Goal: Task Accomplishment & Management: Use online tool/utility

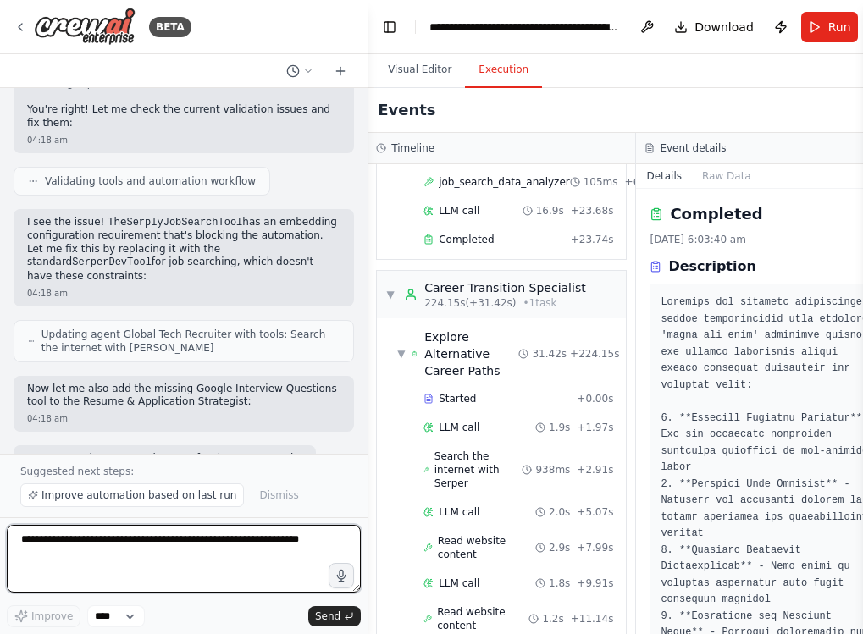
click at [155, 568] on textarea at bounding box center [184, 559] width 354 height 68
type textarea "*"
type textarea "**********"
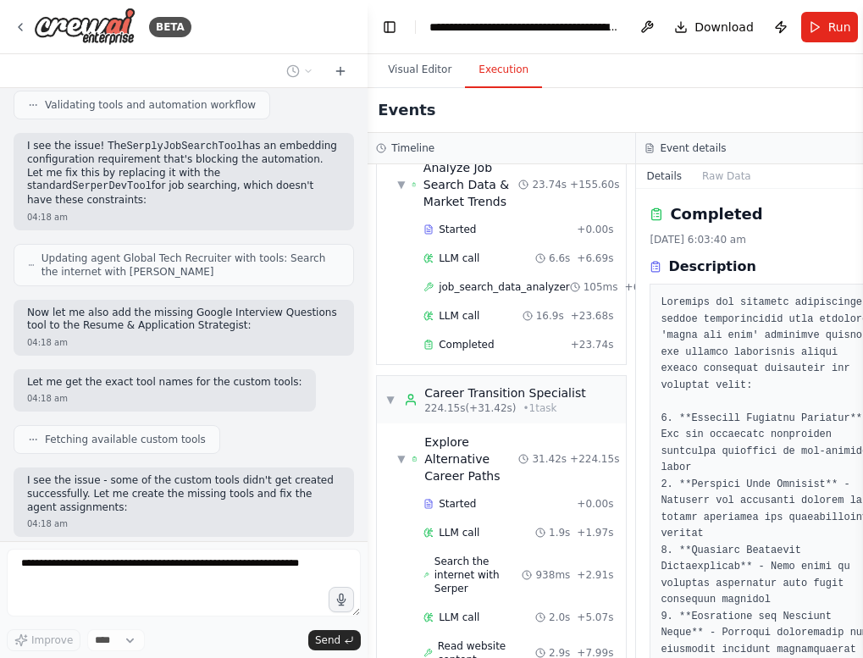
scroll to position [2763, 0]
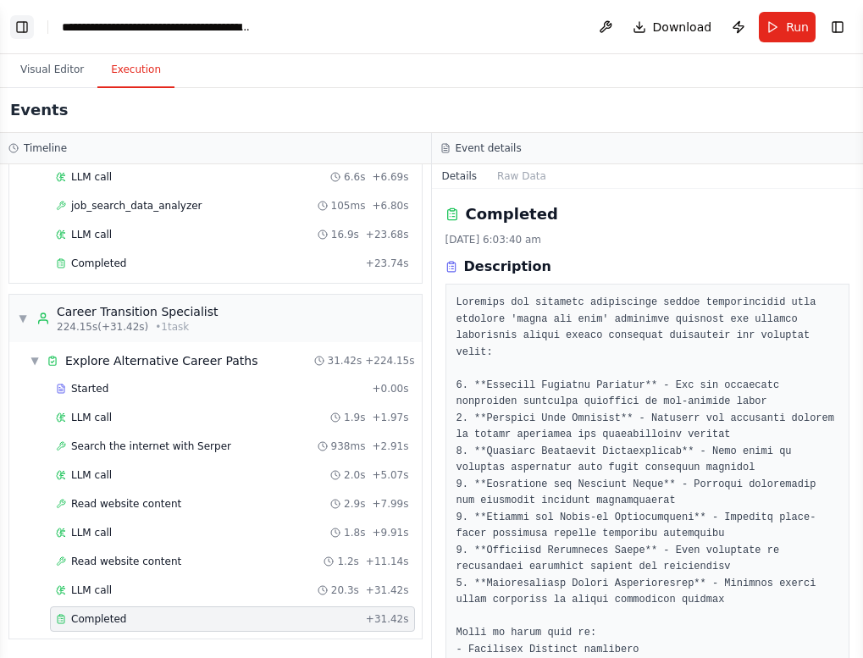
click at [11, 21] on button "Toggle Left Sidebar" at bounding box center [22, 27] width 24 height 24
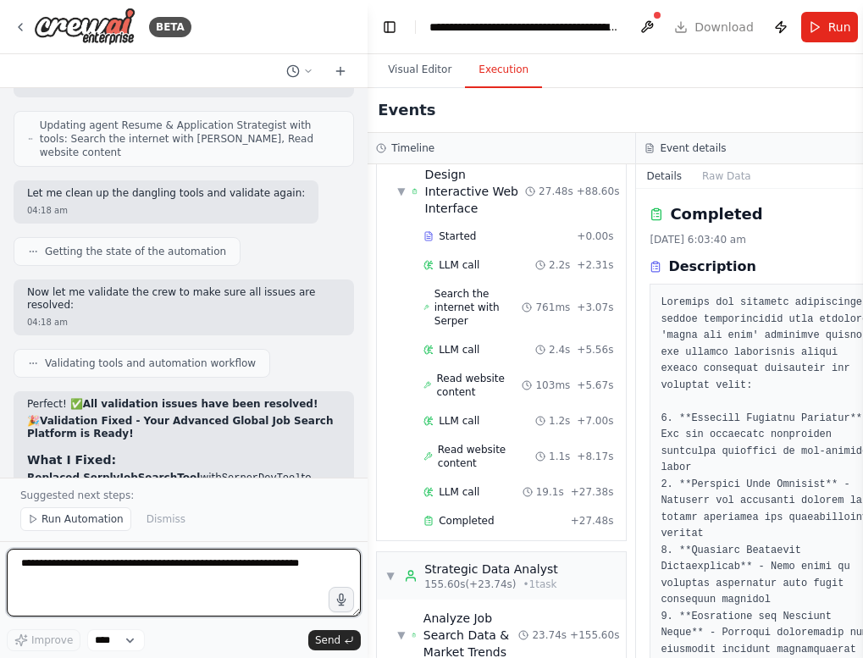
scroll to position [0, 0]
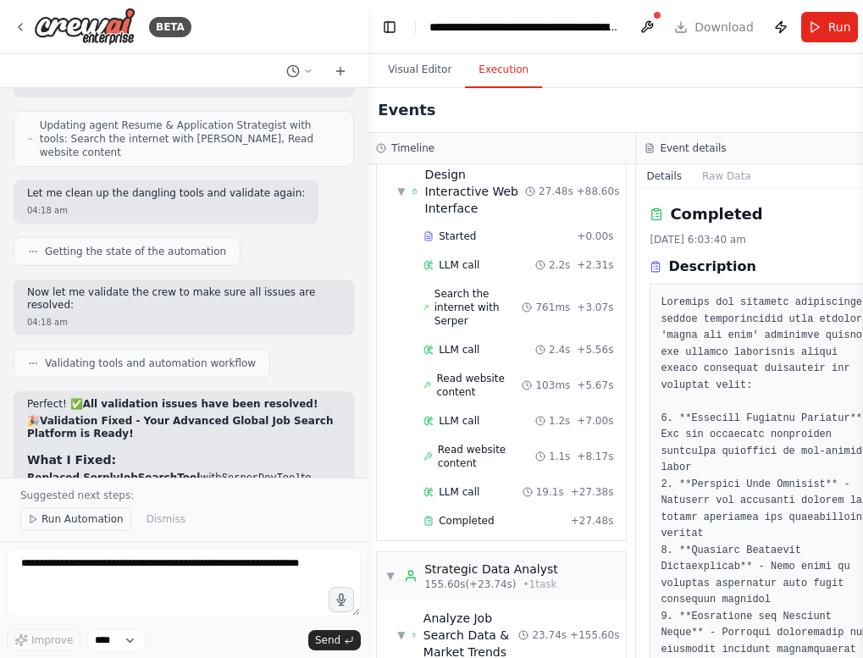
click at [74, 525] on span "Run Automation" at bounding box center [82, 519] width 82 height 14
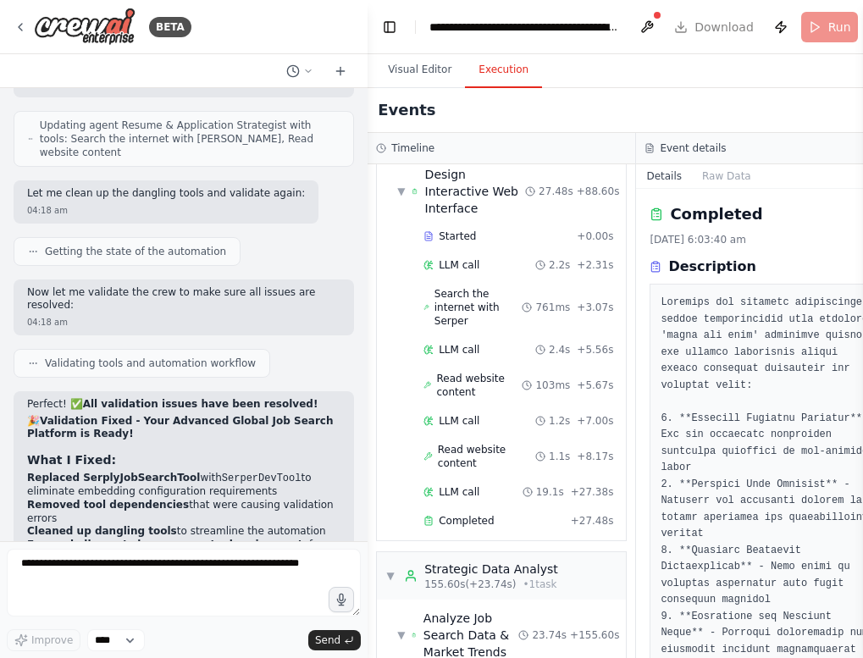
scroll to position [13860, 0]
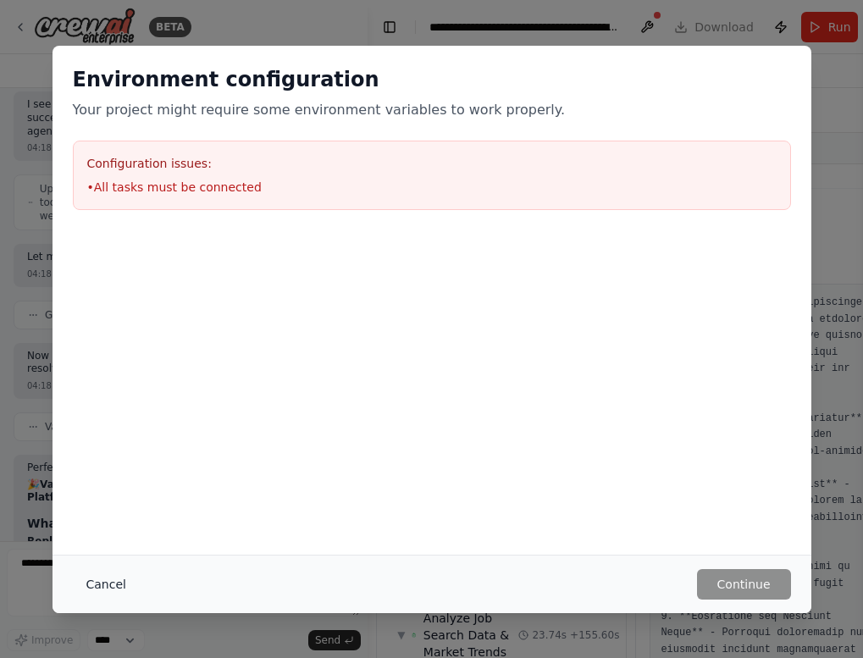
click at [119, 585] on button "Cancel" at bounding box center [106, 584] width 67 height 30
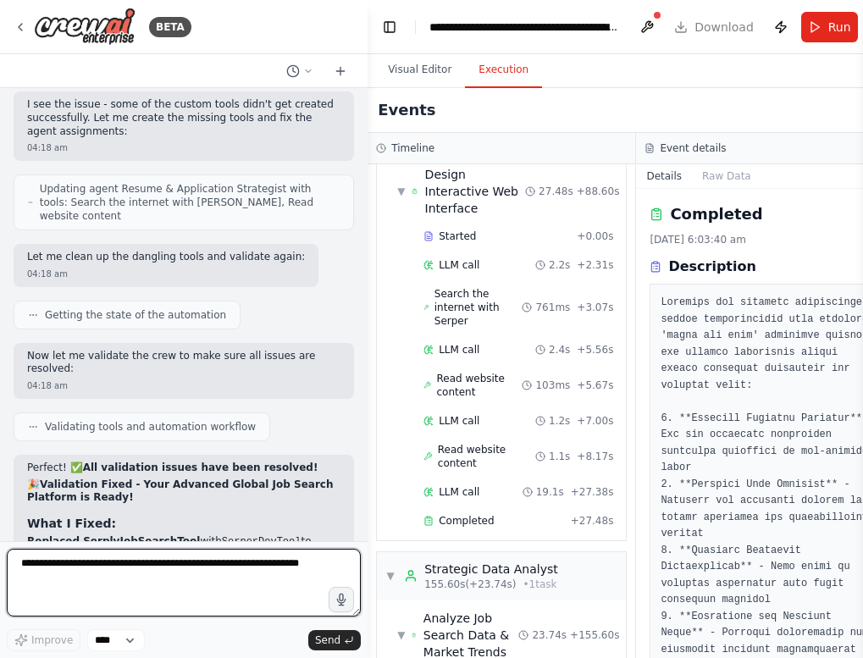
click at [119, 582] on textarea at bounding box center [184, 583] width 354 height 68
type textarea "**********"
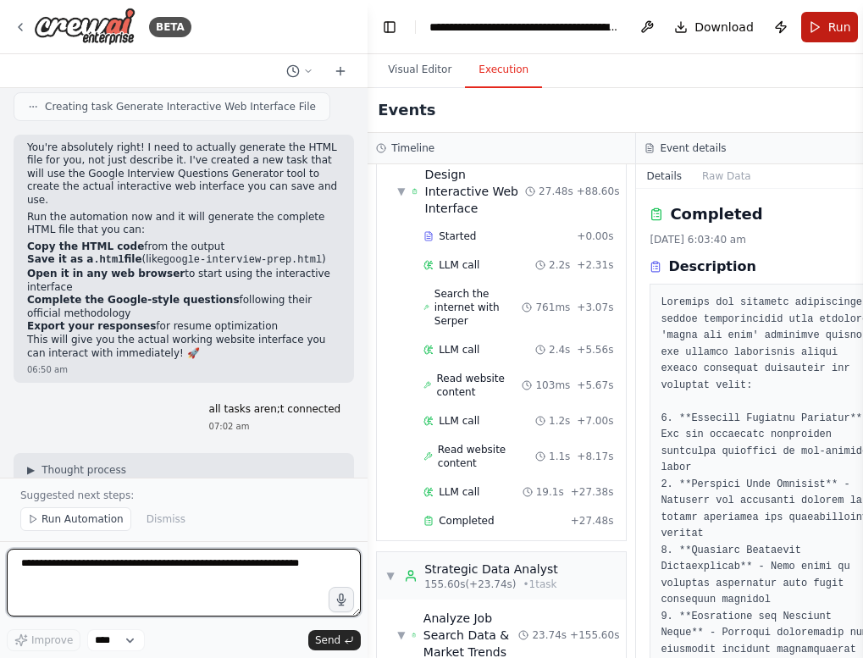
scroll to position [15178, 0]
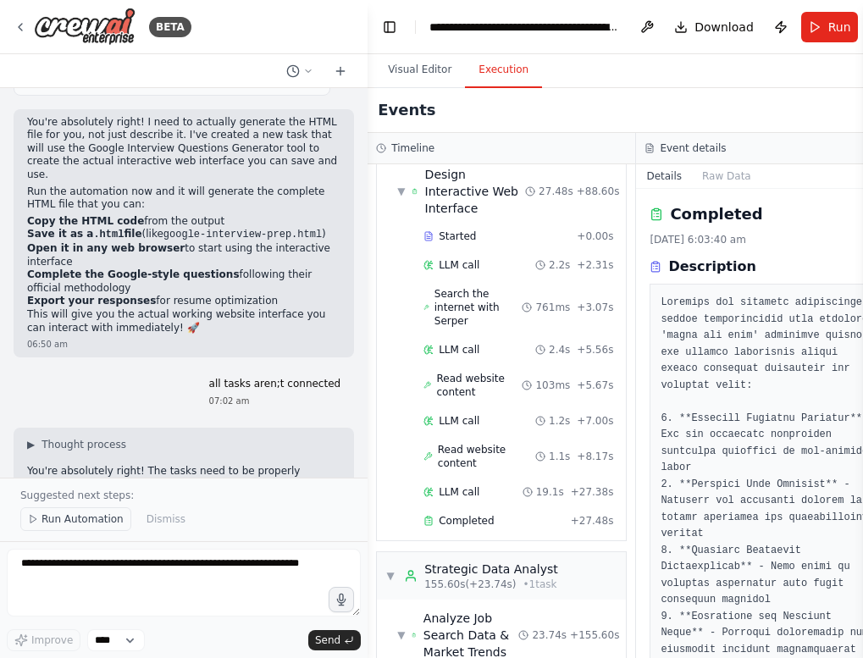
click at [91, 523] on span "Run Automation" at bounding box center [82, 519] width 82 height 14
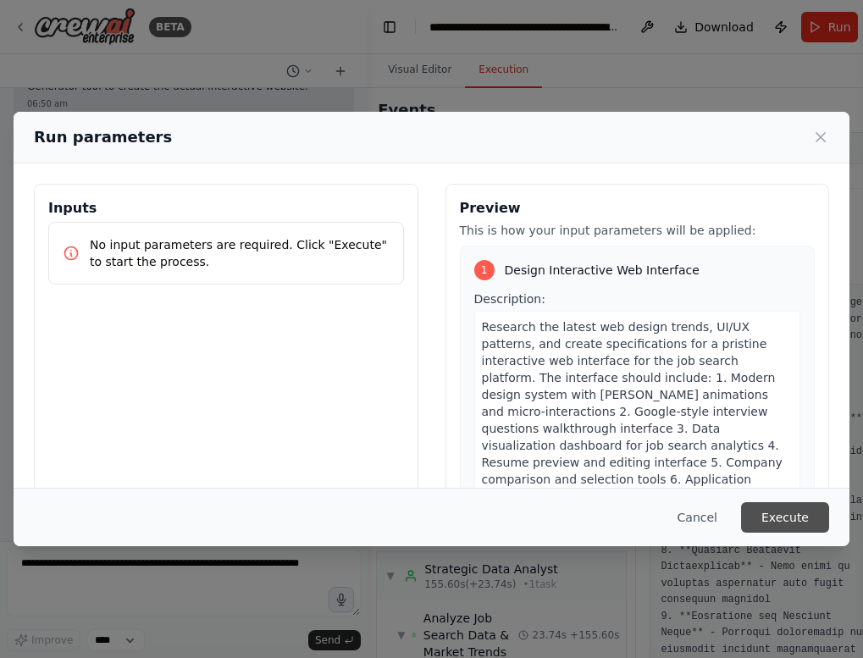
click at [784, 523] on button "Execute" at bounding box center [785, 517] width 88 height 30
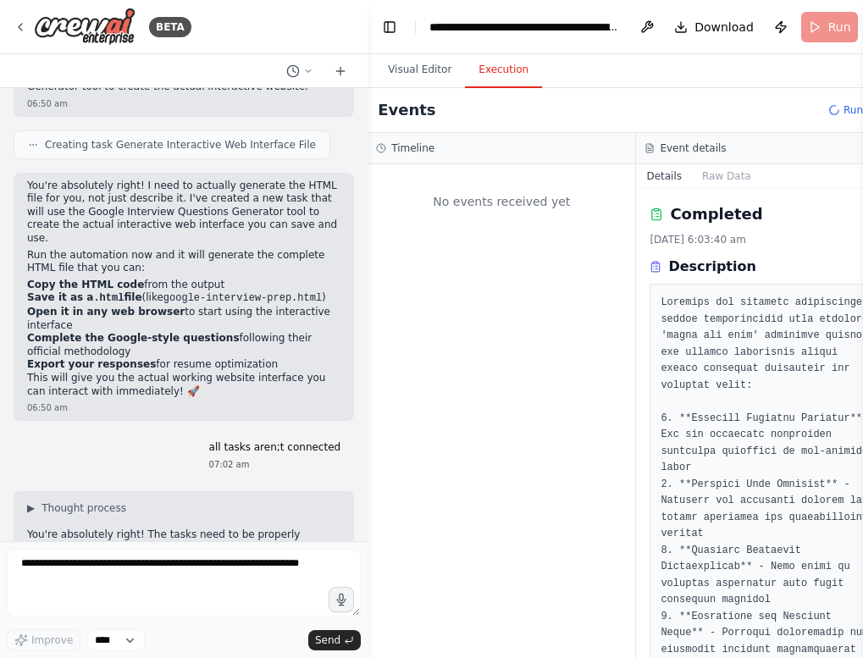
scroll to position [0, 0]
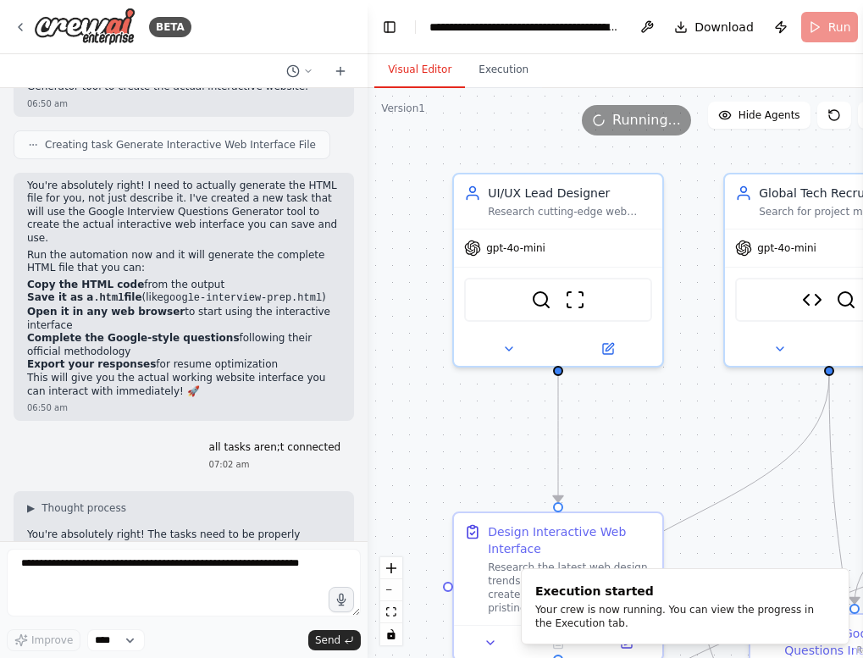
click at [441, 59] on button "Visual Editor" at bounding box center [419, 70] width 91 height 36
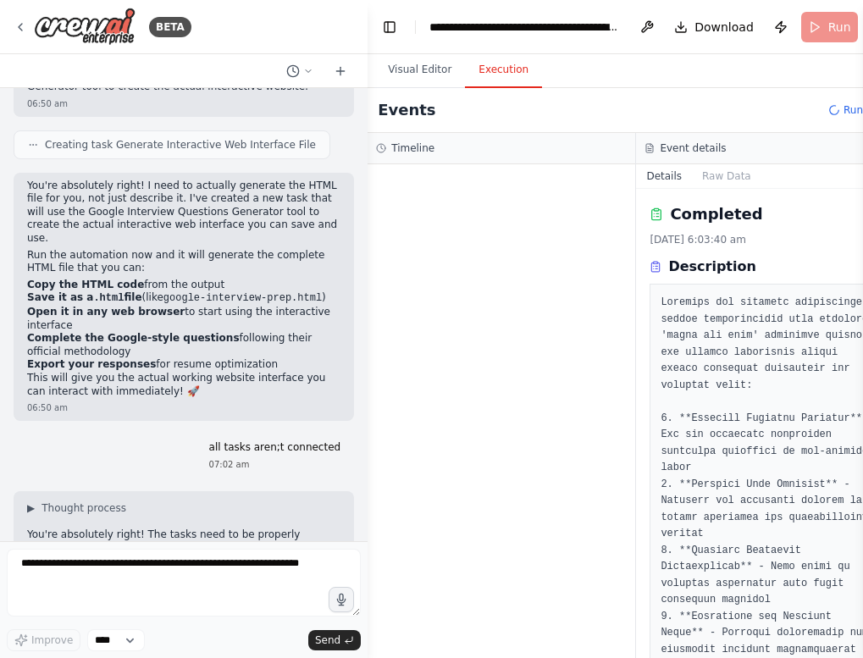
click at [498, 70] on button "Execution" at bounding box center [503, 70] width 77 height 36
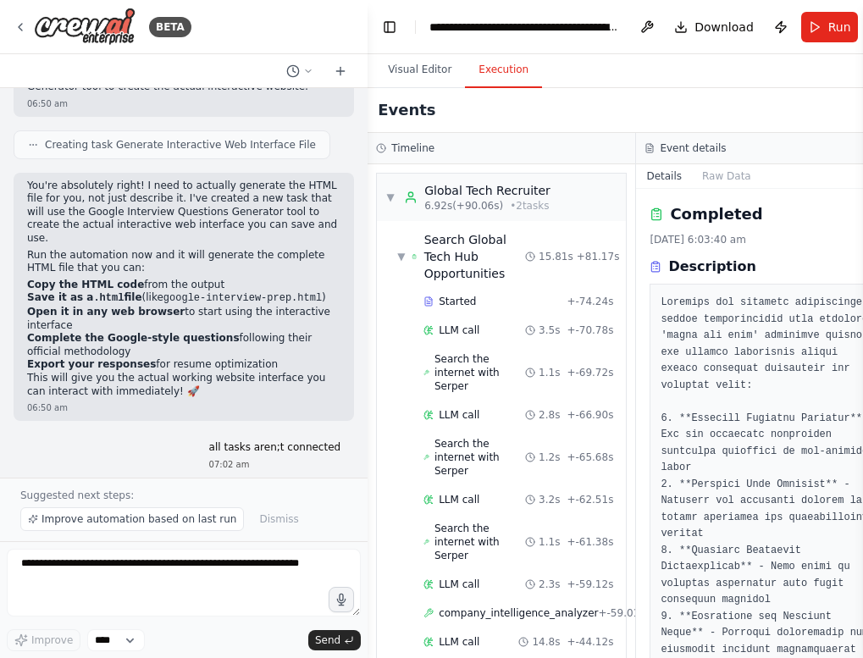
scroll to position [15178, 0]
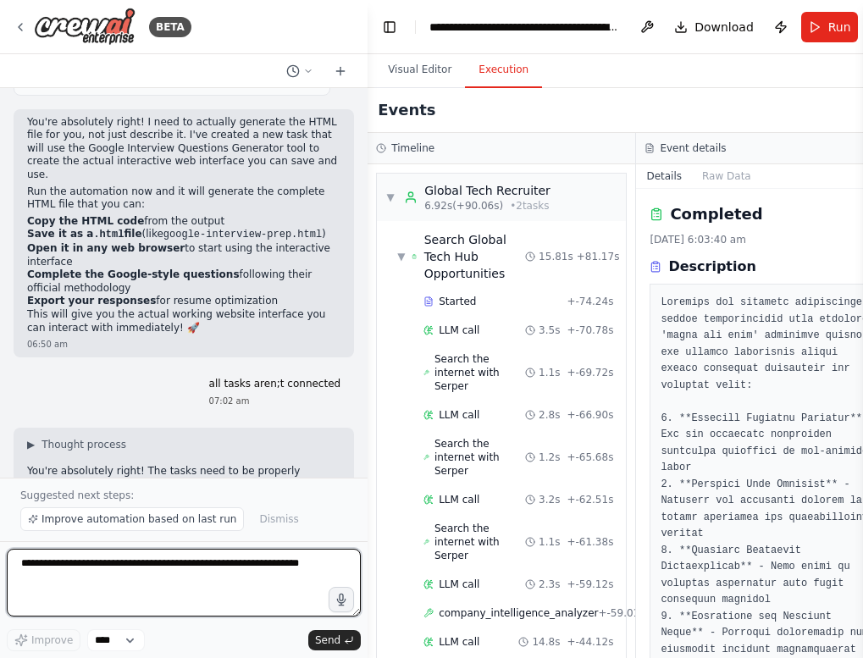
click at [135, 570] on textarea at bounding box center [184, 583] width 354 height 68
type textarea "**********"
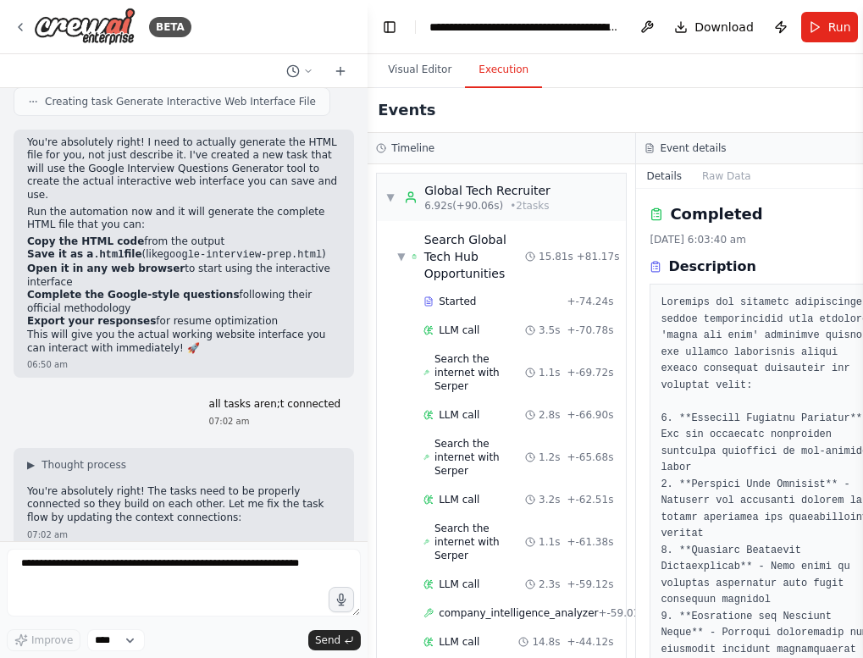
scroll to position [15215, 0]
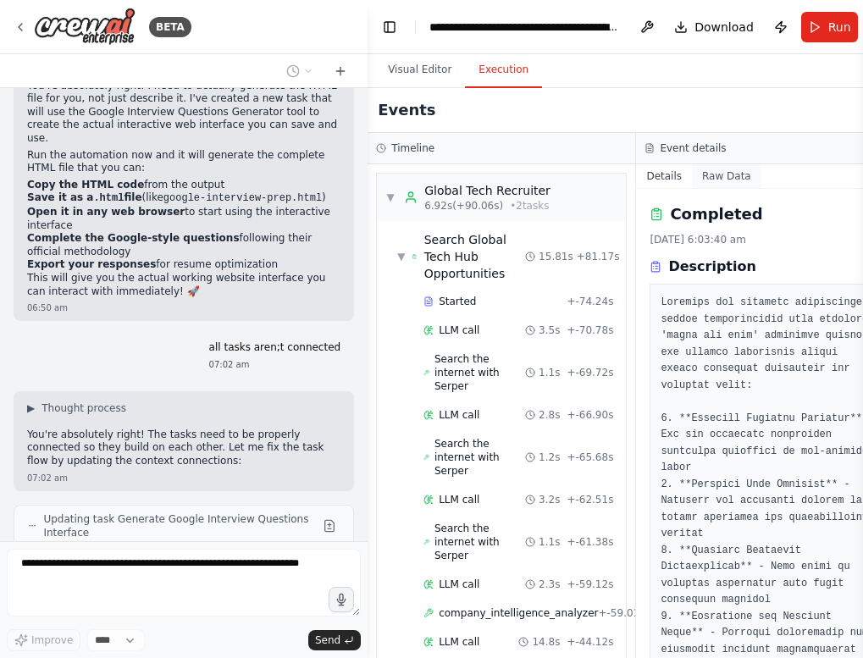
click at [726, 177] on button "Raw Data" at bounding box center [726, 176] width 69 height 24
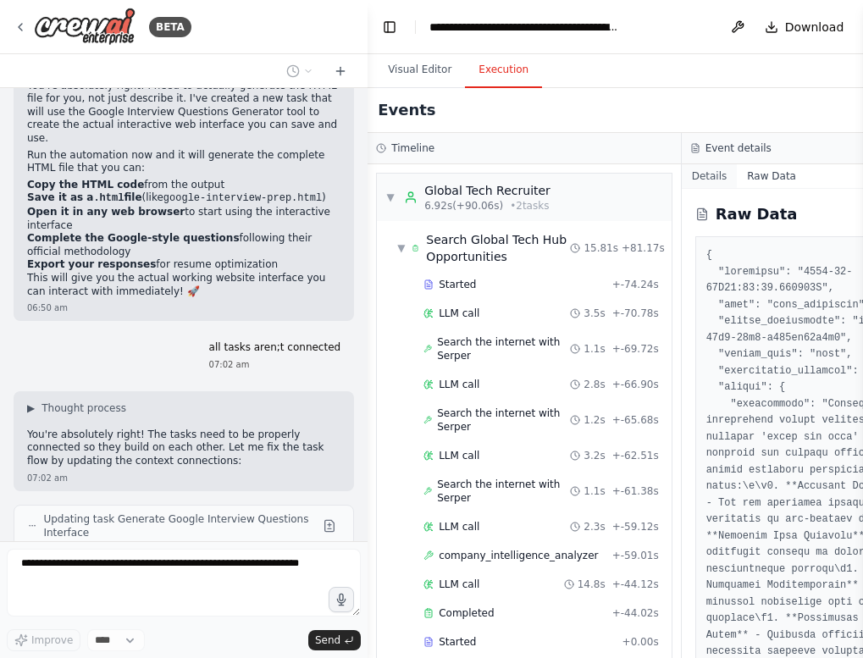
click at [705, 171] on button "Details" at bounding box center [710, 176] width 56 height 24
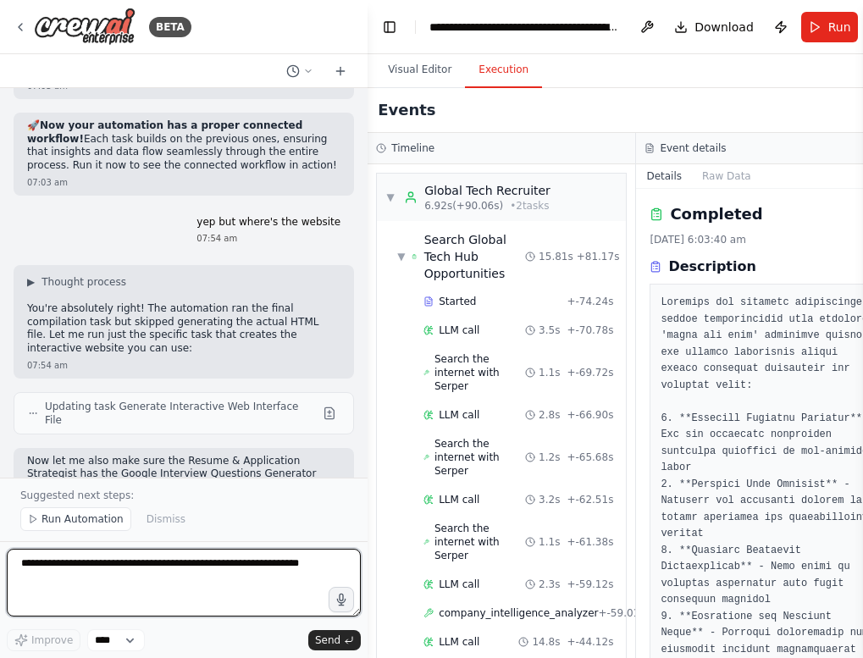
scroll to position [16699, 0]
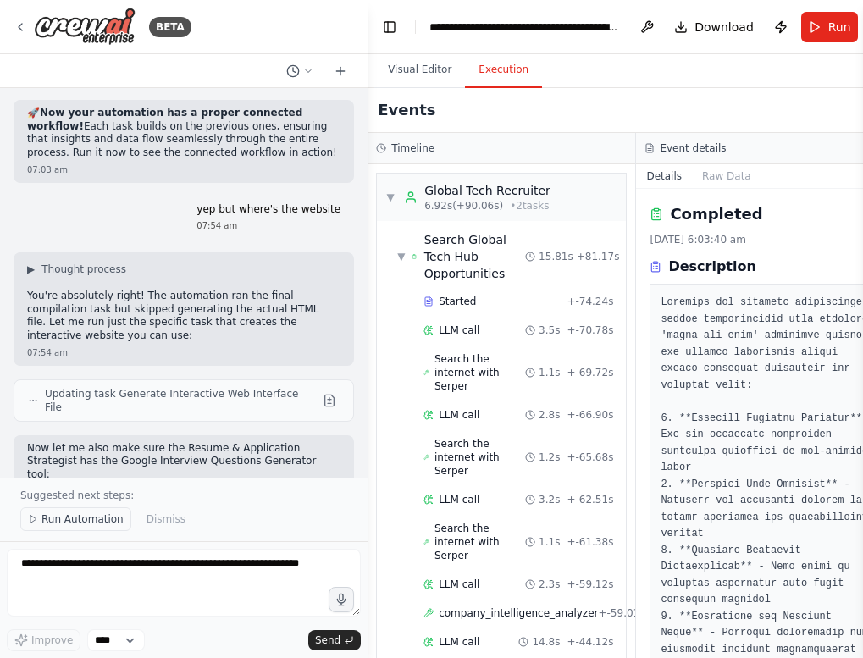
click at [63, 514] on span "Run Automation" at bounding box center [82, 519] width 82 height 14
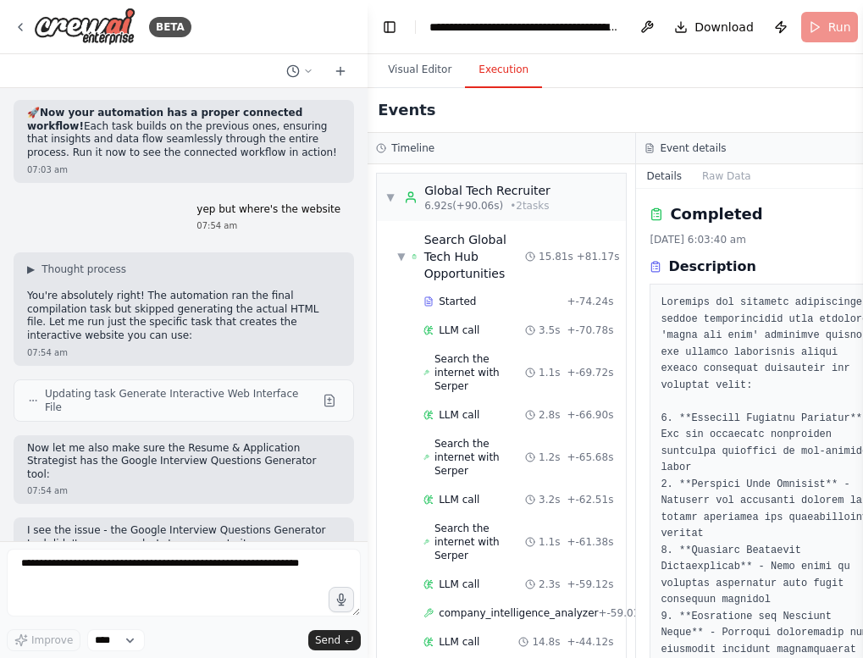
scroll to position [16635, 0]
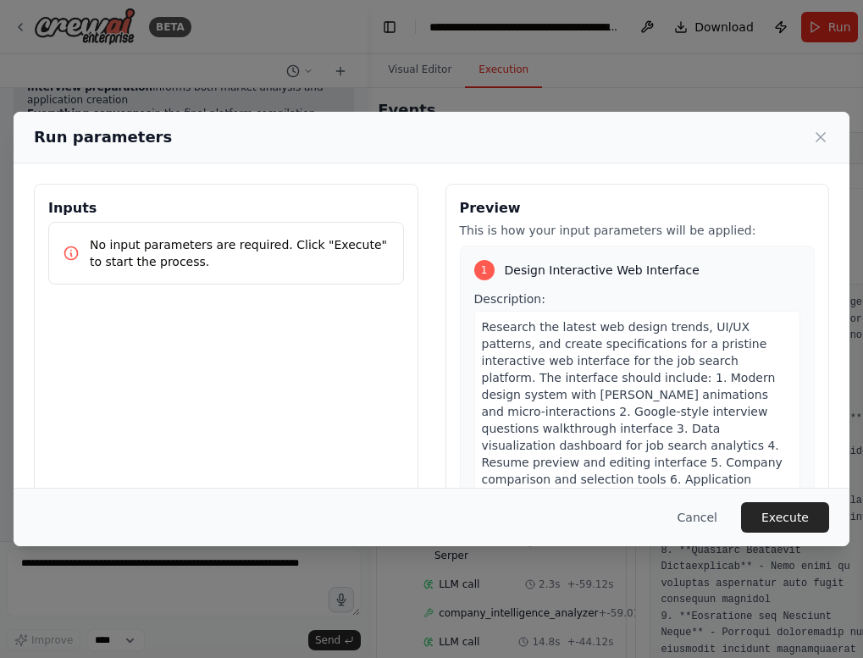
click at [783, 518] on button "Execute" at bounding box center [785, 517] width 88 height 30
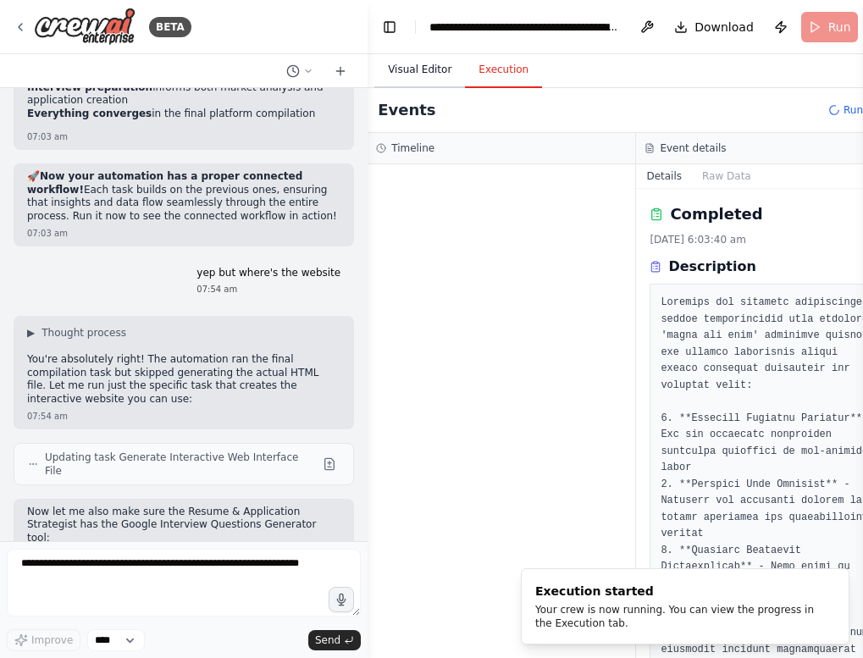
click at [426, 68] on button "Visual Editor" at bounding box center [419, 70] width 91 height 36
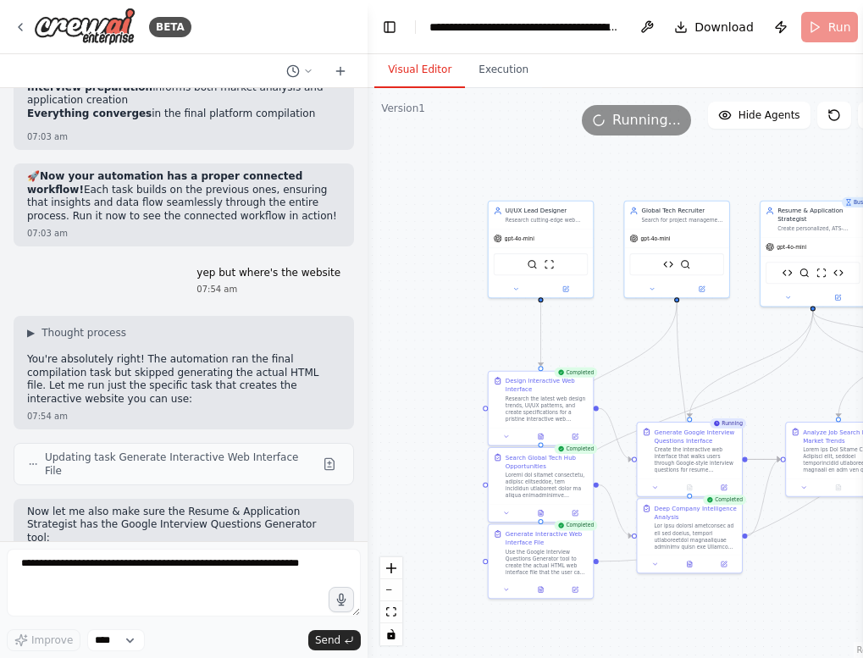
scroll to position [0, 0]
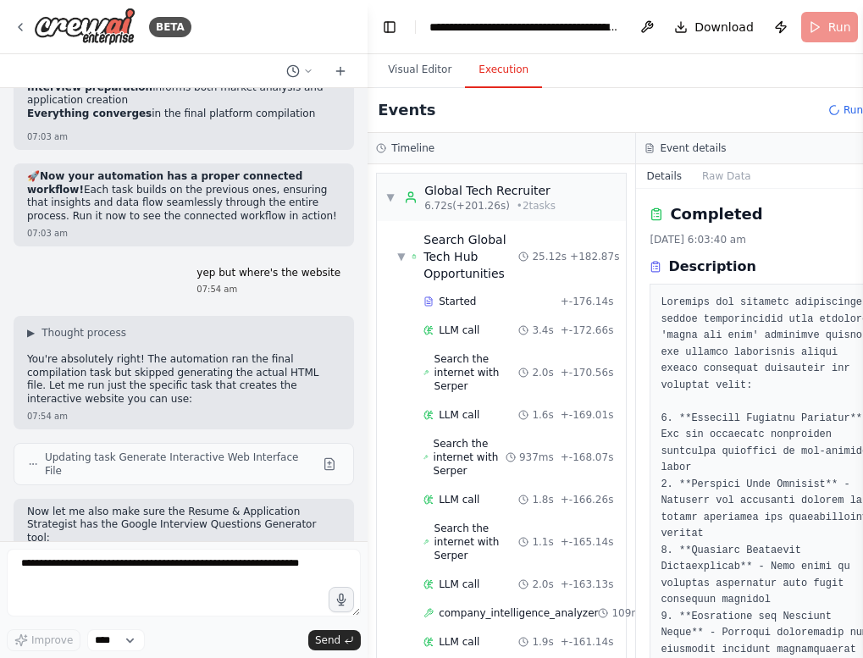
click at [494, 75] on button "Execution" at bounding box center [503, 70] width 77 height 36
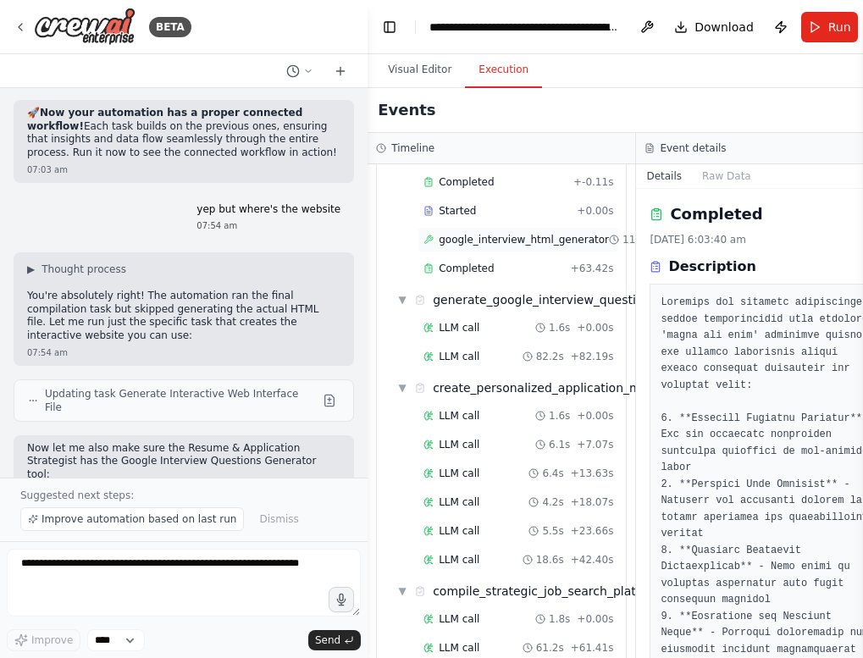
scroll to position [2556, 0]
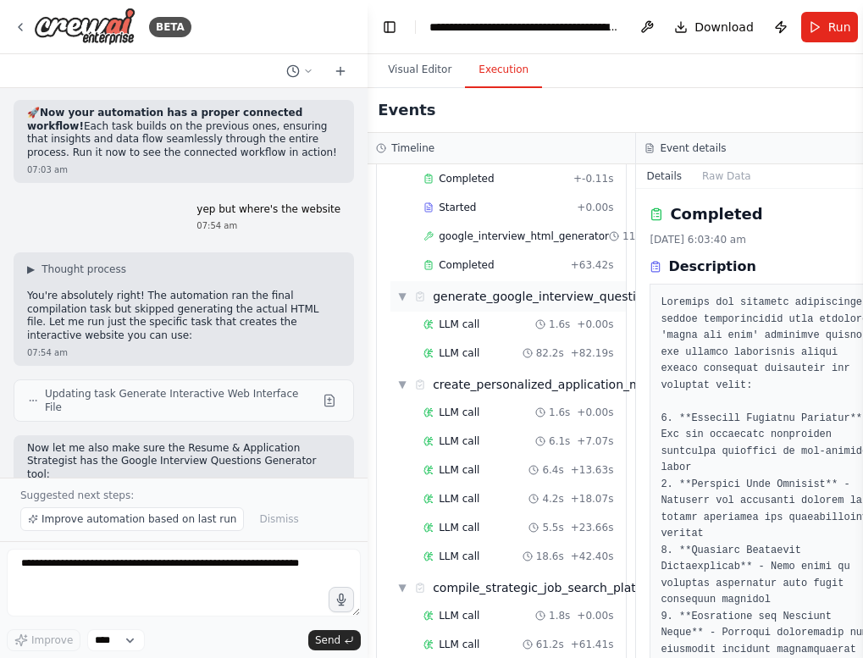
click at [490, 288] on div "generate_google_interview_questions_interface" at bounding box center [574, 296] width 283 height 17
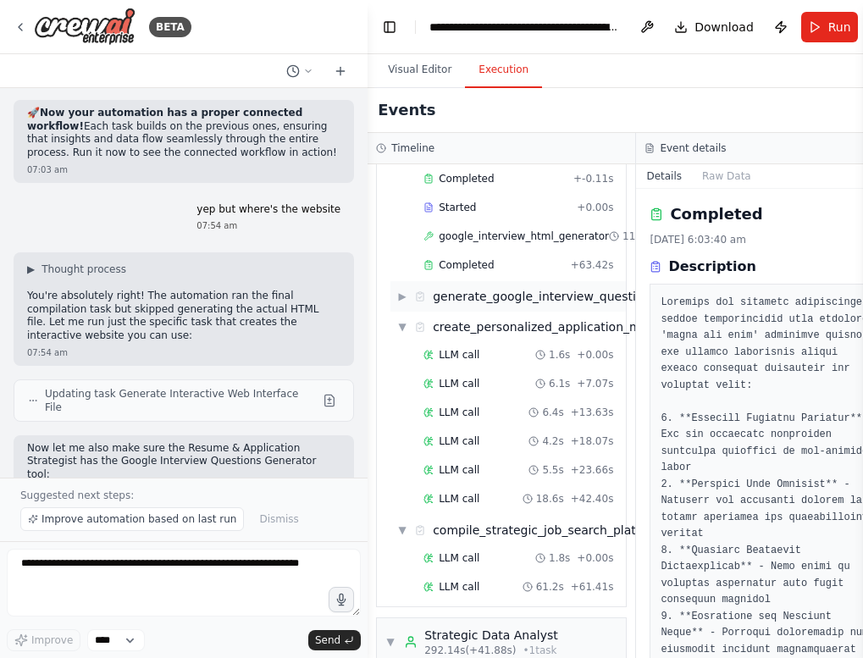
click at [490, 288] on div "generate_google_interview_questions_interface" at bounding box center [574, 296] width 283 height 17
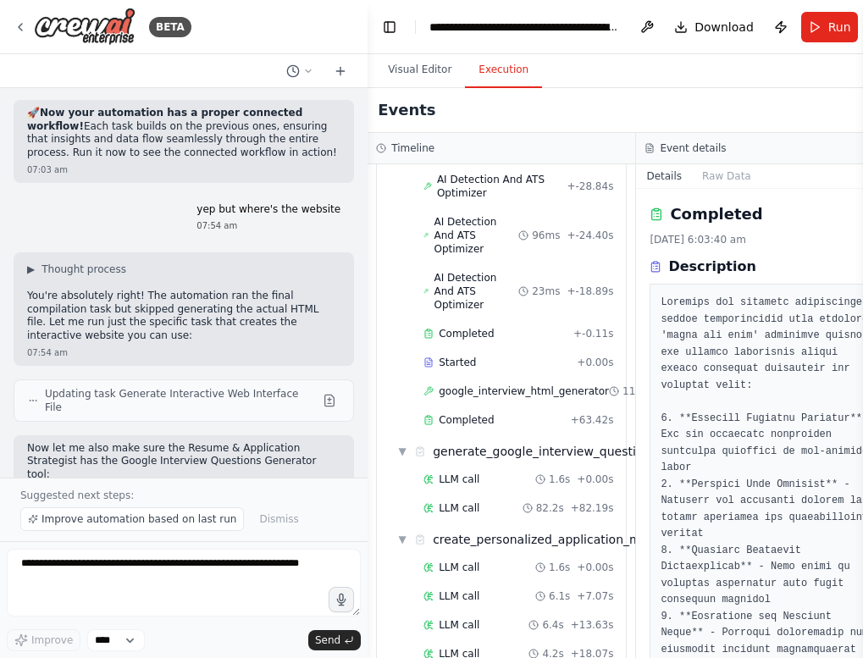
scroll to position [2410, 0]
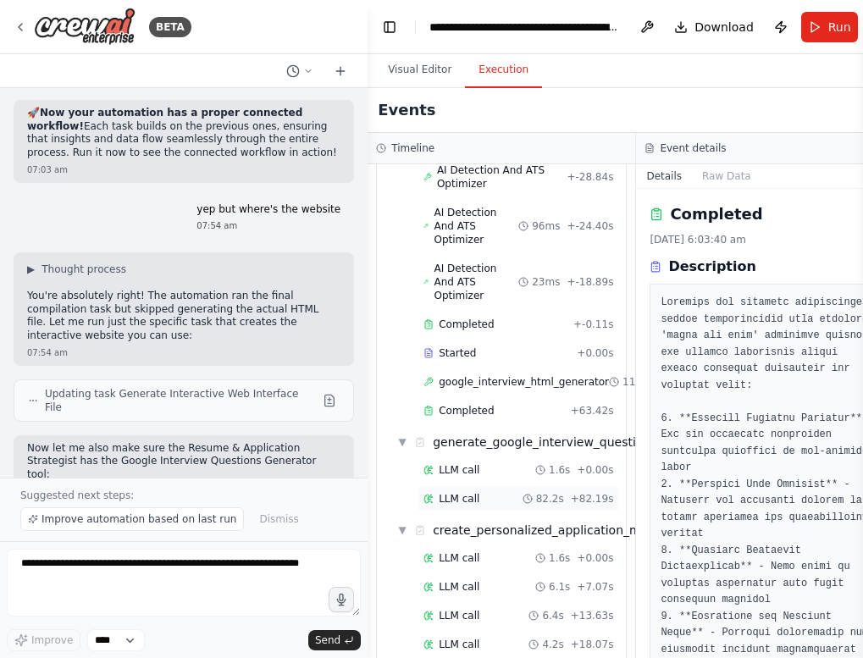
click at [472, 492] on span "LLM call" at bounding box center [459, 499] width 41 height 14
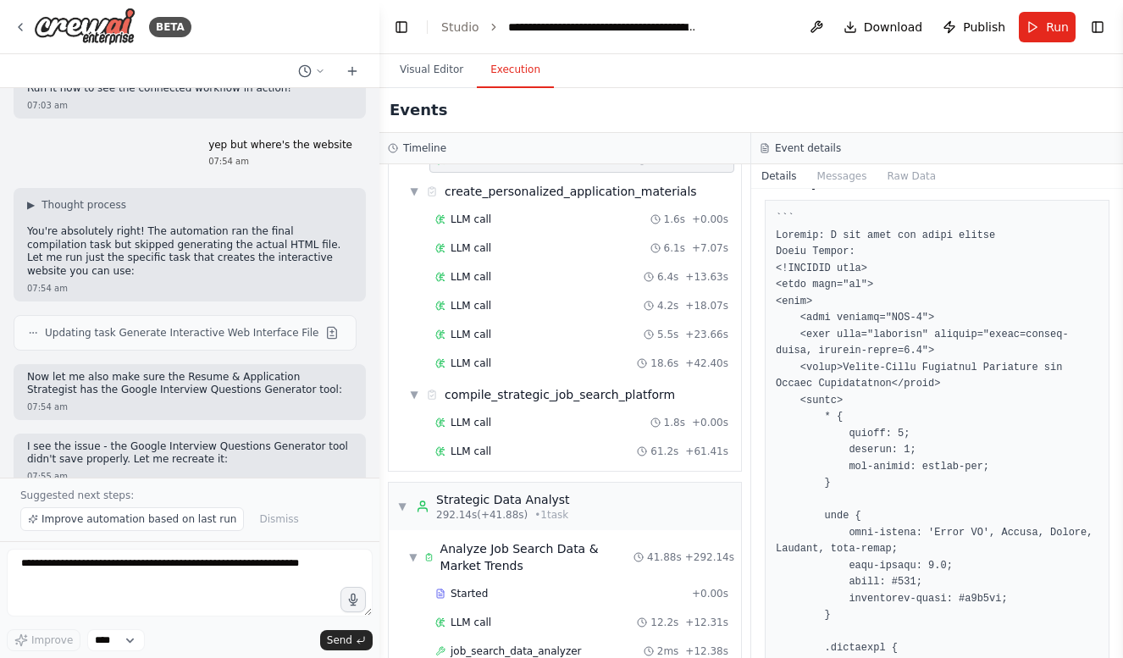
scroll to position [88, 0]
click at [192, 577] on textarea at bounding box center [190, 583] width 366 height 68
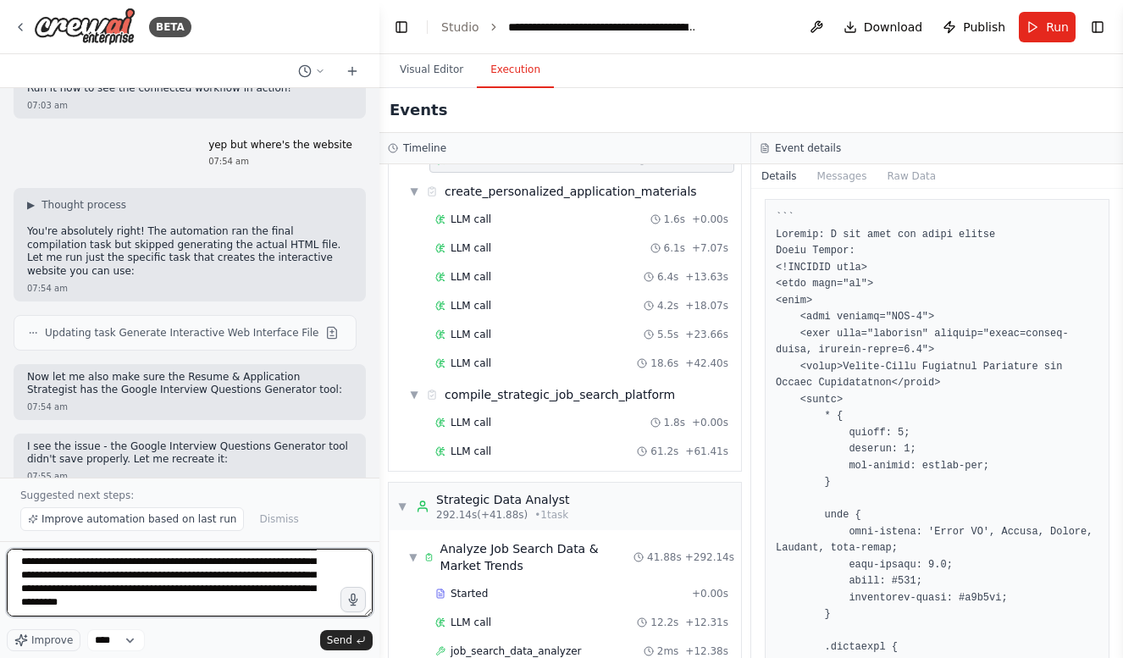
scroll to position [89, 0]
type textarea "**********"
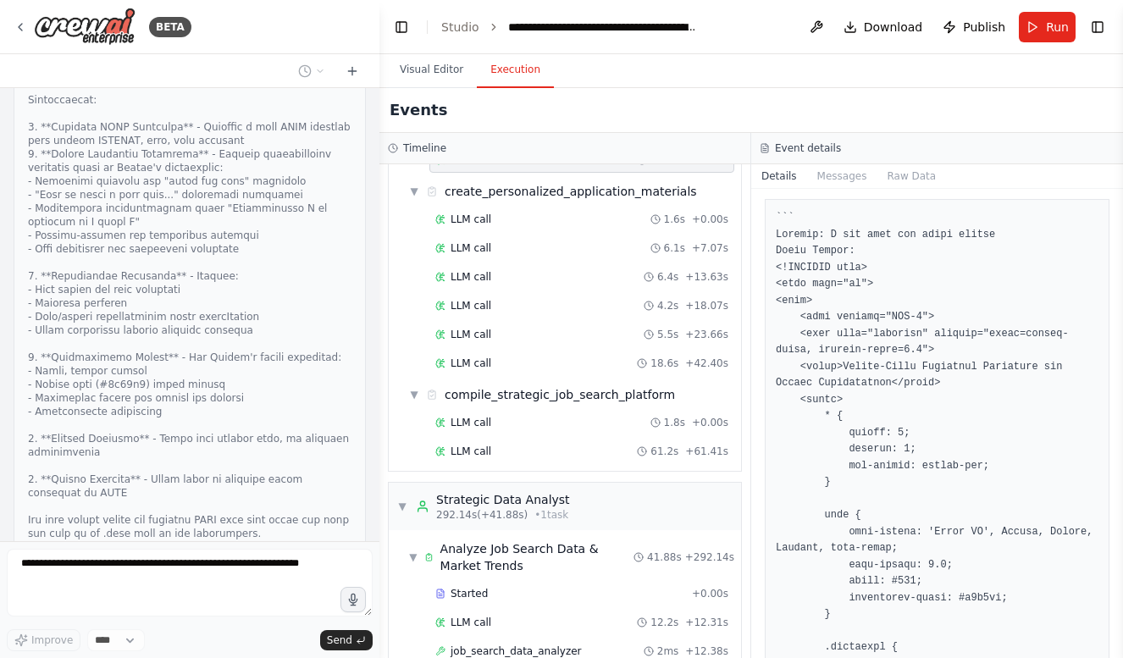
scroll to position [16869, 0]
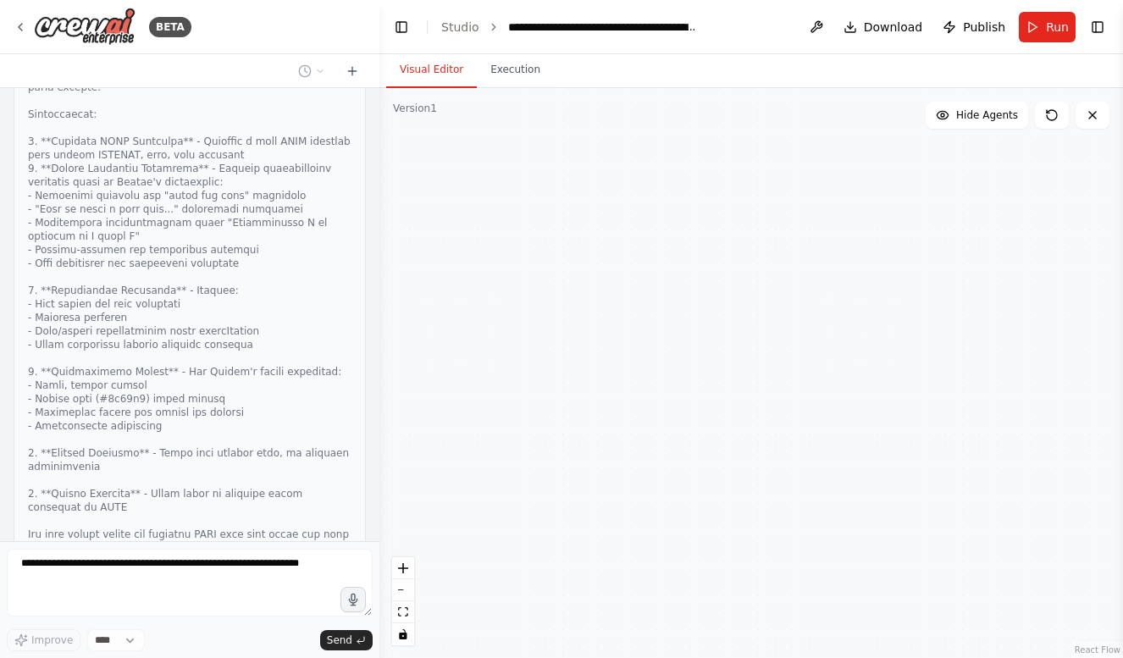
click at [429, 66] on button "Visual Editor" at bounding box center [431, 70] width 91 height 36
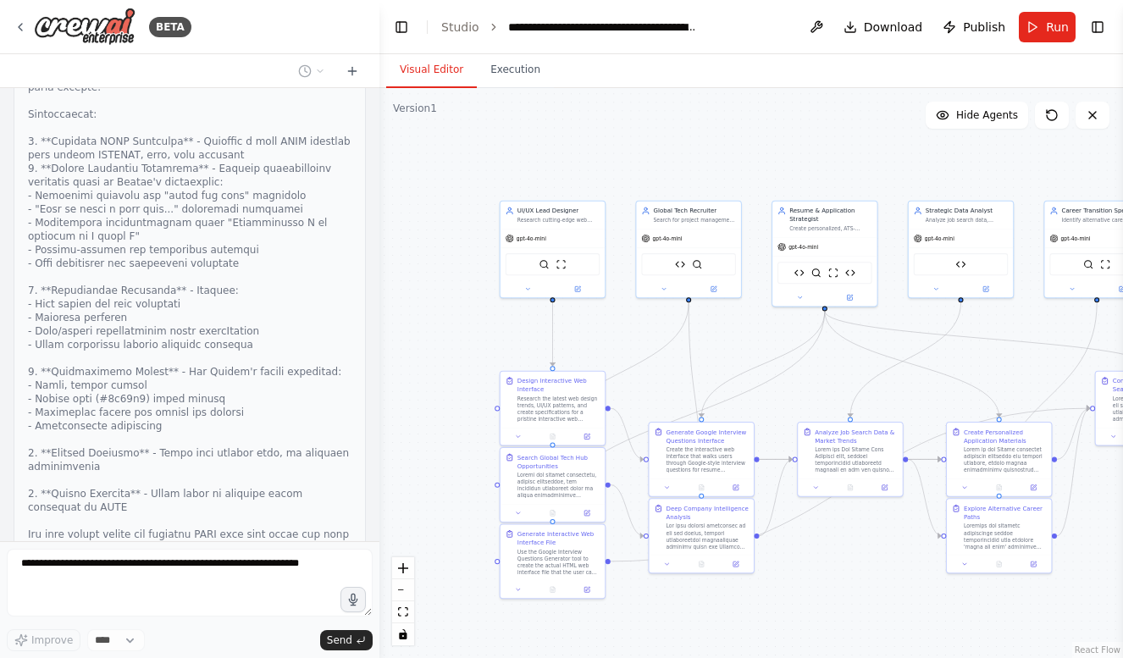
scroll to position [0, 0]
click at [449, 25] on link "Studio" at bounding box center [460, 27] width 38 height 14
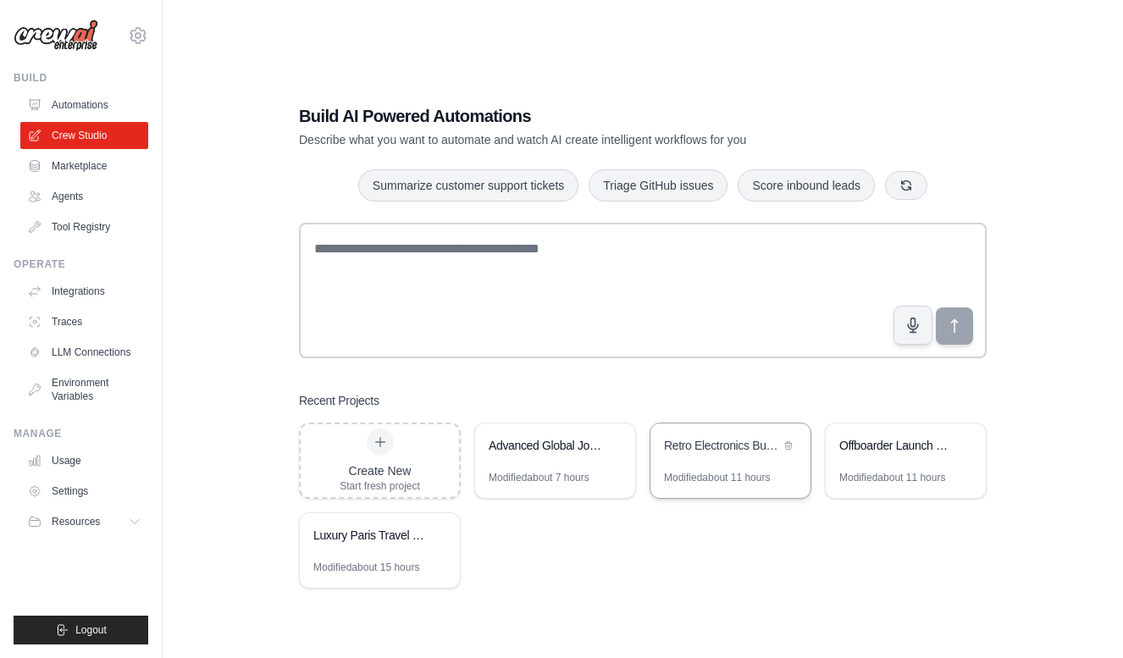
click at [721, 456] on div "Retro Electronics Business Strategy Research" at bounding box center [722, 447] width 116 height 20
click at [875, 433] on div "Offboarder Launch Readiness Development" at bounding box center [905, 446] width 160 height 47
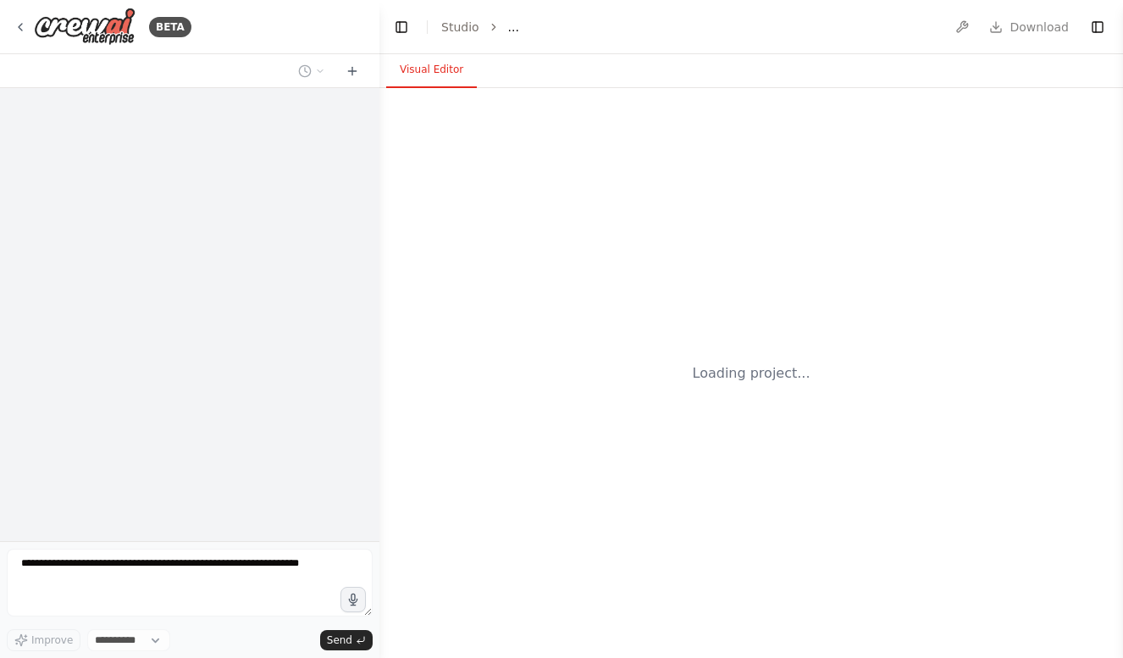
select select "****"
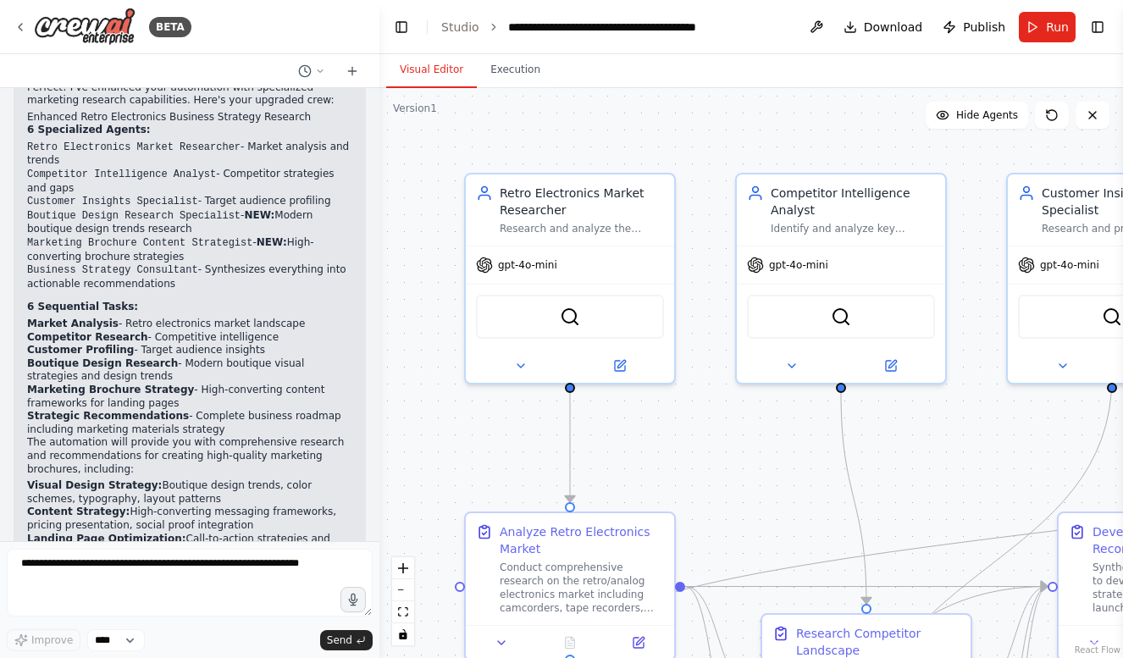
scroll to position [3940, 0]
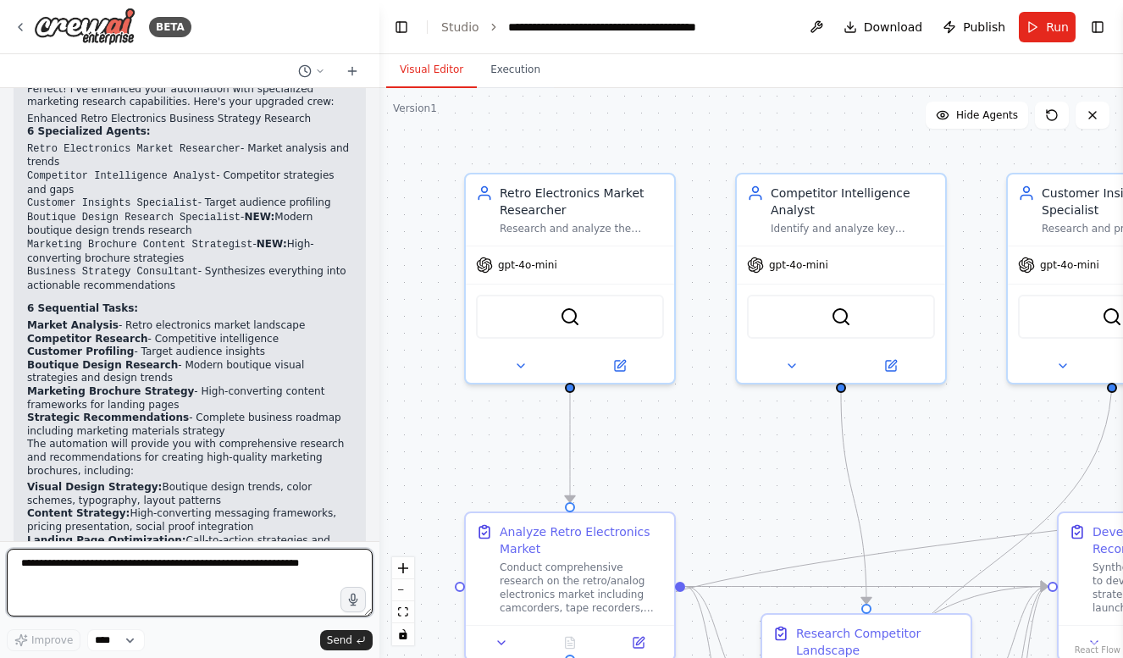
click at [130, 551] on textarea at bounding box center [190, 583] width 366 height 68
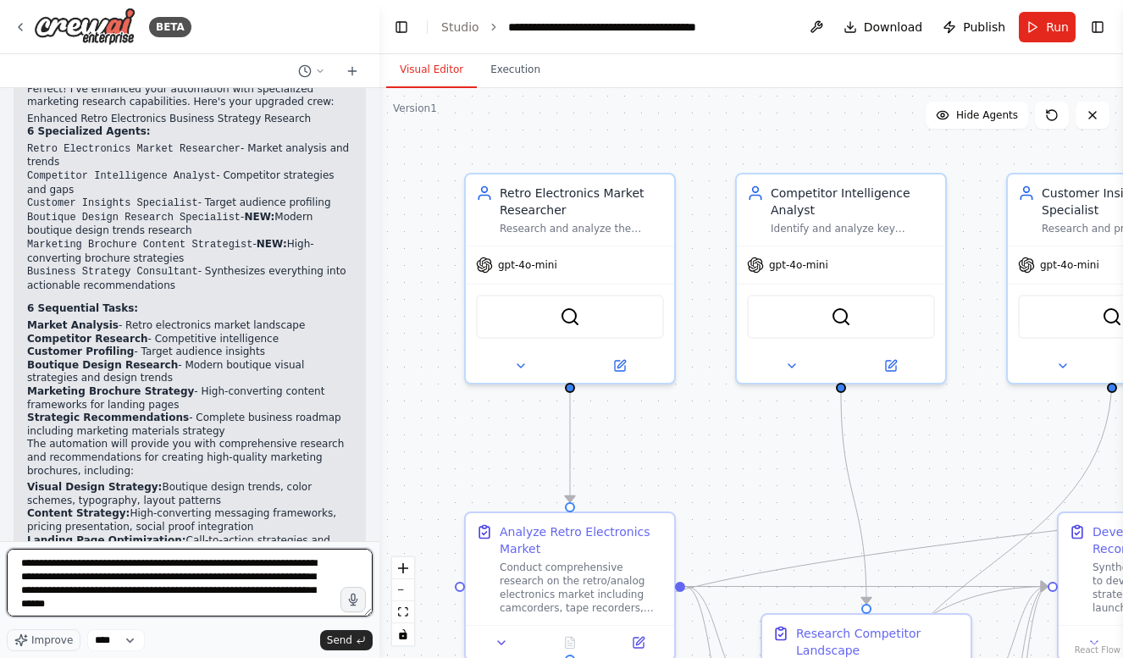
drag, startPoint x: 130, startPoint y: 551, endPoint x: 285, endPoint y: 592, distance: 160.2
click at [285, 592] on textarea "**********" at bounding box center [190, 583] width 366 height 68
click at [279, 605] on textarea "**********" at bounding box center [190, 583] width 366 height 68
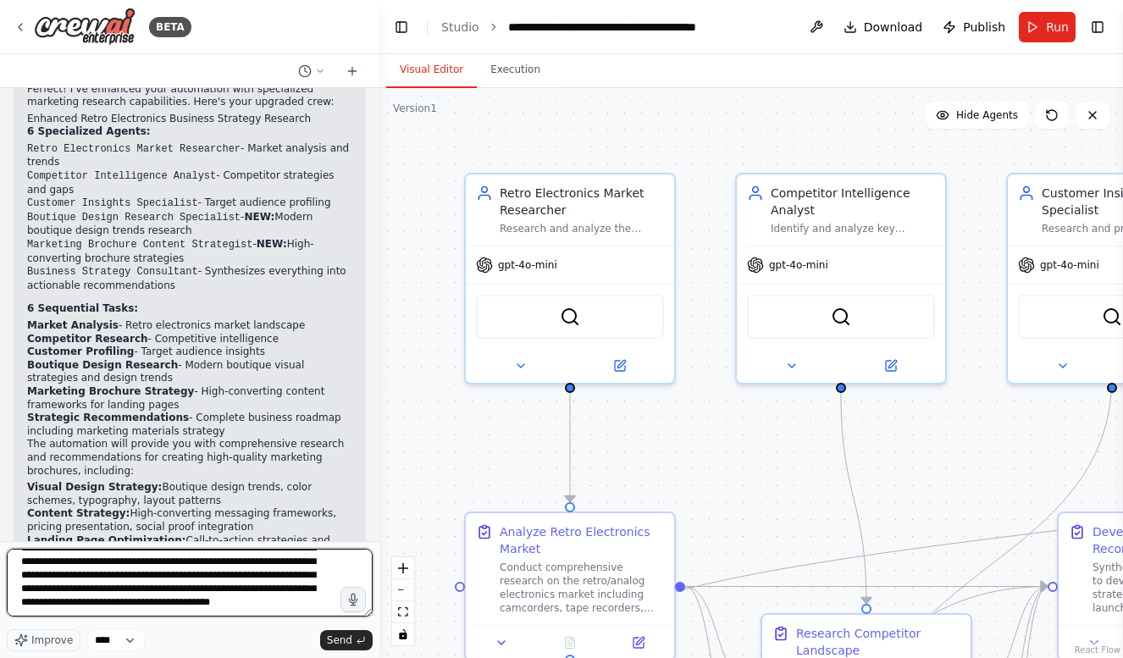
type textarea "**********"
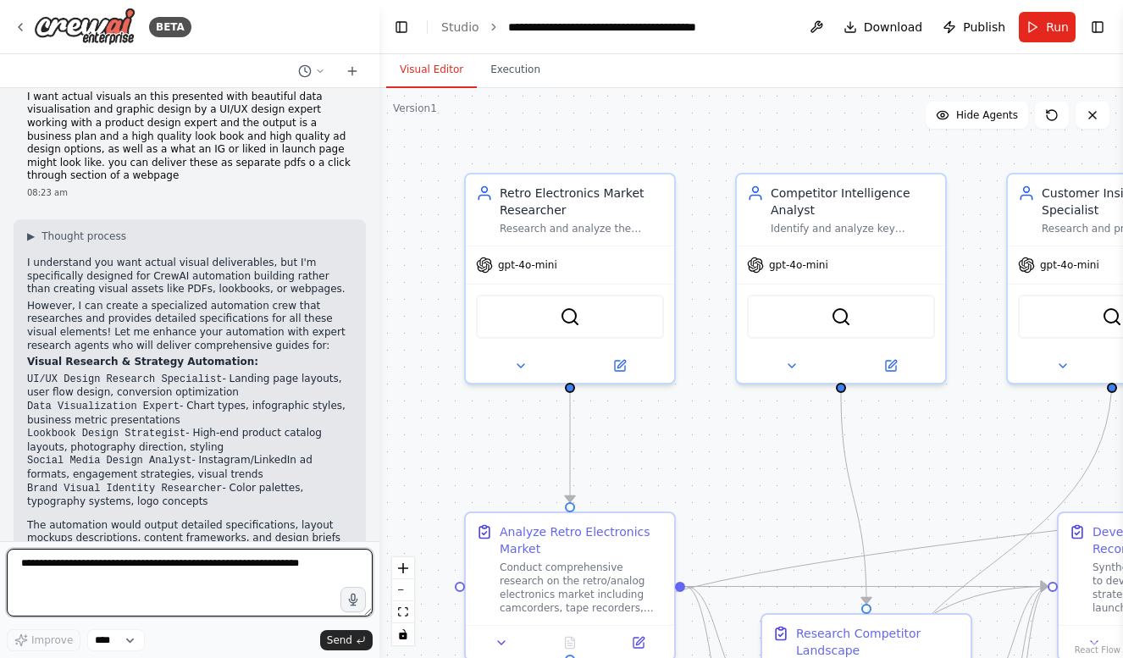
scroll to position [4591, 0]
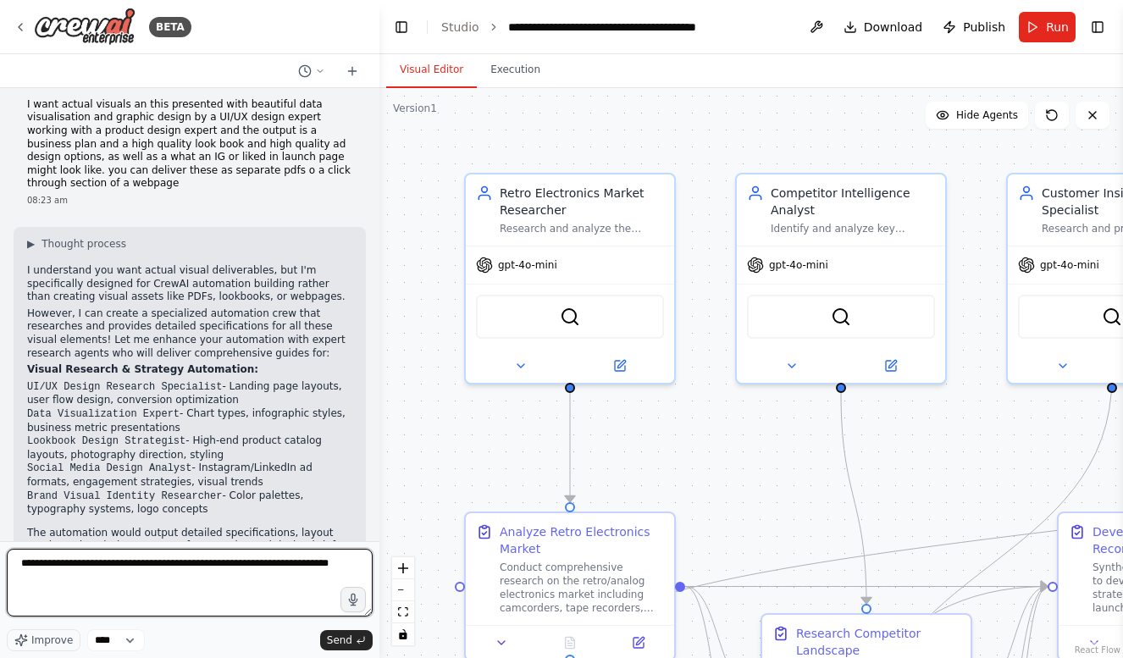
type textarea "**********"
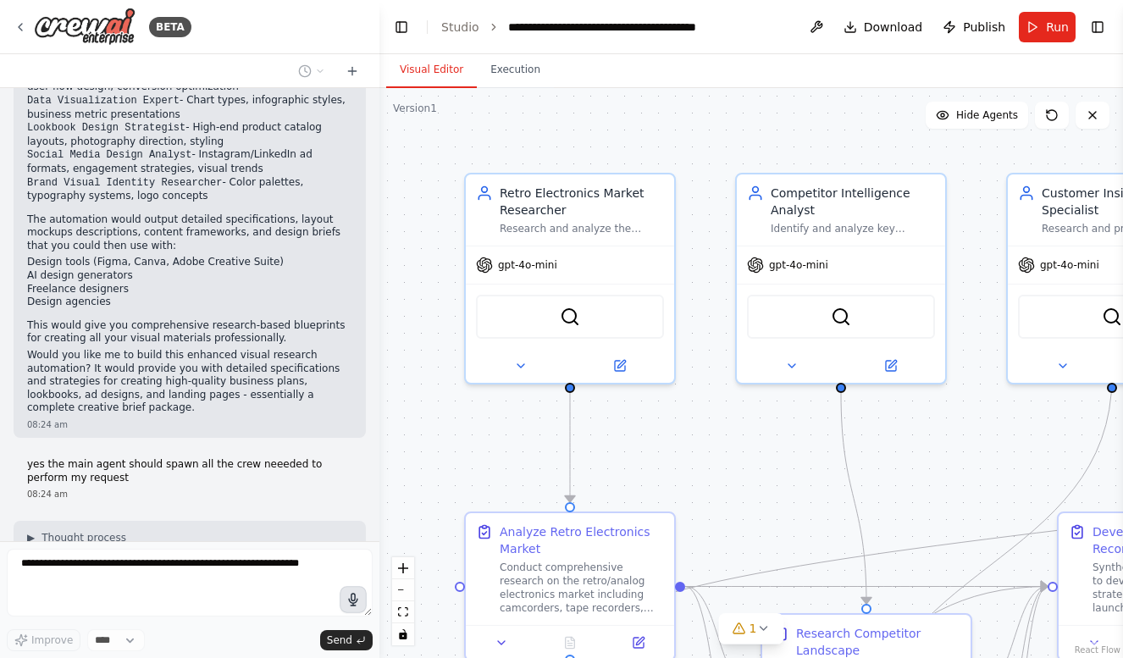
scroll to position [4961, 0]
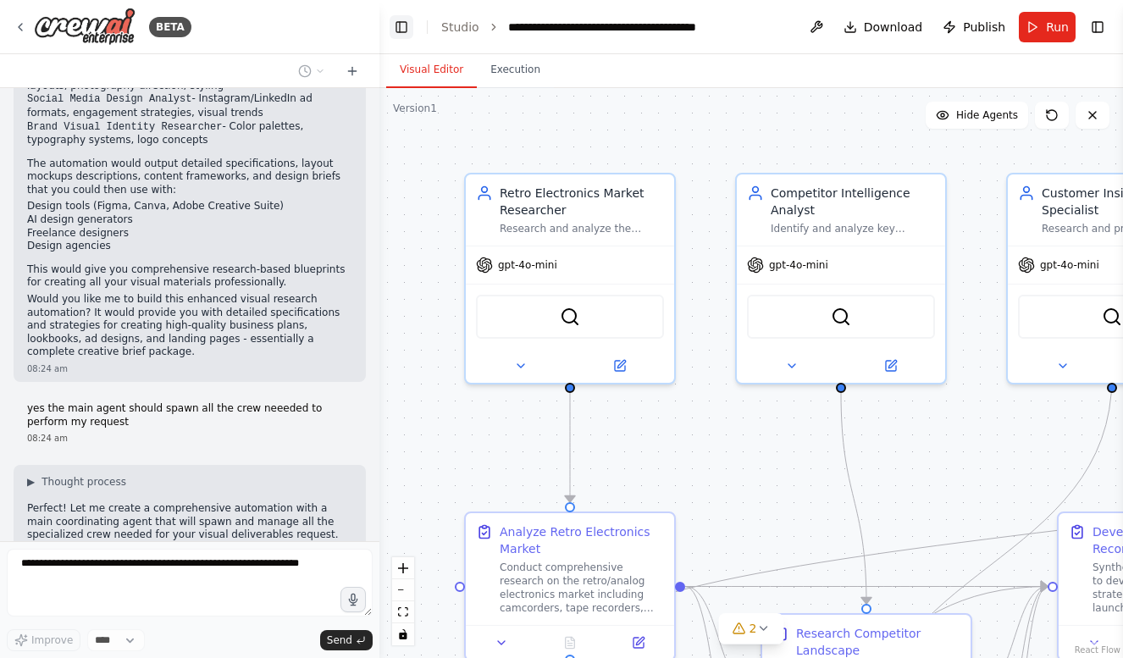
click at [405, 29] on button "Toggle Left Sidebar" at bounding box center [401, 27] width 24 height 24
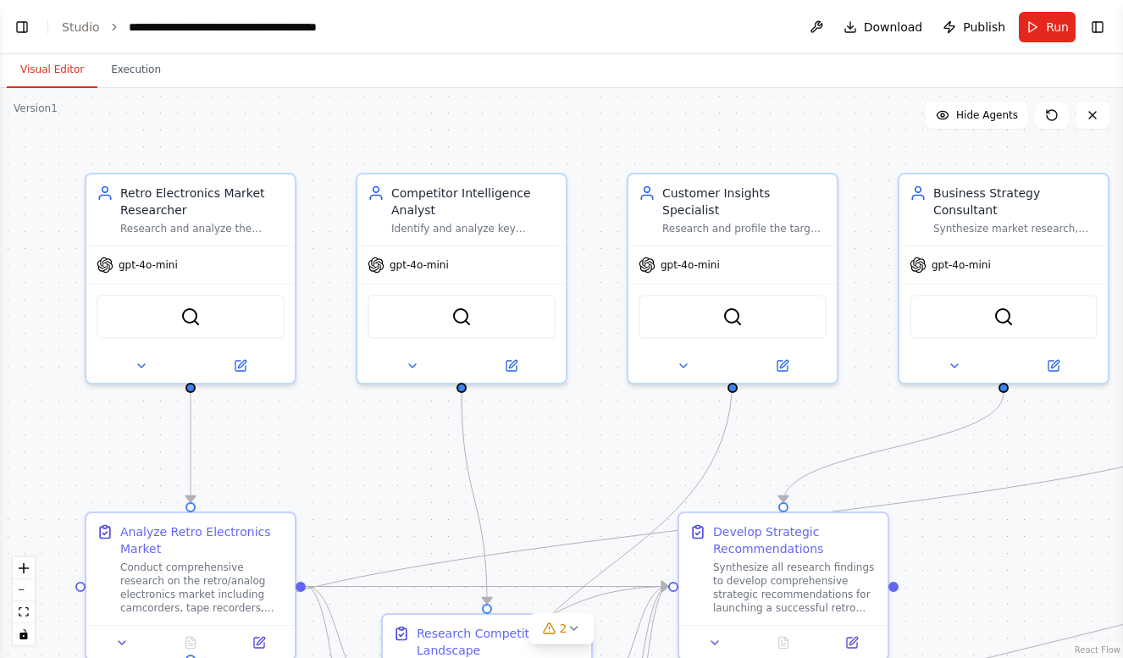
scroll to position [5016, 0]
click at [27, 17] on button "Toggle Left Sidebar" at bounding box center [22, 27] width 24 height 24
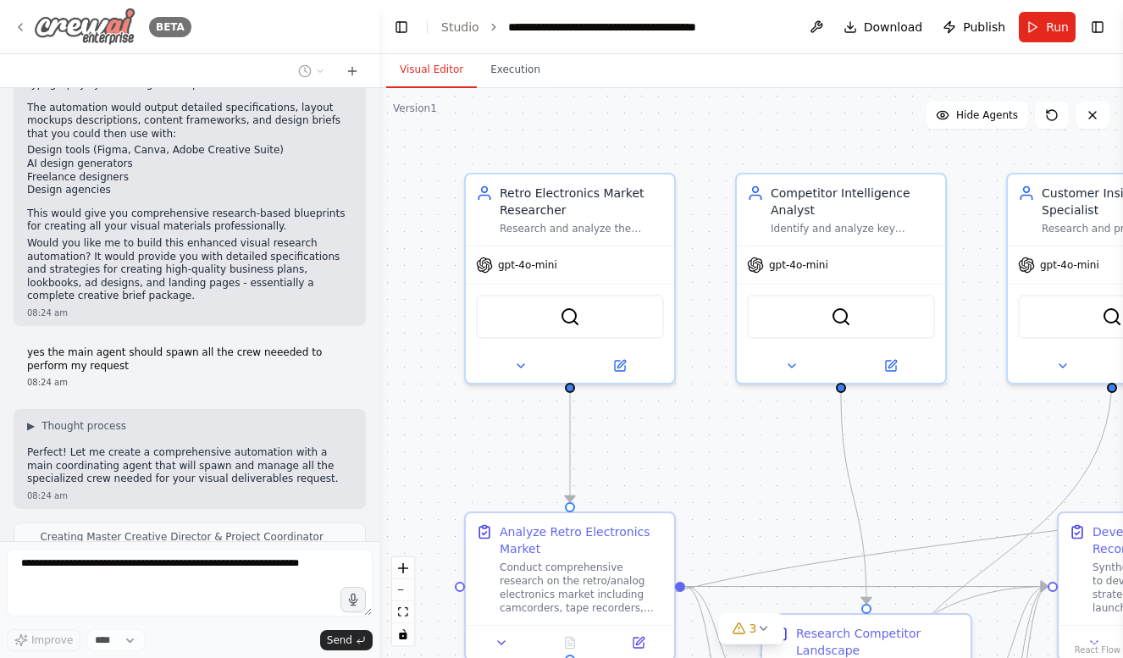
click at [32, 25] on div "BETA" at bounding box center [103, 27] width 178 height 38
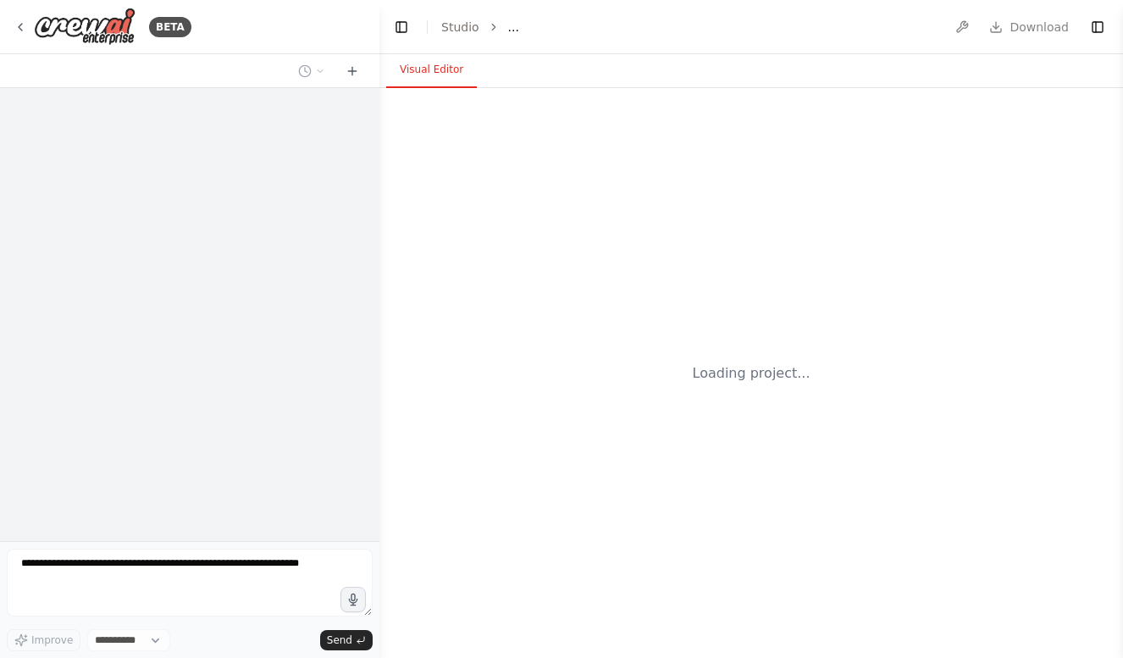
select select "****"
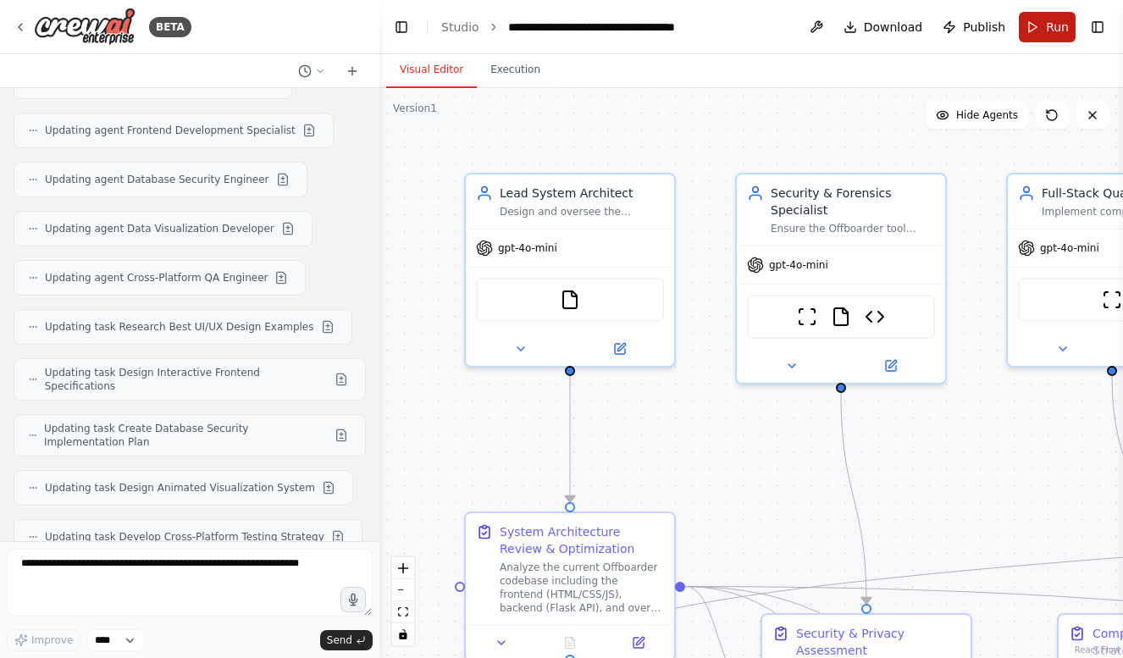
click at [1059, 20] on span "Run" at bounding box center [1057, 27] width 23 height 17
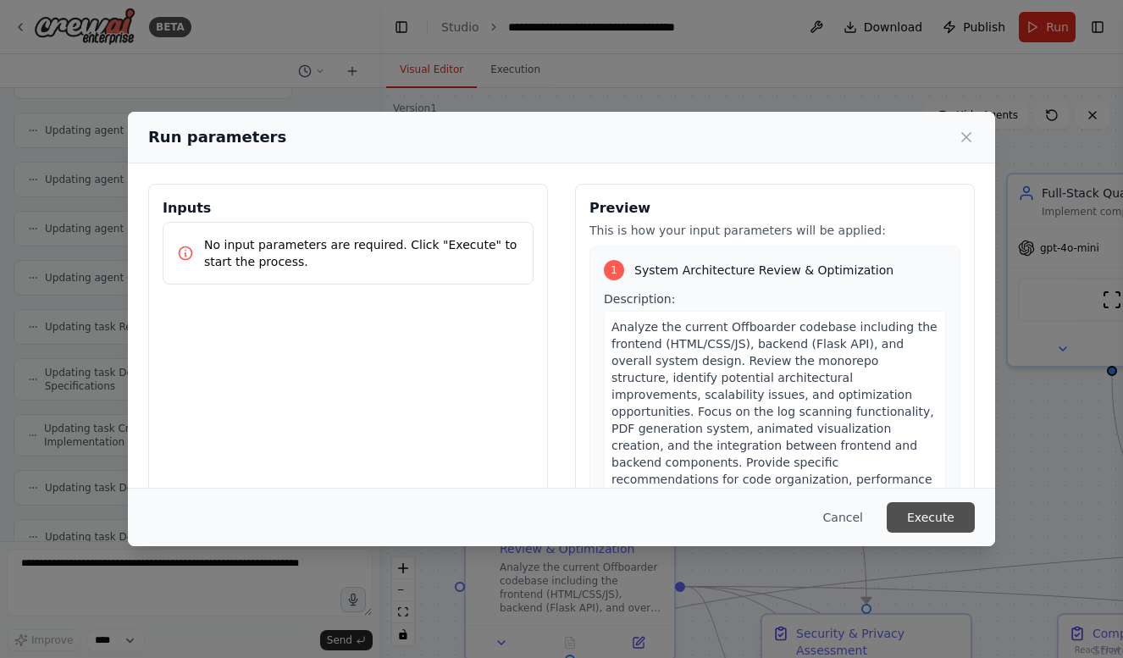
click at [947, 507] on button "Execute" at bounding box center [930, 517] width 88 height 30
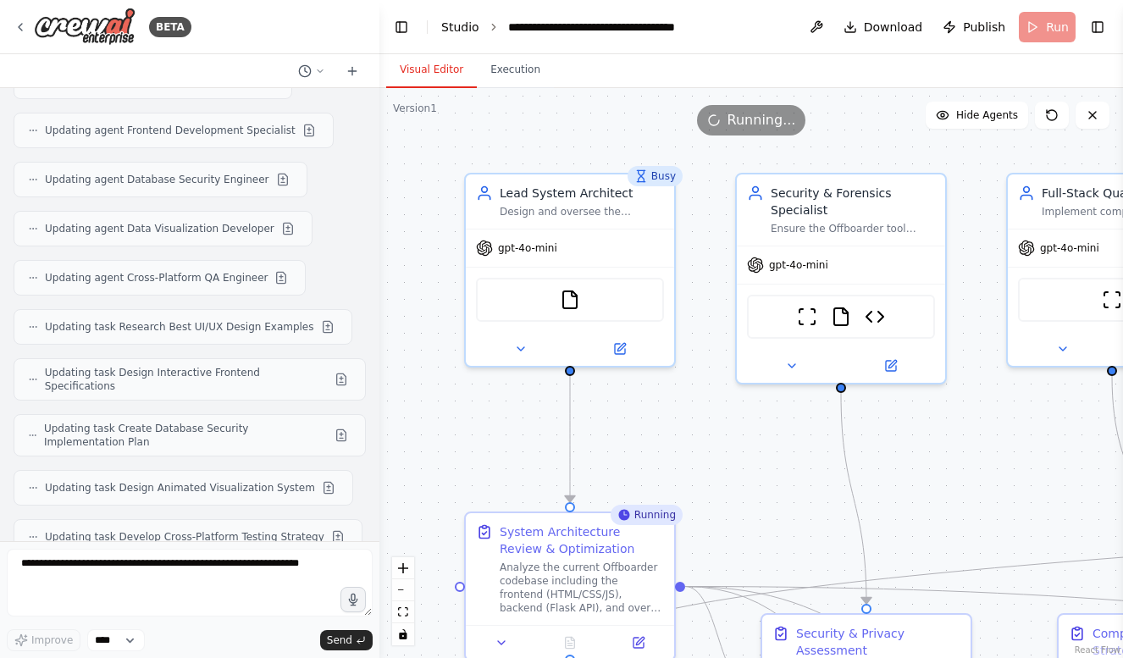
click at [458, 30] on link "Studio" at bounding box center [460, 27] width 38 height 14
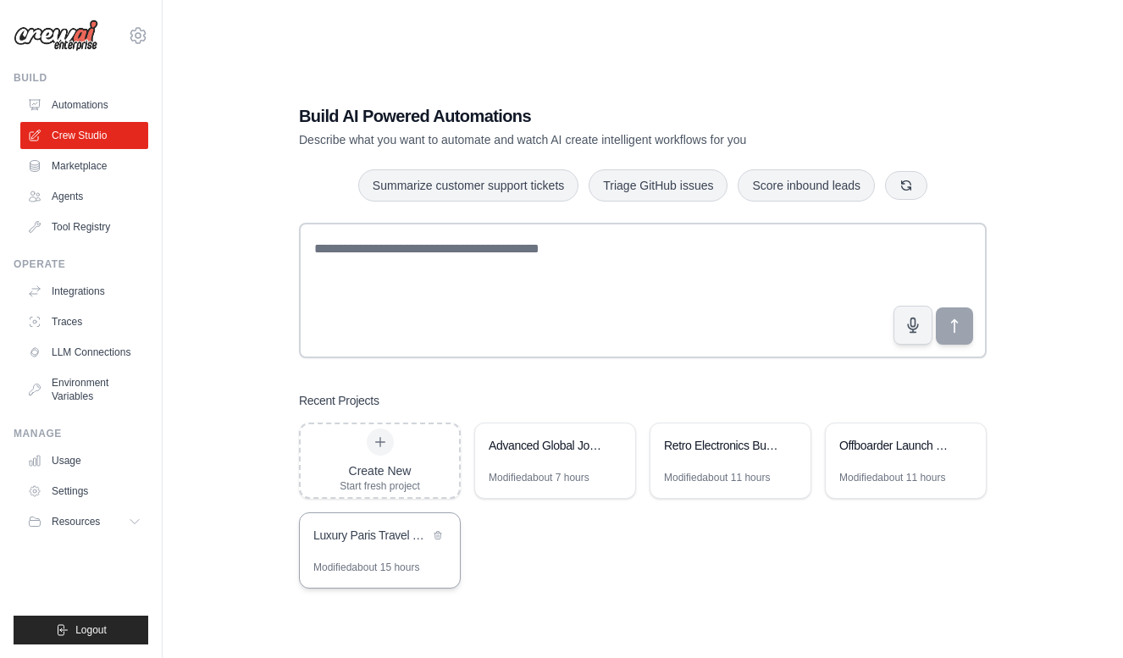
click at [368, 537] on div "Luxury Paris Travel Concierge" at bounding box center [371, 535] width 116 height 17
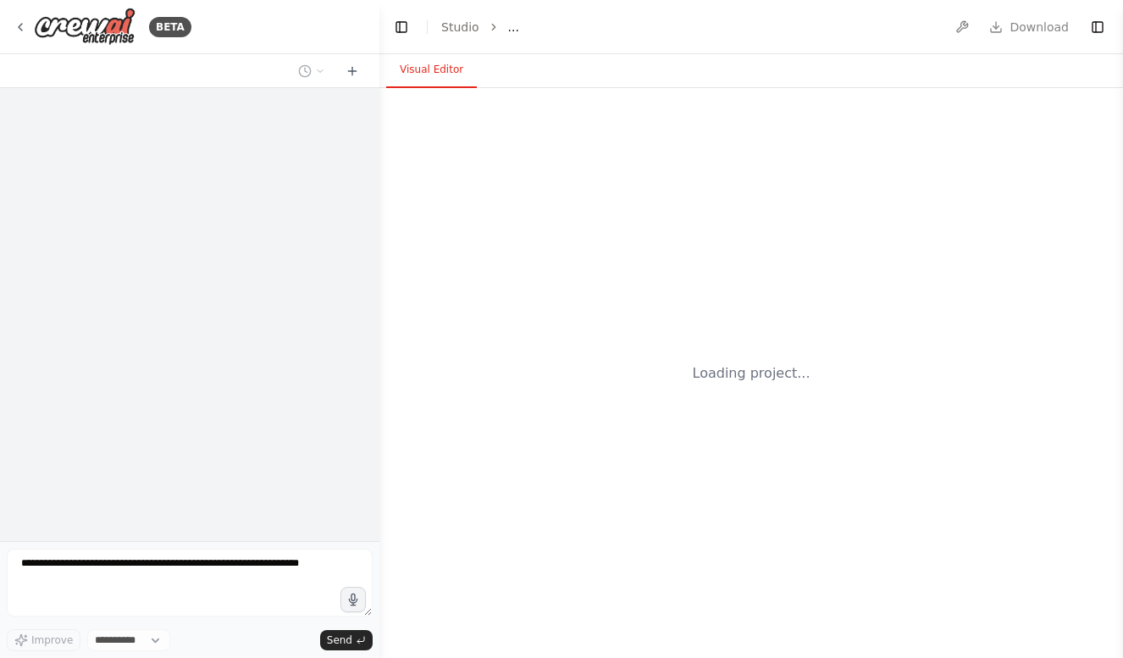
select select "****"
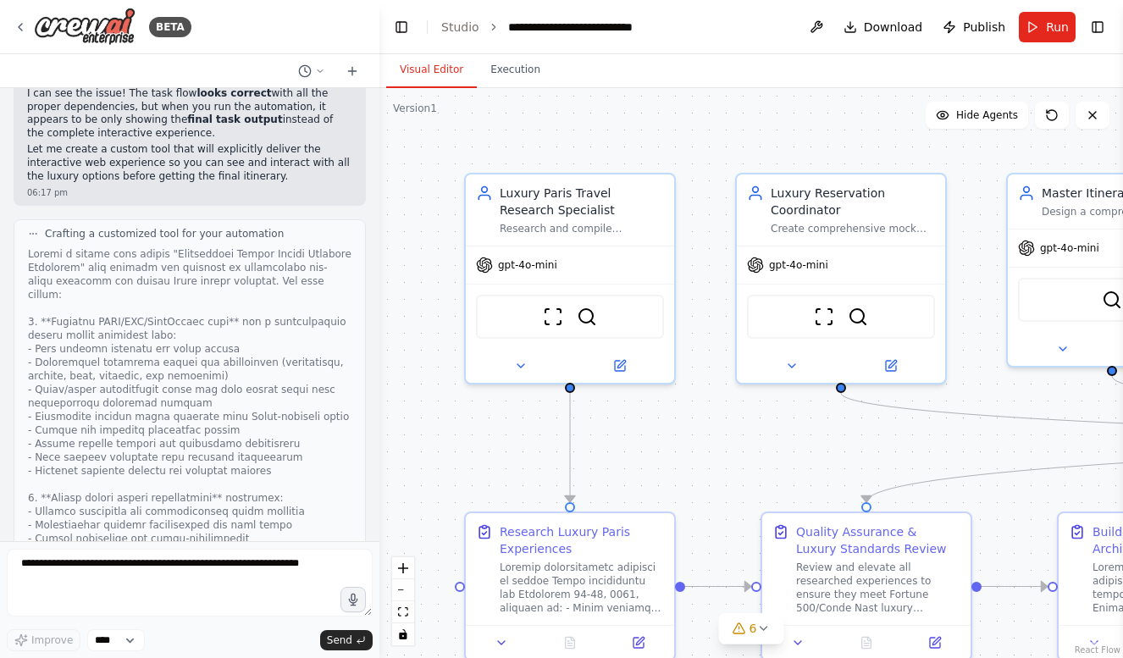
scroll to position [16369, 0]
click at [1051, 34] on span "Run" at bounding box center [1057, 27] width 23 height 17
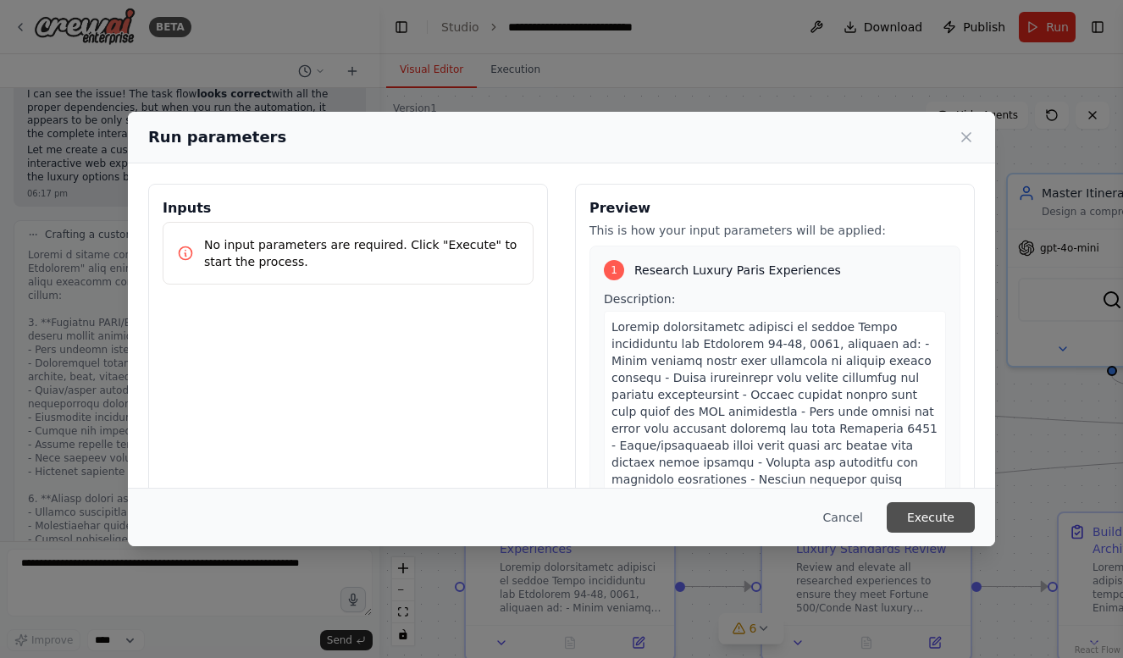
click at [925, 513] on button "Execute" at bounding box center [930, 517] width 88 height 30
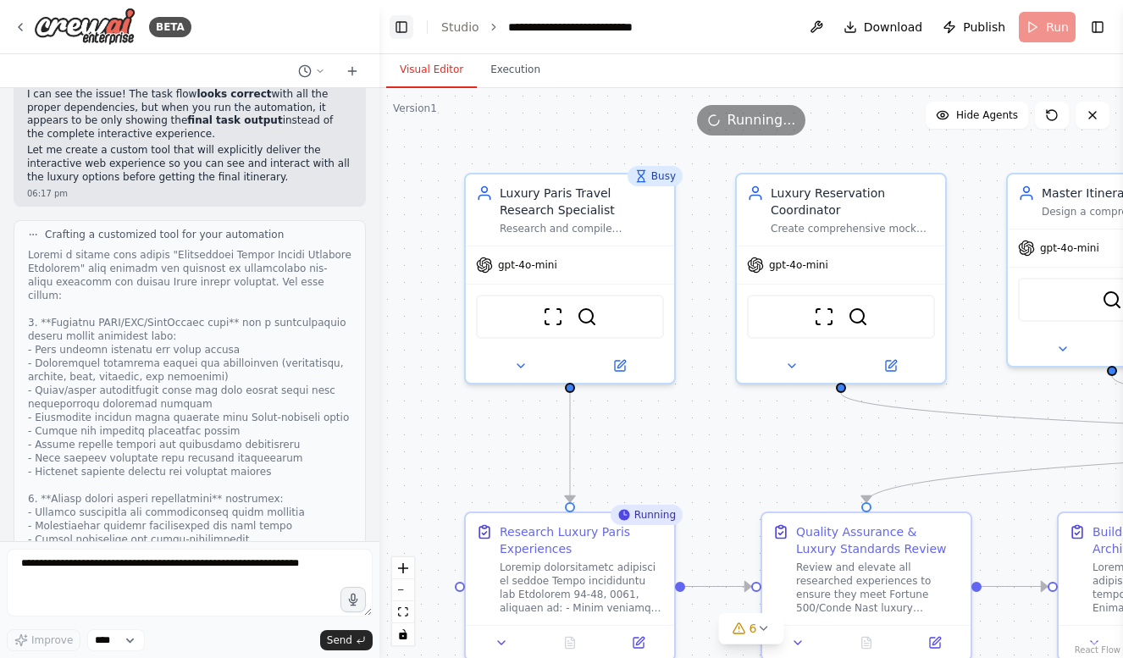
click at [405, 22] on button "Toggle Left Sidebar" at bounding box center [401, 27] width 24 height 24
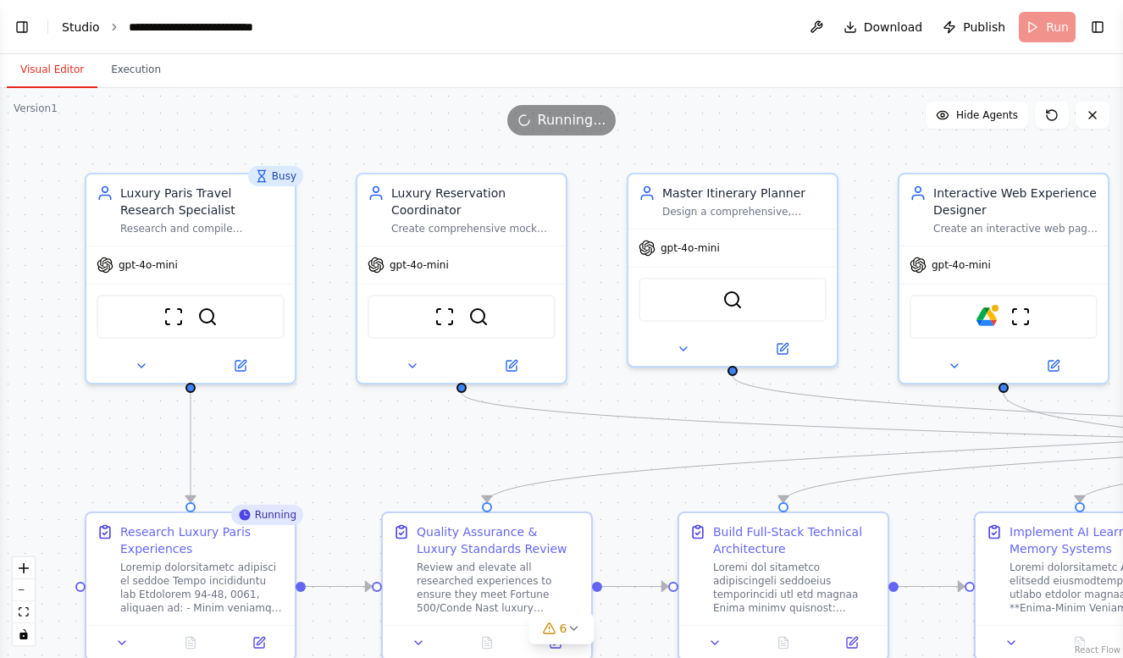
click at [86, 29] on link "Studio" at bounding box center [81, 27] width 38 height 14
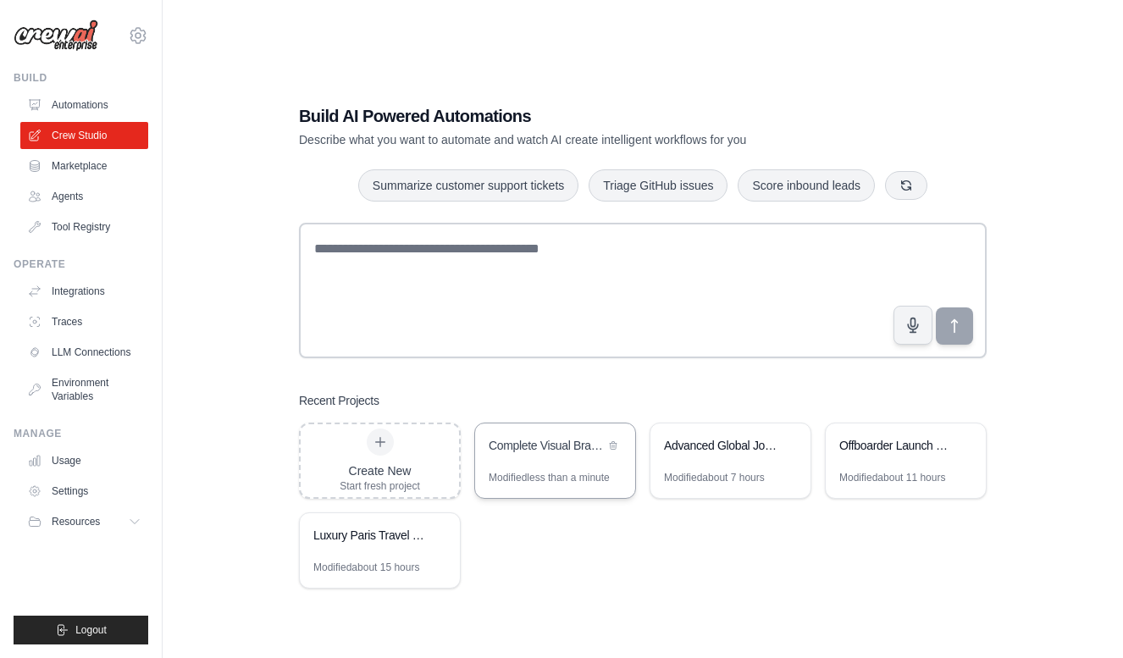
click at [583, 464] on div "Complete Visual Brand & Marketing Strategy for Retro Electronics Launch" at bounding box center [555, 446] width 160 height 47
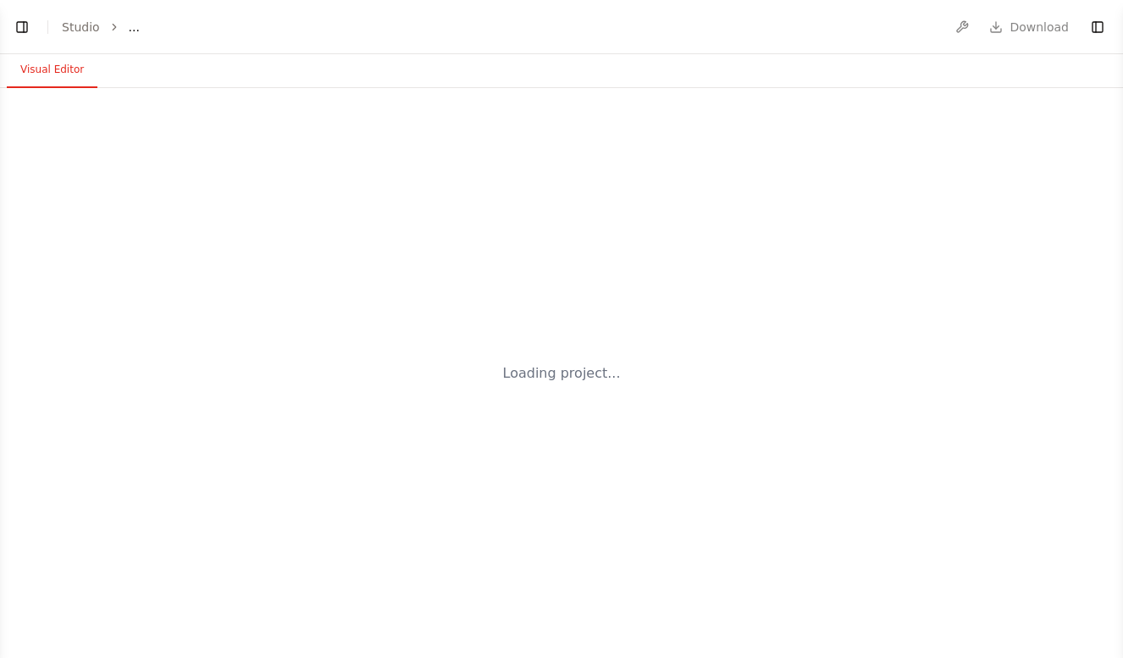
select select "****"
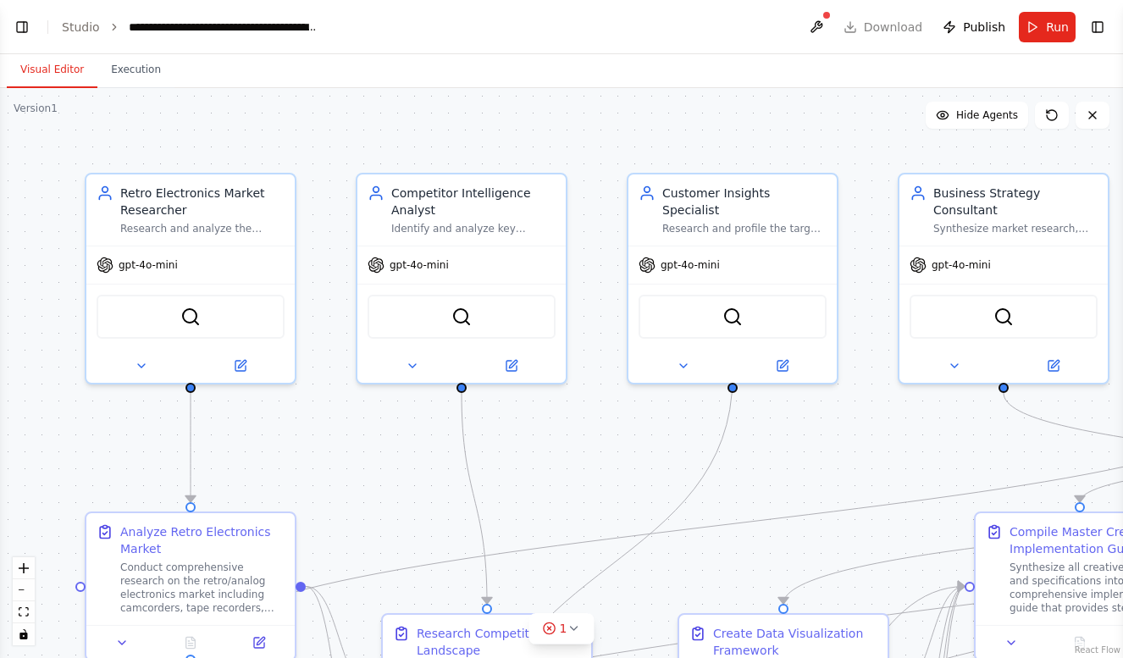
scroll to position [5808, 0]
click at [142, 75] on button "Execution" at bounding box center [135, 70] width 77 height 36
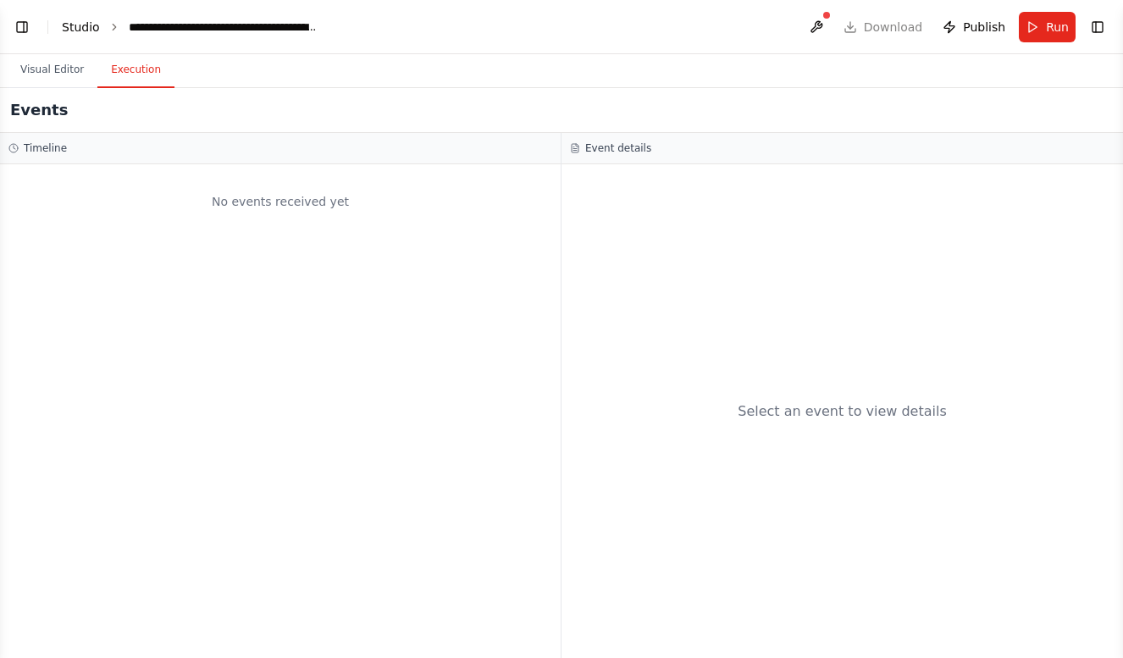
scroll to position [5919, 0]
click at [86, 22] on link "Studio" at bounding box center [81, 27] width 38 height 14
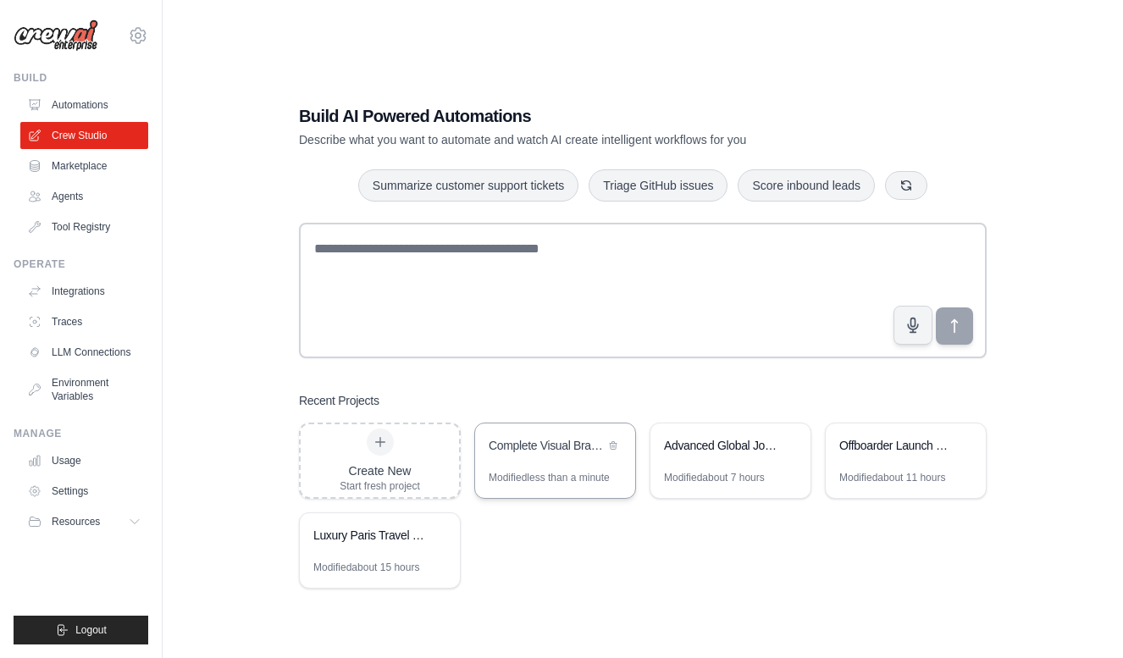
click at [551, 458] on div "Complete Visual Brand & Marketing Strategy for Retro Electronics Launch" at bounding box center [555, 446] width 160 height 47
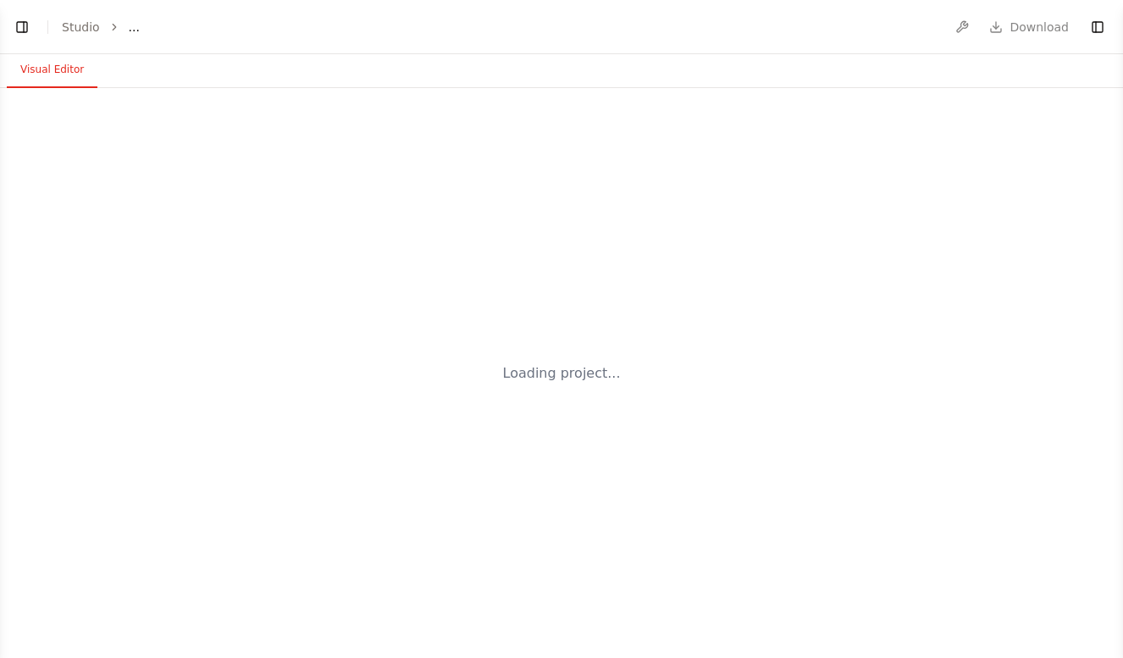
select select "****"
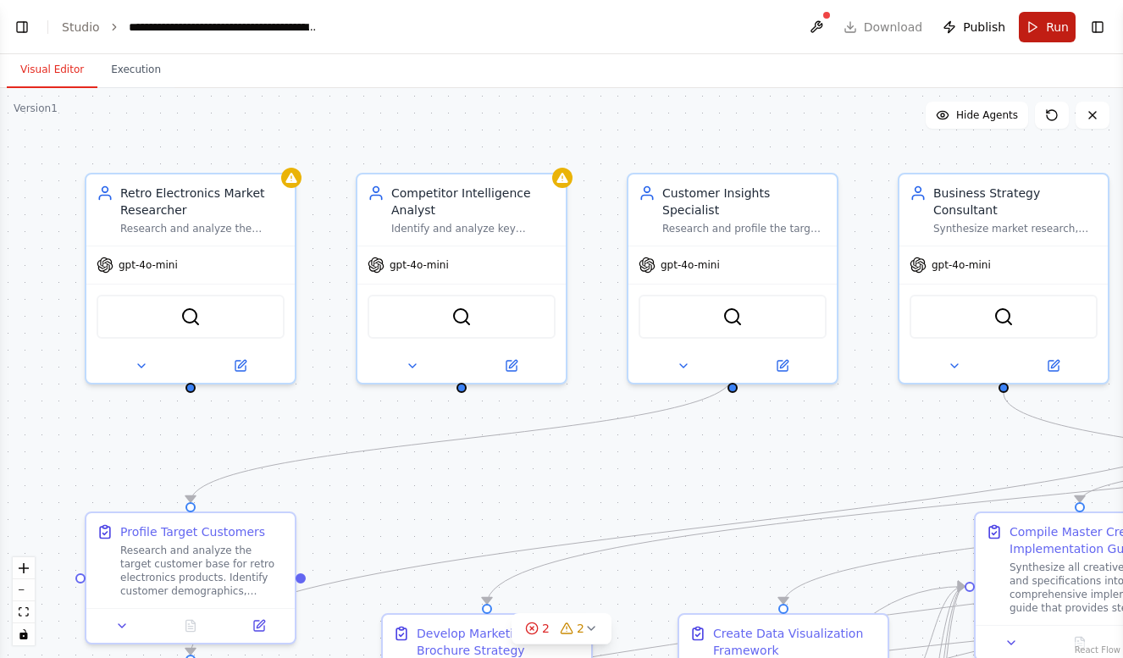
click at [1053, 35] on span "Run" at bounding box center [1057, 27] width 23 height 17
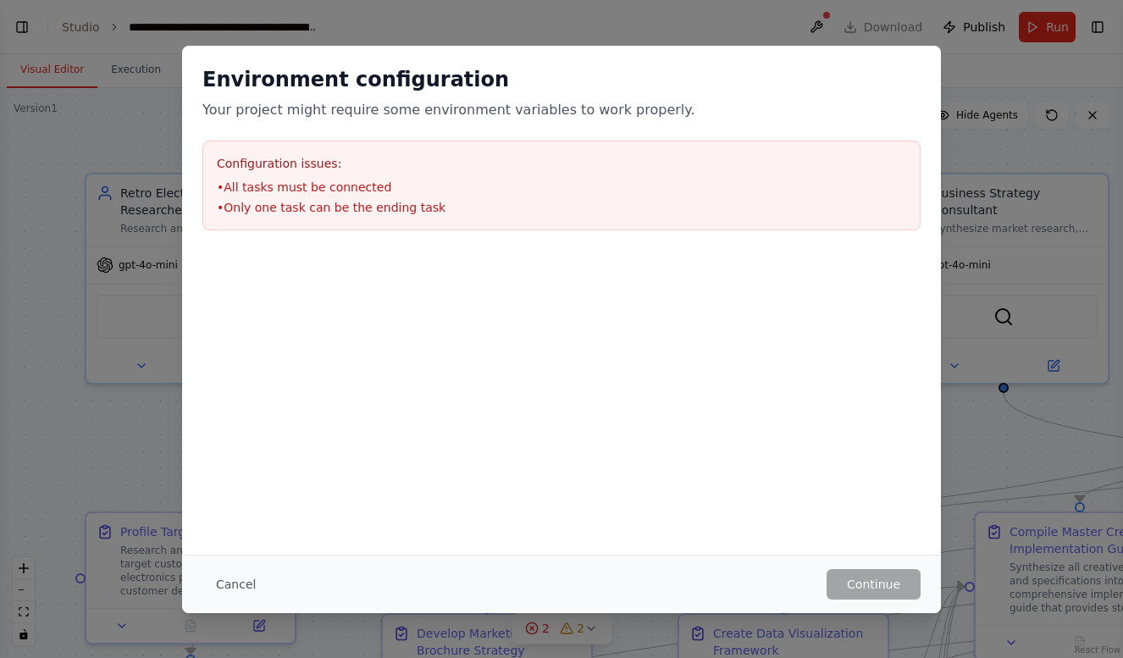
scroll to position [6127, 0]
click at [227, 578] on button "Cancel" at bounding box center [235, 584] width 67 height 30
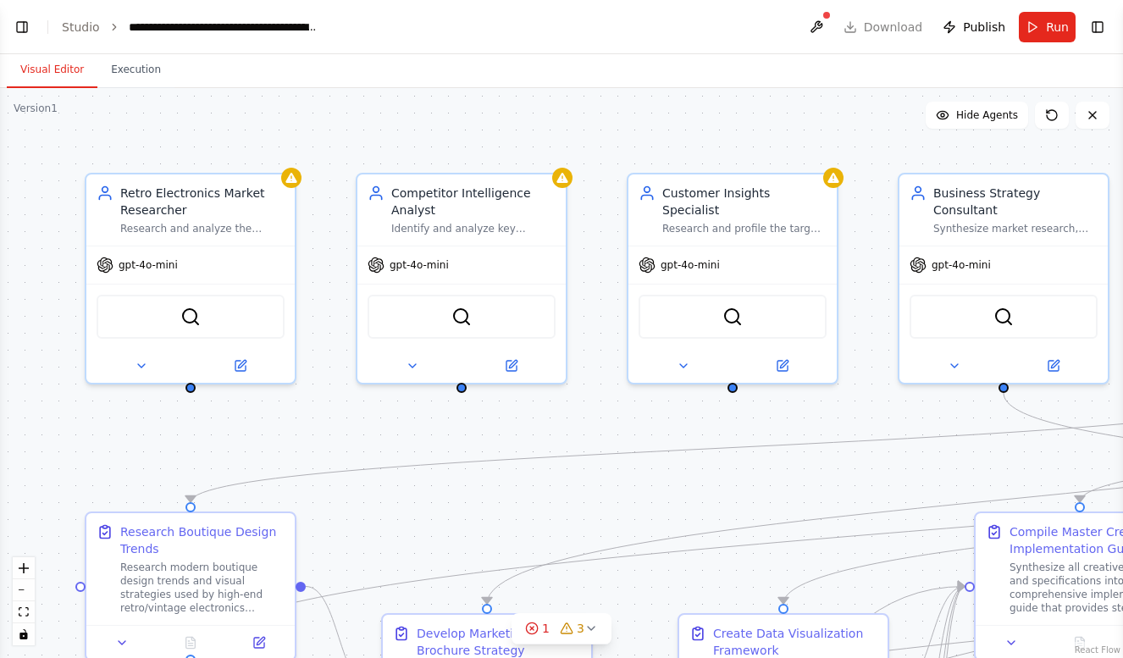
scroll to position [6170, 0]
click at [86, 28] on link "Studio" at bounding box center [81, 27] width 38 height 14
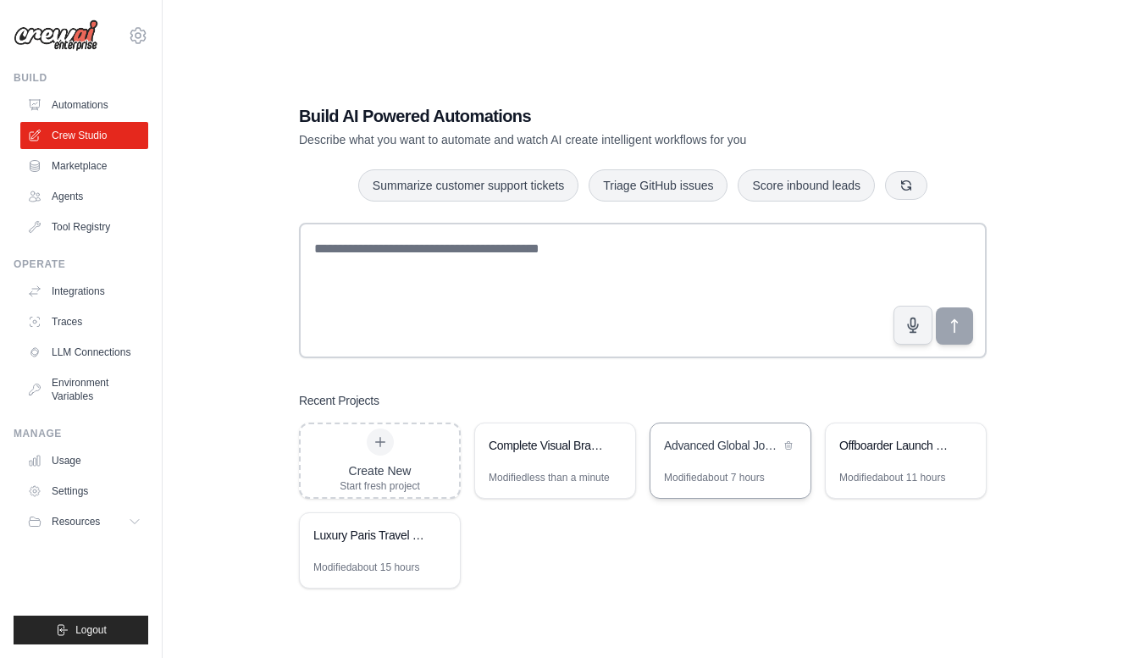
click at [731, 476] on div "Modified about 7 hours" at bounding box center [714, 478] width 101 height 14
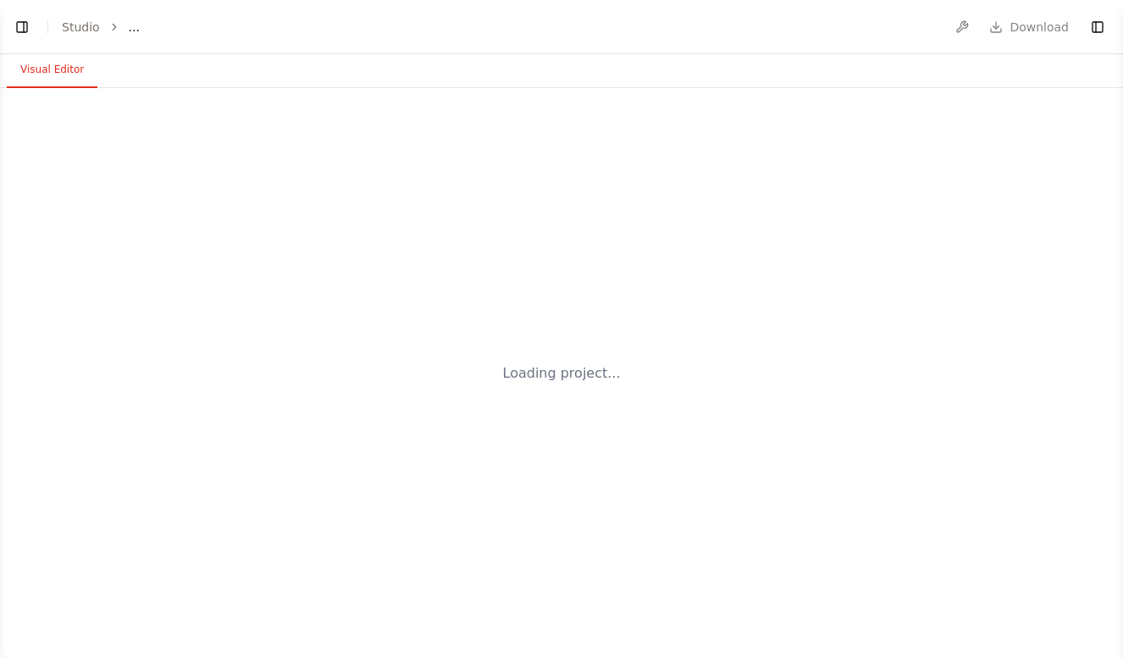
select select "****"
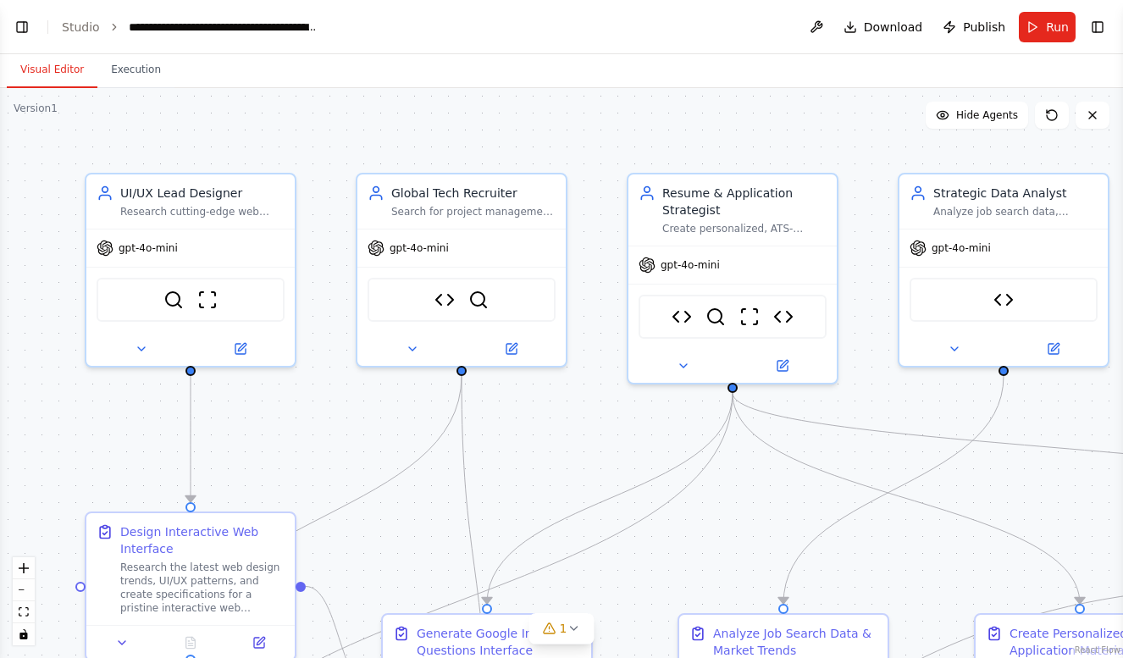
scroll to position [18101, 0]
click at [25, 30] on button "Toggle Left Sidebar" at bounding box center [22, 27] width 24 height 24
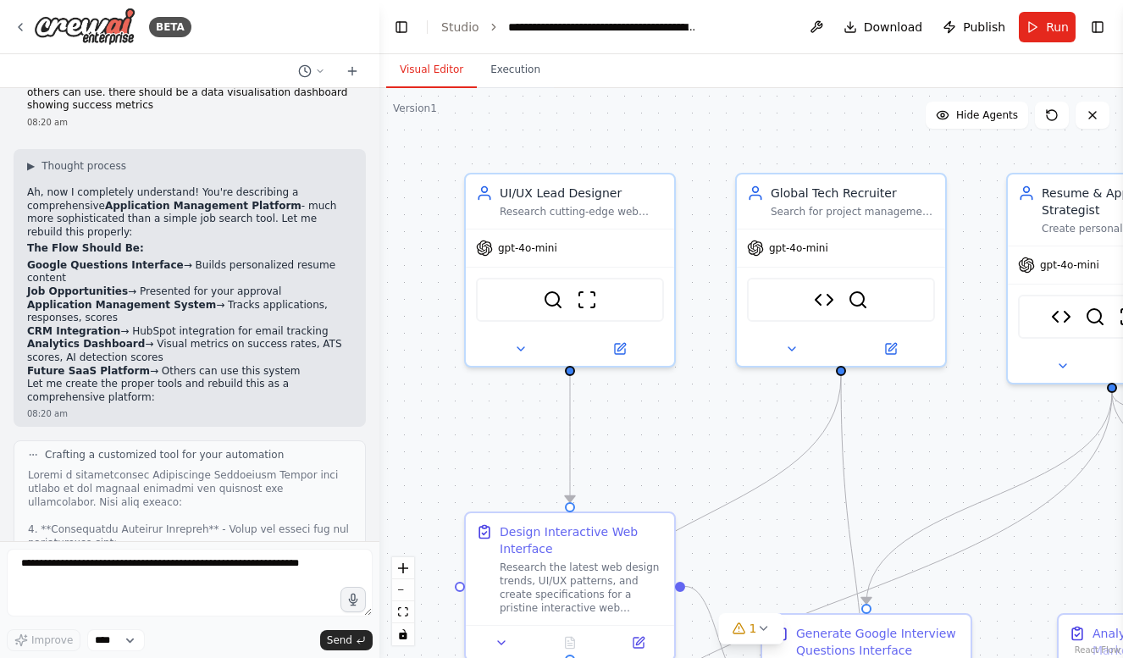
scroll to position [18114, 0]
click at [752, 639] on button "1" at bounding box center [751, 628] width 65 height 31
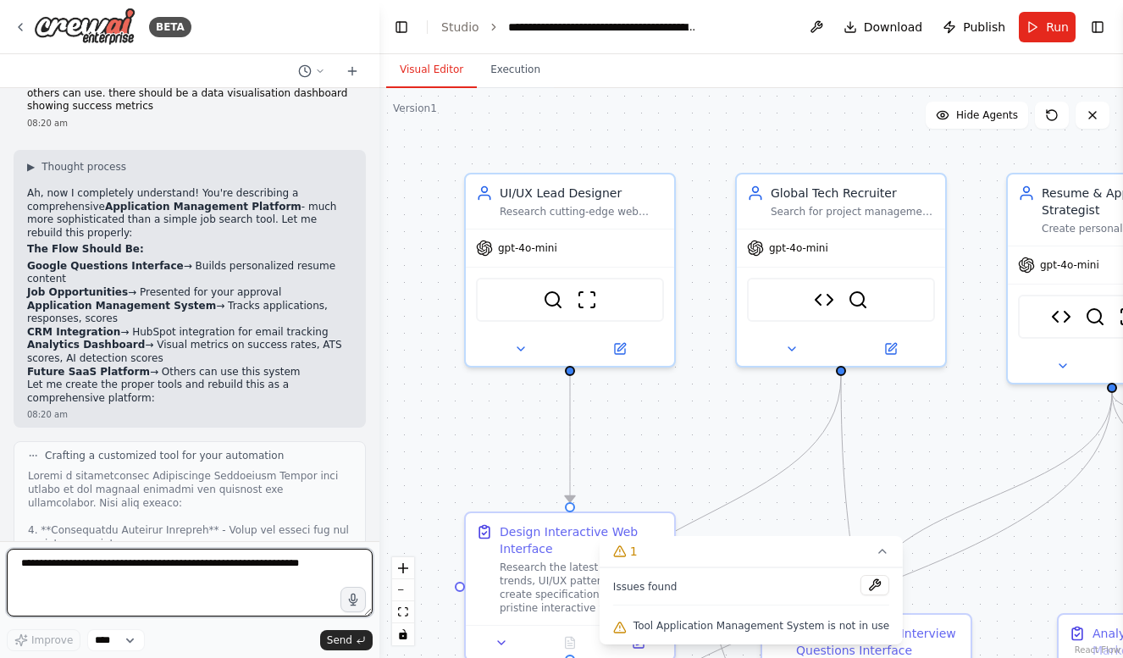
click at [220, 570] on textarea at bounding box center [190, 583] width 366 height 68
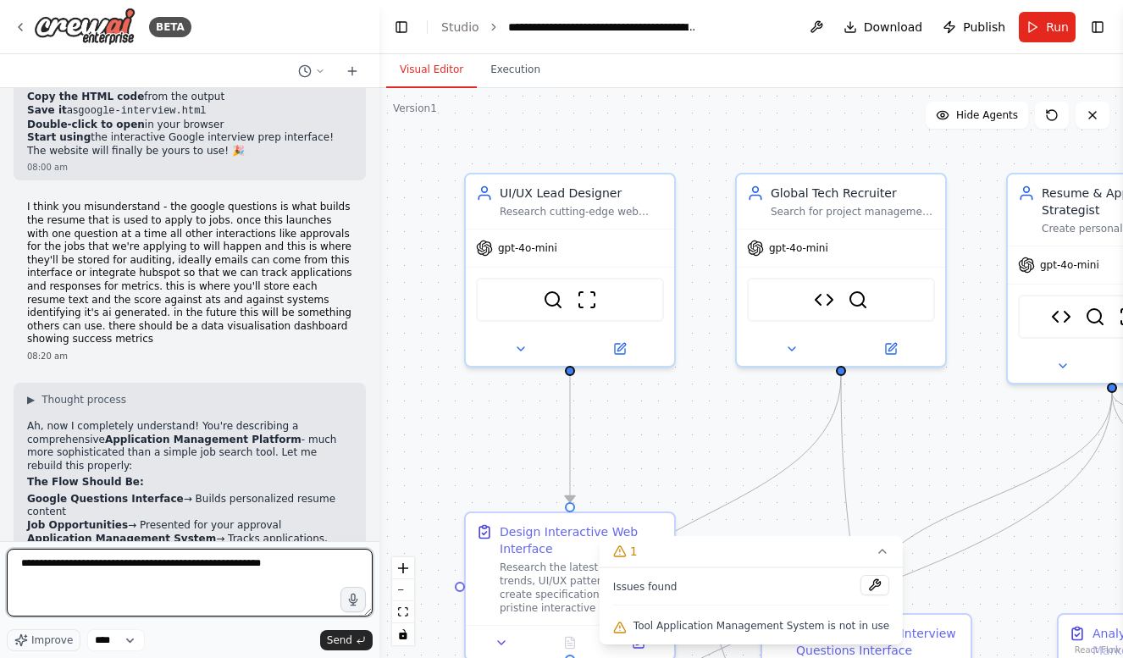
scroll to position [17882, 0]
type textarea "**********"
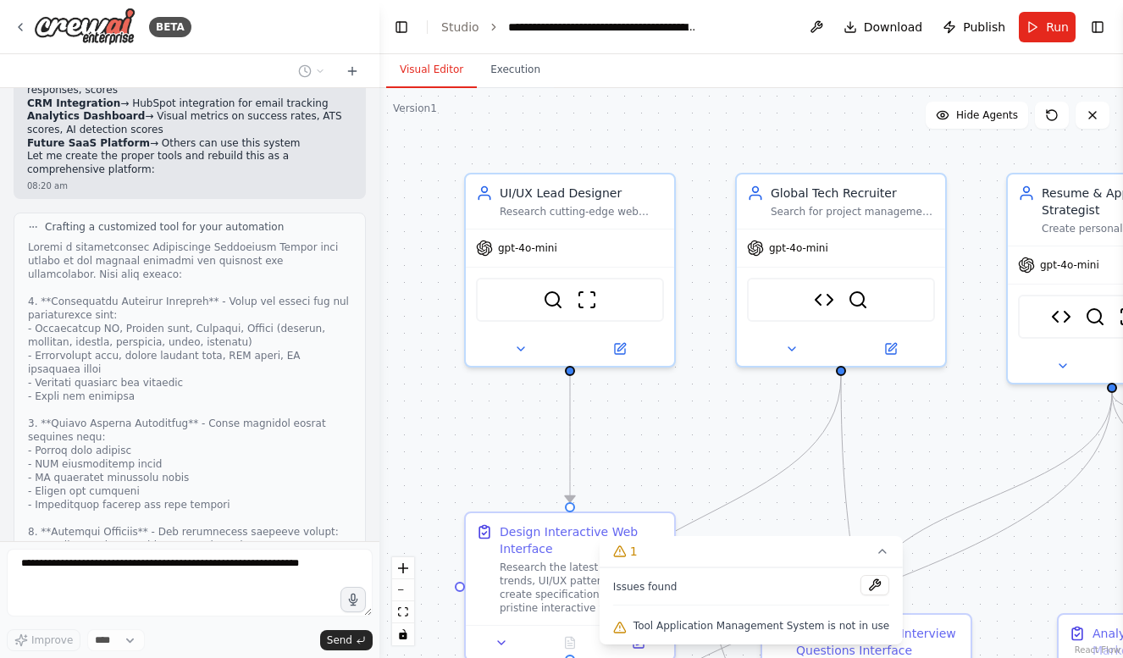
scroll to position [18356, 0]
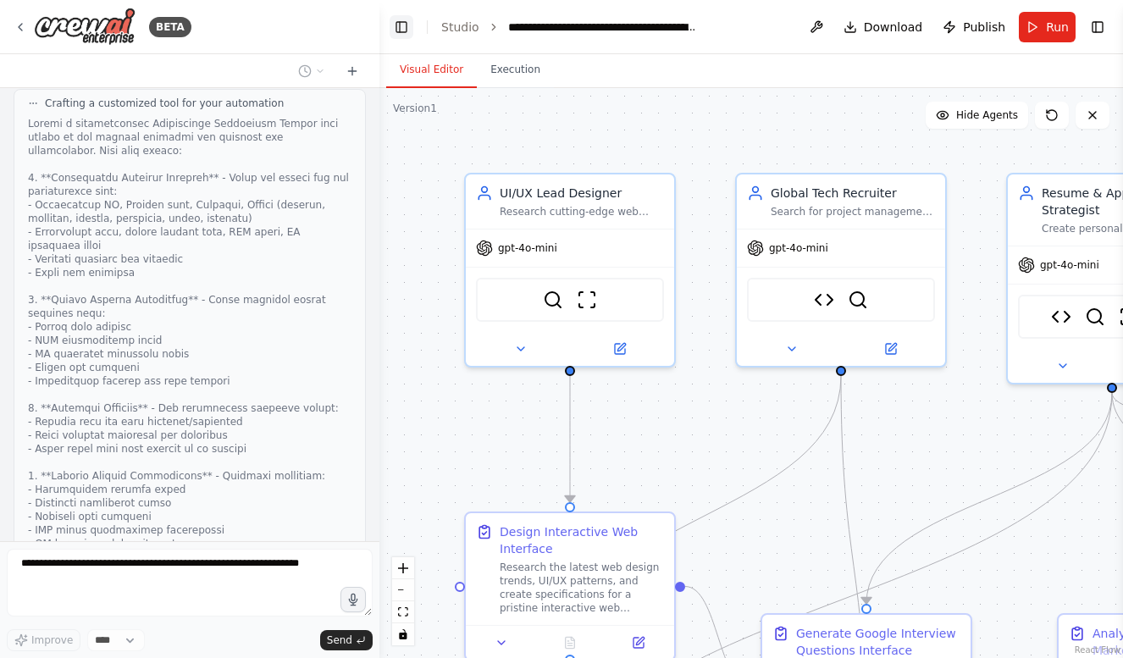
click at [400, 29] on button "Toggle Left Sidebar" at bounding box center [401, 27] width 24 height 24
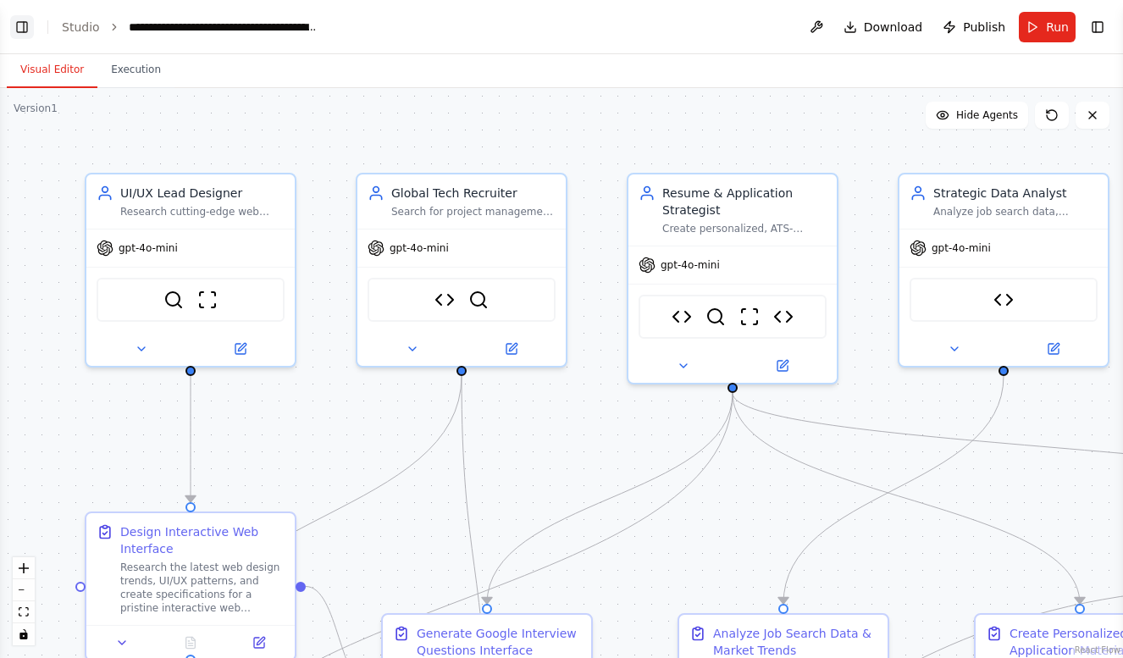
scroll to position [18505, 0]
click at [81, 32] on link "Studio" at bounding box center [81, 27] width 38 height 14
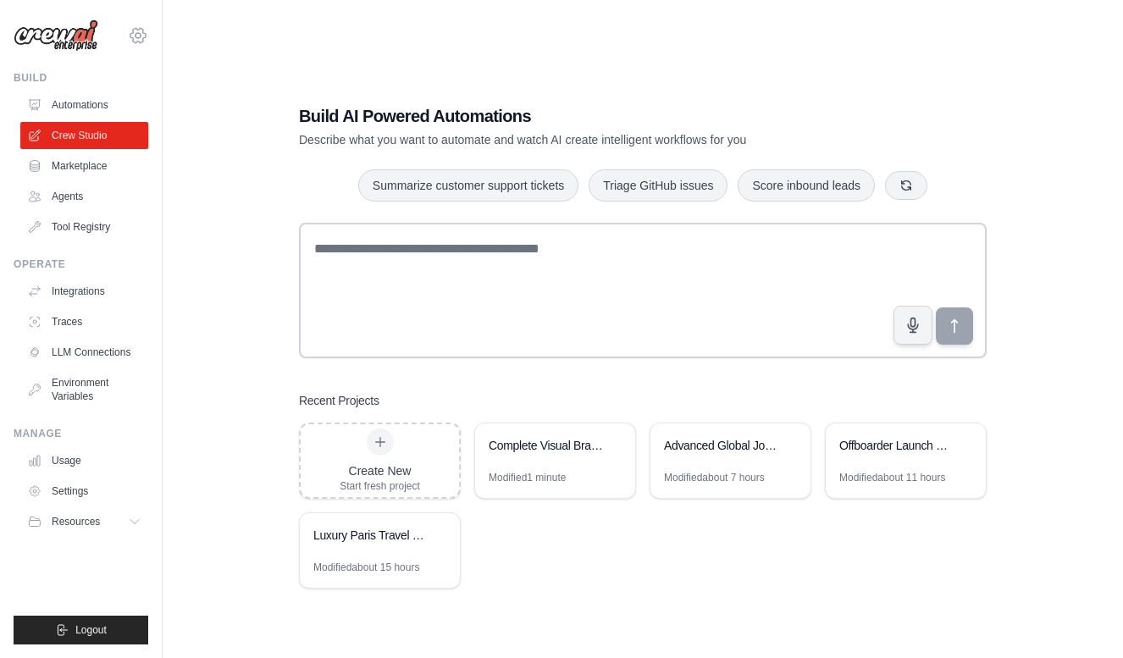
click at [145, 32] on icon at bounding box center [138, 35] width 20 height 20
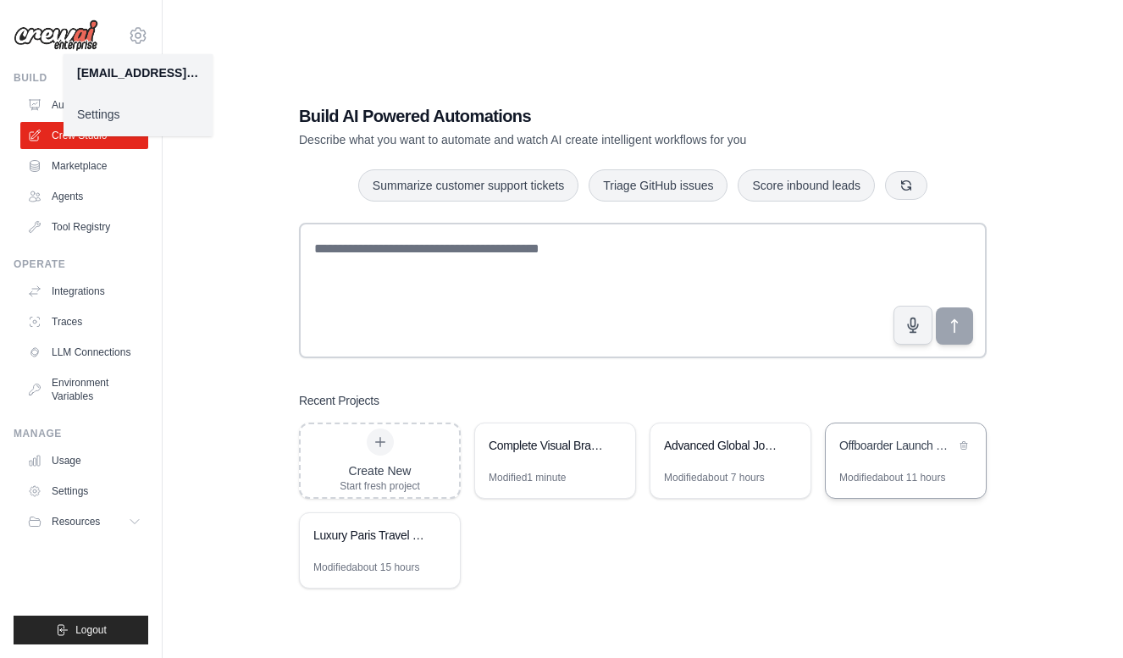
click at [902, 466] on div "Offboarder Launch Readiness Development" at bounding box center [905, 446] width 160 height 47
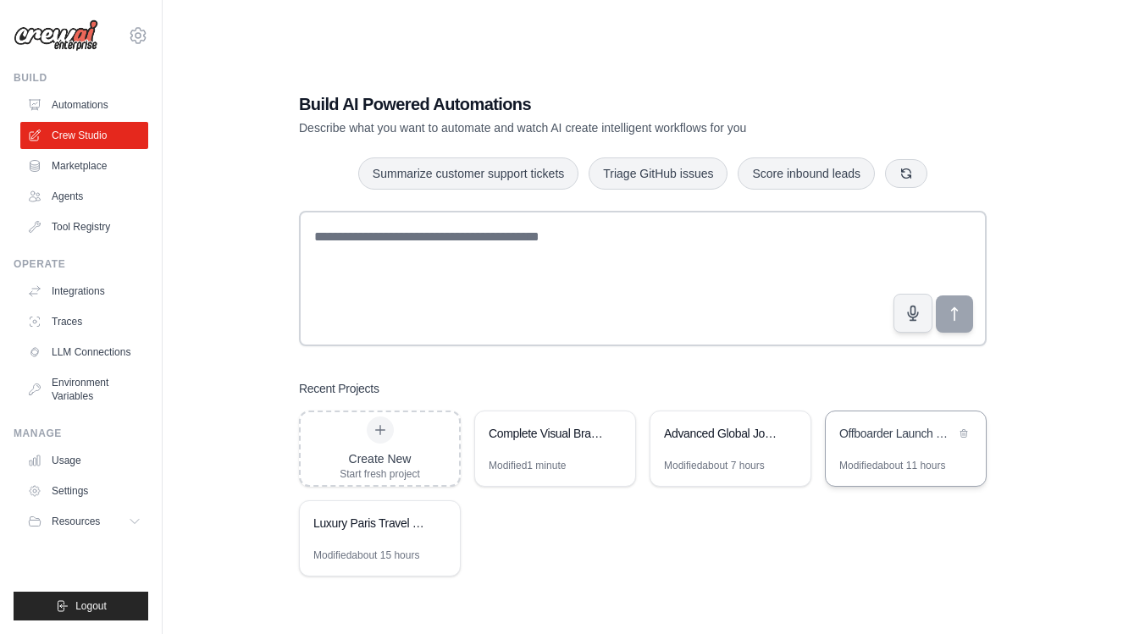
click at [869, 429] on div "Offboarder Launch Readiness Development" at bounding box center [897, 433] width 116 height 17
click at [903, 442] on div "Offboarder Launch Readiness Development" at bounding box center [897, 435] width 116 height 20
click at [378, 522] on div "Luxury Paris Travel Concierge" at bounding box center [371, 523] width 116 height 17
click at [744, 444] on div "Advanced Global Job Search & Analytics Platform" at bounding box center [722, 435] width 116 height 20
click at [542, 444] on div "Complete Visual Brand & Marketing Strategy for Retro Electronics Launch" at bounding box center [547, 435] width 116 height 20
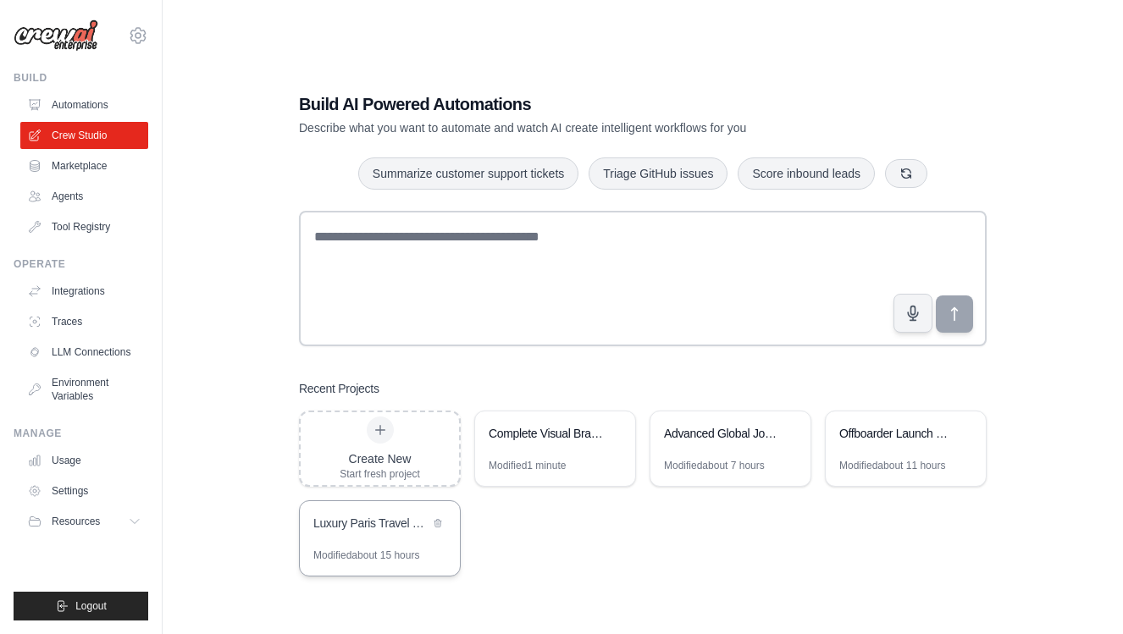
click at [383, 536] on div "Luxury Paris Travel Concierge" at bounding box center [380, 524] width 160 height 47
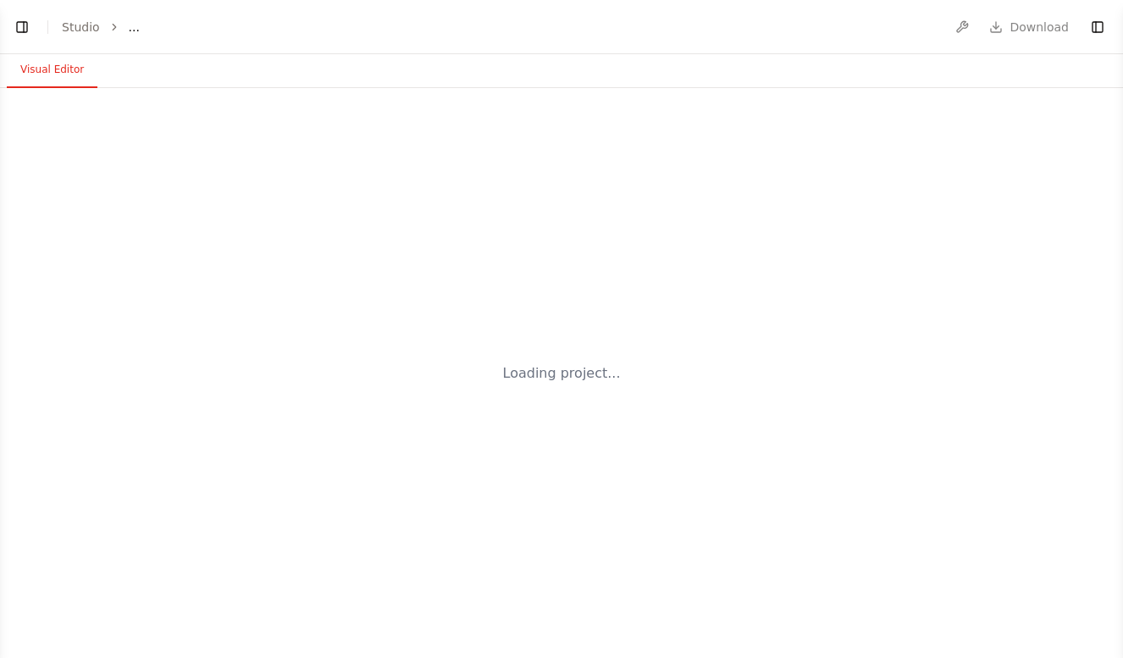
select select "****"
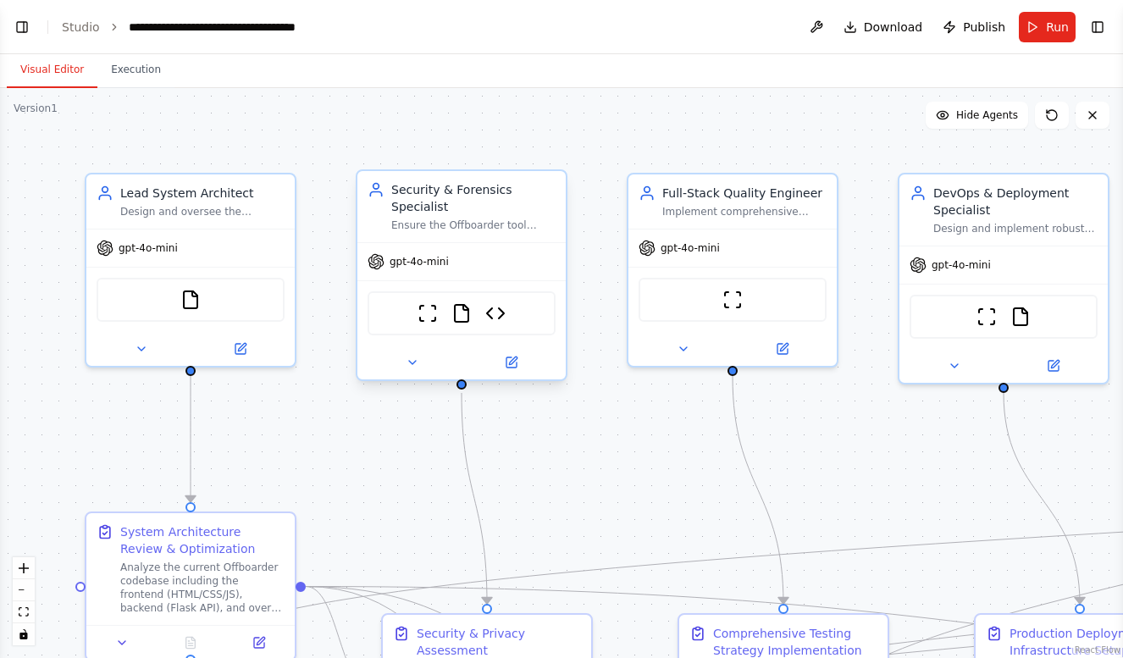
scroll to position [4144, 0]
click at [15, 28] on button "Toggle Left Sidebar" at bounding box center [22, 27] width 24 height 24
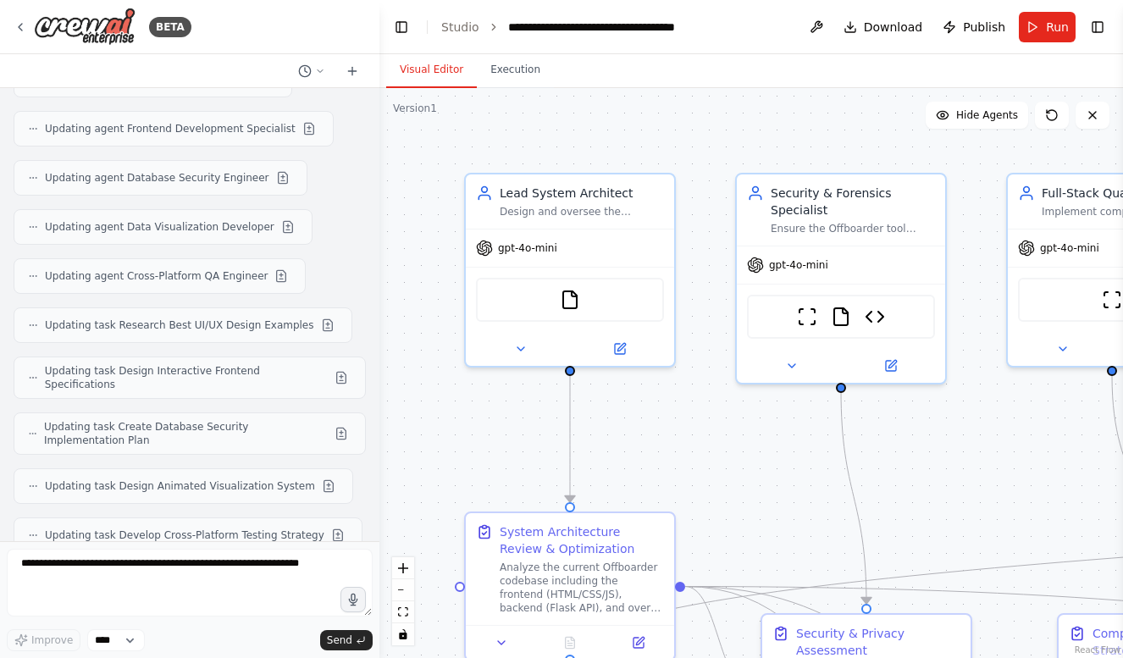
scroll to position [4198, 0]
click at [1054, 26] on span "Run" at bounding box center [1057, 27] width 23 height 17
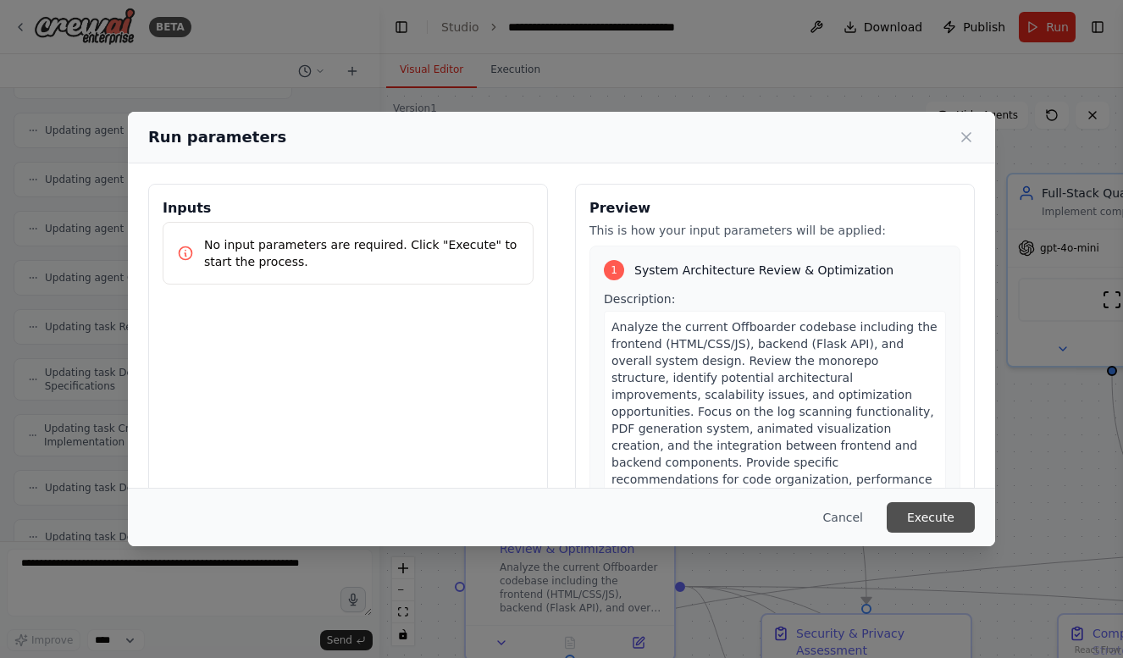
click at [944, 520] on button "Execute" at bounding box center [930, 517] width 88 height 30
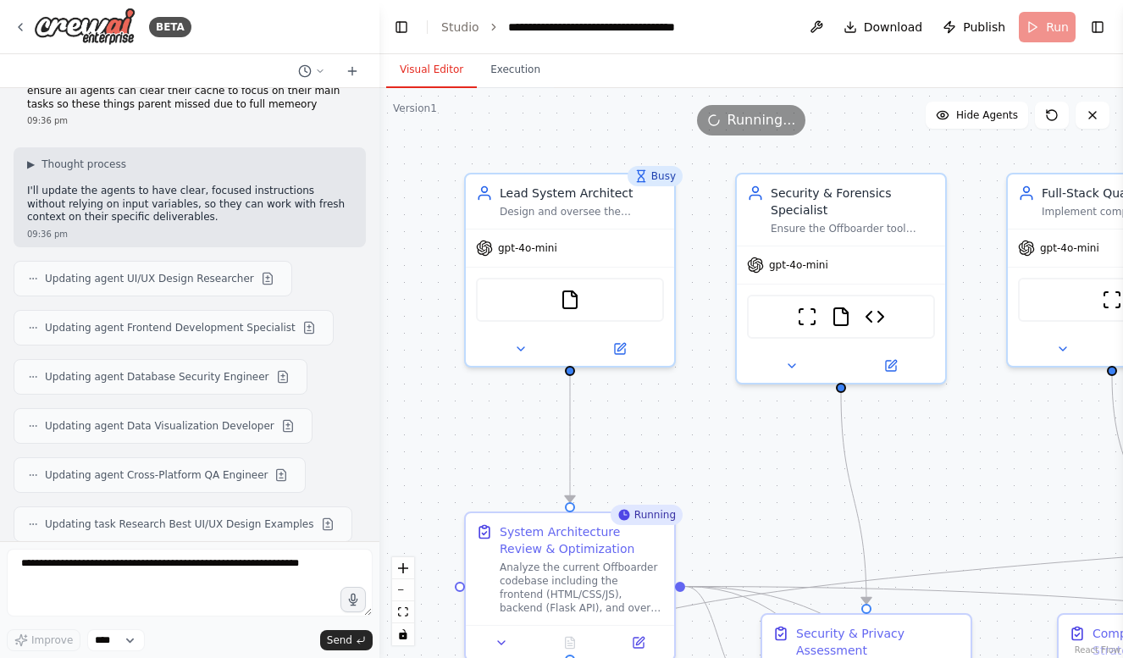
scroll to position [3991, 0]
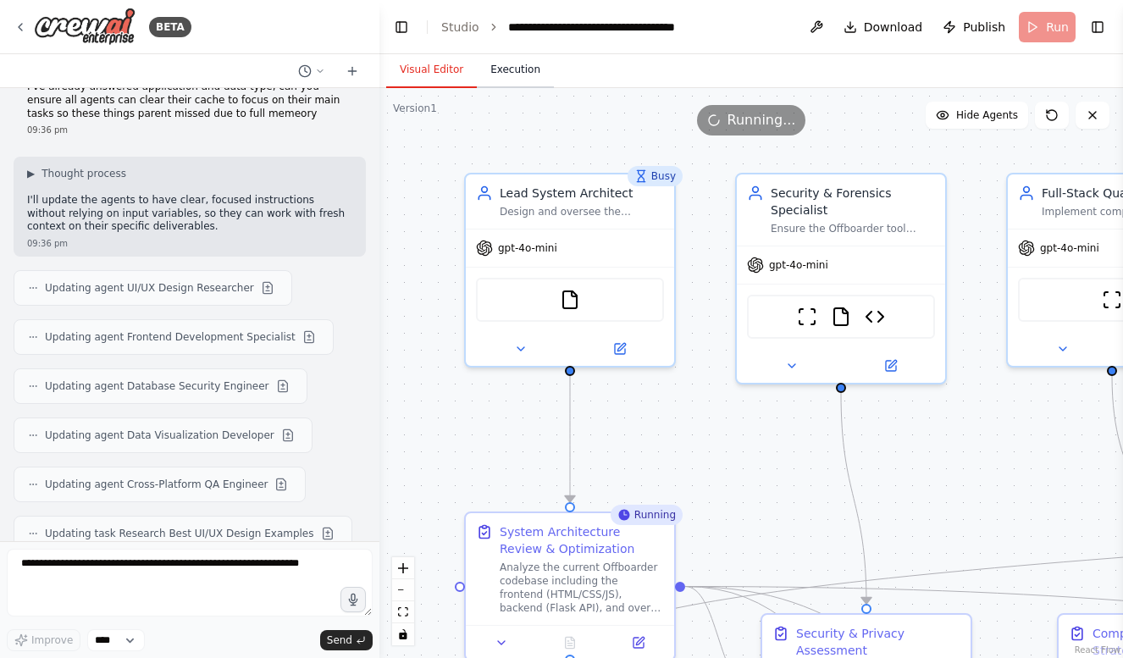
click at [521, 66] on button "Execution" at bounding box center [515, 70] width 77 height 36
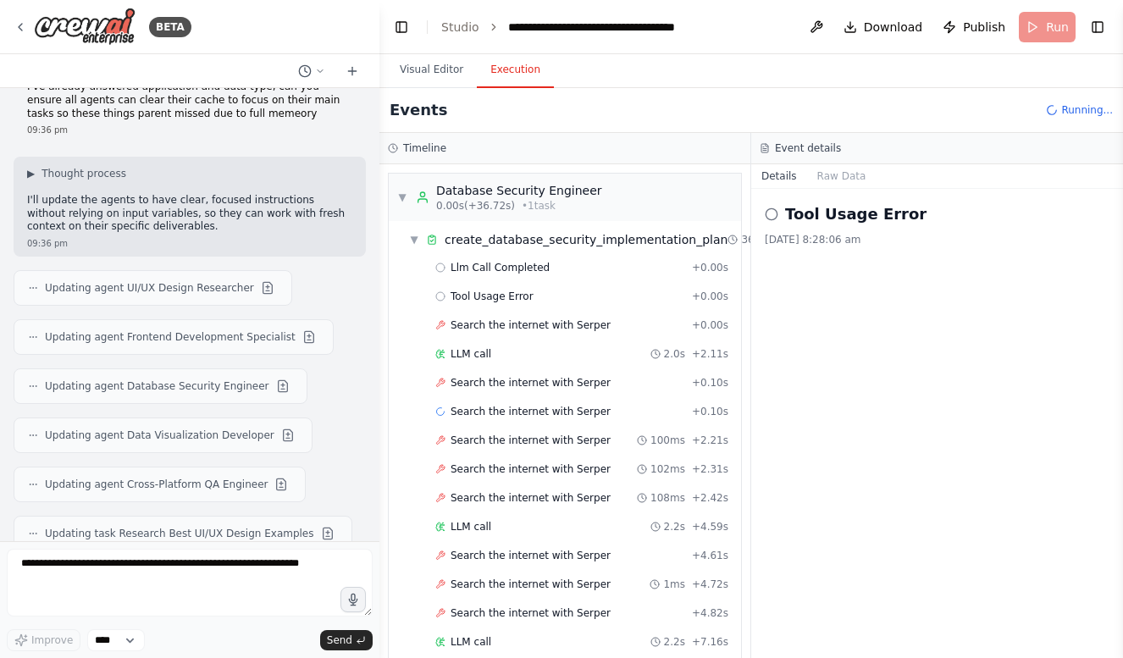
scroll to position [0, 0]
click at [841, 172] on button "Raw Data" at bounding box center [841, 176] width 69 height 24
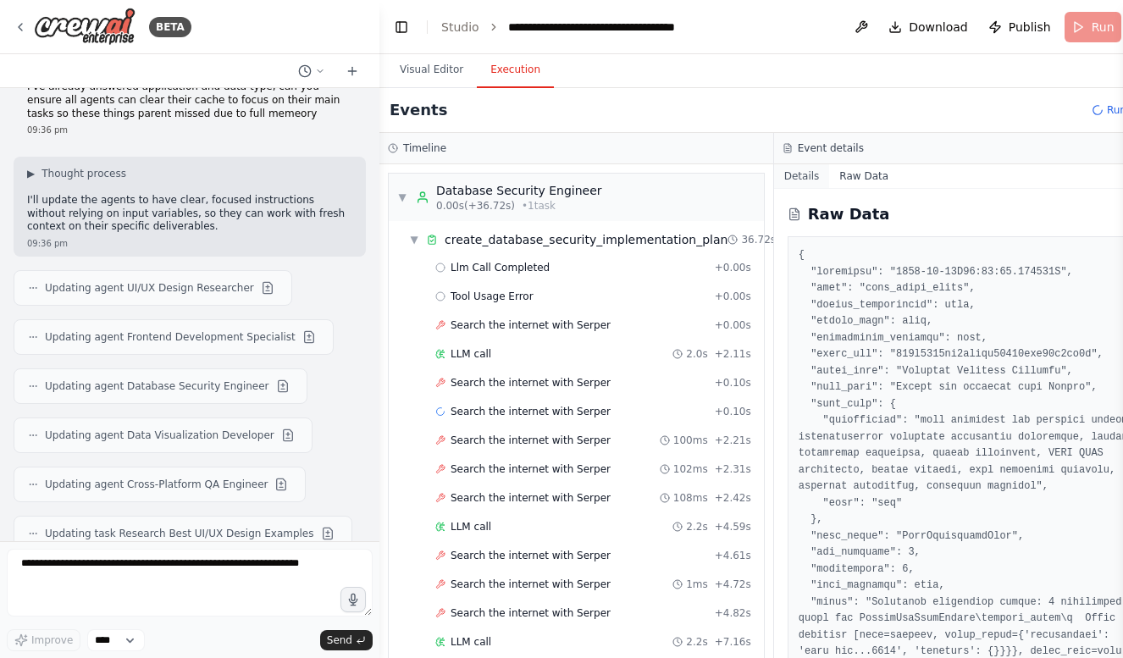
click at [803, 179] on button "Details" at bounding box center [802, 176] width 56 height 24
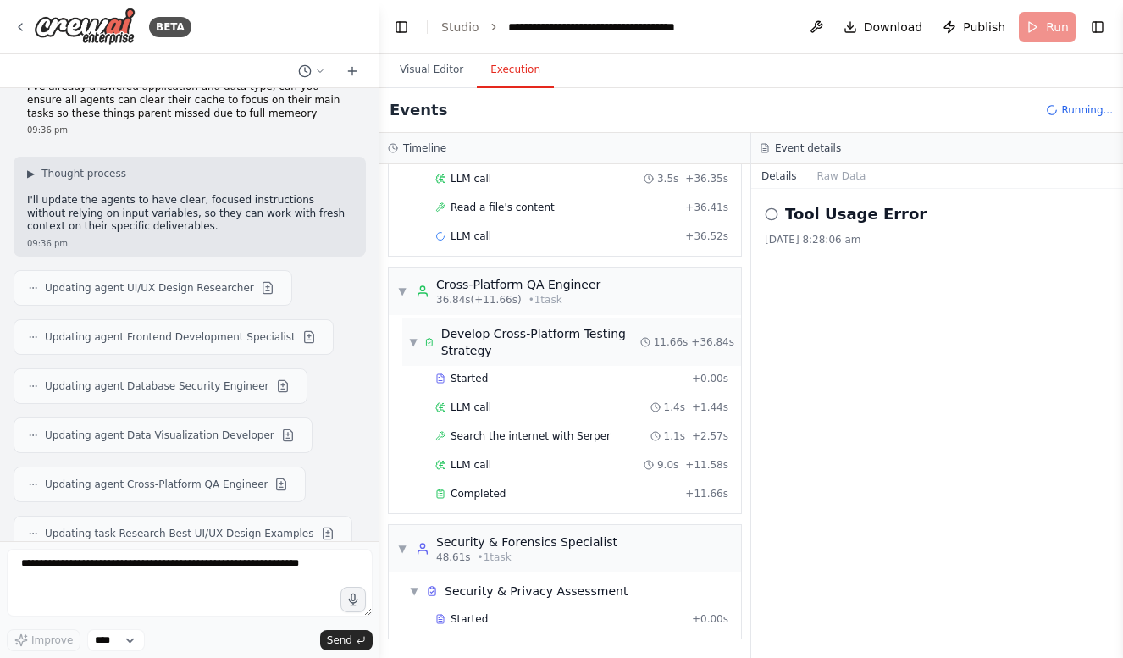
scroll to position [1423, 0]
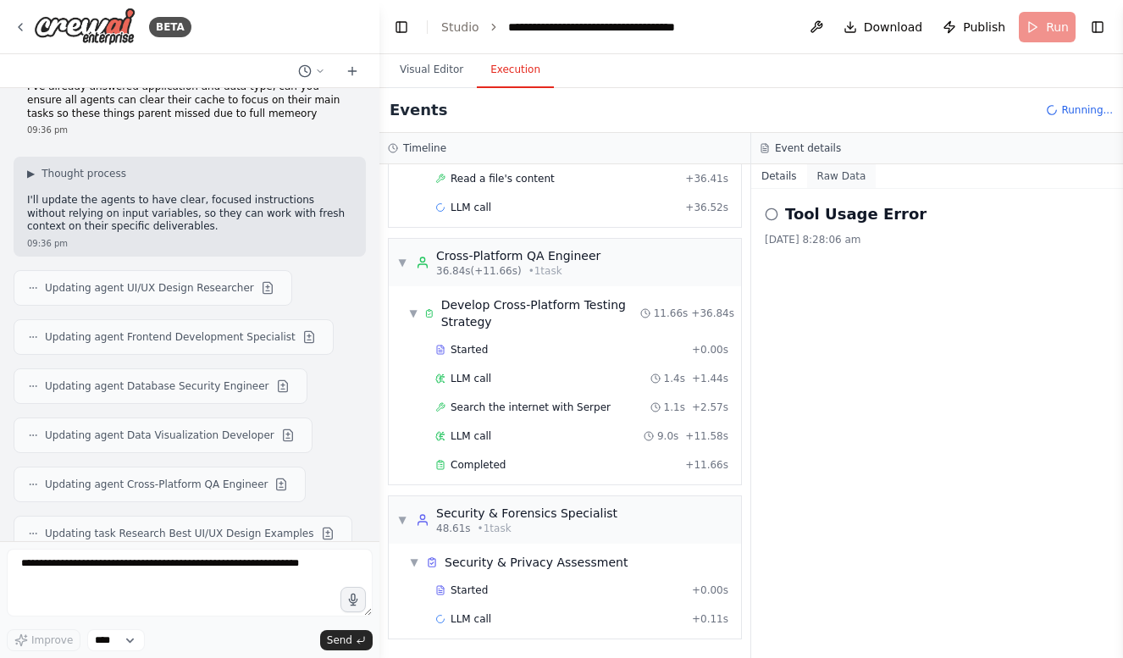
click at [831, 183] on button "Raw Data" at bounding box center [841, 176] width 69 height 24
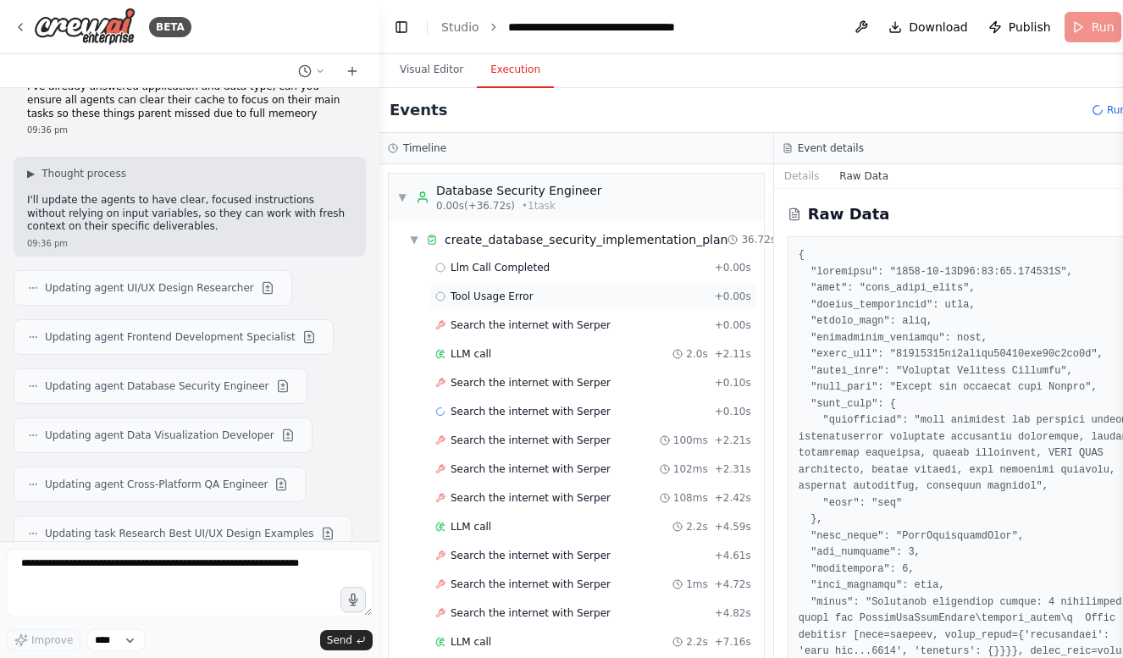
scroll to position [0, 0]
click at [549, 314] on div "Search the internet with Serper + 0.00s" at bounding box center [593, 324] width 328 height 25
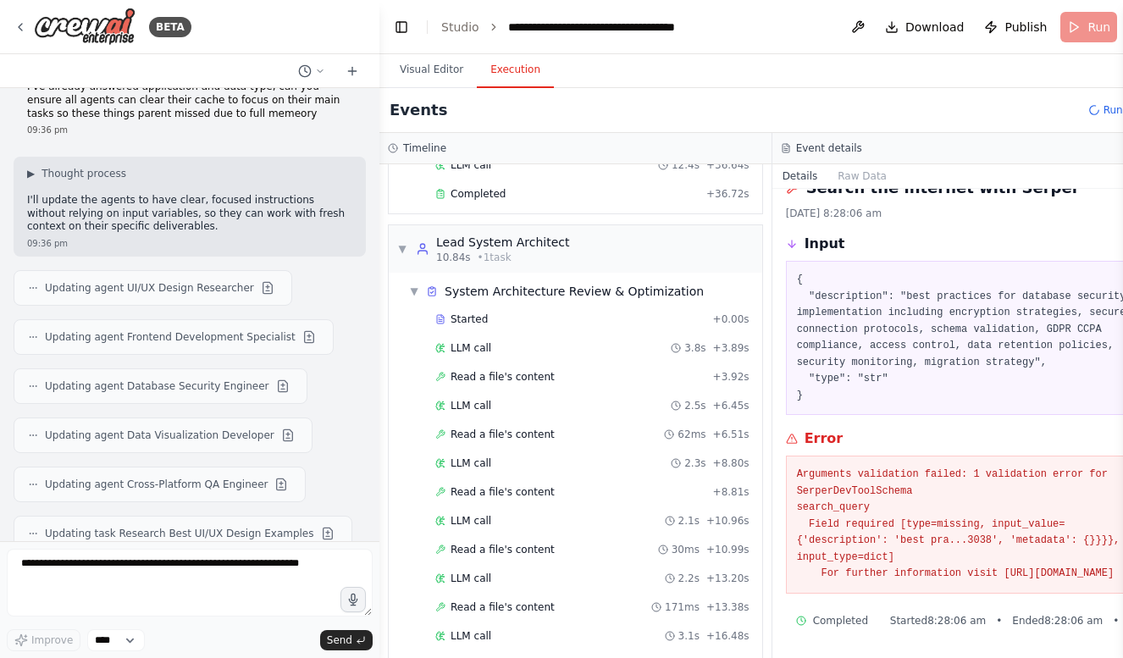
scroll to position [52, 0]
click at [575, 461] on div "LLM call 2.3s + 8.80s" at bounding box center [592, 463] width 314 height 14
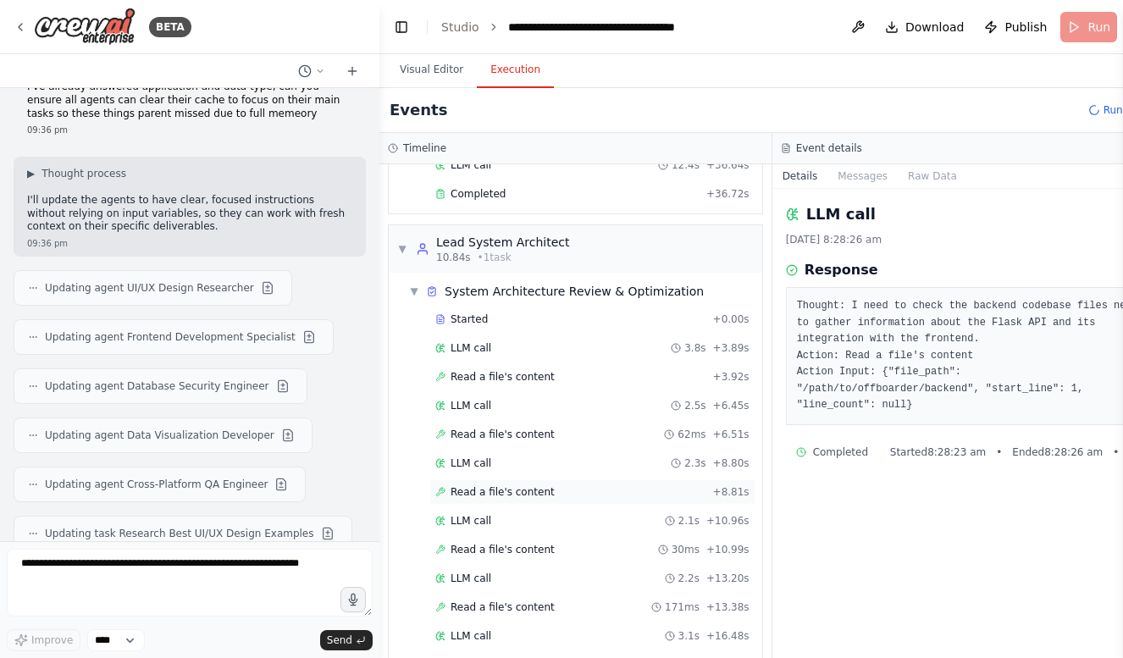
click at [569, 490] on div "Read a file's content + 8.81s" at bounding box center [592, 492] width 314 height 14
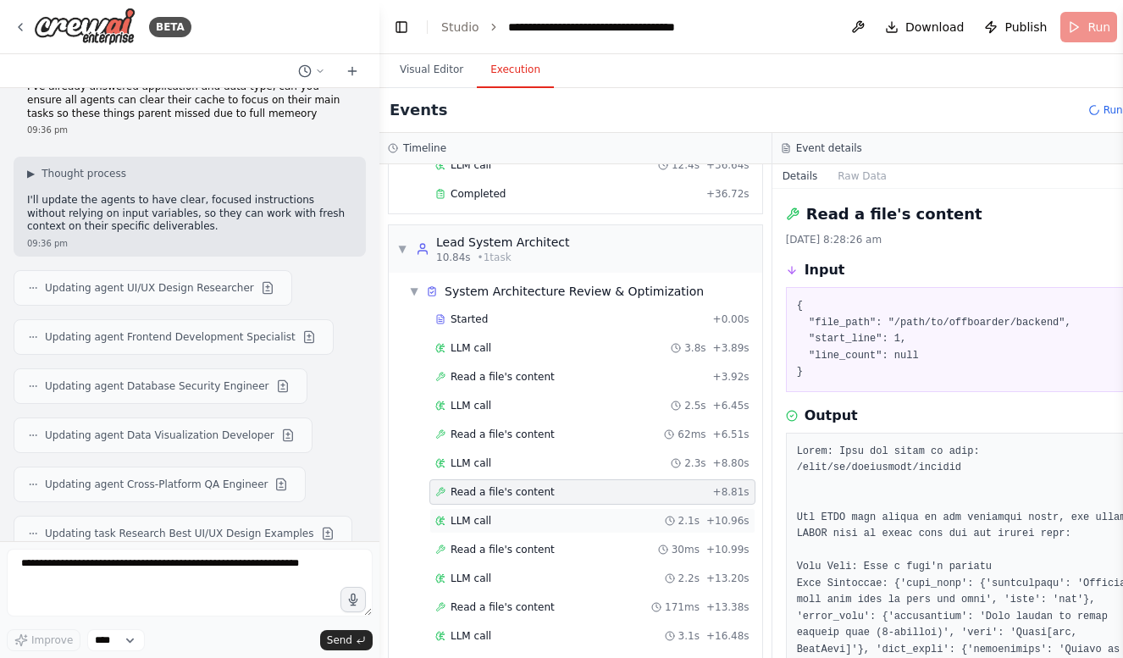
click at [573, 524] on div "LLM call 2.1s + 10.96s" at bounding box center [592, 521] width 314 height 14
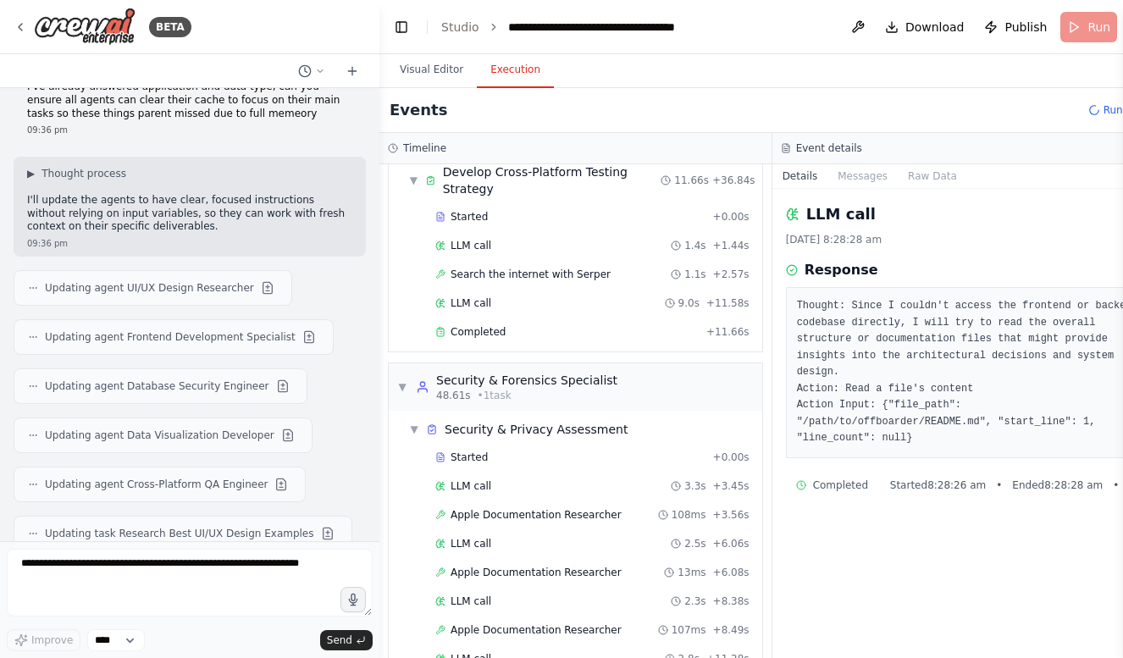
scroll to position [2215, 0]
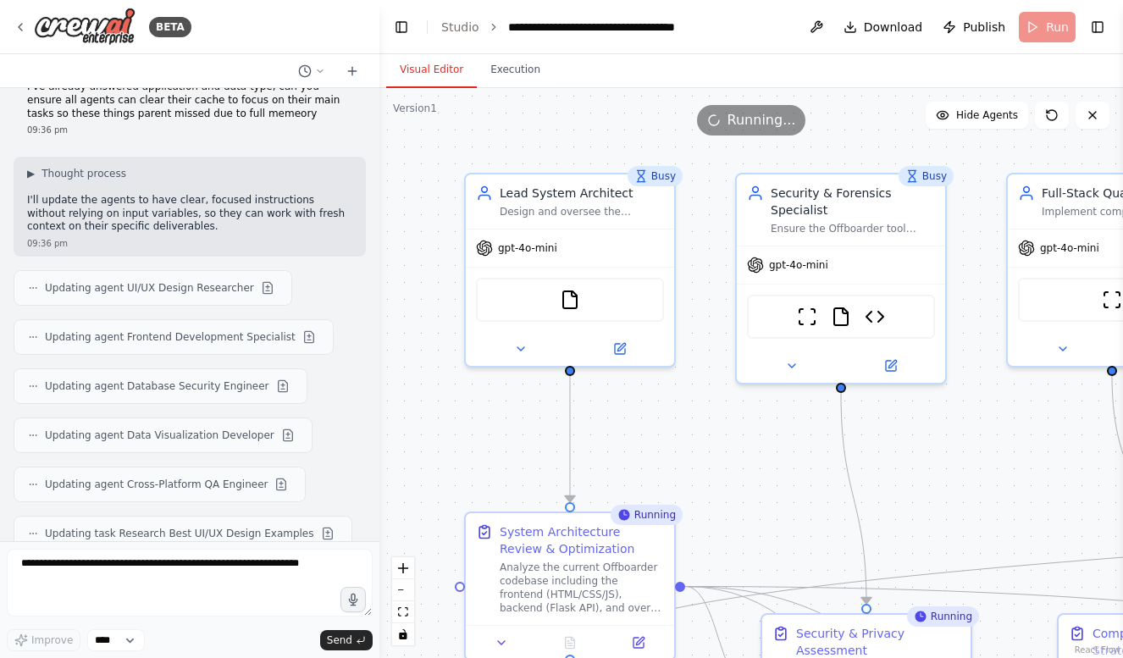
click at [426, 71] on button "Visual Editor" at bounding box center [431, 70] width 91 height 36
click at [402, 594] on button "zoom out" at bounding box center [403, 590] width 22 height 22
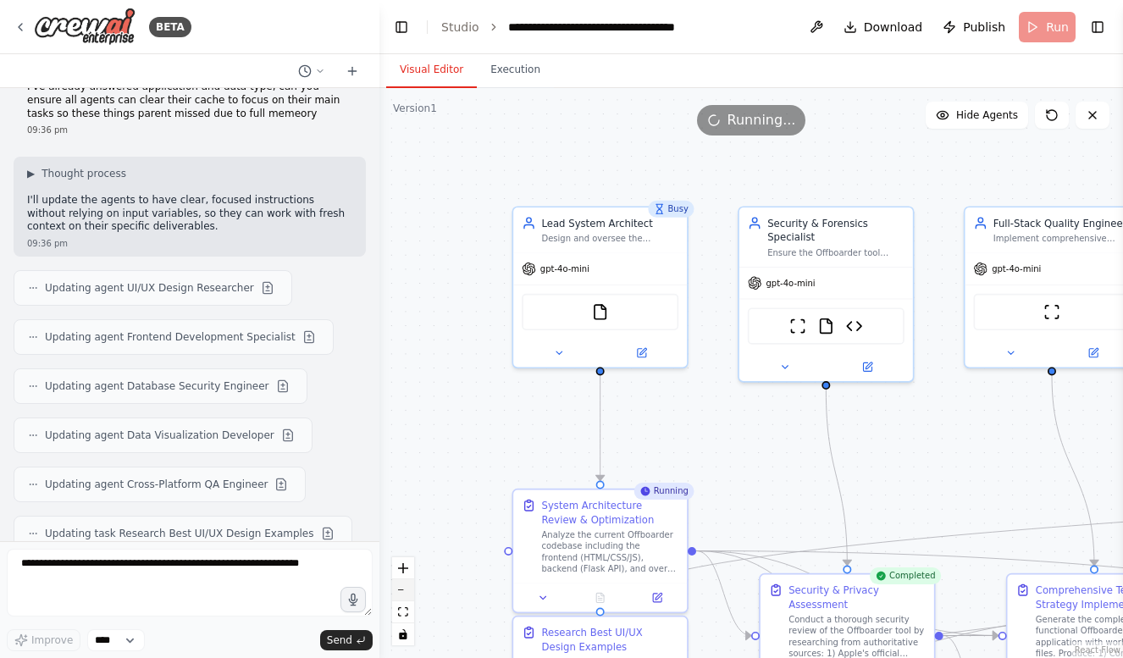
click at [402, 594] on button "zoom out" at bounding box center [403, 590] width 22 height 22
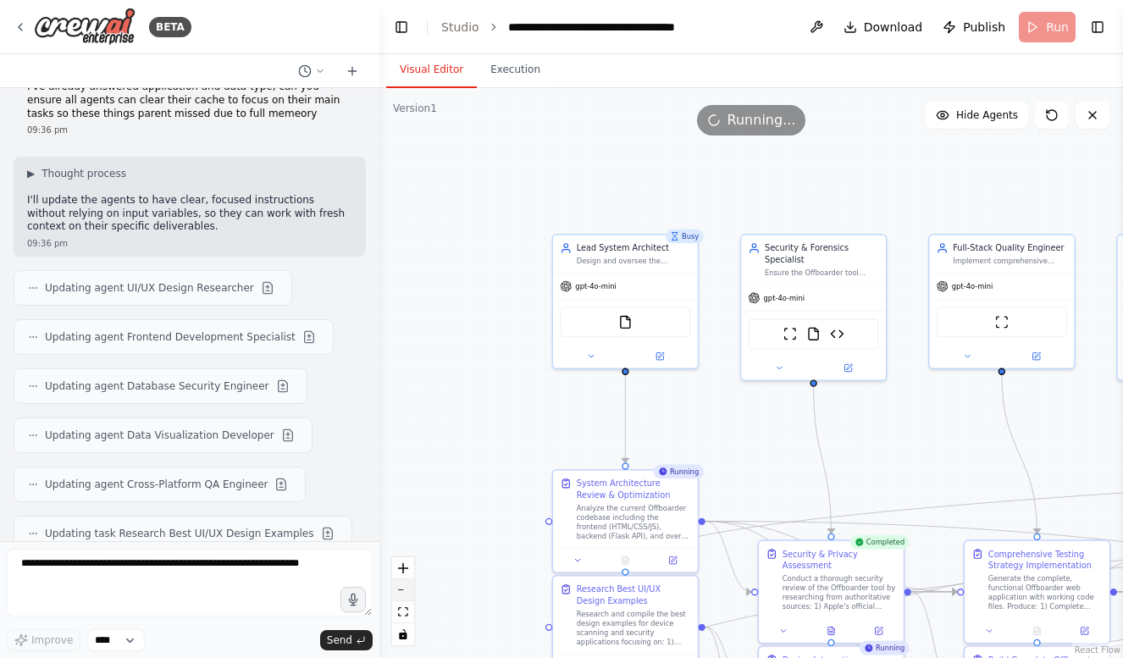
click at [402, 594] on button "zoom out" at bounding box center [403, 590] width 22 height 22
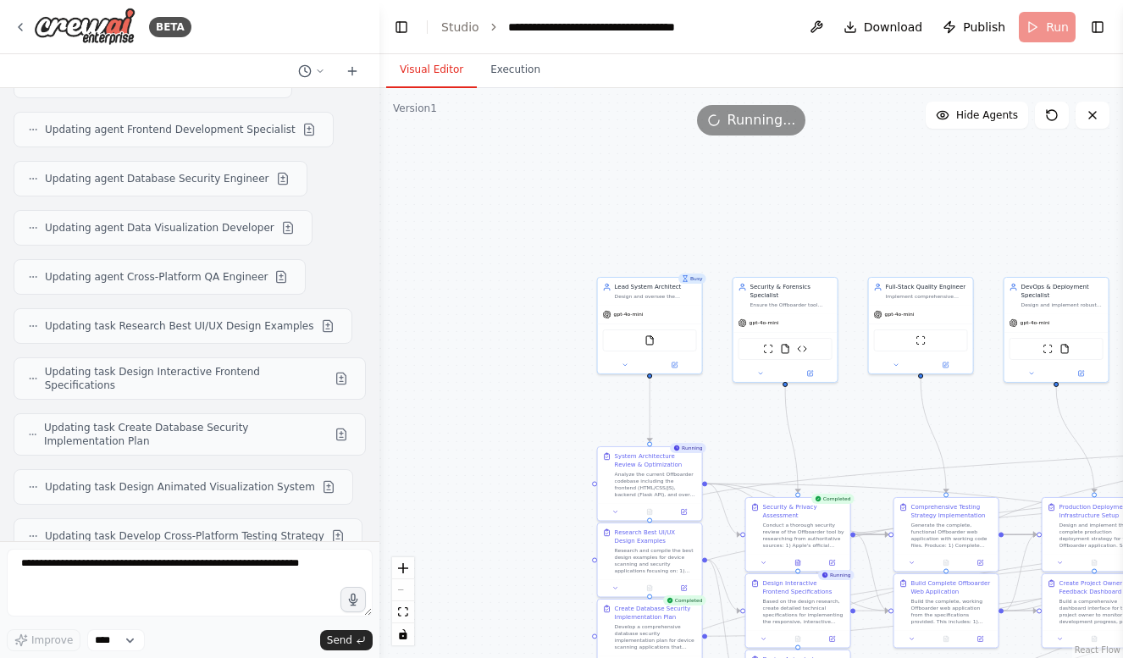
scroll to position [4198, 0]
click at [516, 81] on button "Execution" at bounding box center [515, 70] width 77 height 36
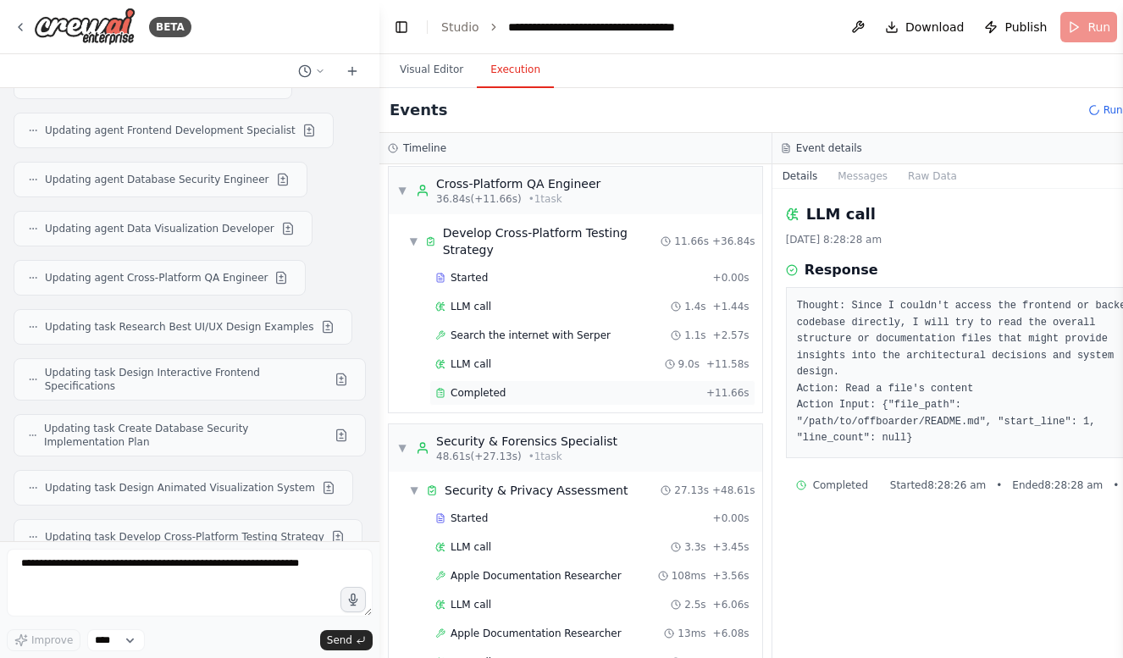
click at [476, 394] on span "Completed" at bounding box center [477, 393] width 55 height 14
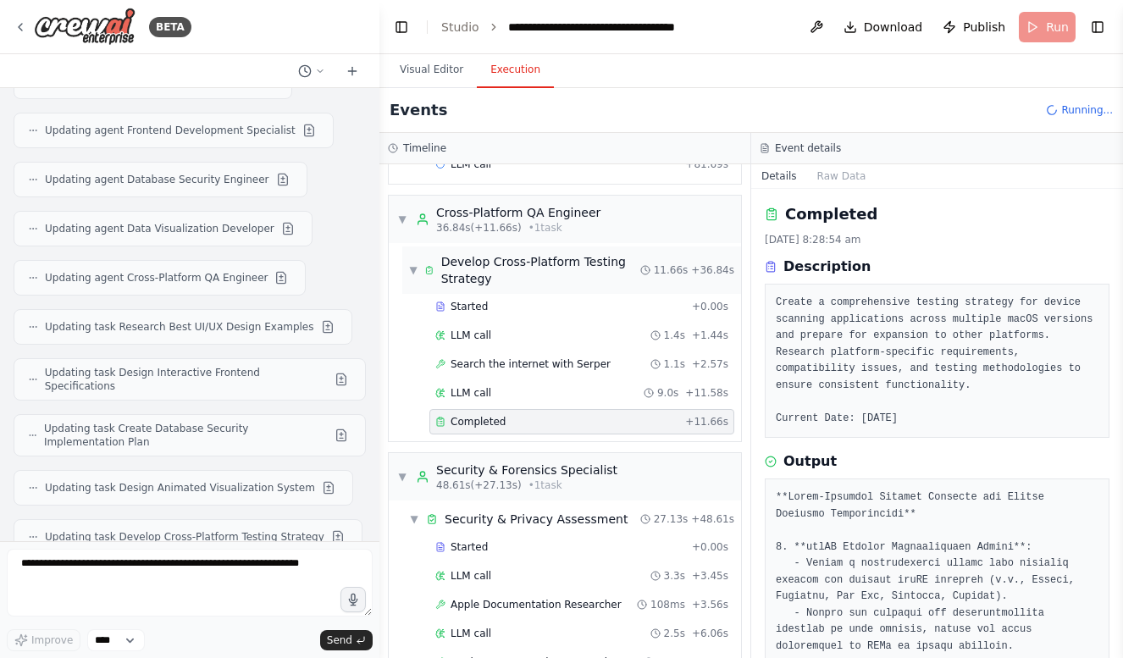
click at [413, 271] on span "▼" at bounding box center [413, 270] width 8 height 14
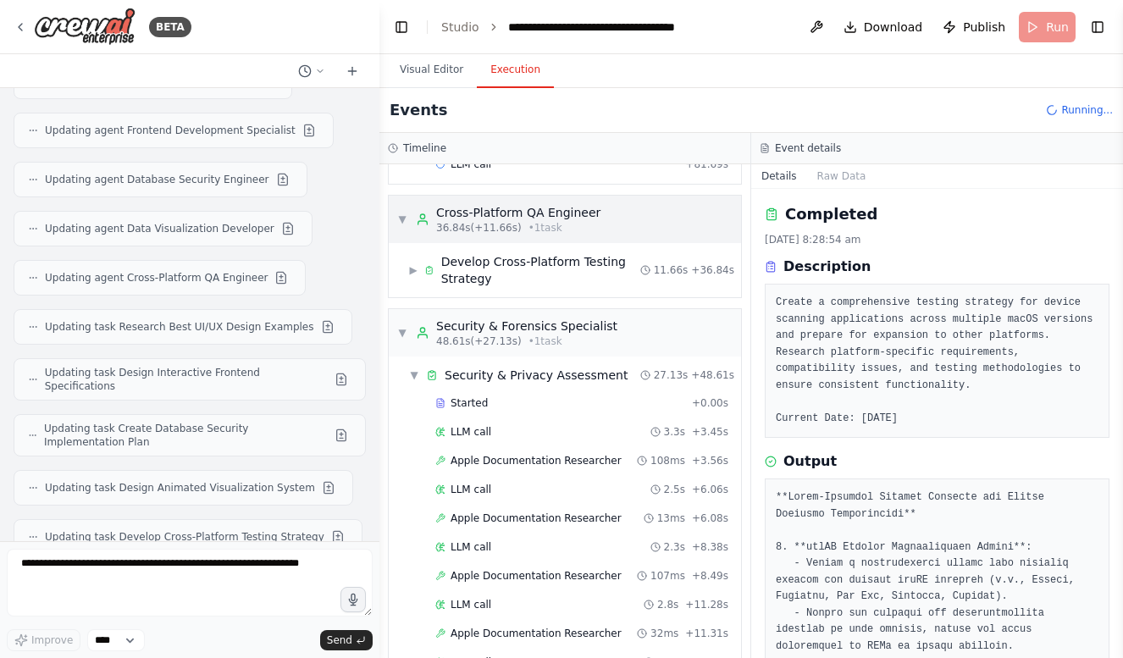
click at [406, 220] on span "▼" at bounding box center [402, 220] width 10 height 14
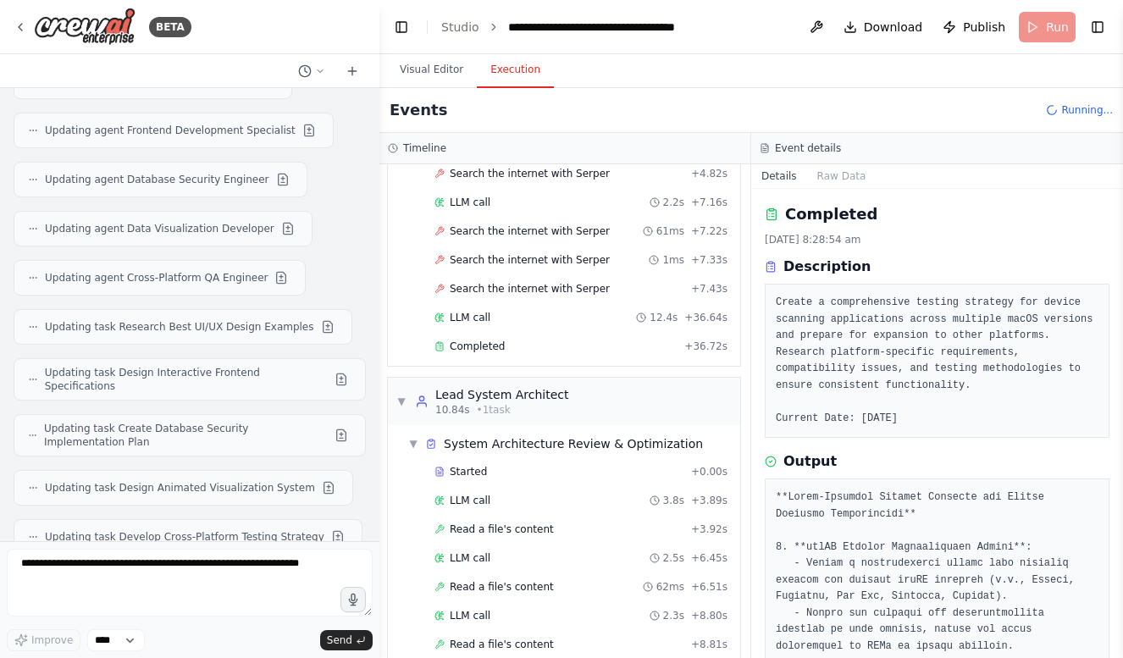
scroll to position [444, 1]
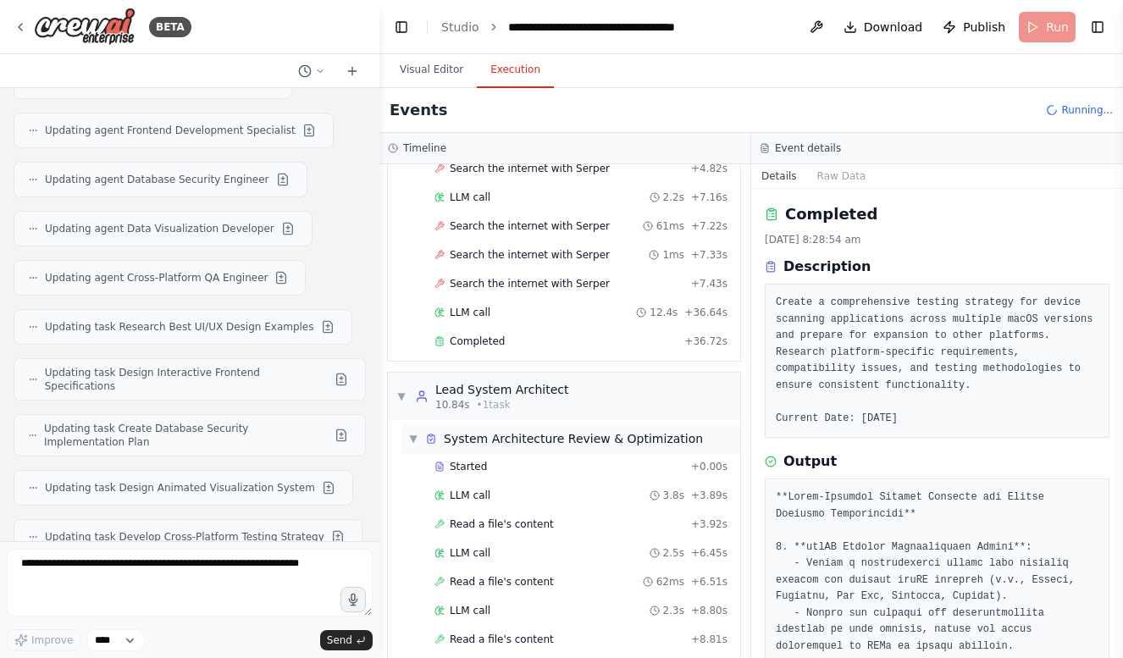
click at [416, 439] on span "▼" at bounding box center [413, 439] width 10 height 14
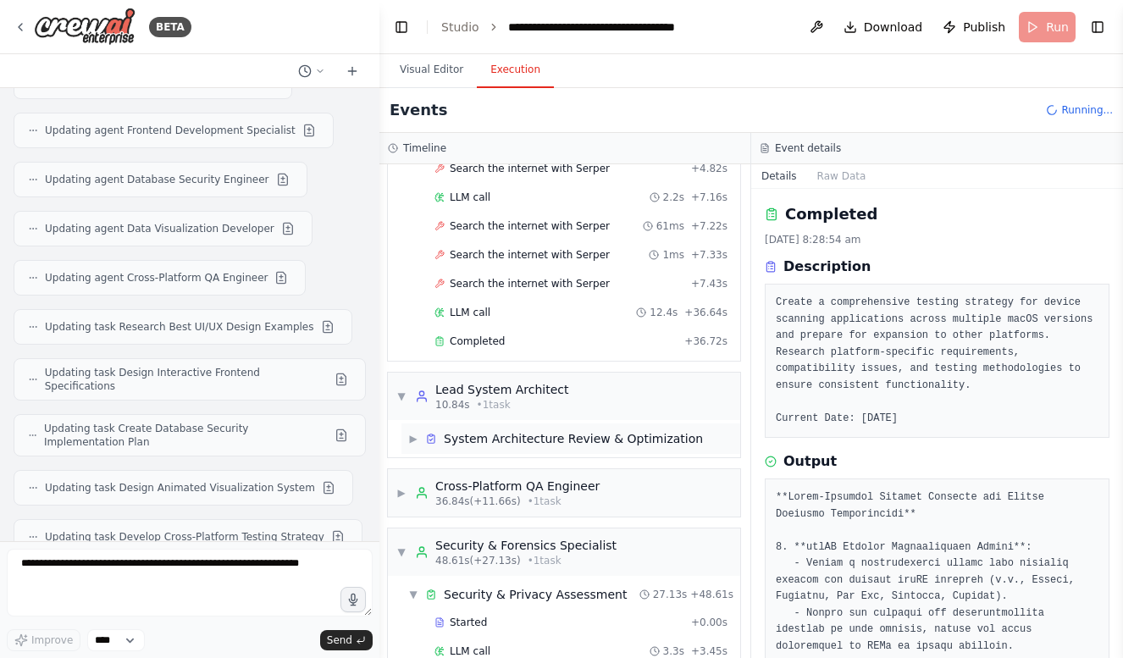
click at [415, 437] on span "▶" at bounding box center [413, 439] width 10 height 14
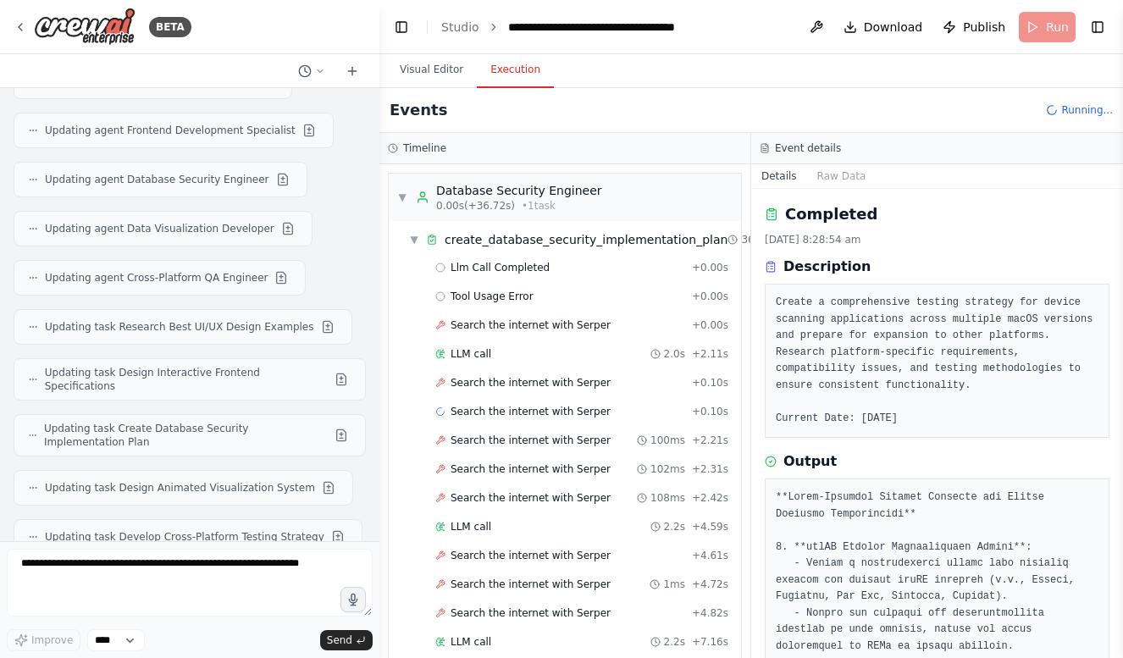
scroll to position [0, 0]
click at [417, 239] on span "▼" at bounding box center [414, 240] width 10 height 14
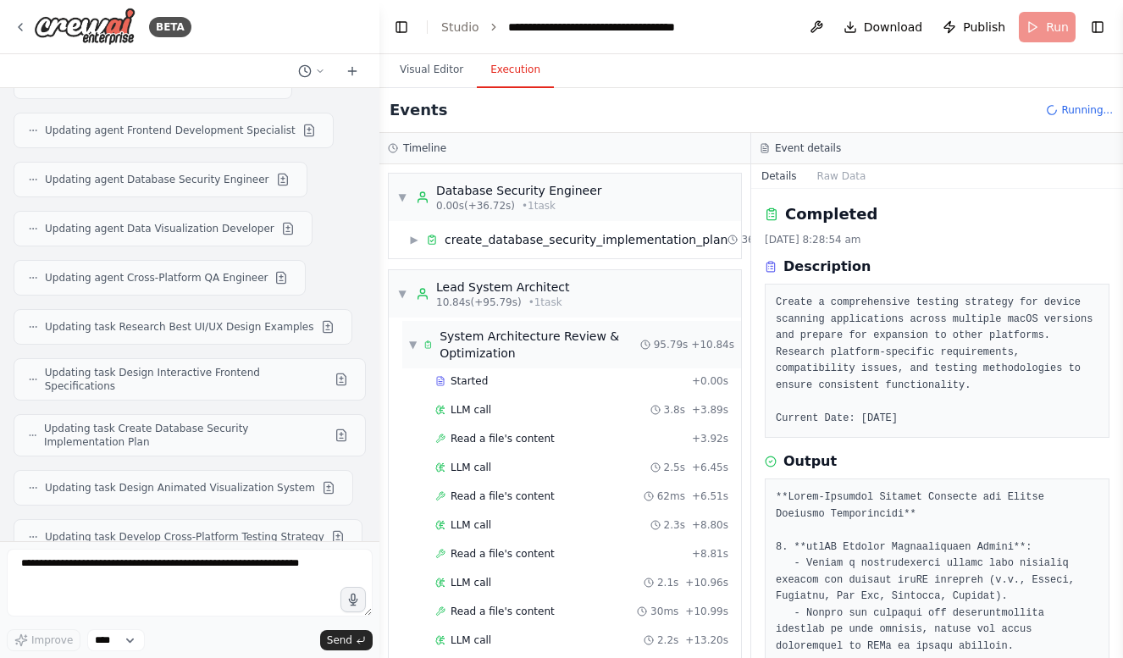
click at [410, 342] on span "▼" at bounding box center [413, 345] width 8 height 14
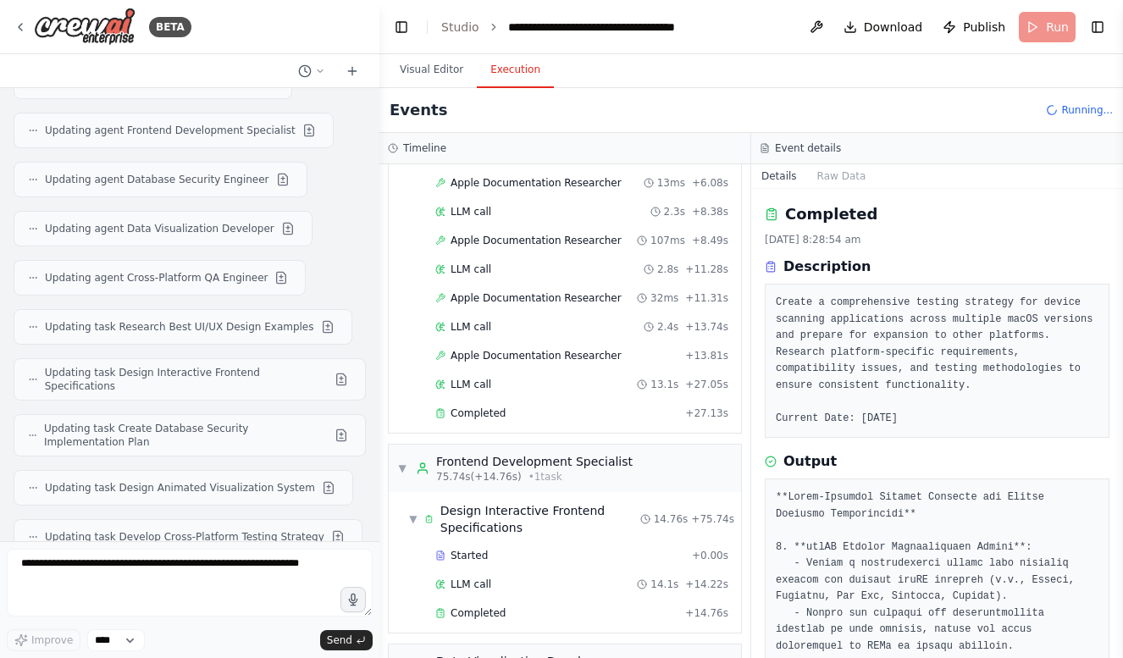
scroll to position [544, 0]
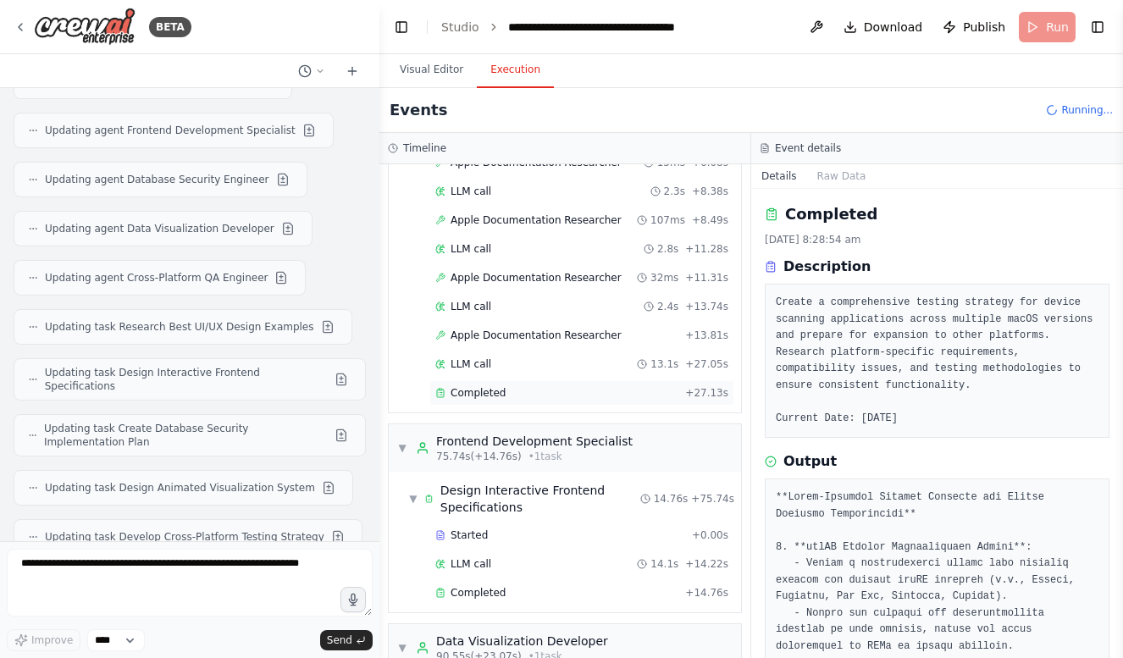
click at [469, 394] on span "Completed" at bounding box center [477, 393] width 55 height 14
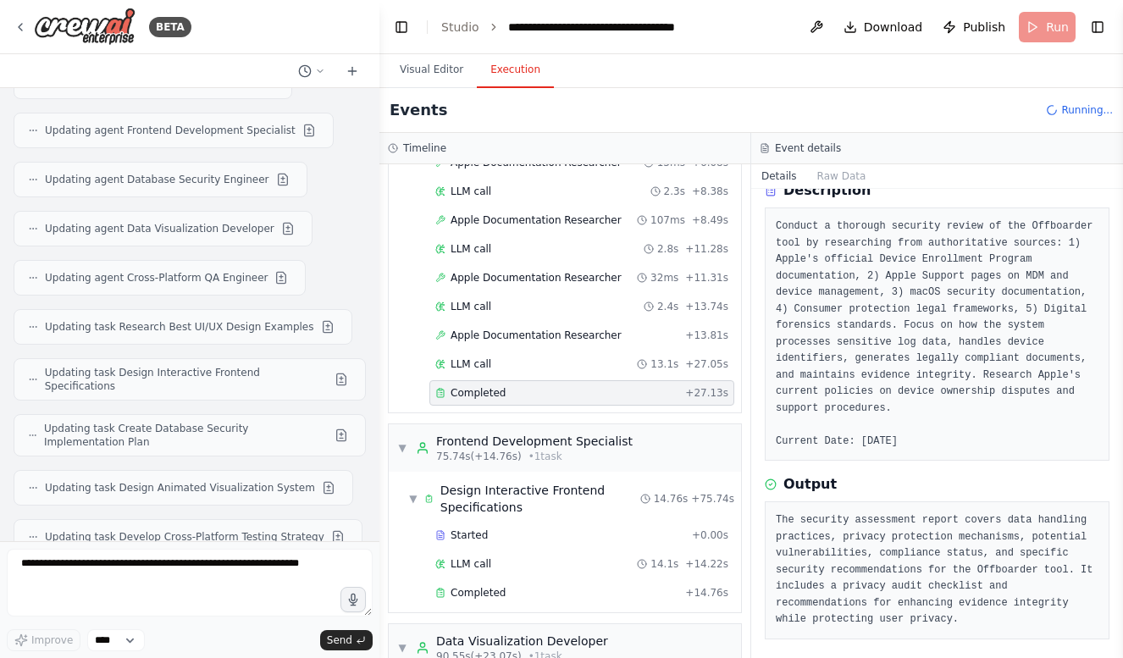
scroll to position [75, 0]
click at [488, 356] on div "LLM call 13.1s + 27.05s" at bounding box center [581, 363] width 305 height 25
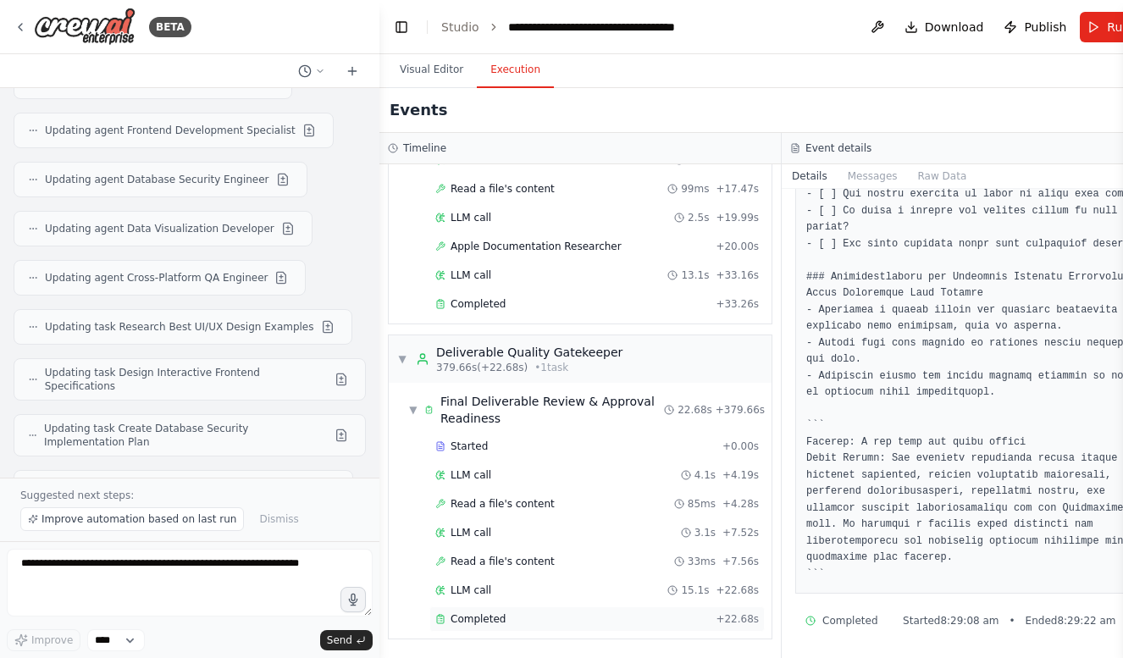
scroll to position [11068, 0]
click at [527, 614] on div "Completed" at bounding box center [571, 619] width 273 height 14
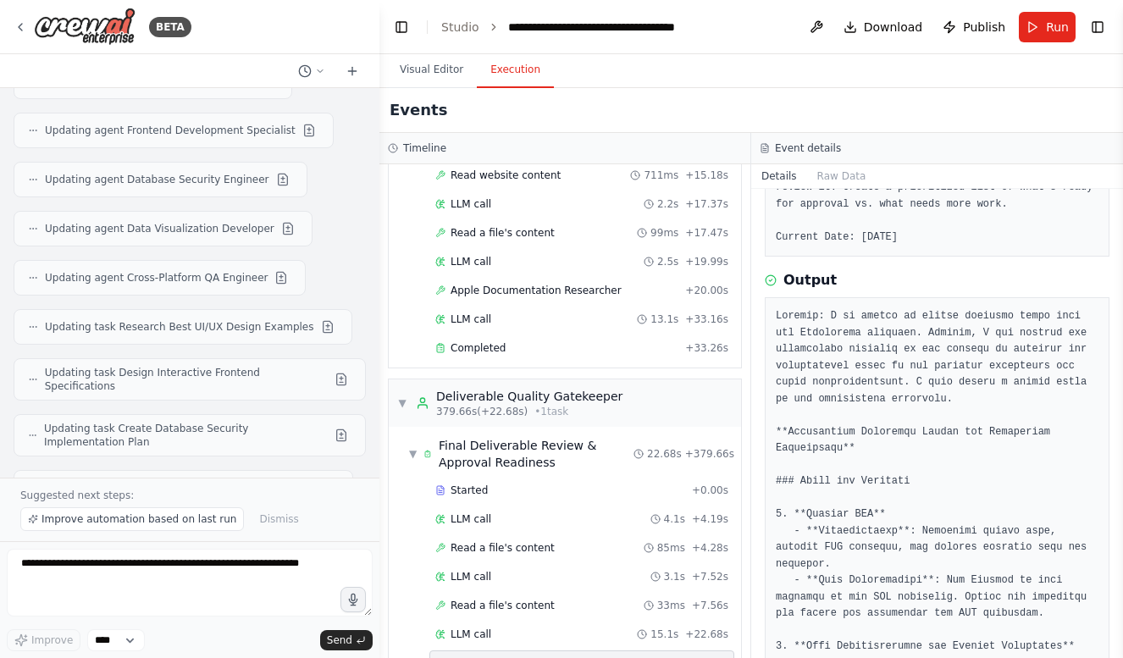
scroll to position [351, 0]
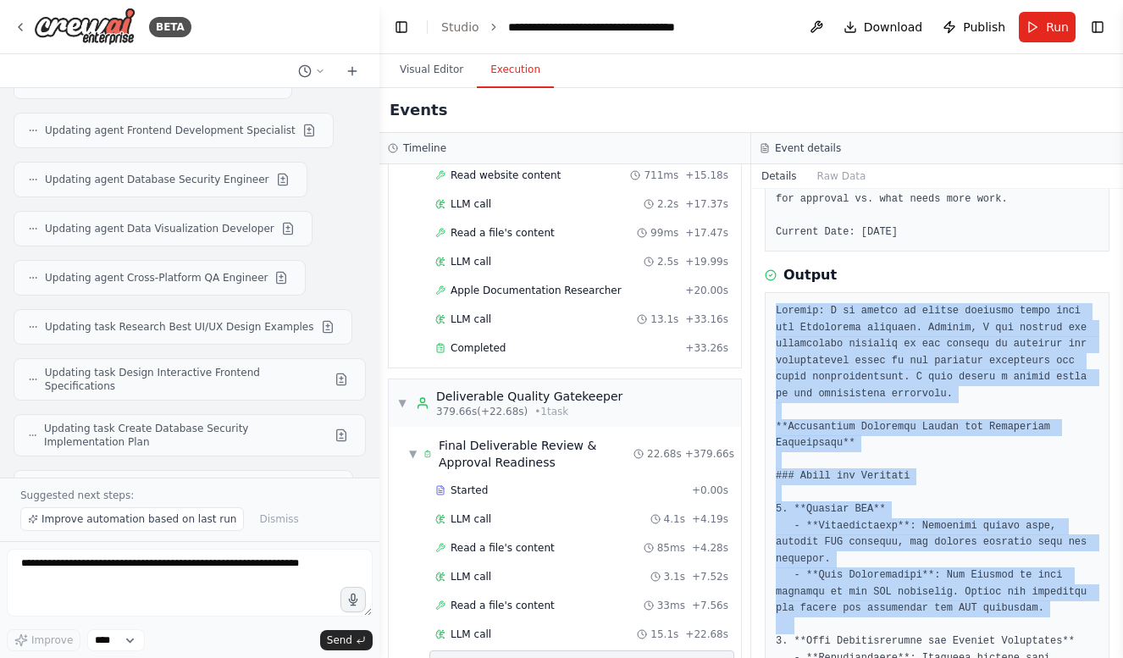
drag, startPoint x: 776, startPoint y: 317, endPoint x: 986, endPoint y: 616, distance: 365.3
copy pre "Thought: I am unable to access specific files from the Offboarder codebase. How…"
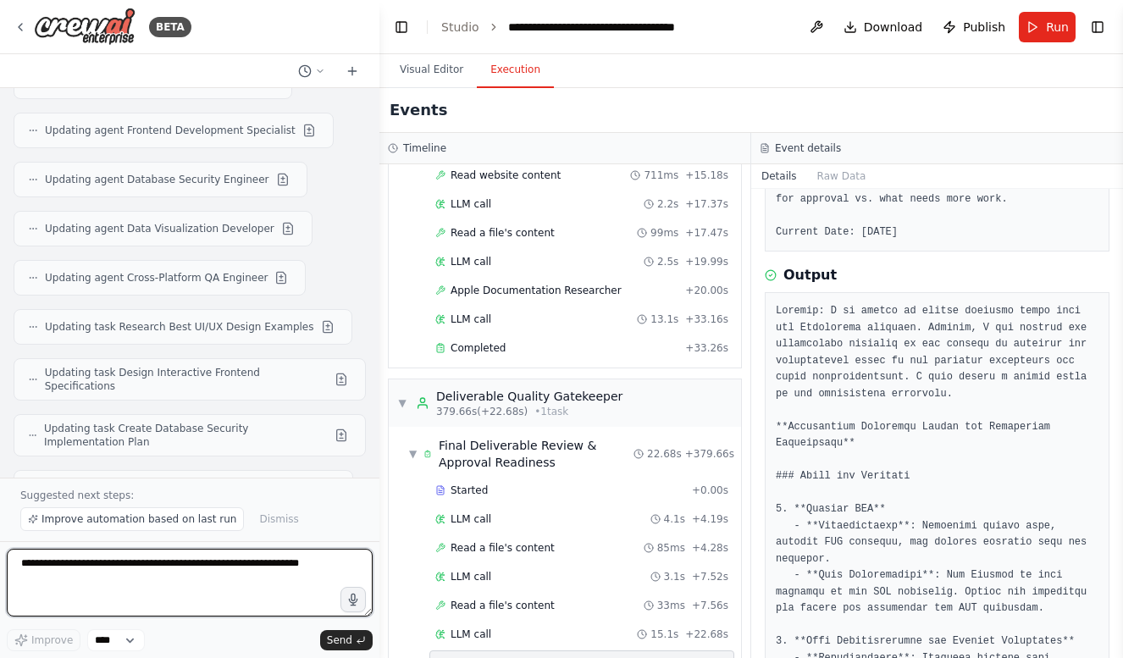
click at [194, 594] on textarea at bounding box center [190, 583] width 366 height 68
paste textarea "**********"
type textarea "**********"
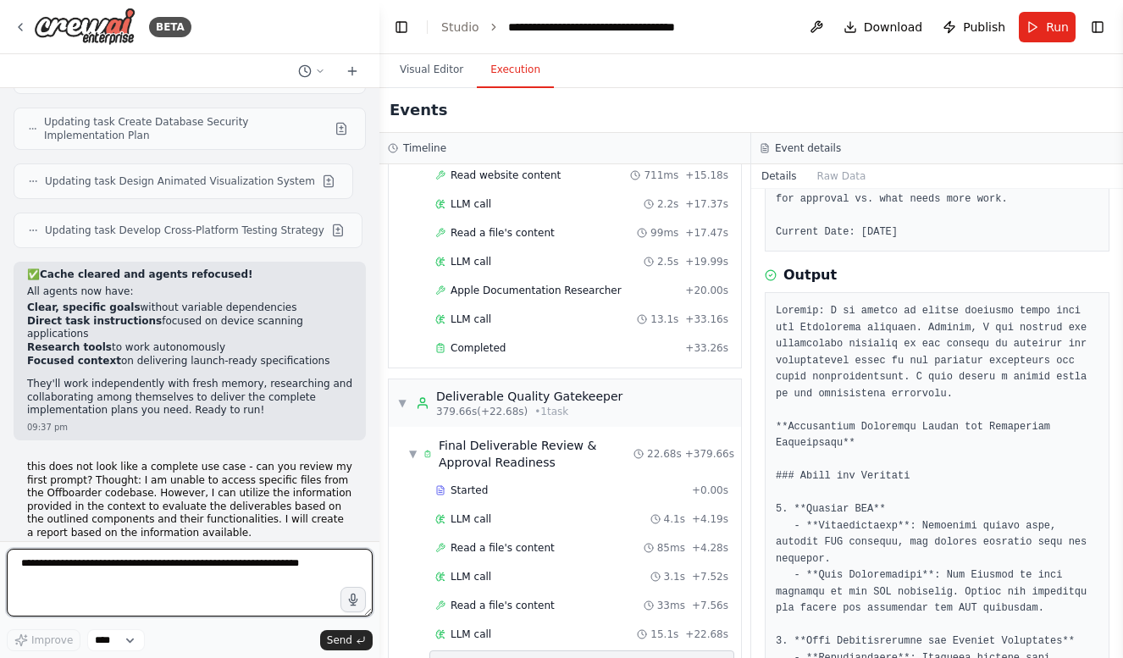
scroll to position [4516, 0]
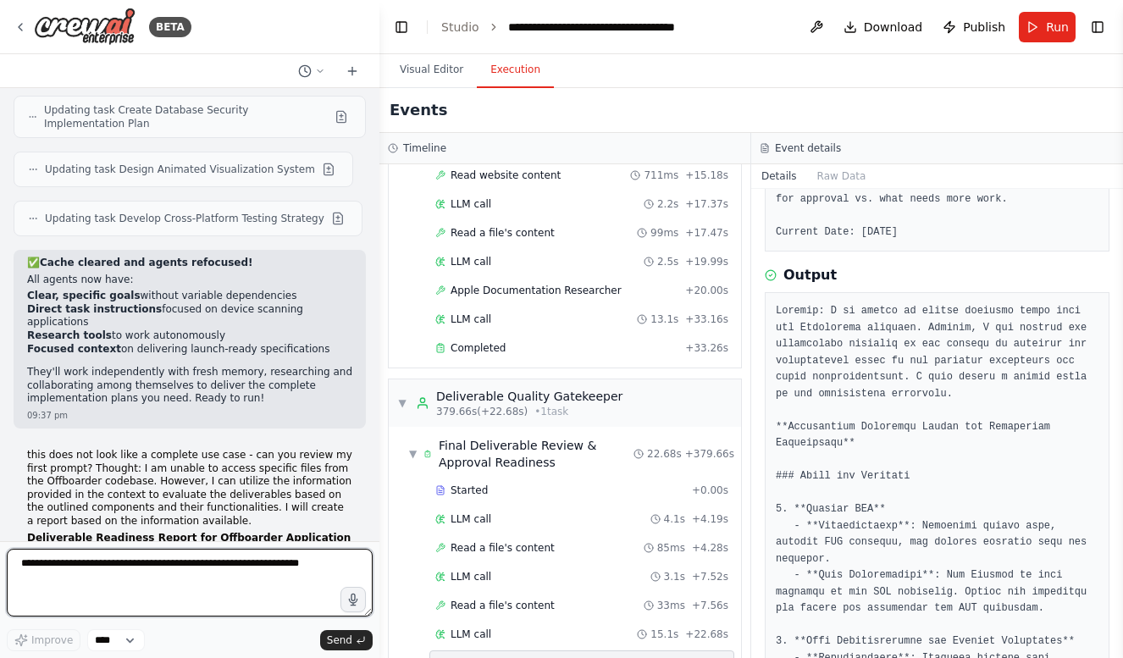
type textarea "*"
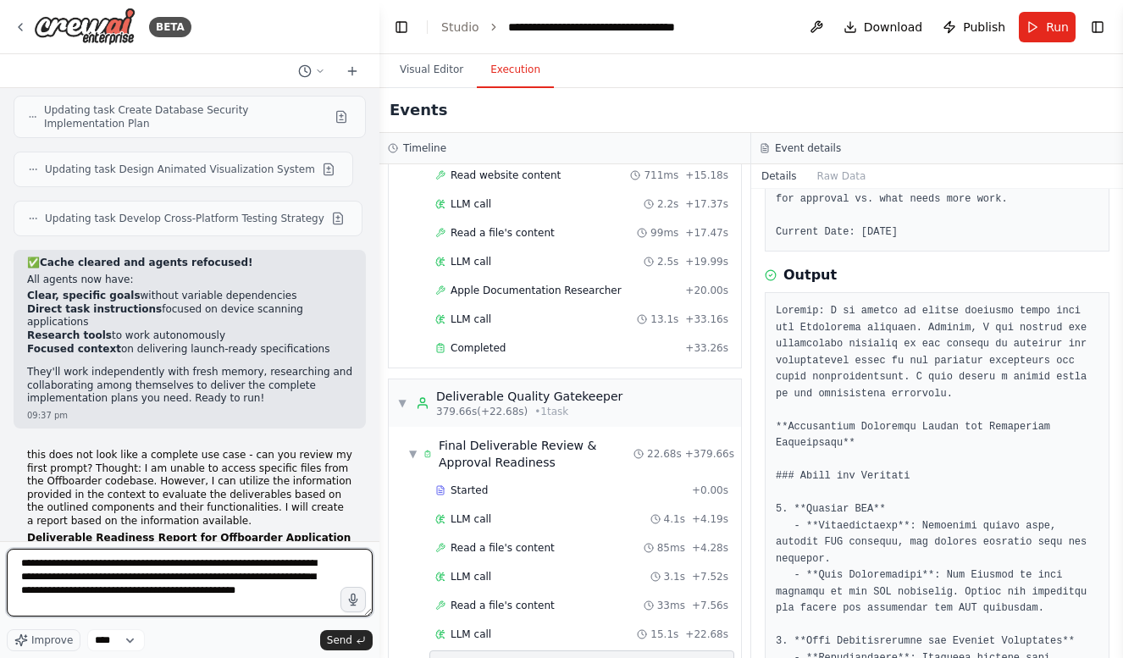
type textarea "**********"
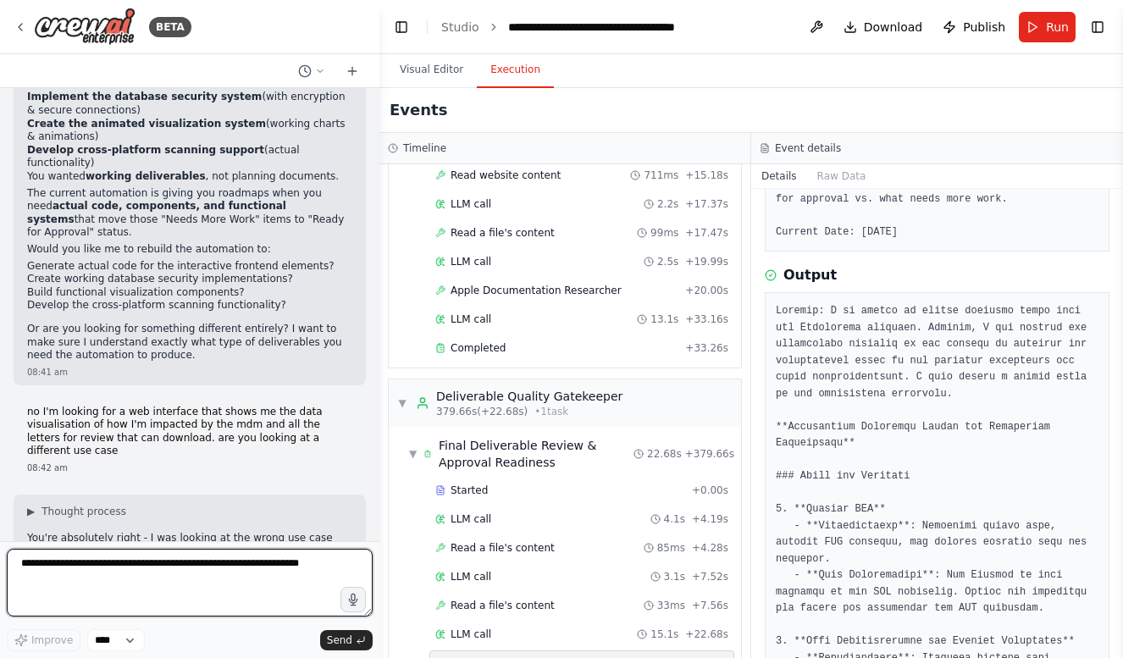
scroll to position [5285, 0]
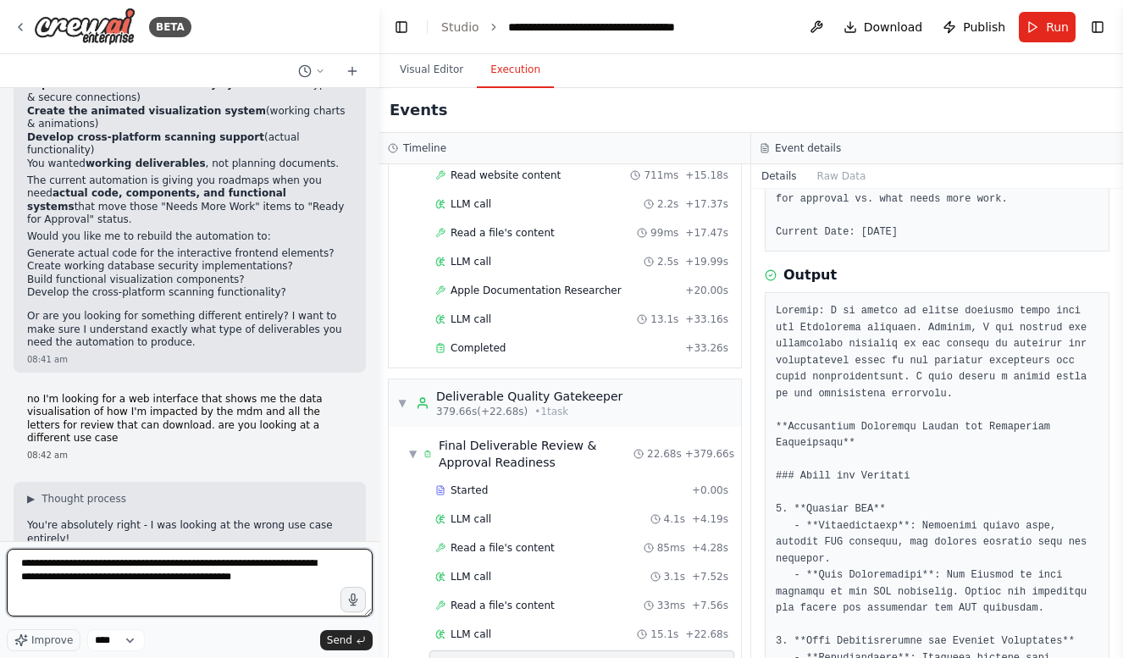
type textarea "**********"
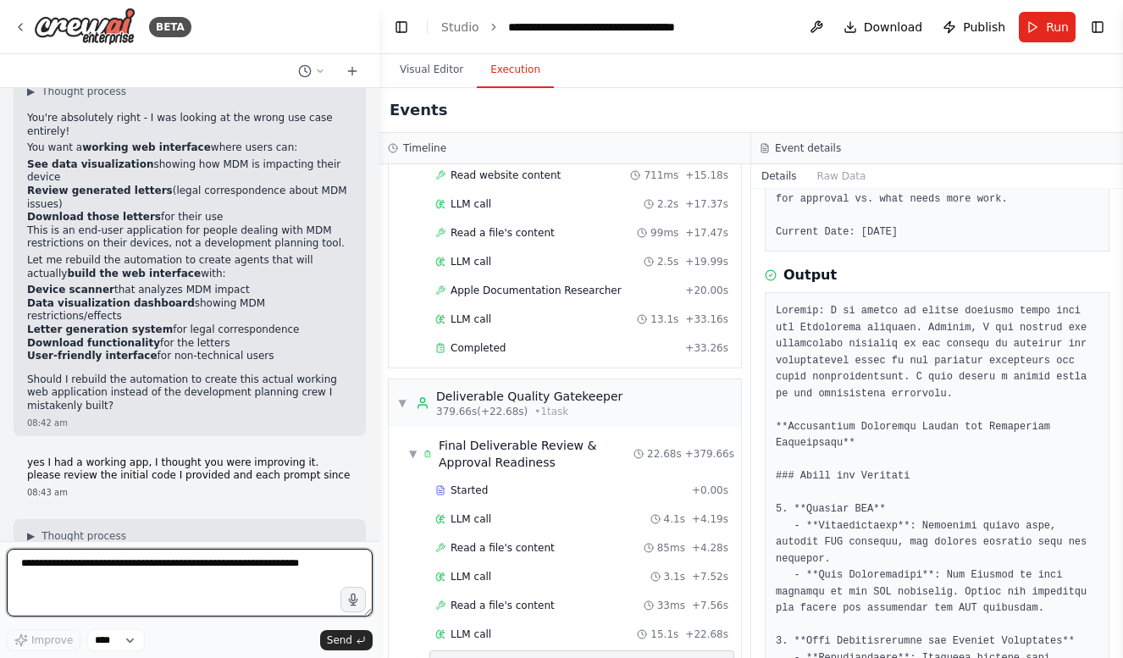
scroll to position [5721, 0]
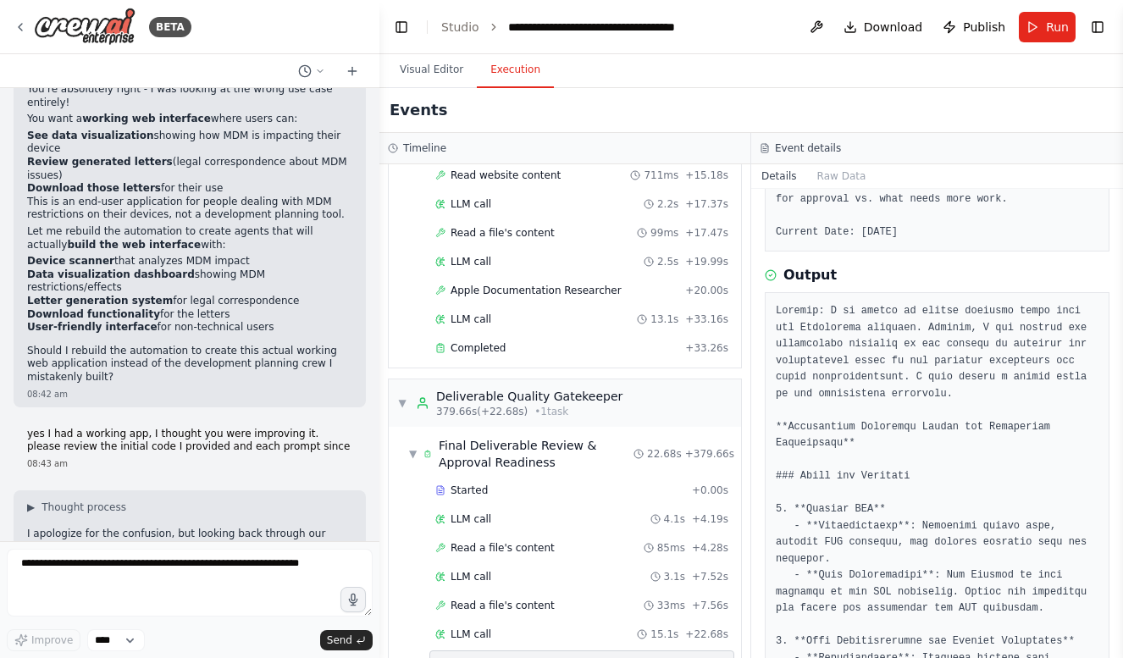
click at [190, 571] on textarea at bounding box center [190, 583] width 366 height 68
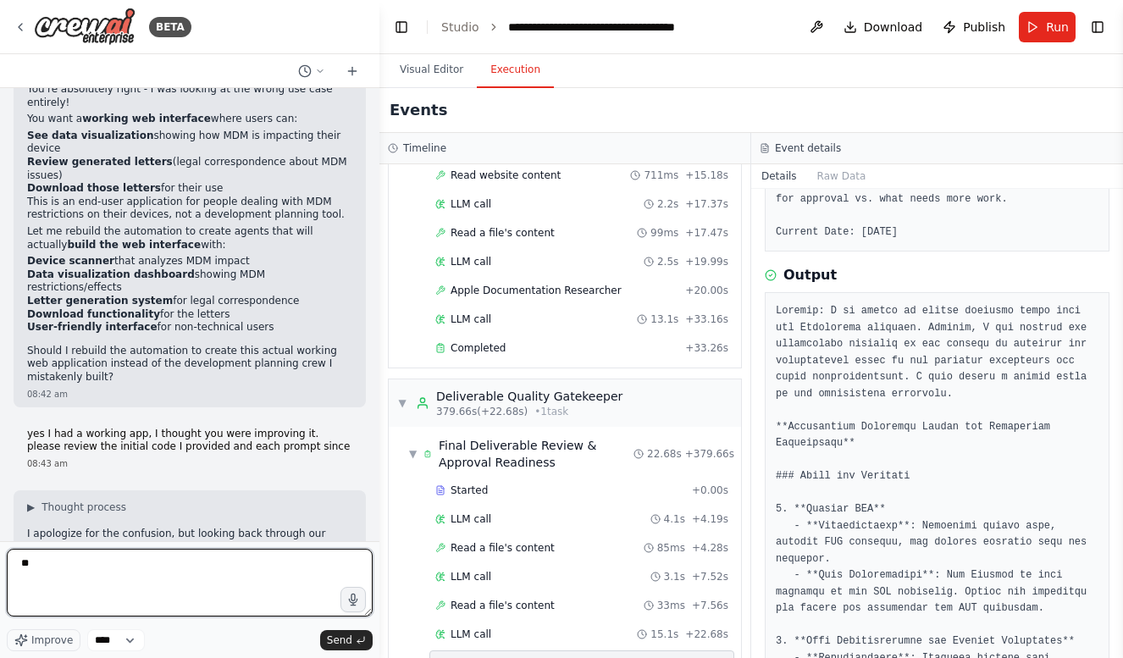
type textarea "*"
type textarea "**********"
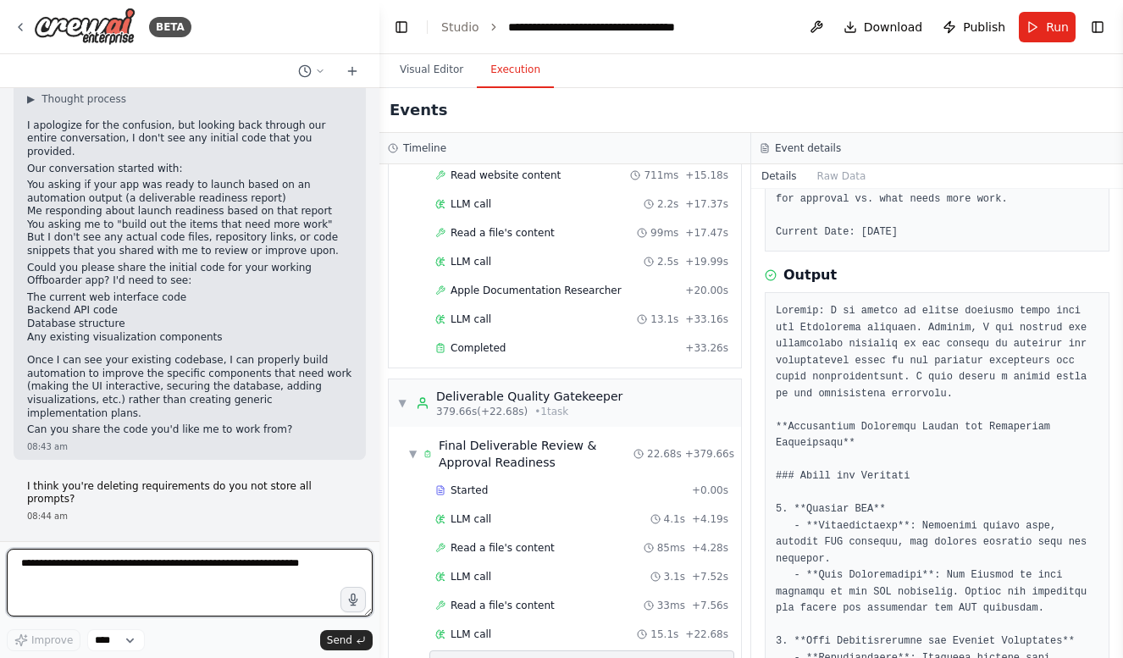
scroll to position [6128, 0]
type textarea "**********"
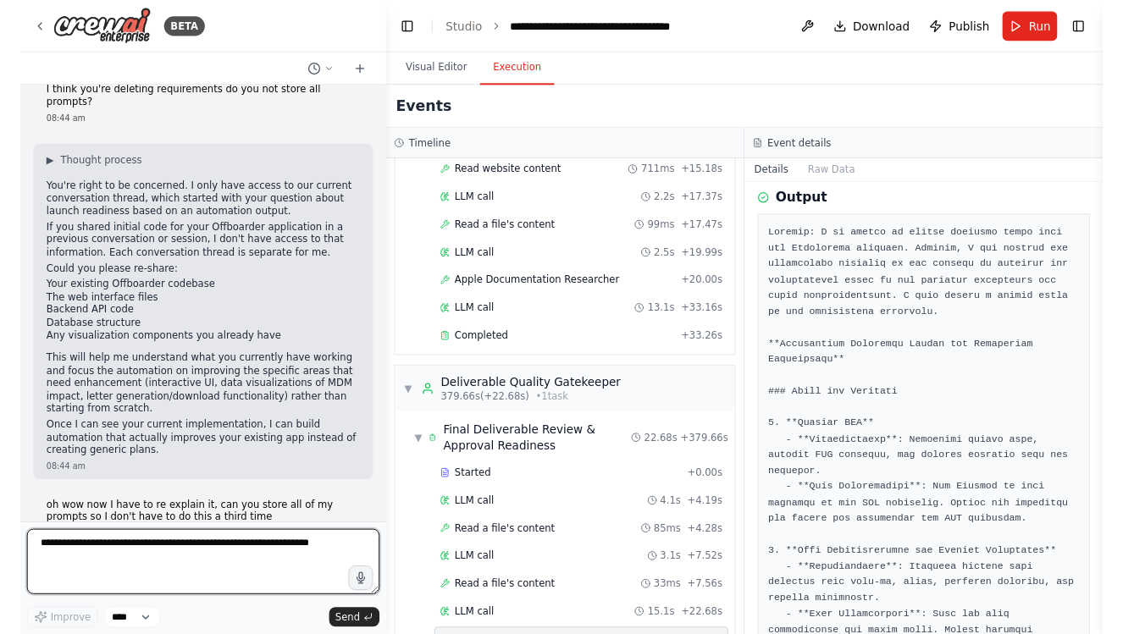
scroll to position [6535, 0]
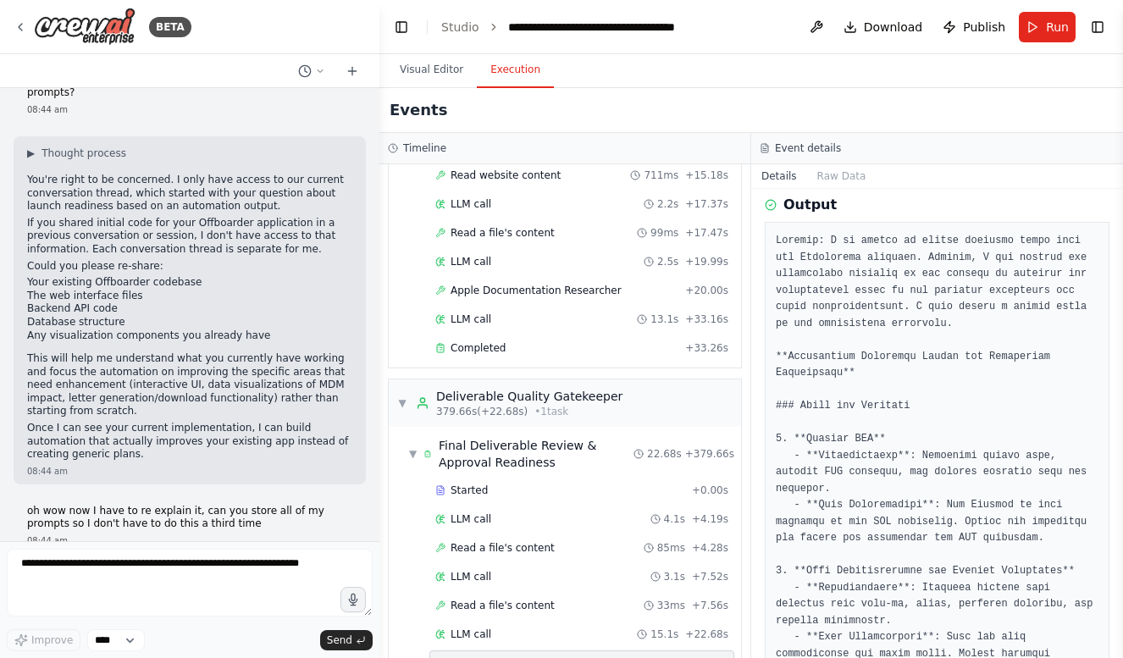
type textarea "**********"
drag, startPoint x: 276, startPoint y: 656, endPoint x: 258, endPoint y: 560, distance: 98.1
click at [258, 560] on textarea "**********" at bounding box center [190, 583] width 366 height 68
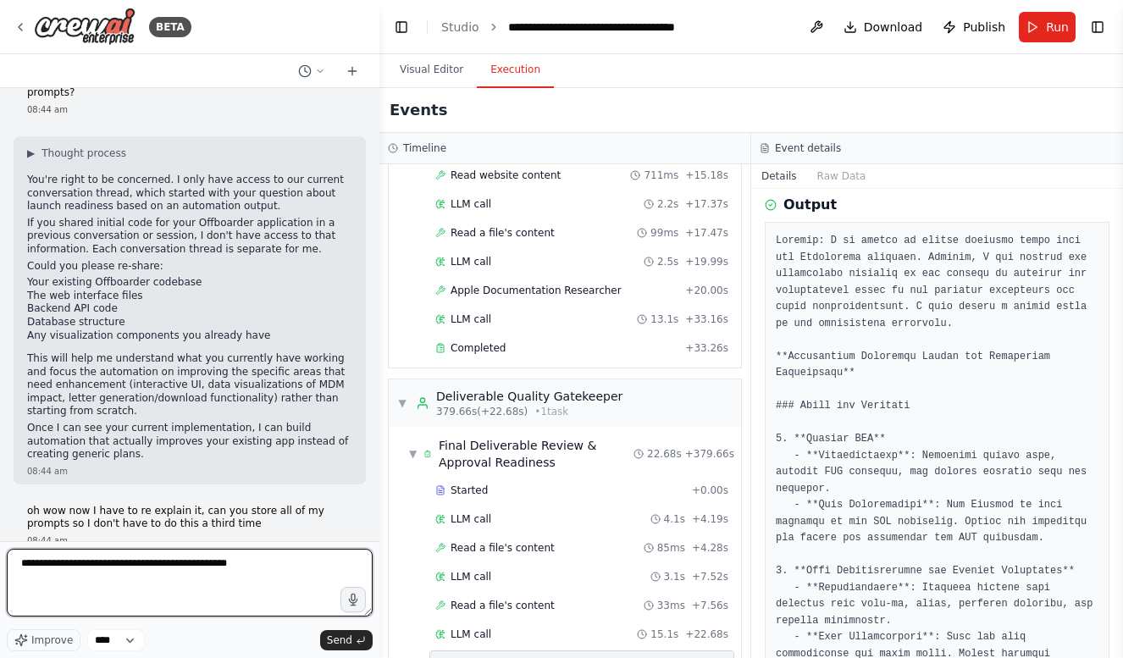
click at [258, 560] on textarea "**********" at bounding box center [190, 583] width 366 height 68
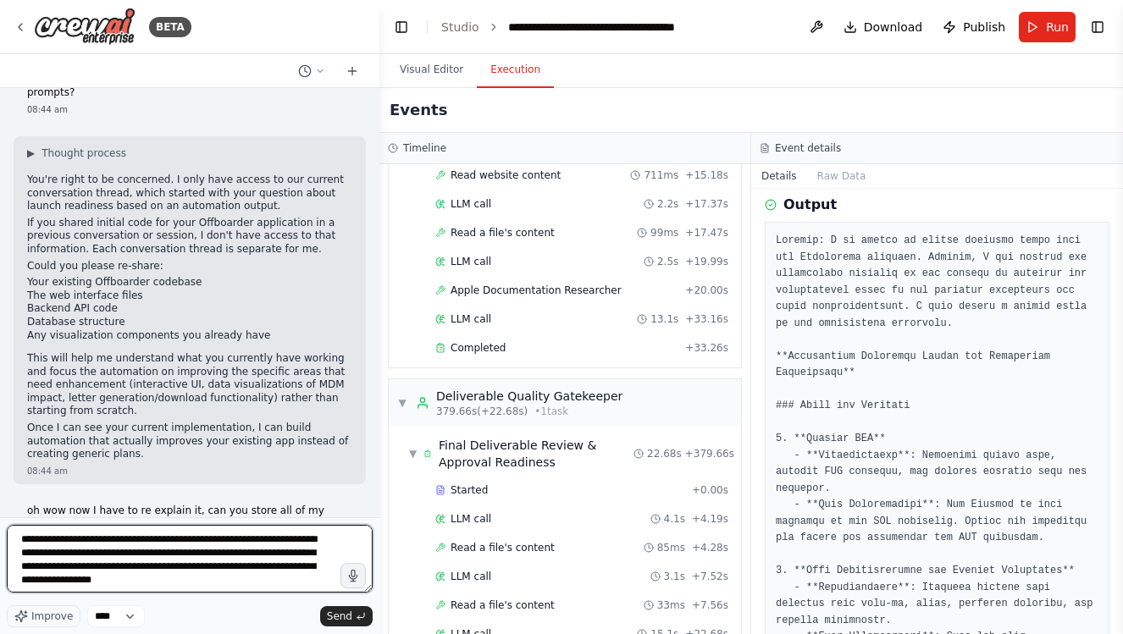
click at [179, 571] on textarea "**********" at bounding box center [190, 559] width 366 height 68
click at [273, 589] on textarea "**********" at bounding box center [190, 559] width 366 height 68
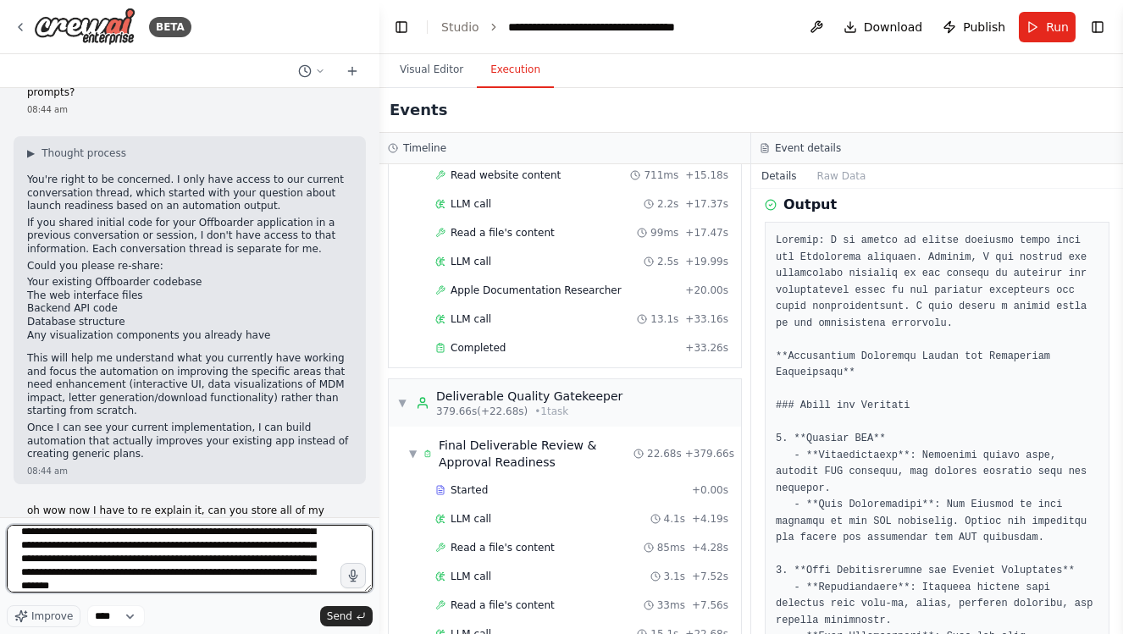
scroll to position [83, 0]
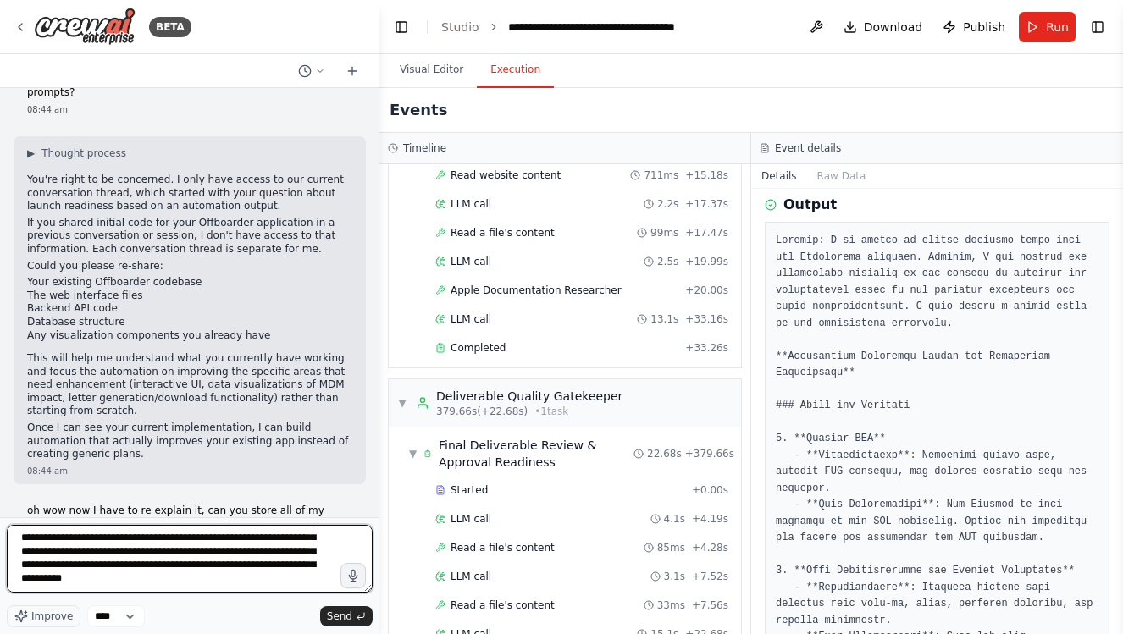
click at [297, 556] on textarea "**********" at bounding box center [190, 559] width 366 height 68
click at [243, 581] on textarea "**********" at bounding box center [190, 559] width 366 height 68
click at [243, 577] on textarea at bounding box center [190, 559] width 366 height 68
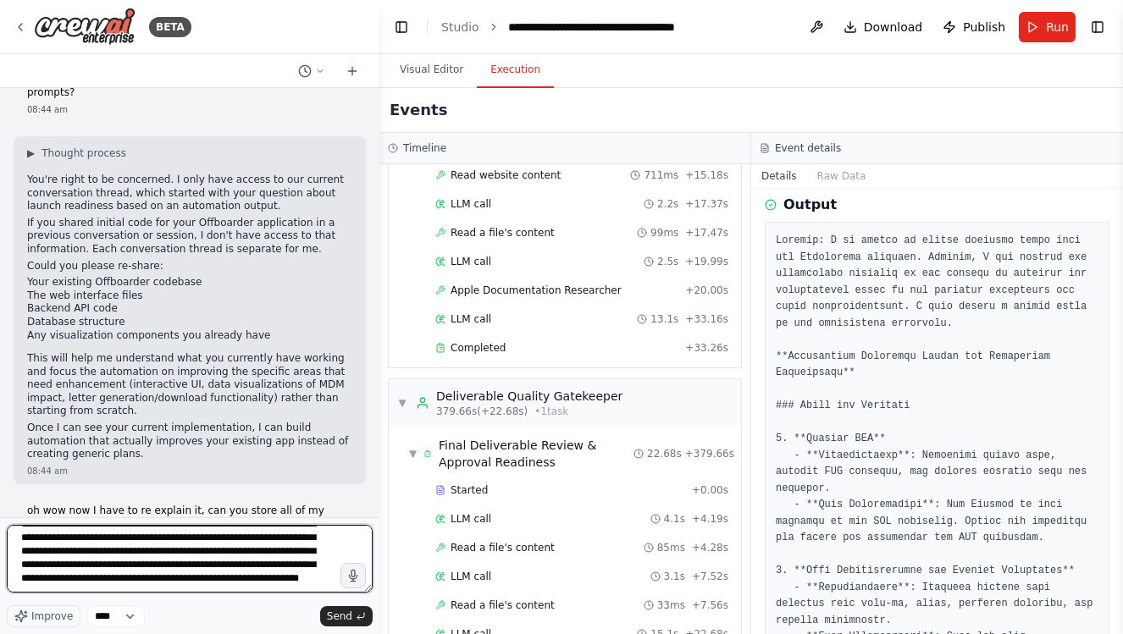
type textarea "**********"
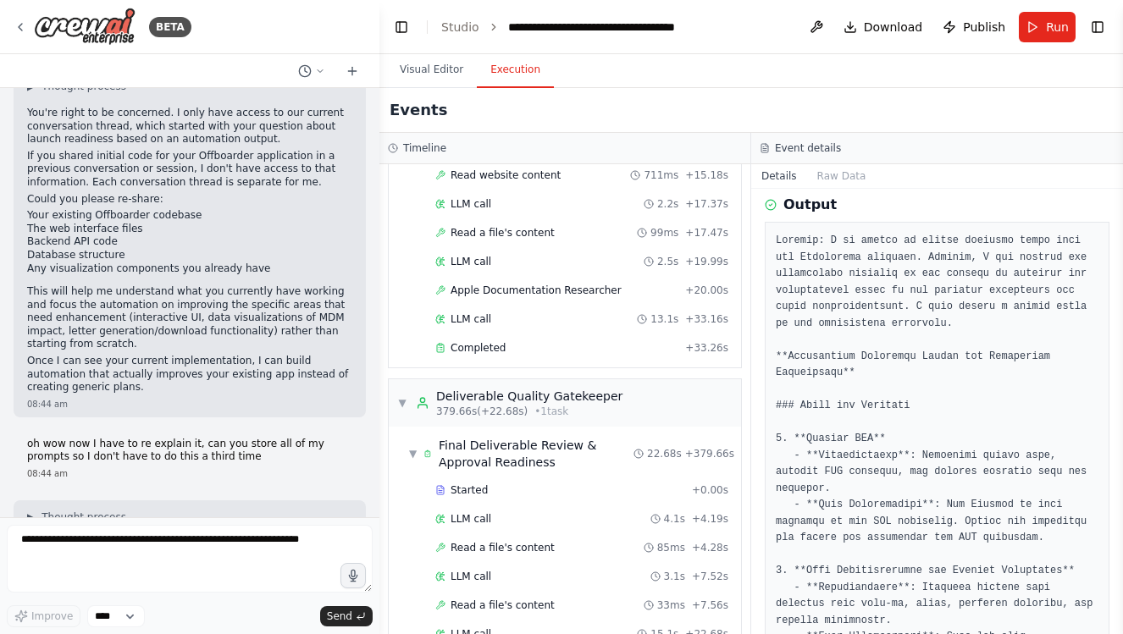
scroll to position [6913, 0]
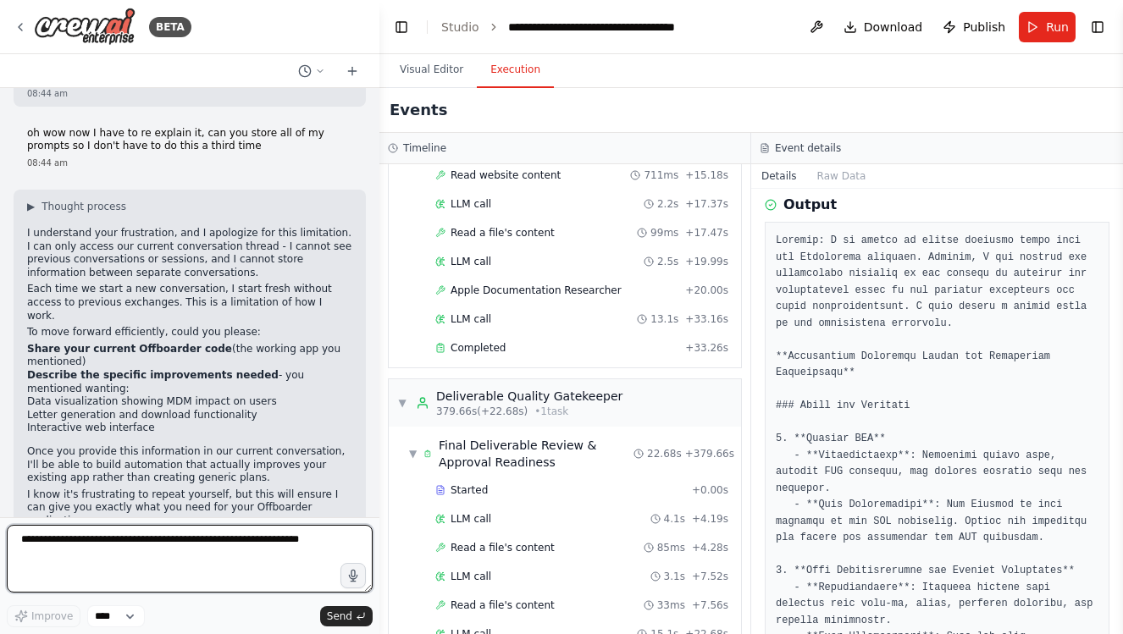
scroll to position [6869, 0]
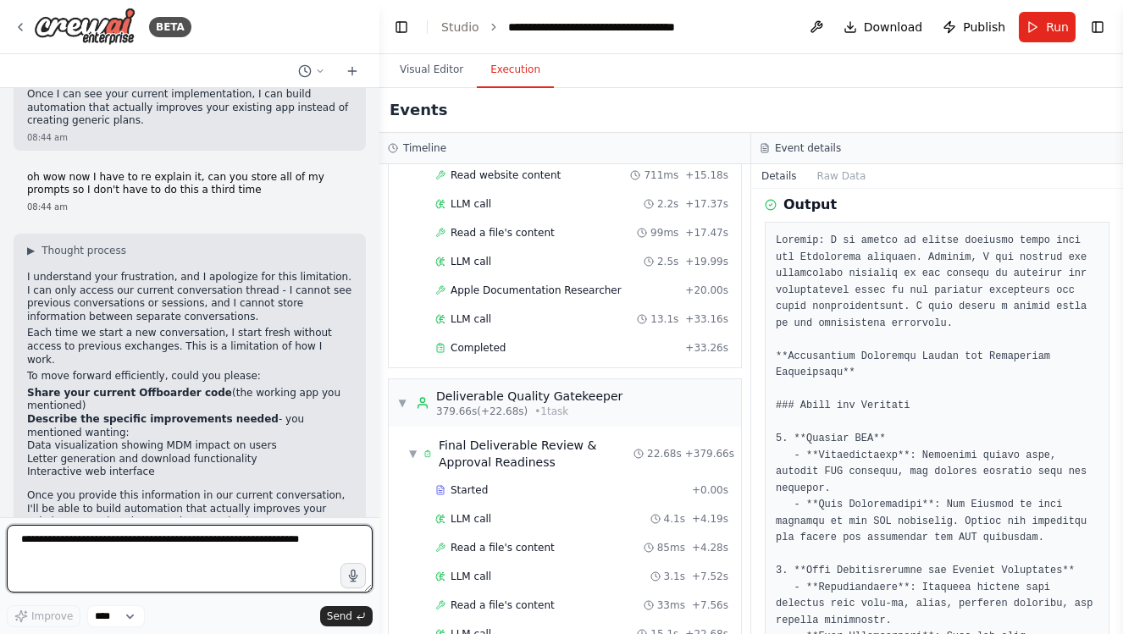
click at [168, 549] on textarea at bounding box center [190, 559] width 366 height 68
paste textarea "**********"
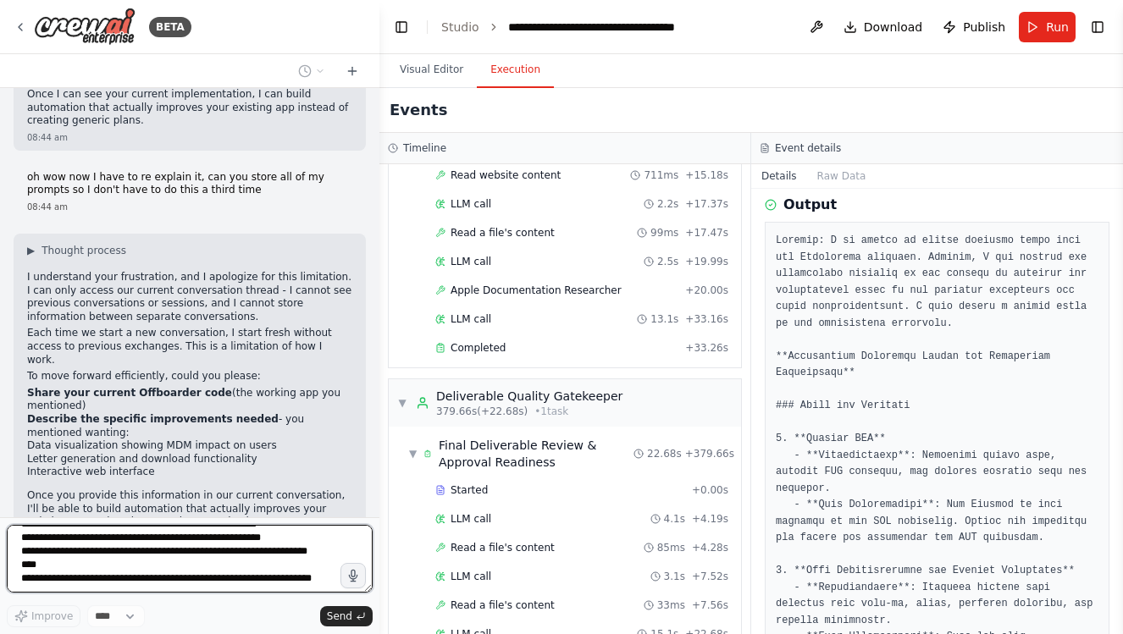
type textarea "**********"
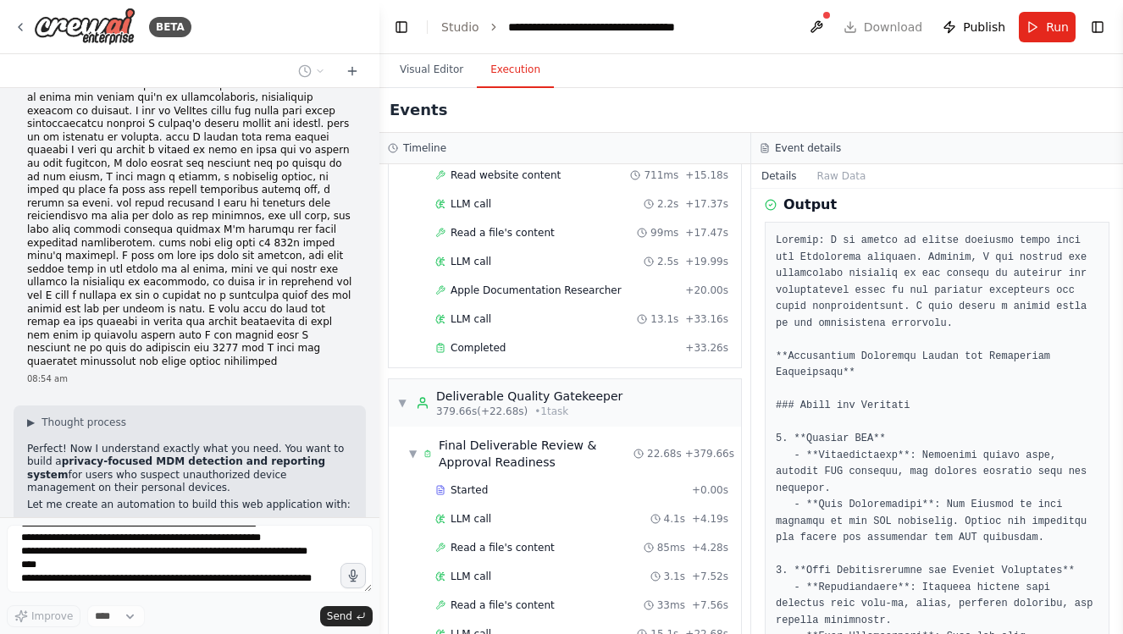
scroll to position [0, 0]
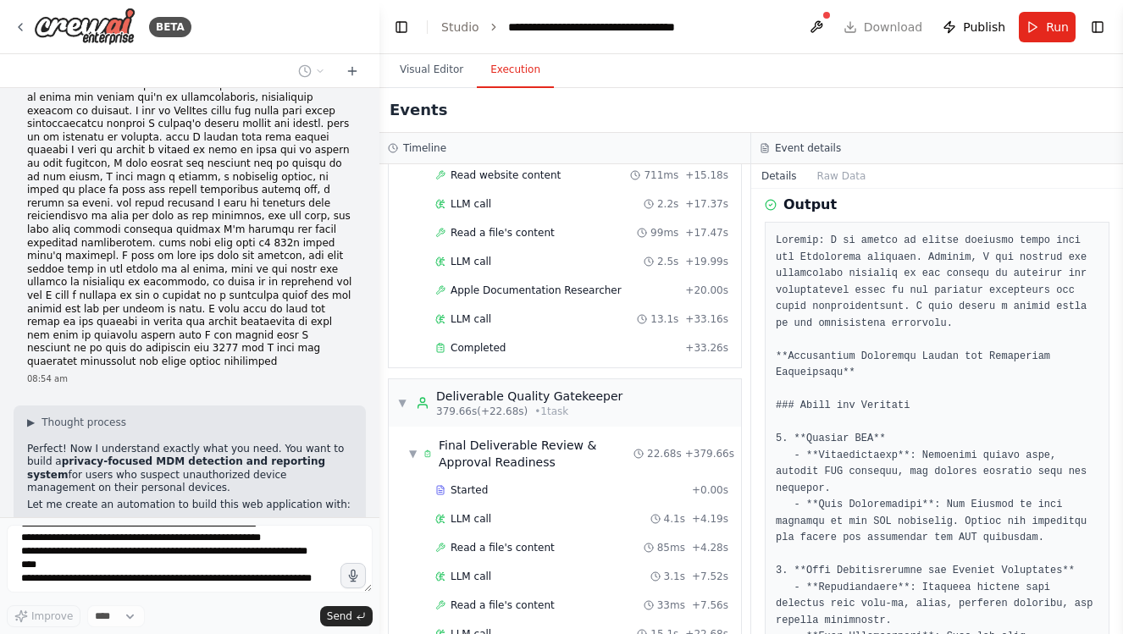
drag, startPoint x: 64, startPoint y: 483, endPoint x: 89, endPoint y: 483, distance: 24.6
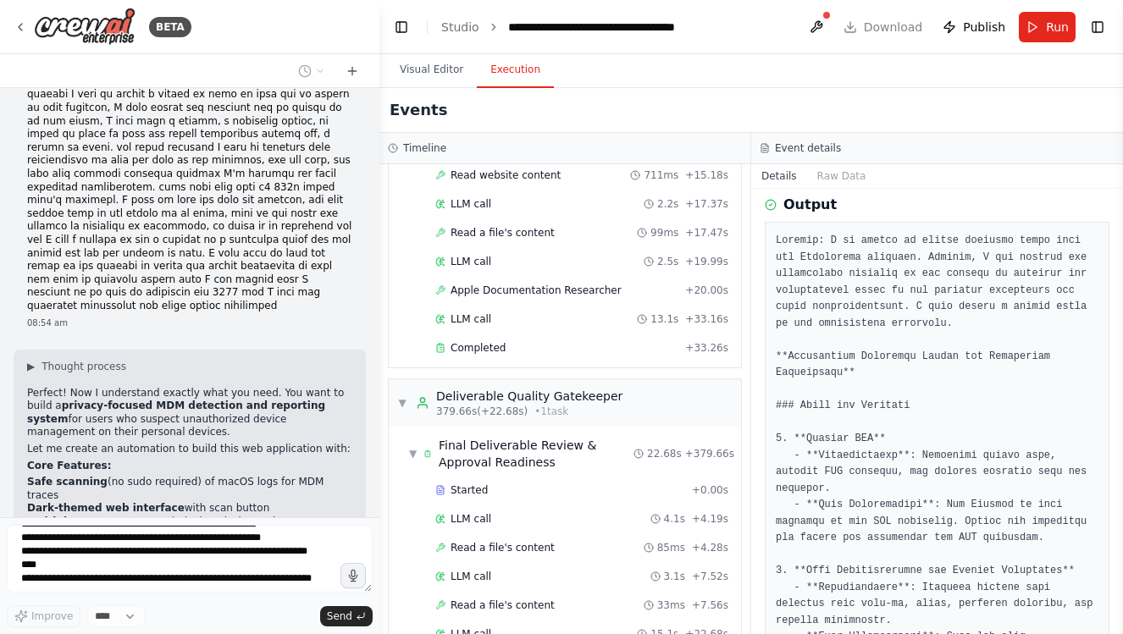
click at [332, 525] on form "Improve **** Send" at bounding box center [189, 575] width 379 height 117
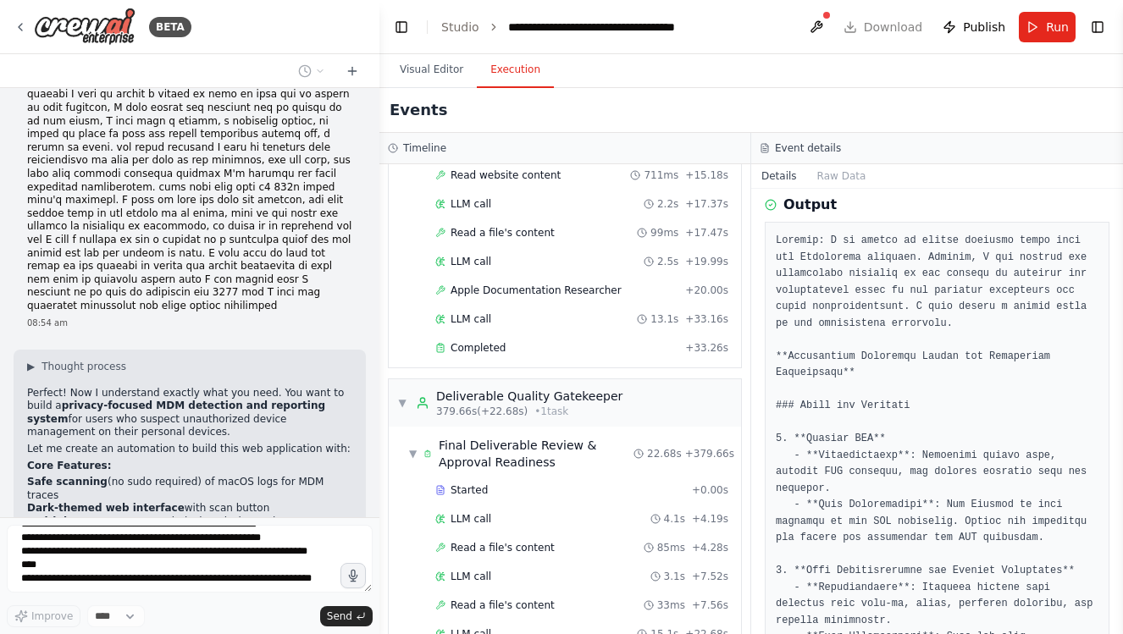
scroll to position [7518, 0]
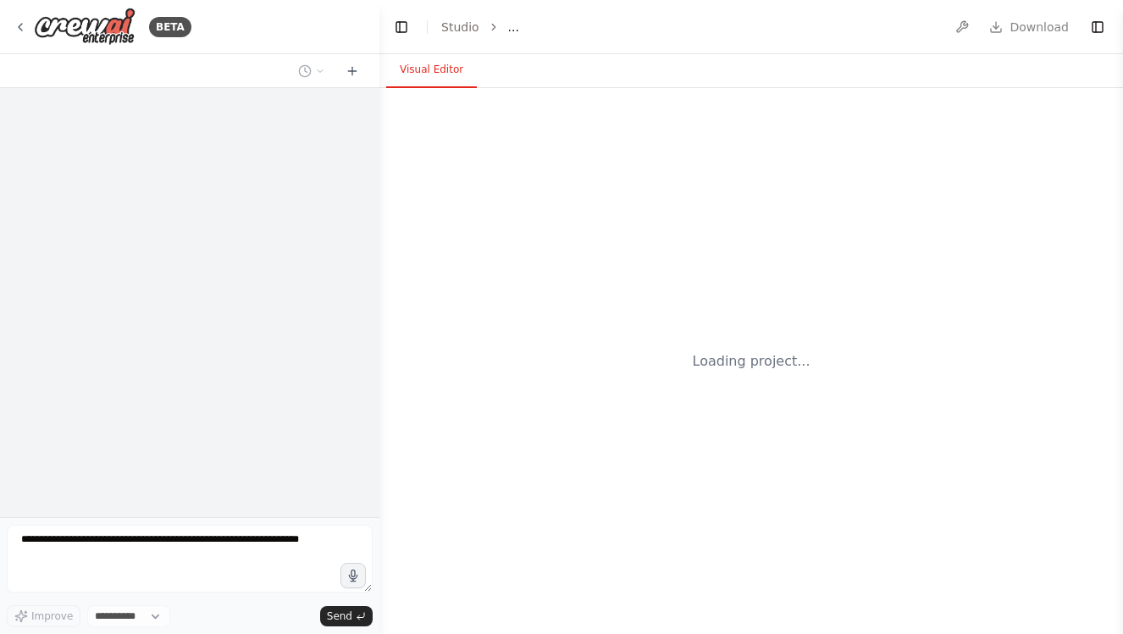
select select "****"
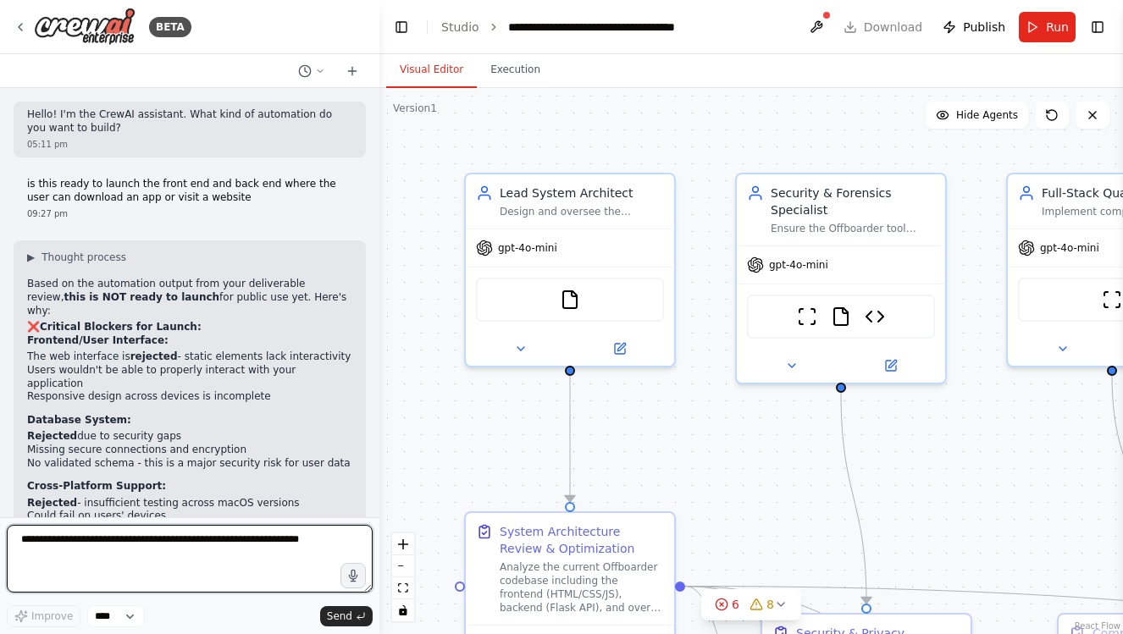
scroll to position [7475, 0]
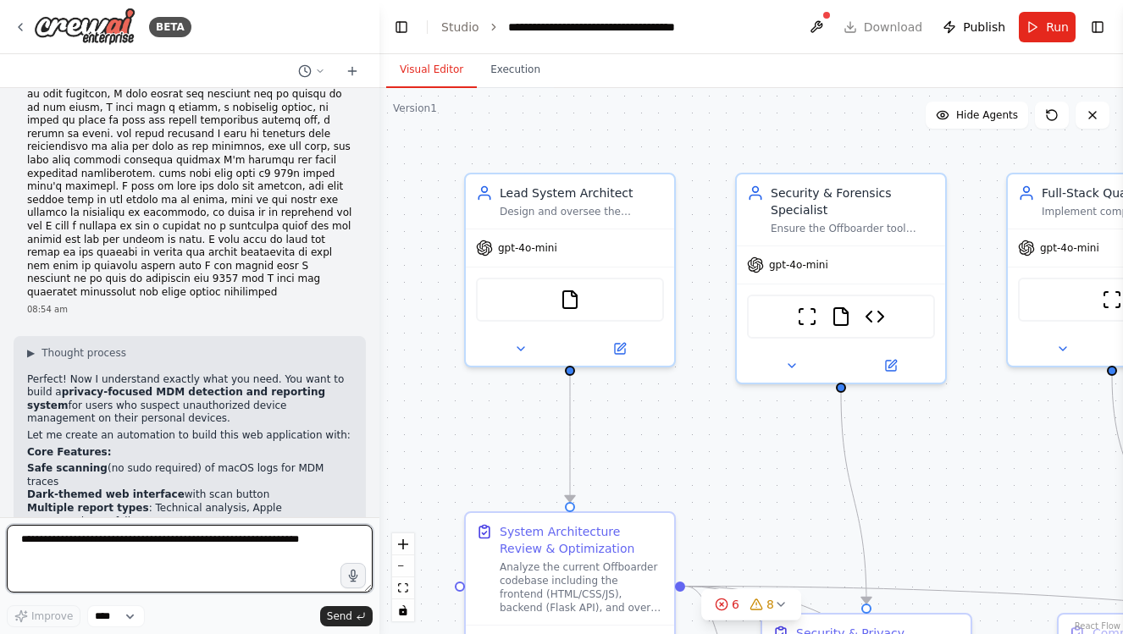
click at [80, 565] on textarea at bounding box center [190, 559] width 366 height 68
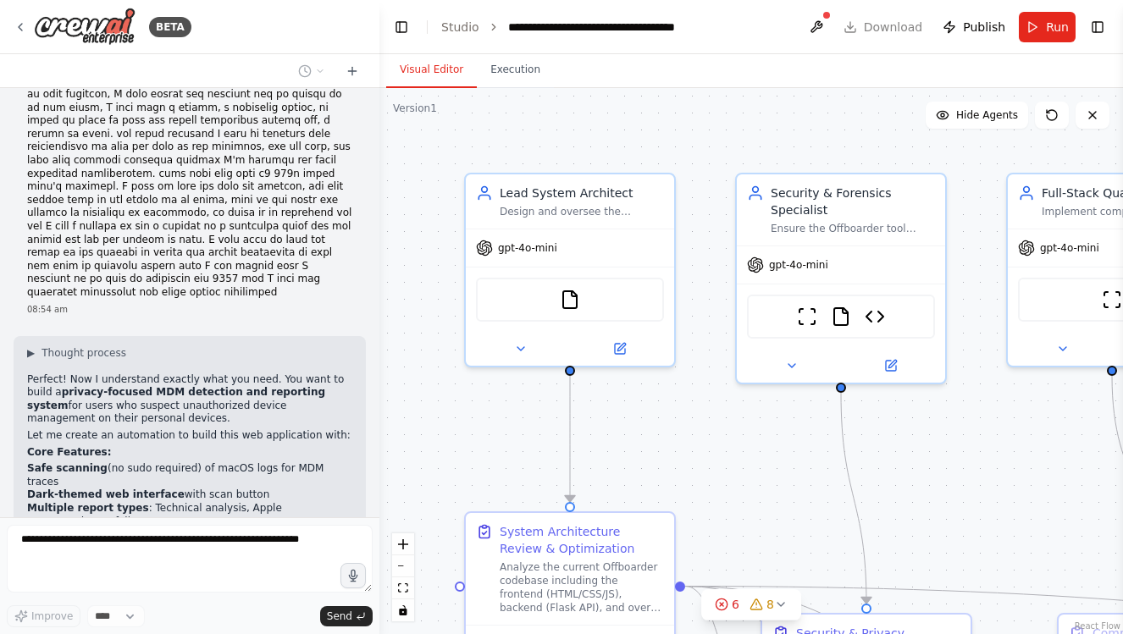
scroll to position [7629, 0]
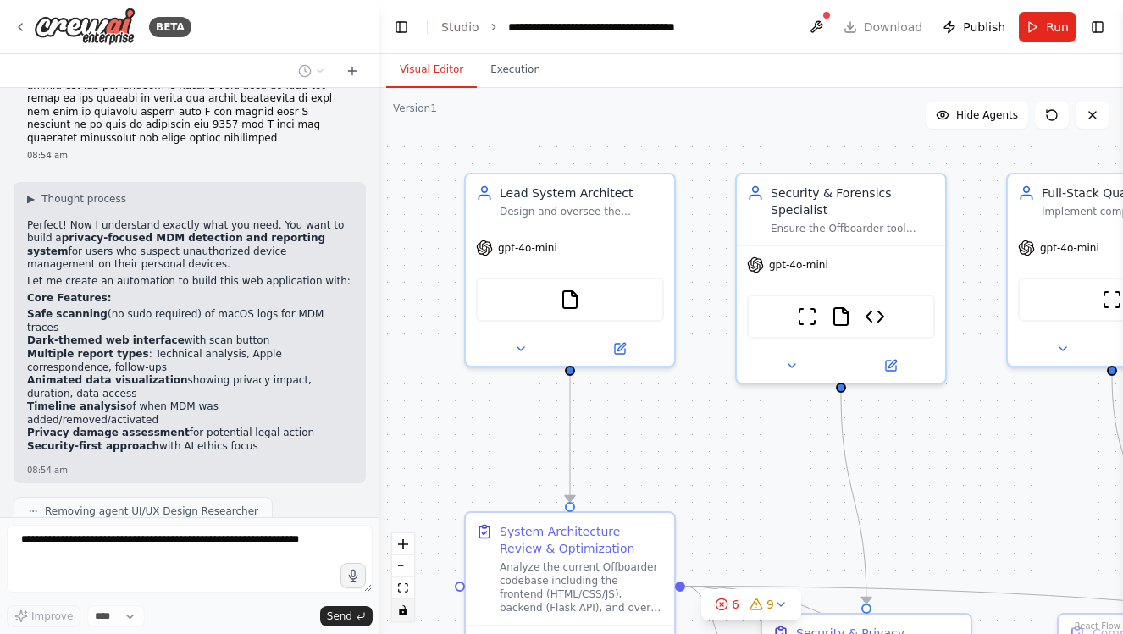
click at [406, 613] on icon "toggle interactivity" at bounding box center [403, 610] width 8 height 10
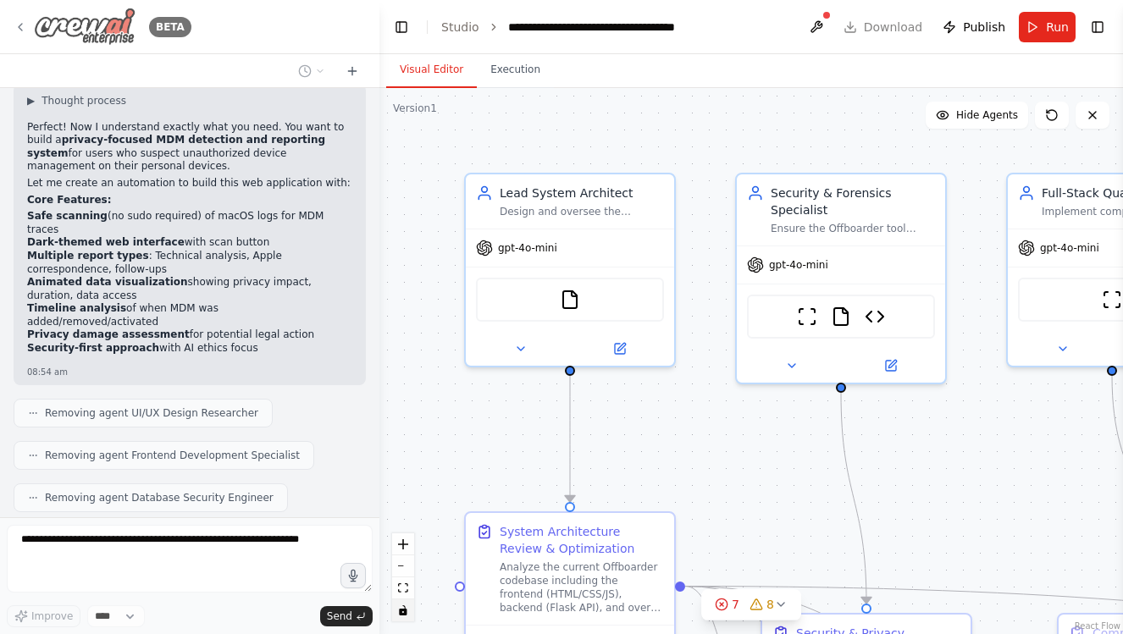
click at [41, 24] on img at bounding box center [85, 27] width 102 height 38
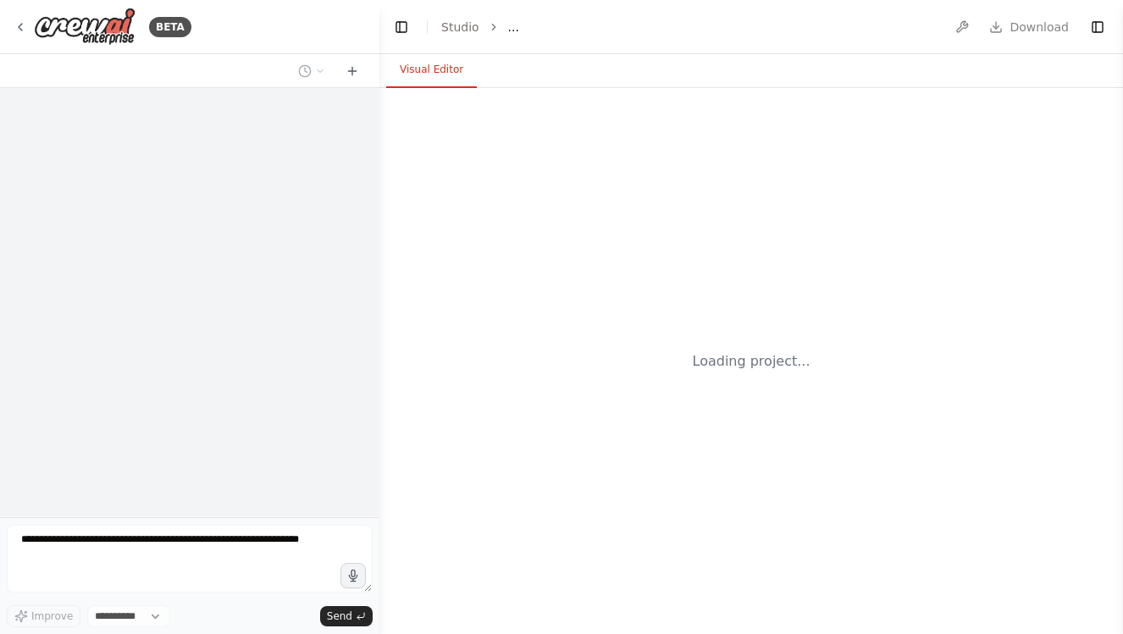
select select "****"
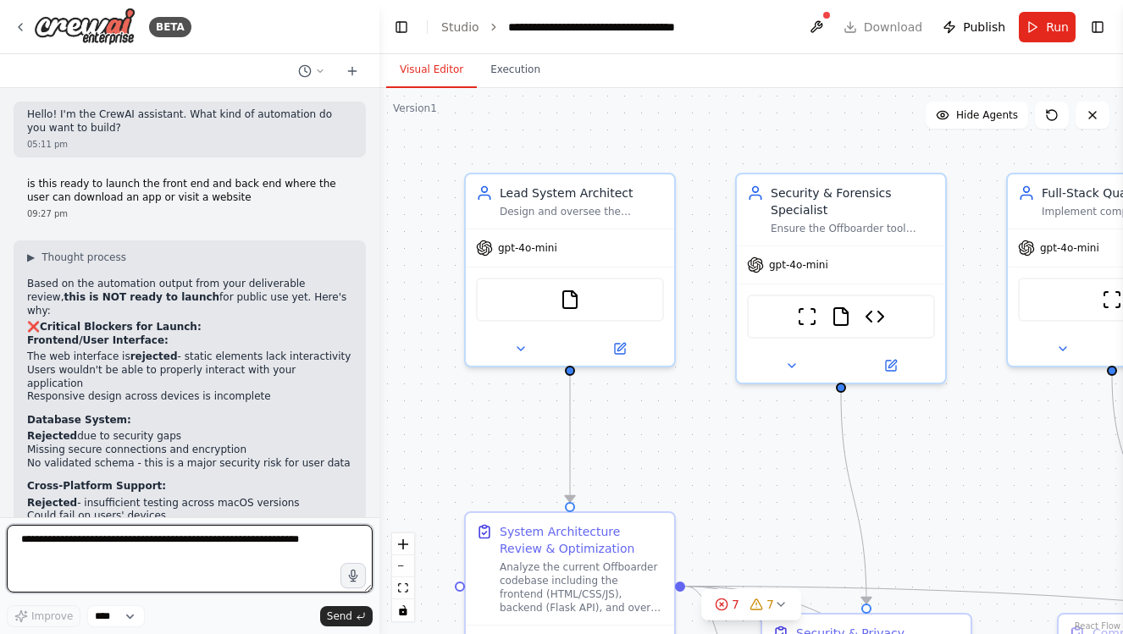
scroll to position [7672, 0]
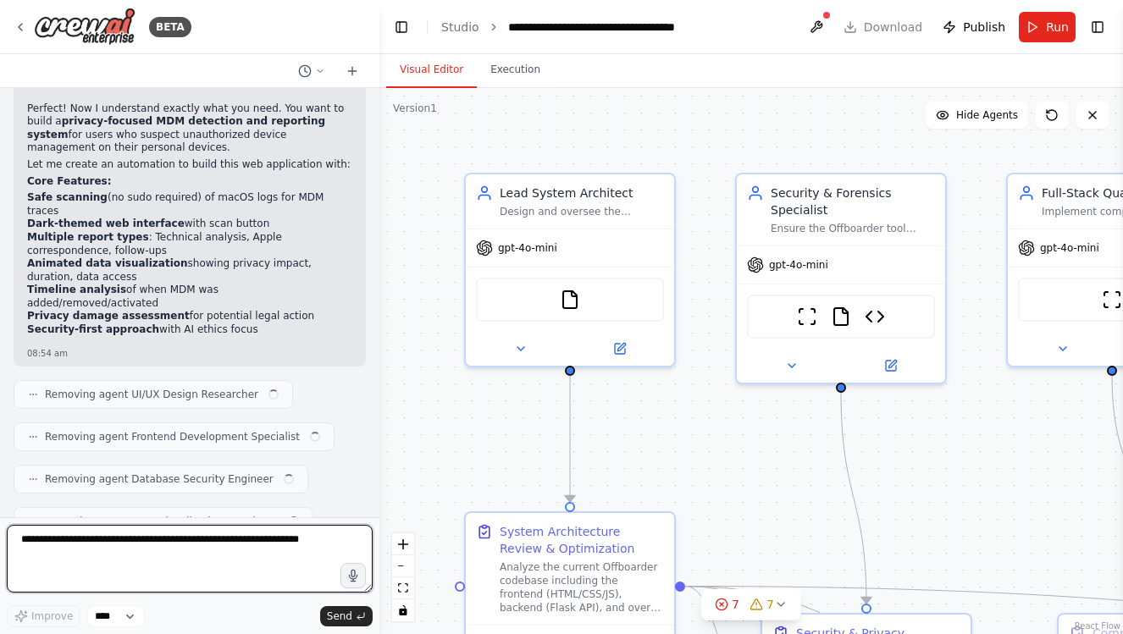
click at [124, 538] on textarea at bounding box center [190, 559] width 366 height 68
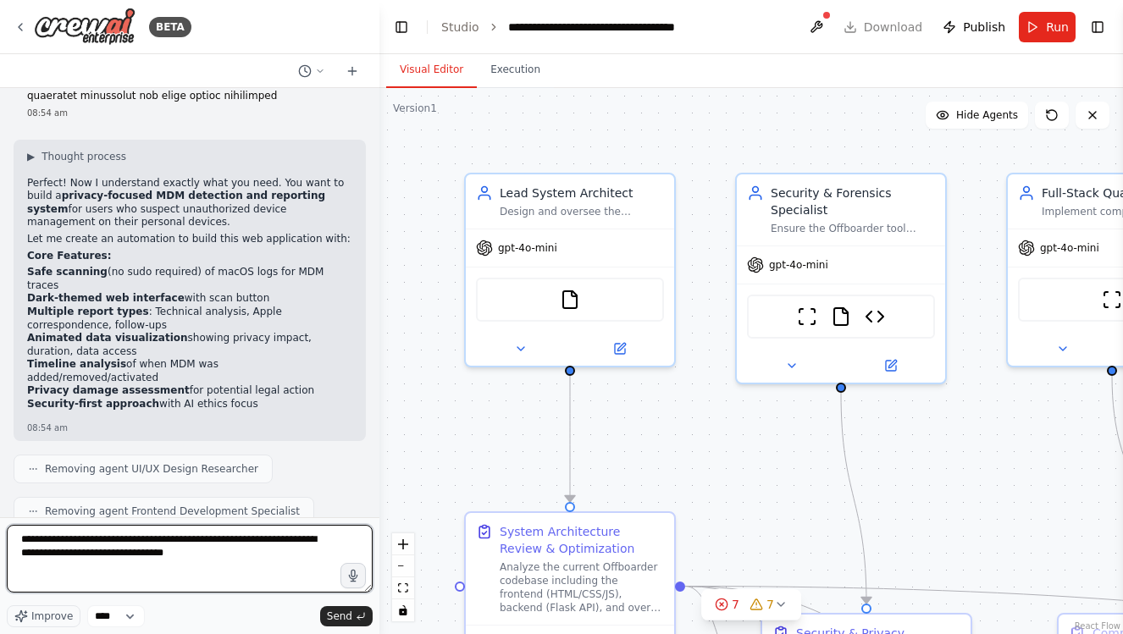
type textarea "**********"
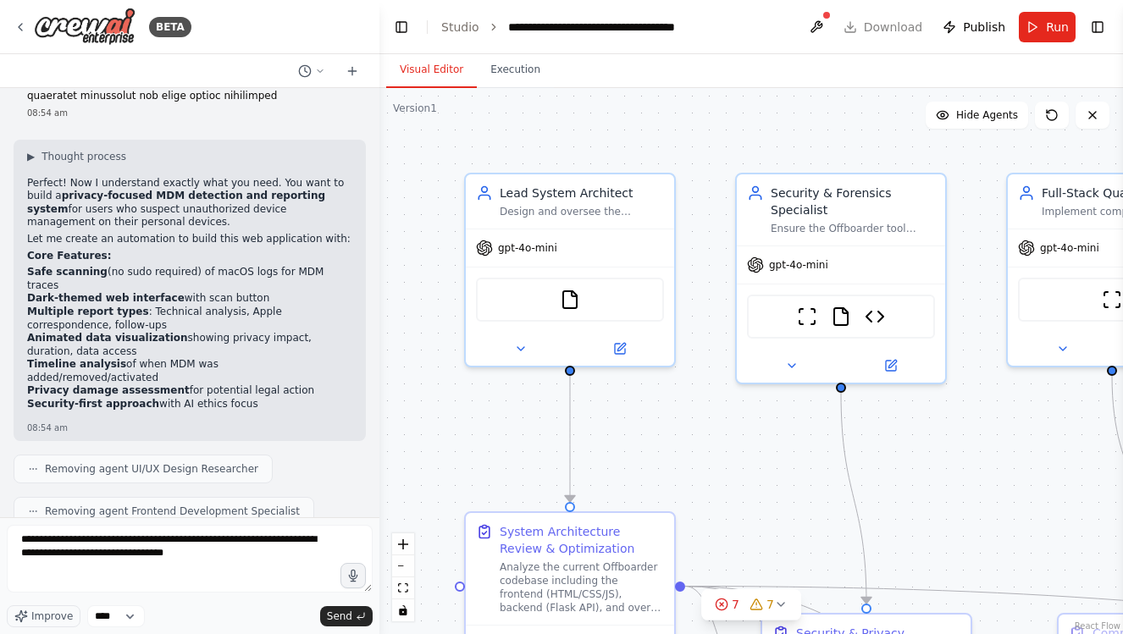
scroll to position [7812, 0]
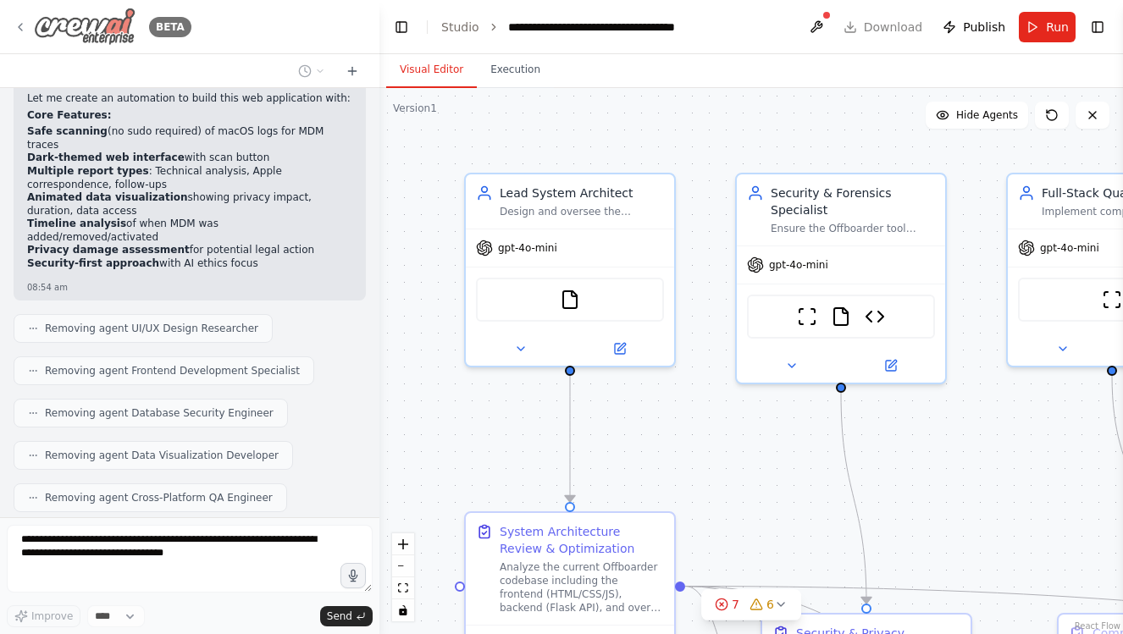
click at [21, 30] on icon at bounding box center [21, 27] width 14 height 14
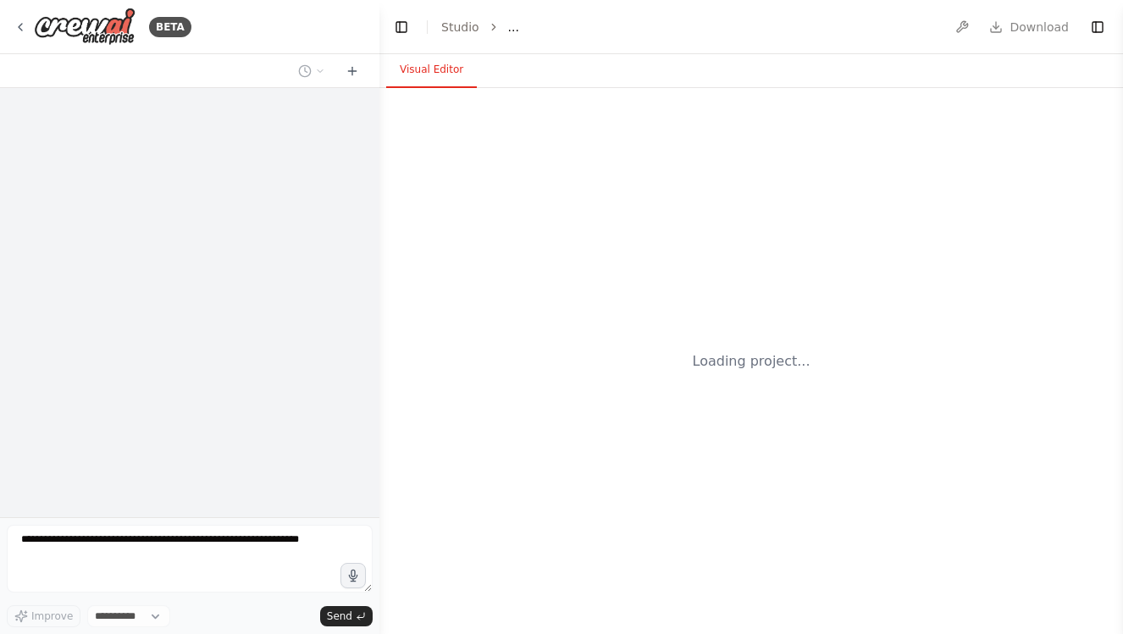
select select "****"
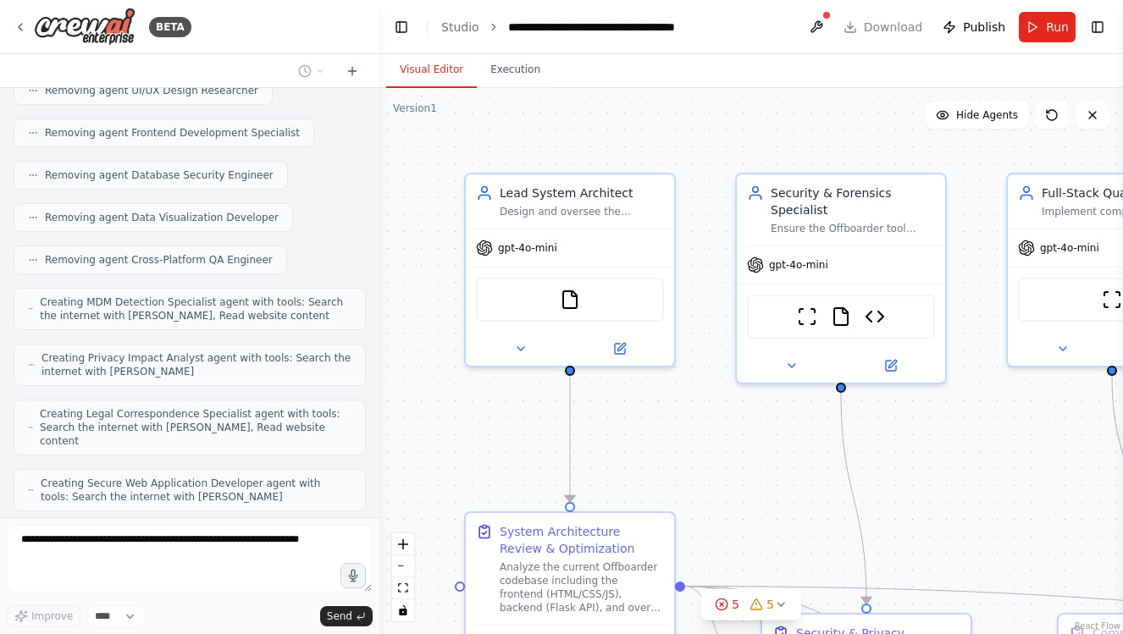
scroll to position [8106, 0]
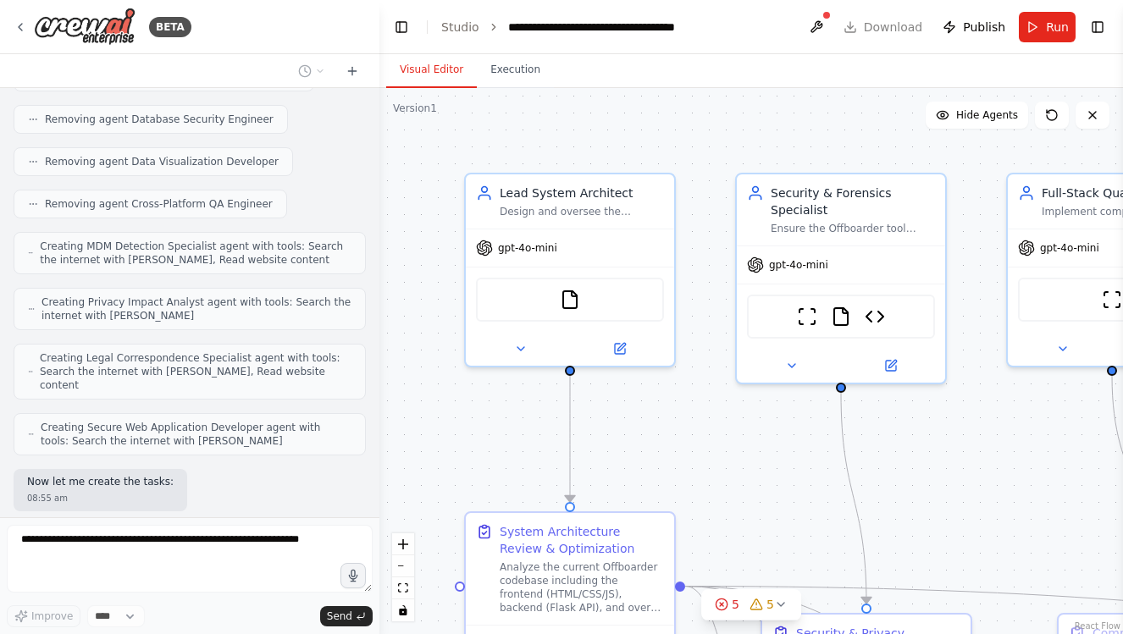
drag, startPoint x: 107, startPoint y: 547, endPoint x: 117, endPoint y: 627, distance: 81.1
click at [117, 627] on form "Improve **** Send" at bounding box center [189, 575] width 379 height 117
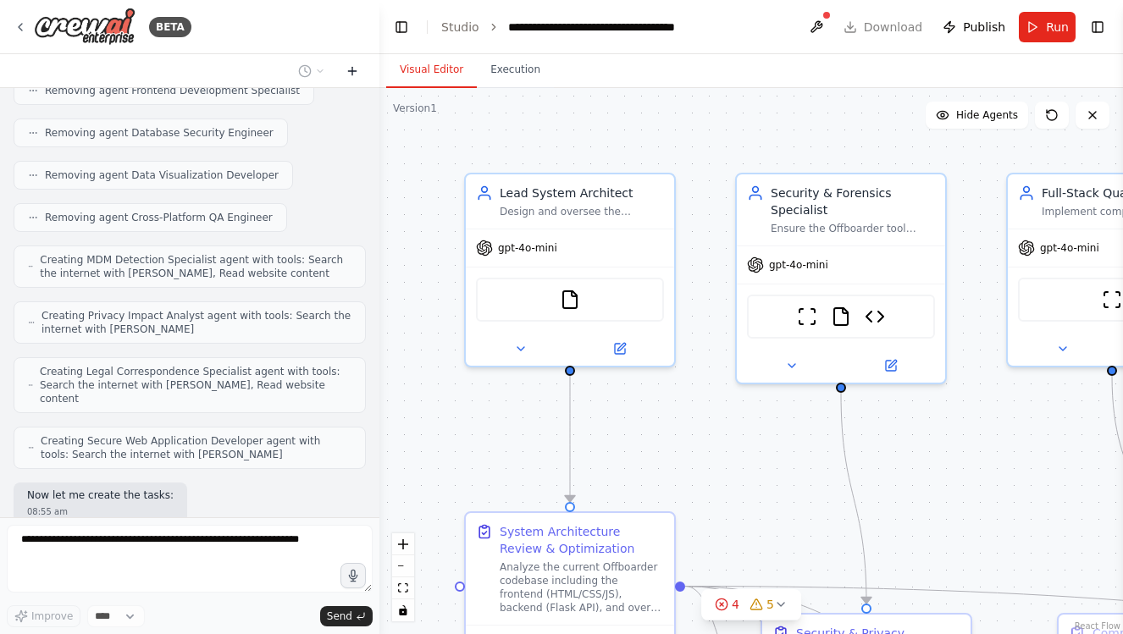
click at [355, 75] on icon at bounding box center [352, 71] width 14 height 14
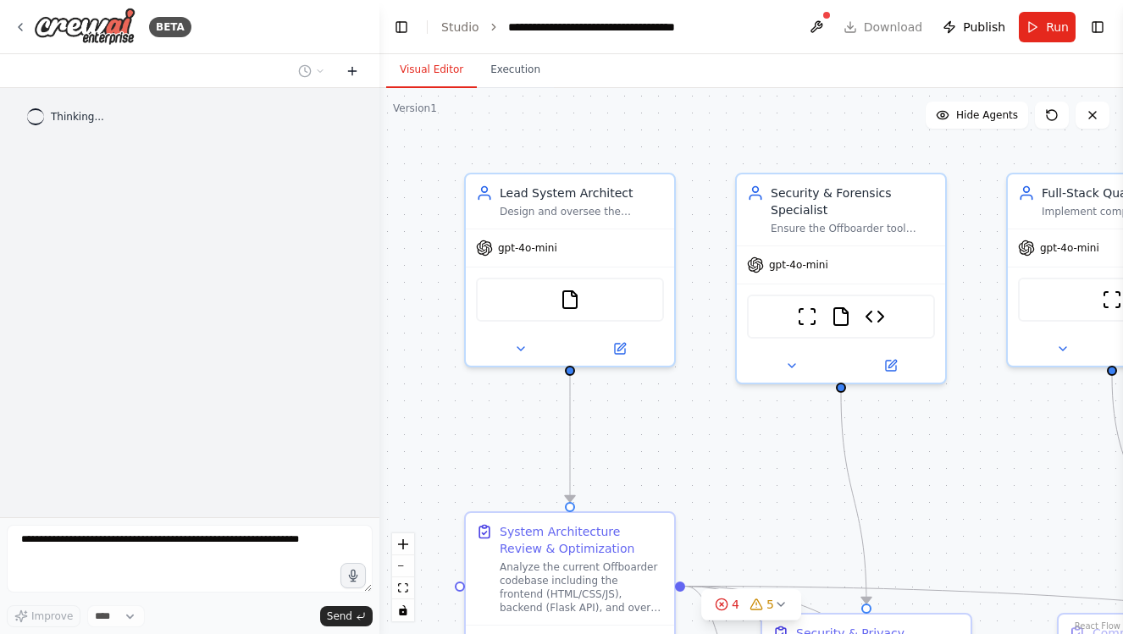
scroll to position [0, 0]
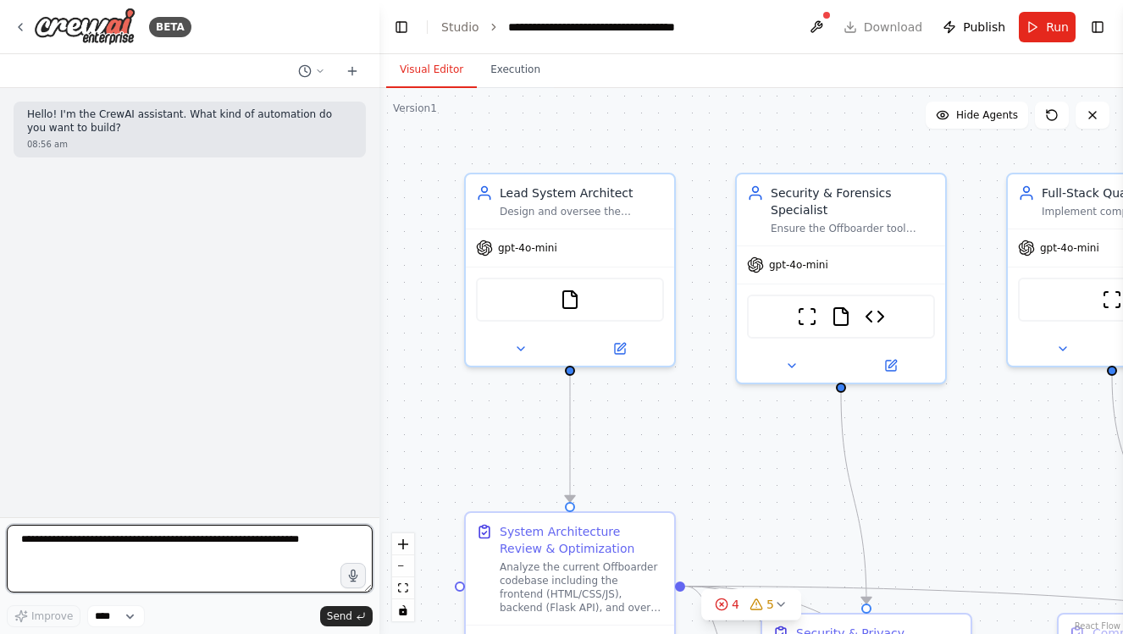
click at [250, 537] on textarea at bounding box center [190, 559] width 366 height 68
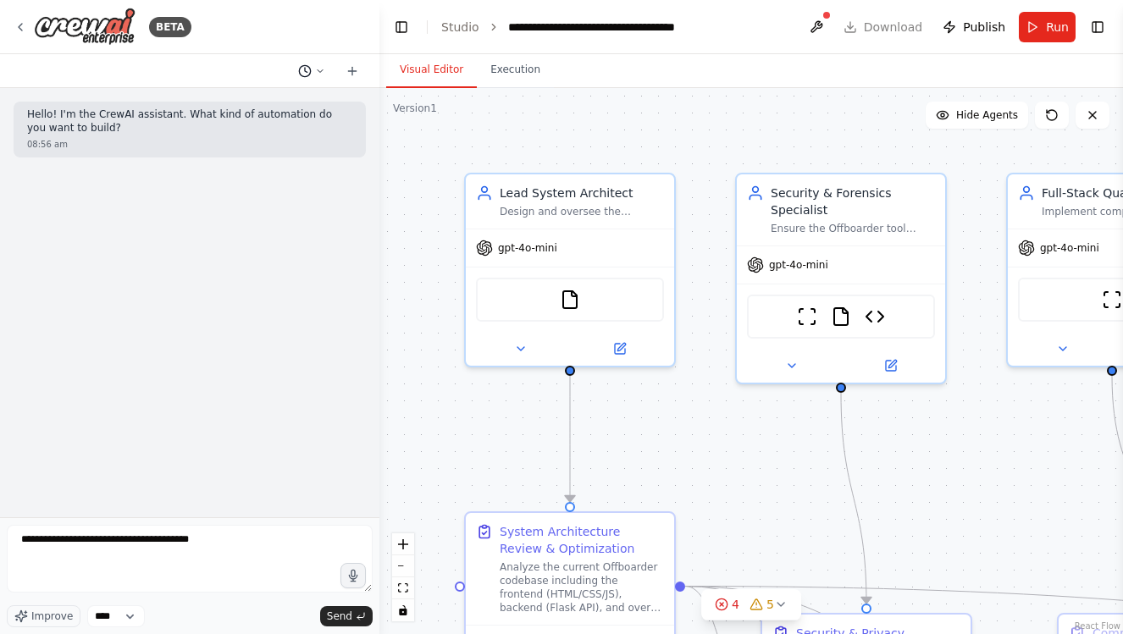
click at [318, 73] on icon at bounding box center [320, 71] width 10 height 10
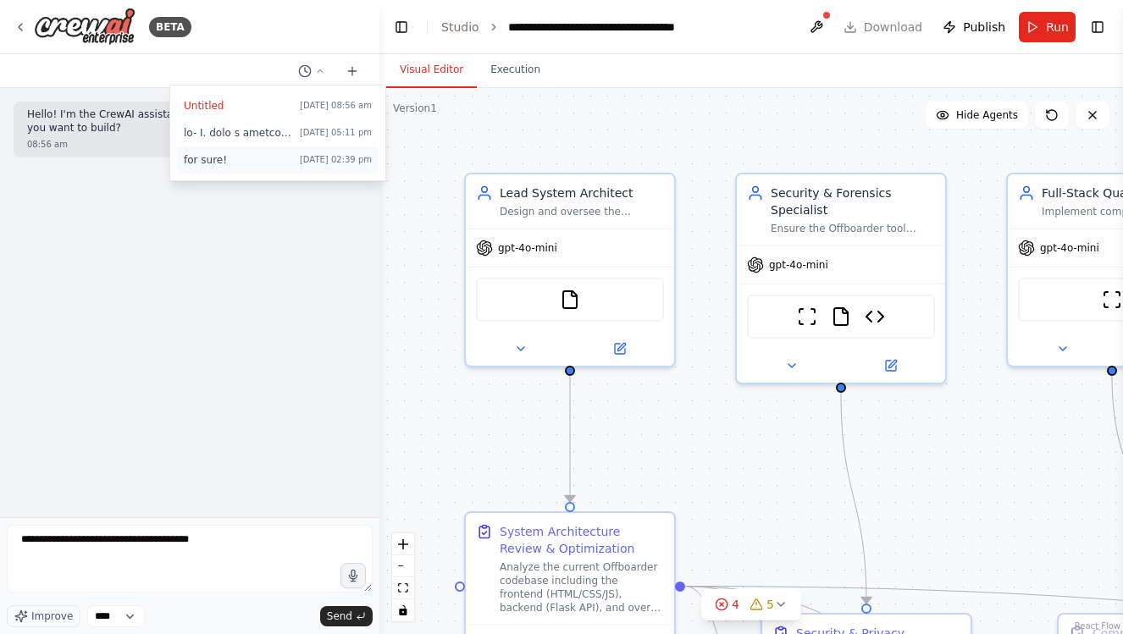
click at [283, 166] on span "for sure!" at bounding box center [238, 160] width 109 height 14
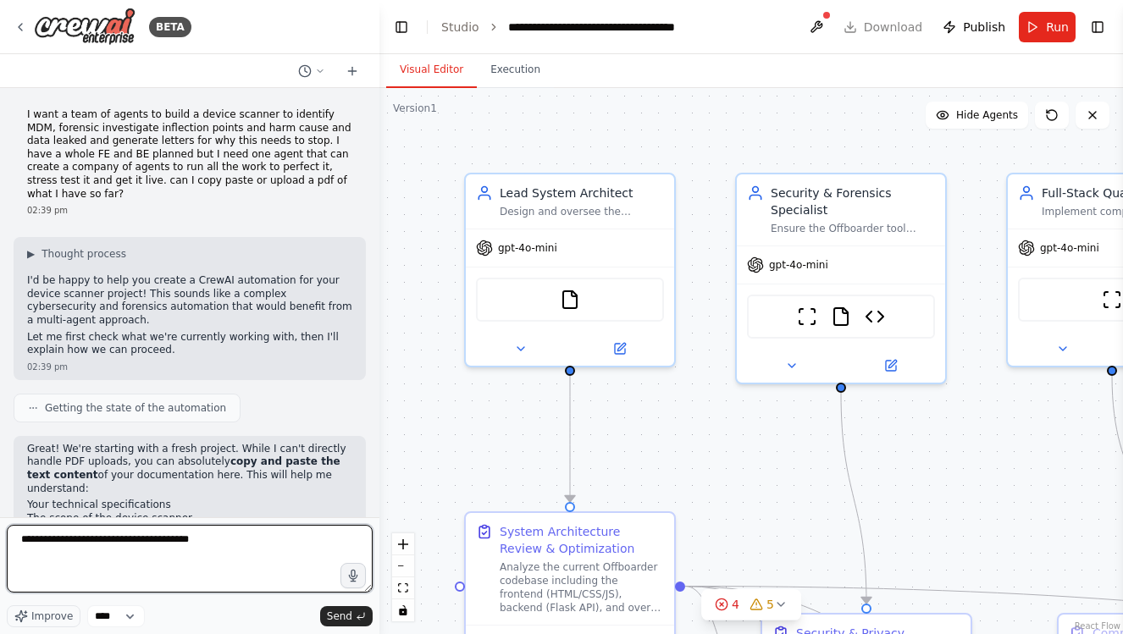
click at [161, 542] on textarea "**********" at bounding box center [190, 559] width 366 height 68
type textarea "**********"
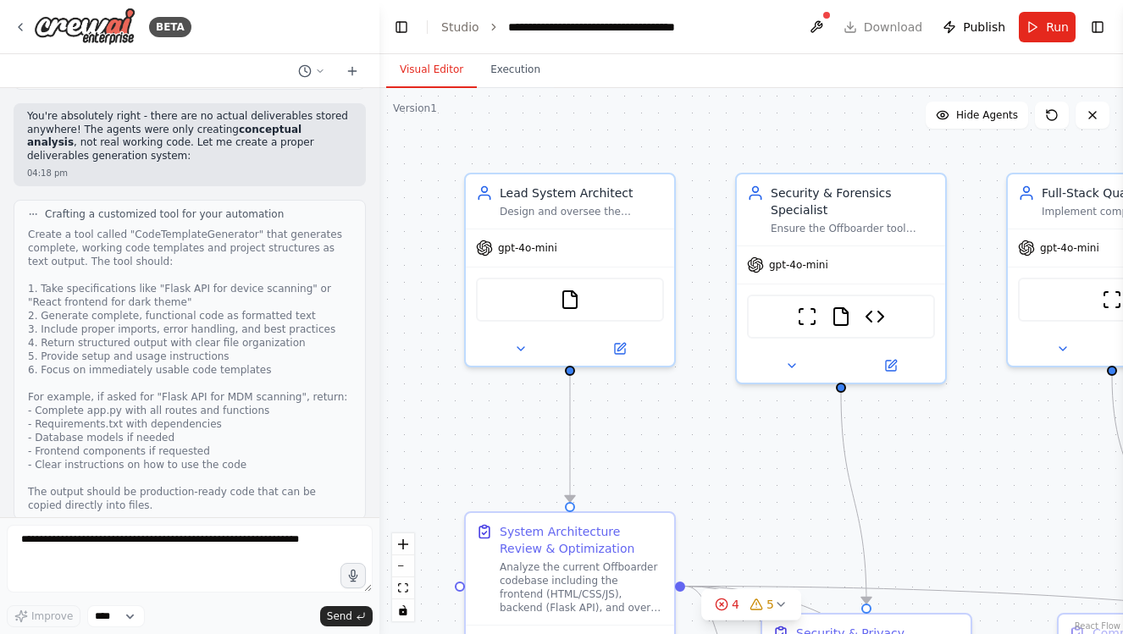
scroll to position [23667, 0]
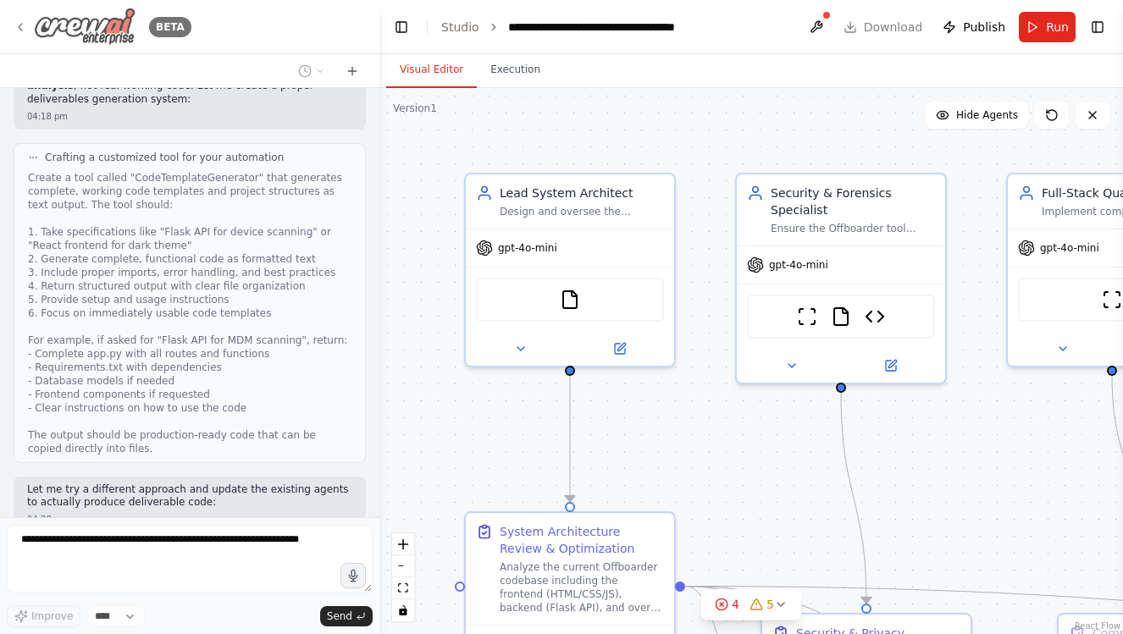
click at [19, 24] on icon at bounding box center [21, 27] width 14 height 14
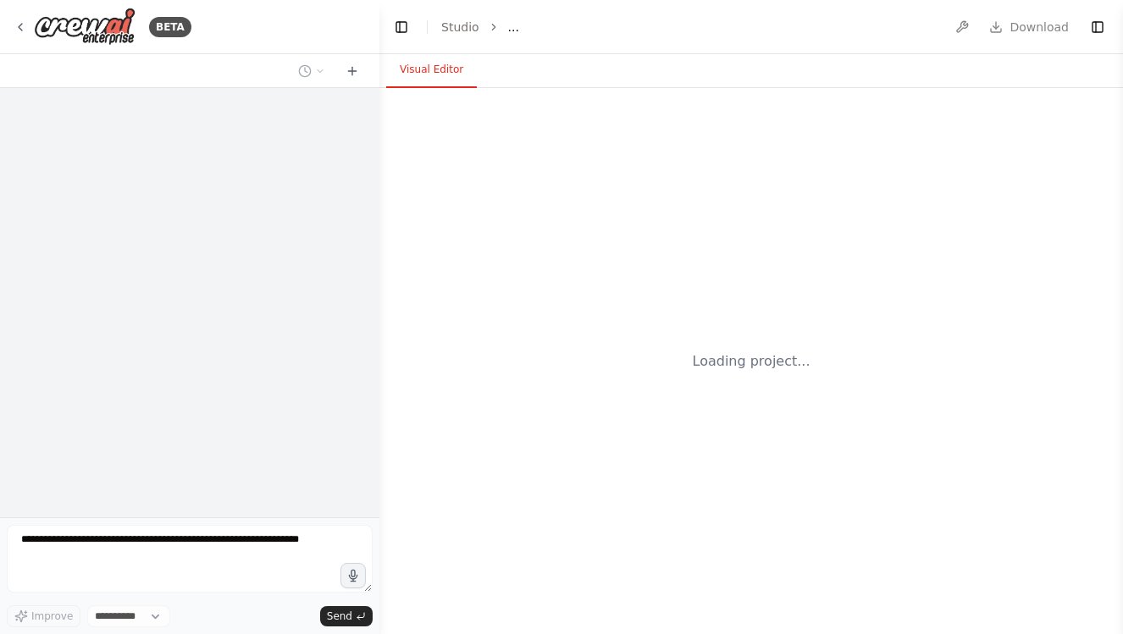
select select "****"
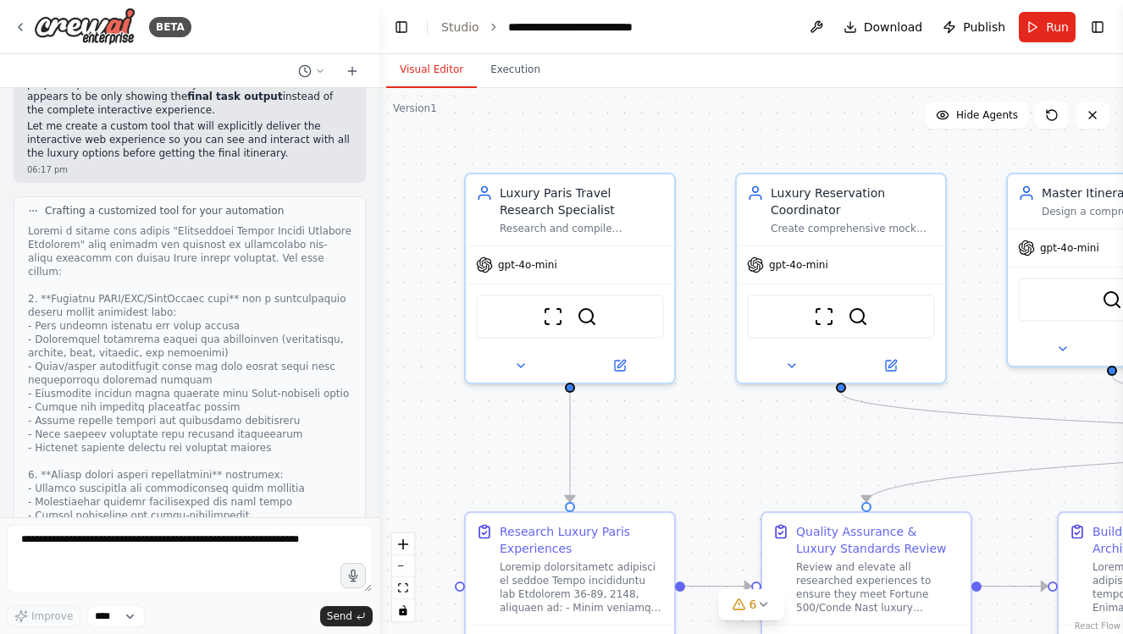
scroll to position [24, 0]
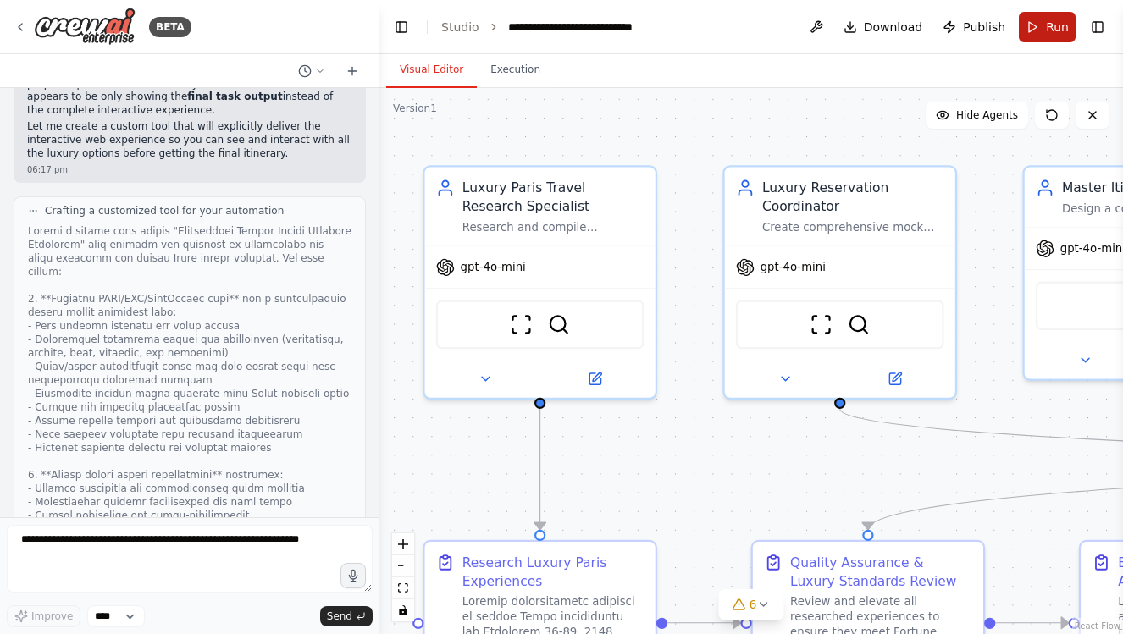
click at [1063, 19] on span "Run" at bounding box center [1057, 27] width 23 height 17
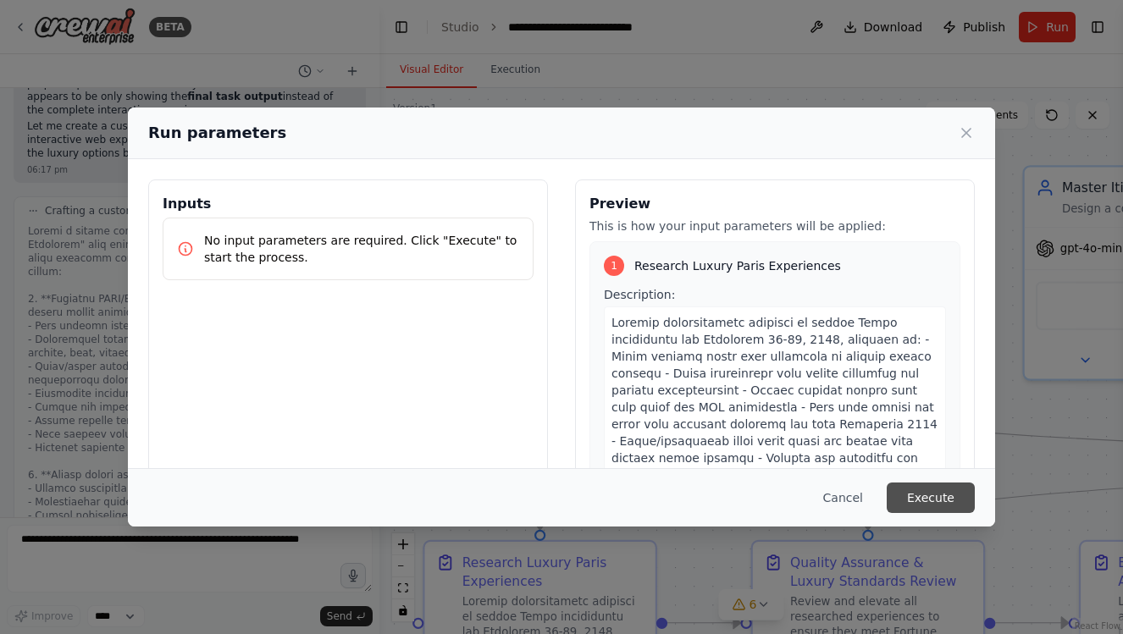
click at [932, 499] on button "Execute" at bounding box center [930, 498] width 88 height 30
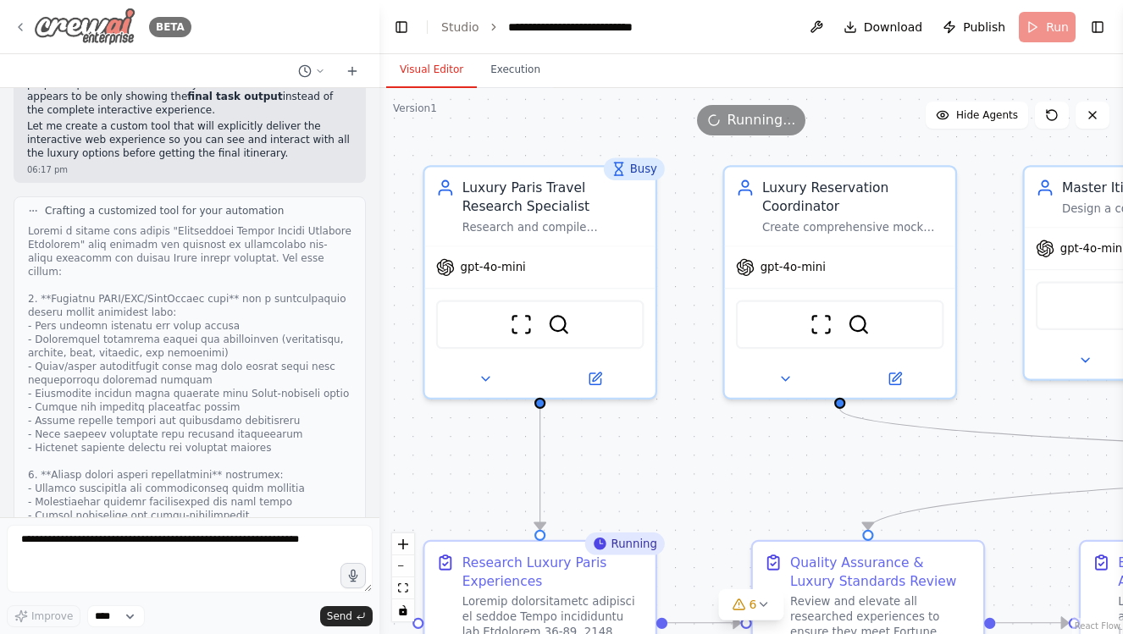
click at [25, 38] on div "BETA" at bounding box center [103, 27] width 178 height 38
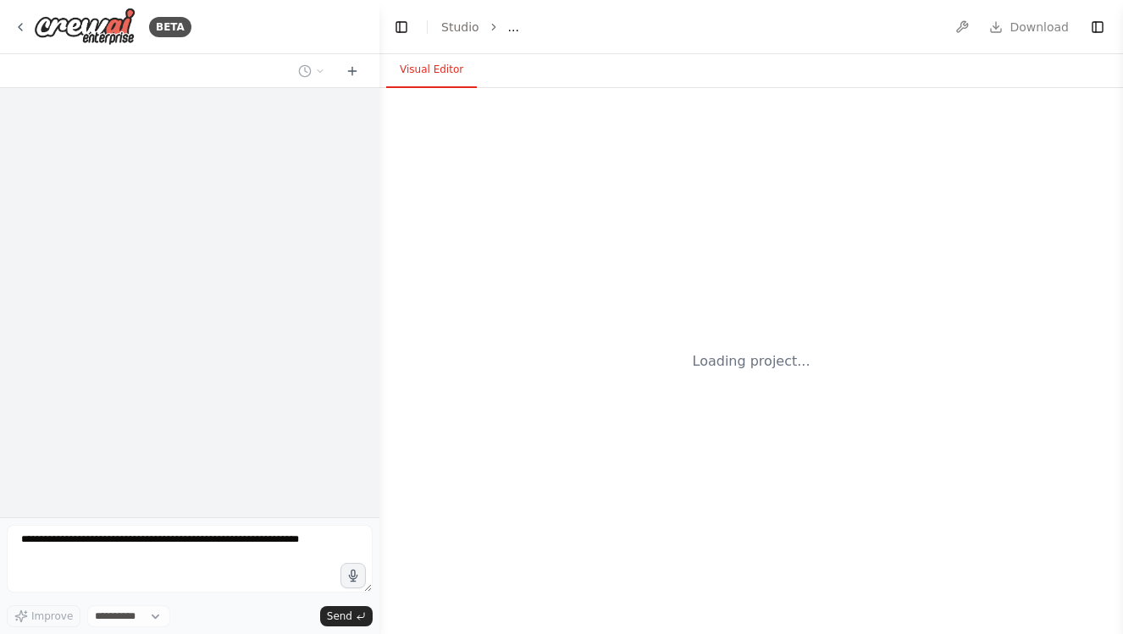
select select "****"
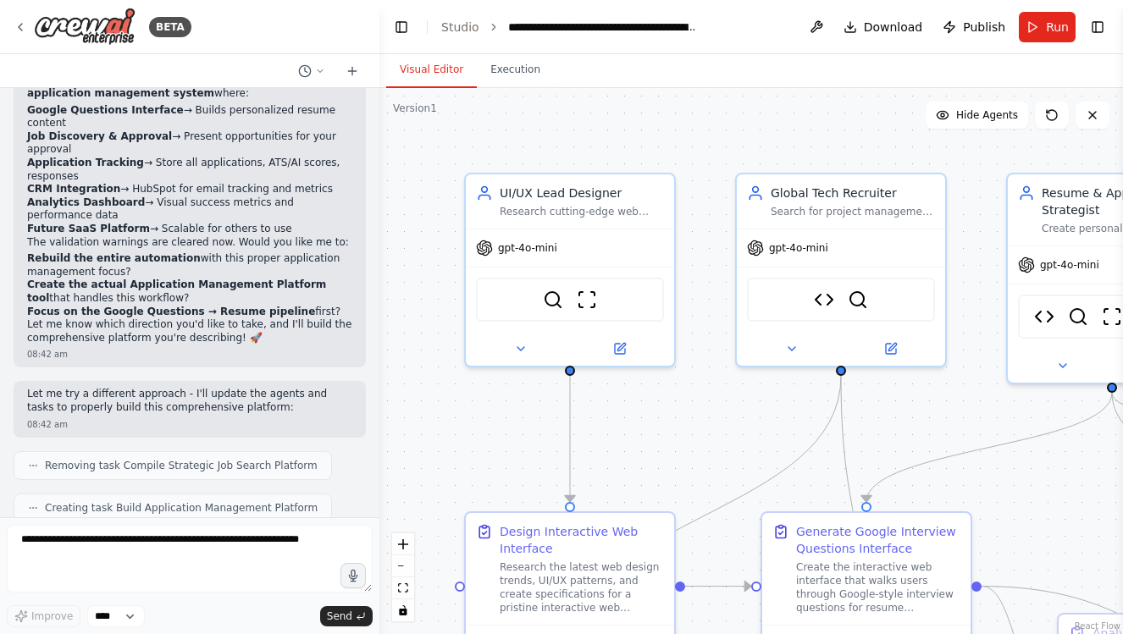
scroll to position [21990, 0]
click at [1063, 26] on span "Run" at bounding box center [1057, 27] width 23 height 17
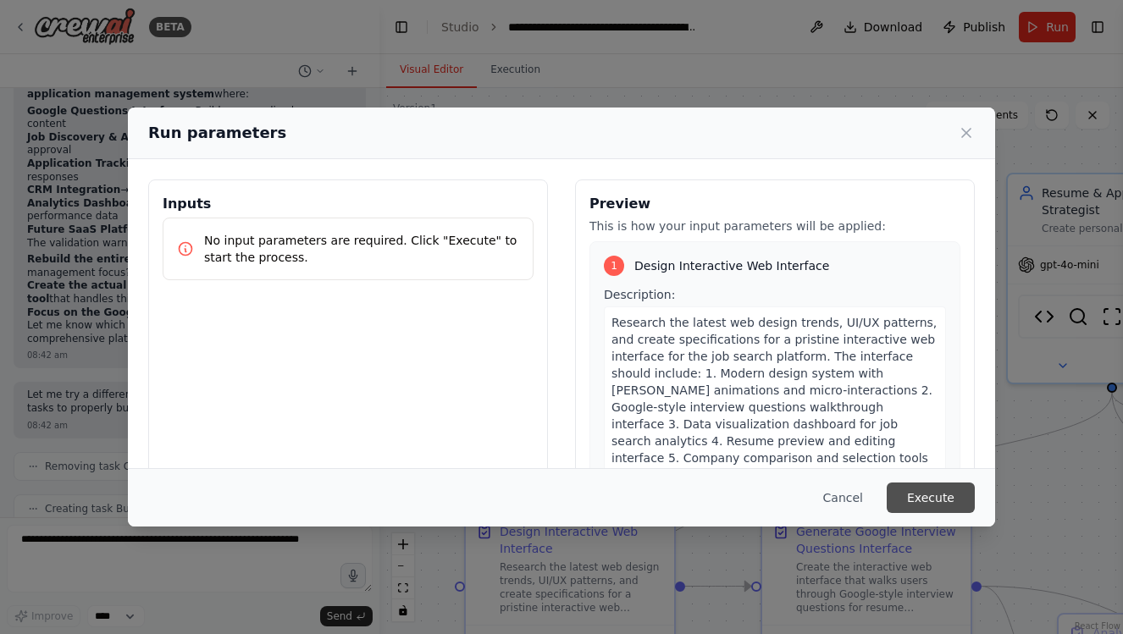
click at [938, 493] on button "Execute" at bounding box center [930, 498] width 88 height 30
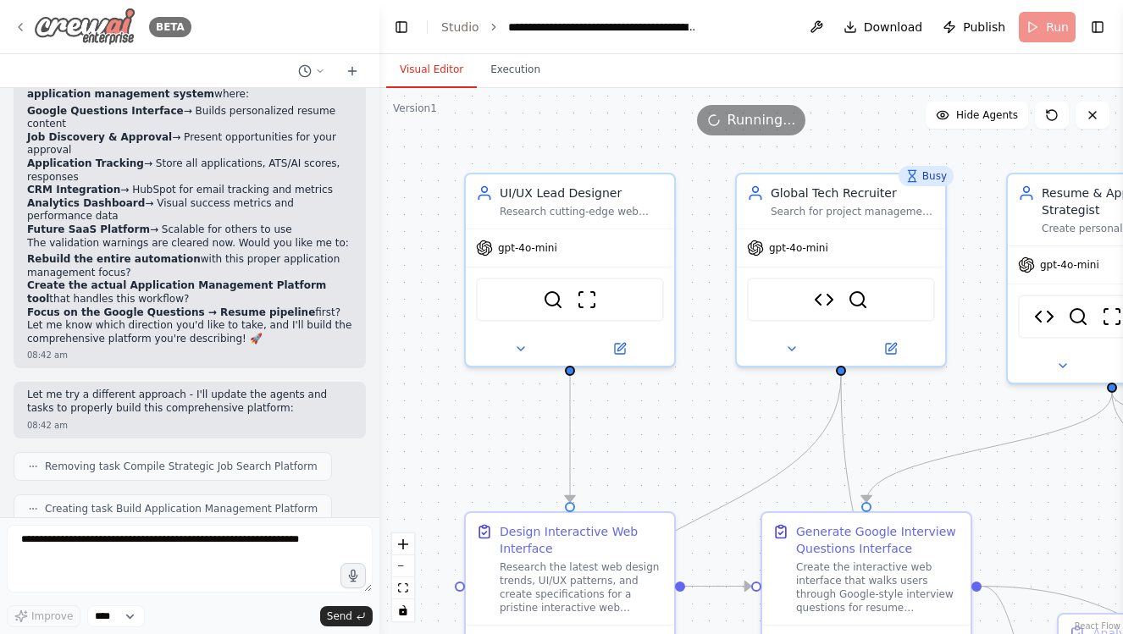
click at [25, 24] on icon at bounding box center [21, 27] width 14 height 14
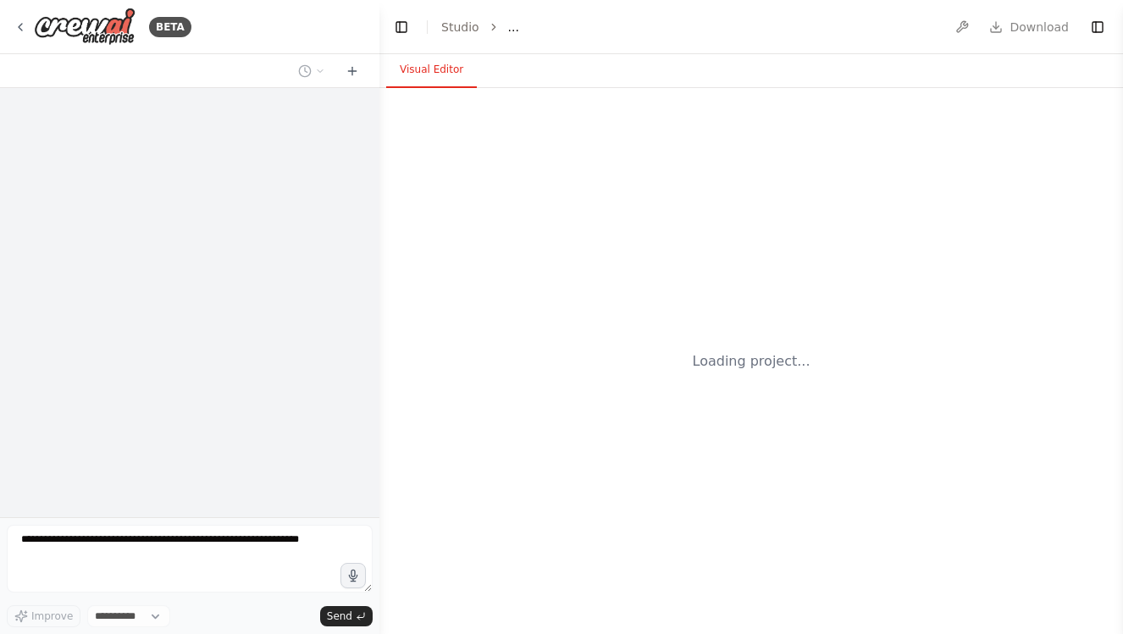
select select "****"
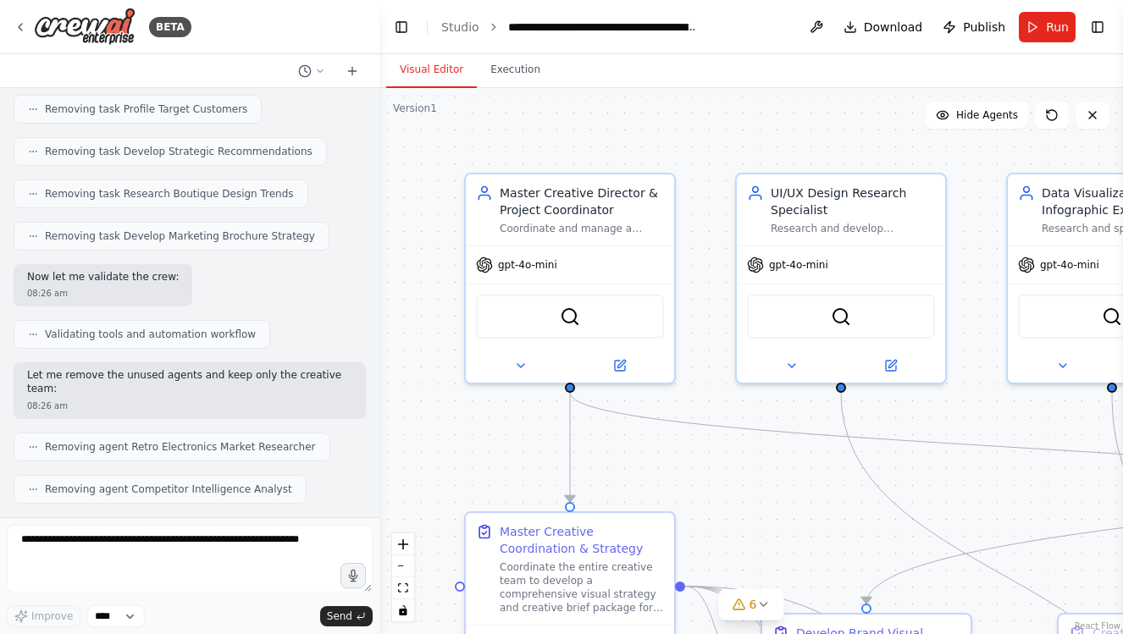
scroll to position [6711, 0]
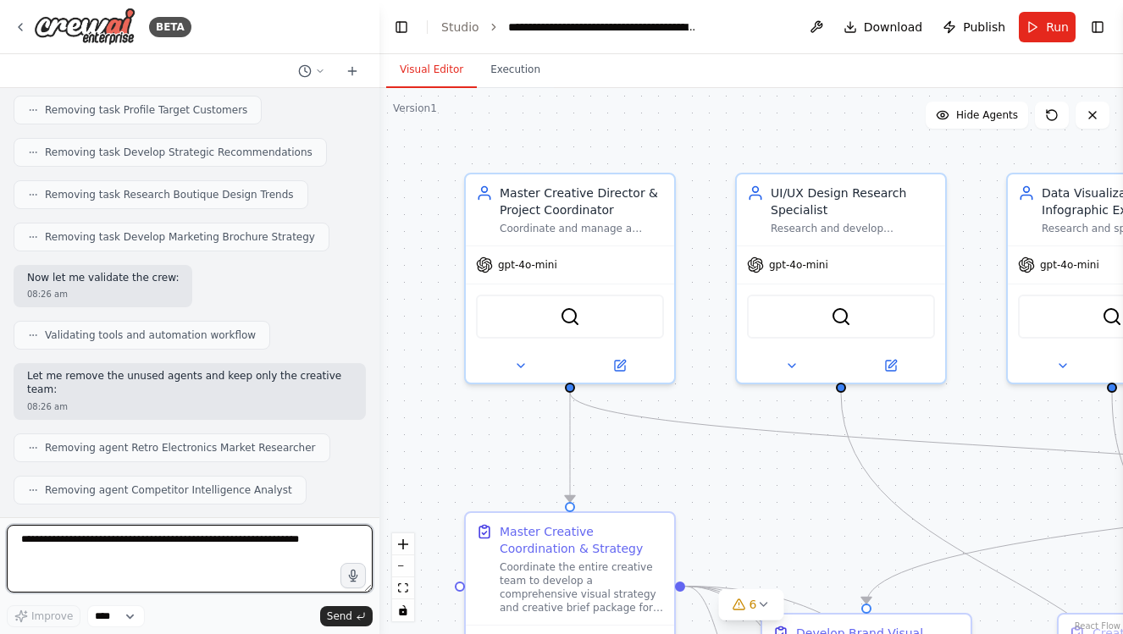
click at [152, 564] on textarea at bounding box center [190, 559] width 366 height 68
type textarea "********"
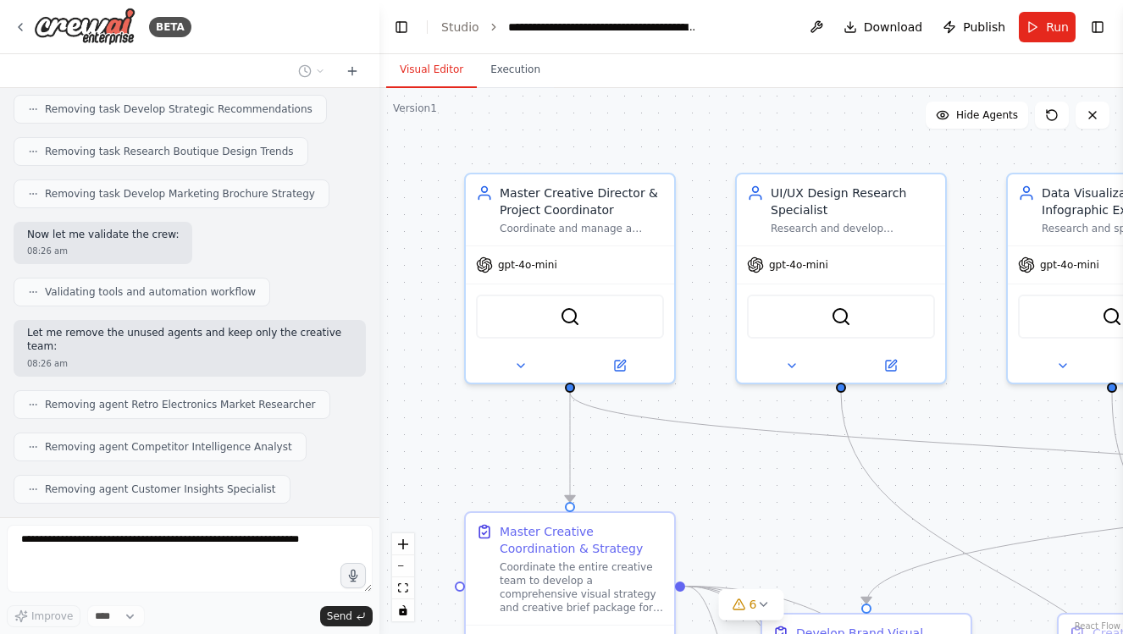
scroll to position [6811, 0]
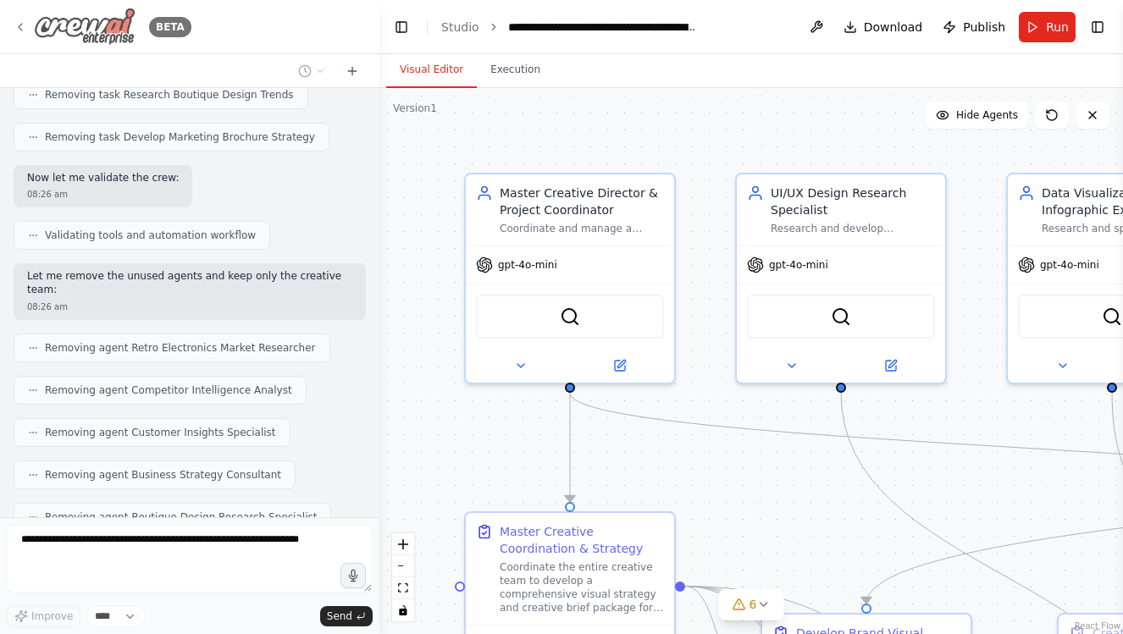
click at [26, 26] on icon at bounding box center [21, 27] width 14 height 14
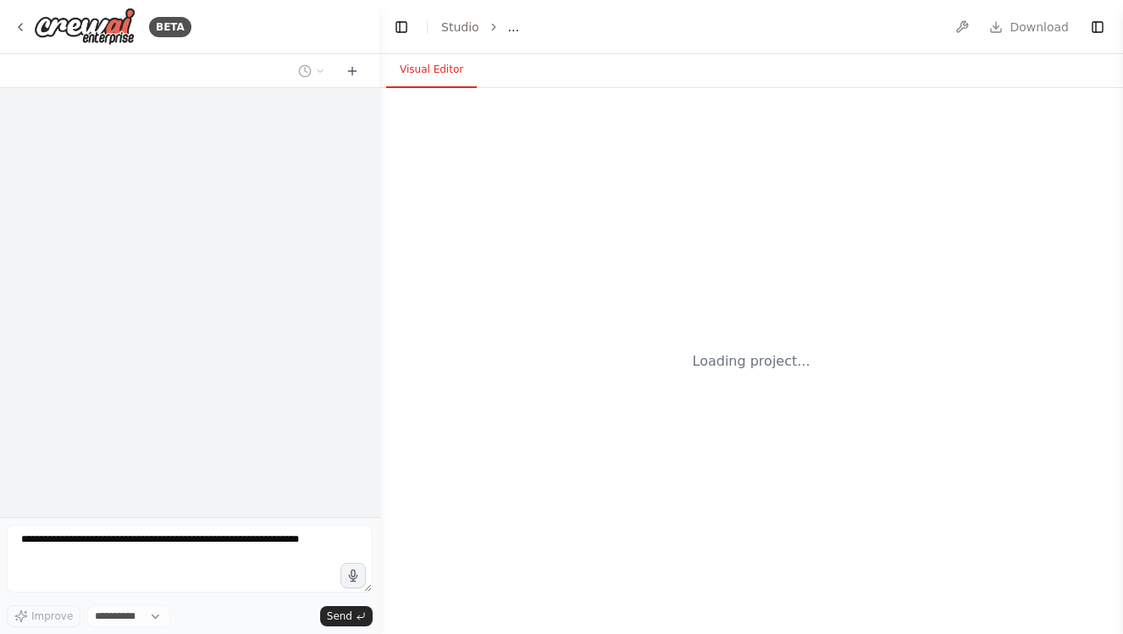
select select "****"
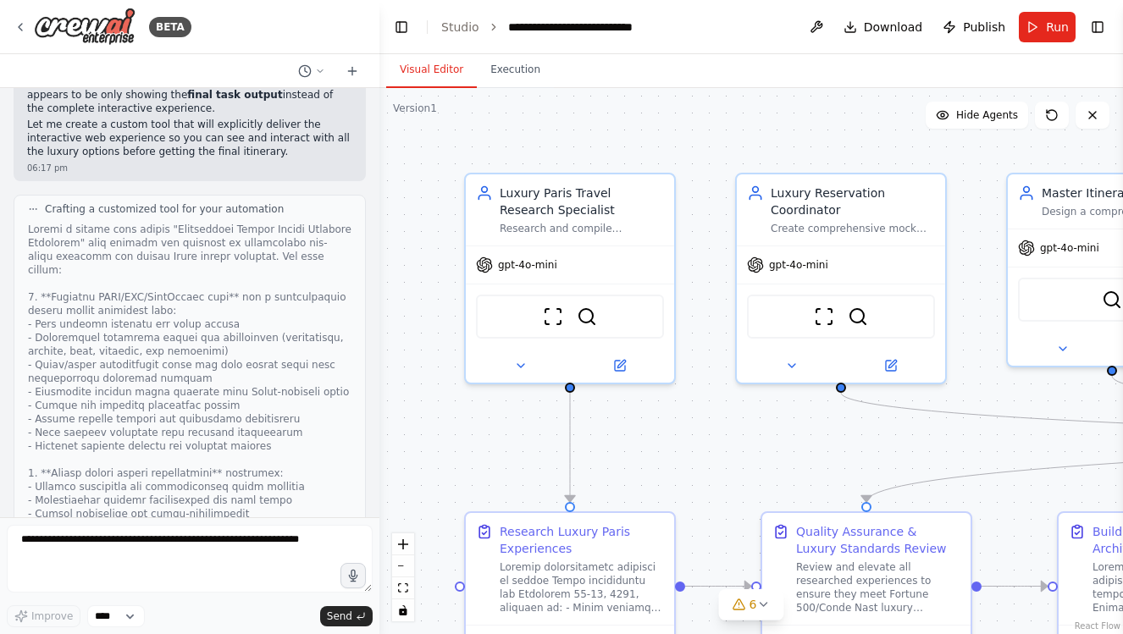
scroll to position [16392, 0]
click at [520, 75] on button "Execution" at bounding box center [515, 70] width 77 height 36
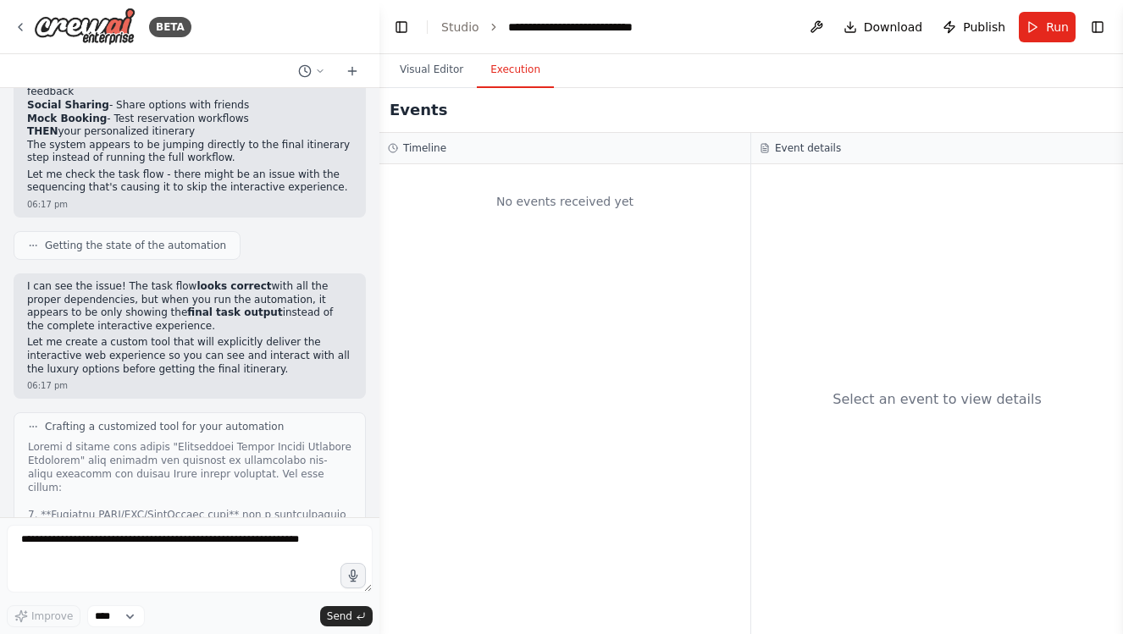
scroll to position [16098, 0]
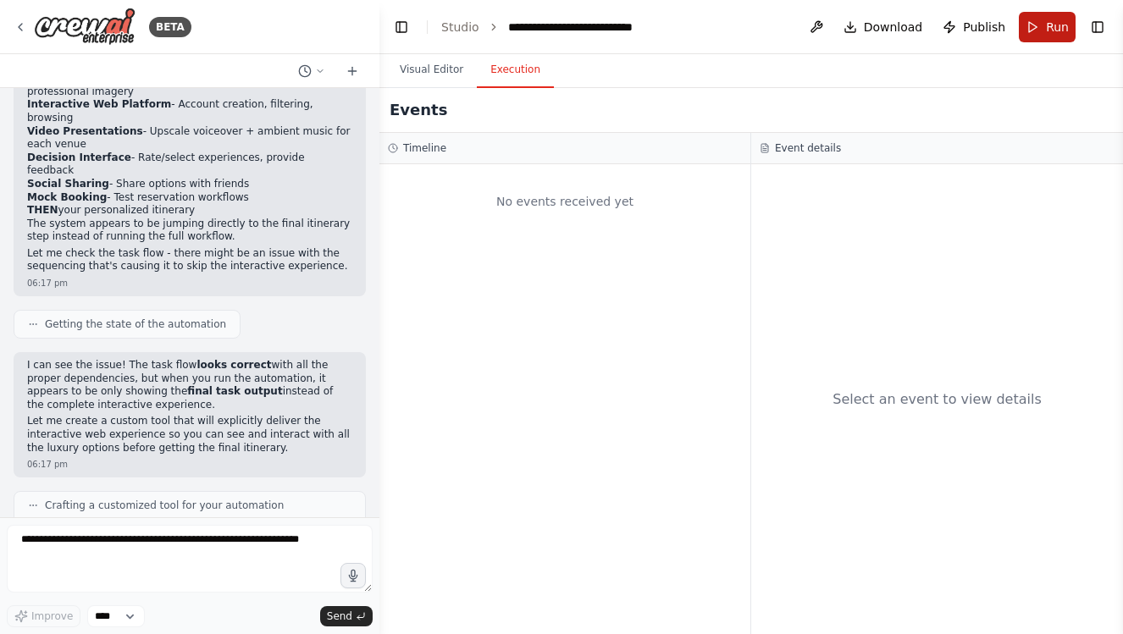
click at [1036, 34] on button "Run" at bounding box center [1047, 27] width 57 height 30
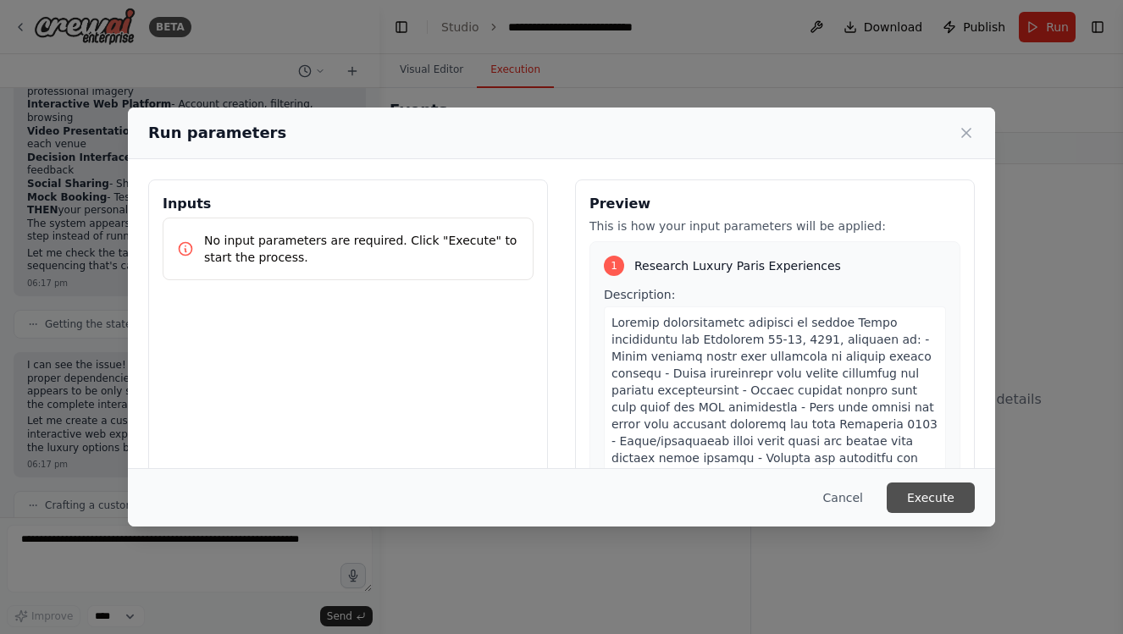
click at [931, 499] on button "Execute" at bounding box center [930, 498] width 88 height 30
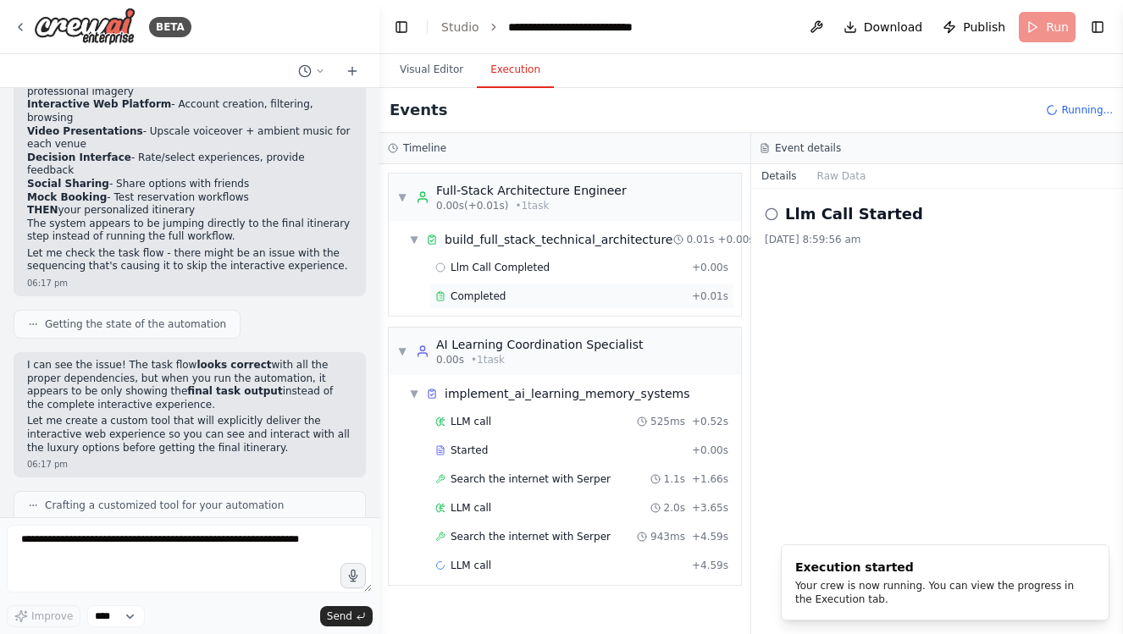
click at [461, 297] on span "Completed" at bounding box center [477, 297] width 55 height 14
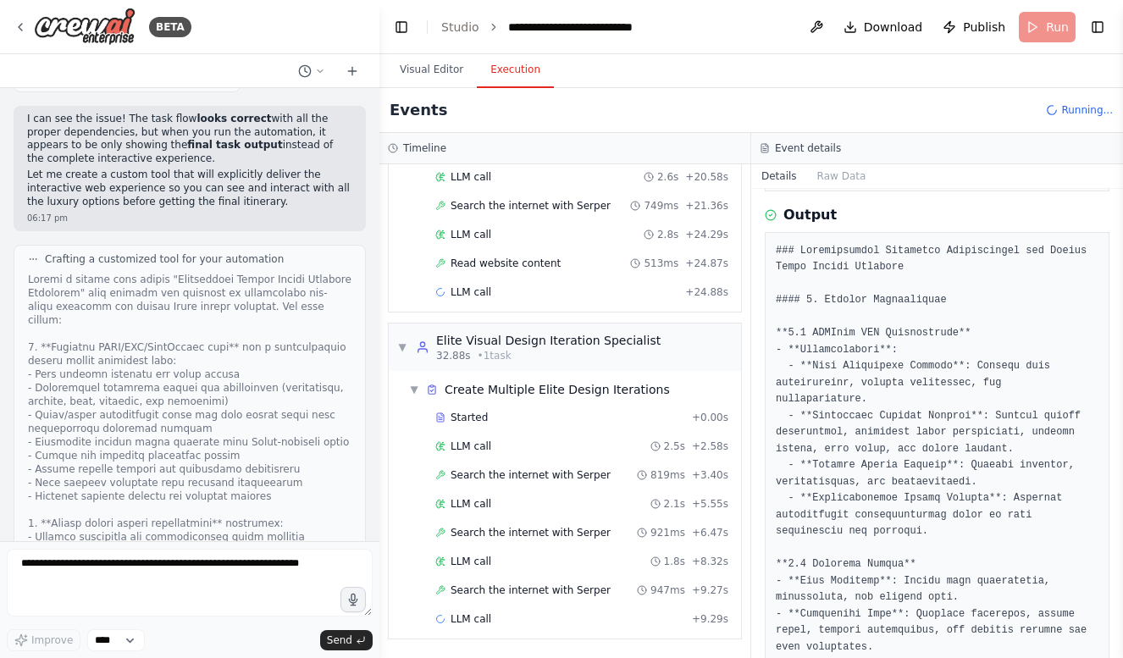
scroll to position [998, 0]
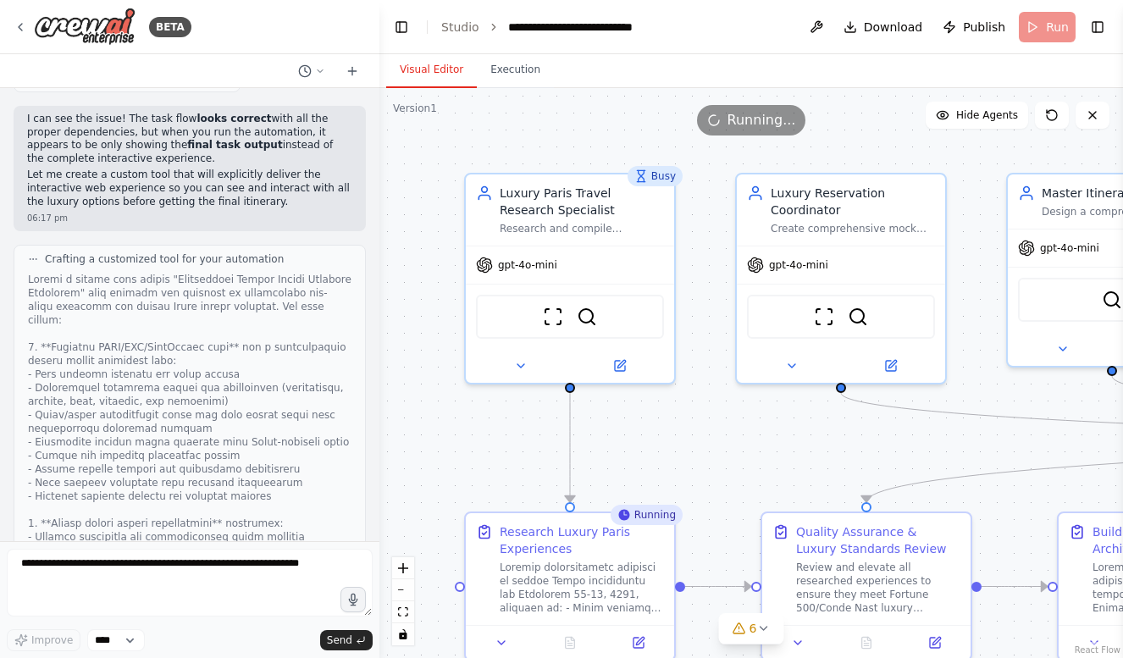
click at [433, 68] on button "Visual Editor" at bounding box center [431, 70] width 91 height 36
click at [470, 34] on li "Studio" at bounding box center [460, 27] width 38 height 17
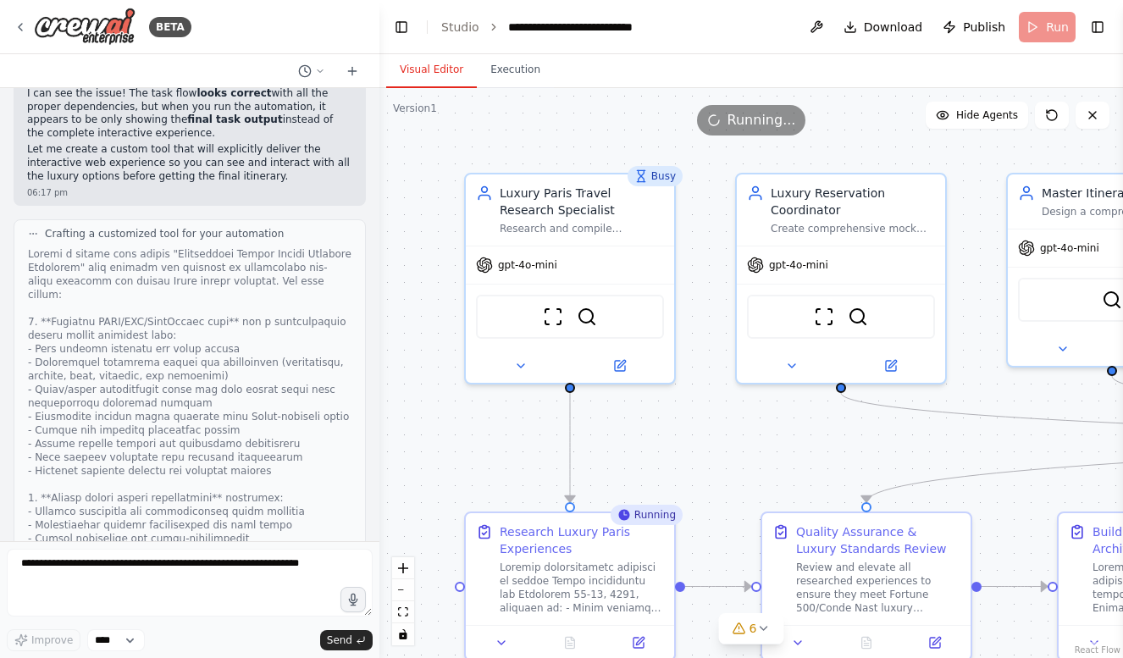
scroll to position [16369, 0]
click at [505, 68] on button "Execution" at bounding box center [515, 70] width 77 height 36
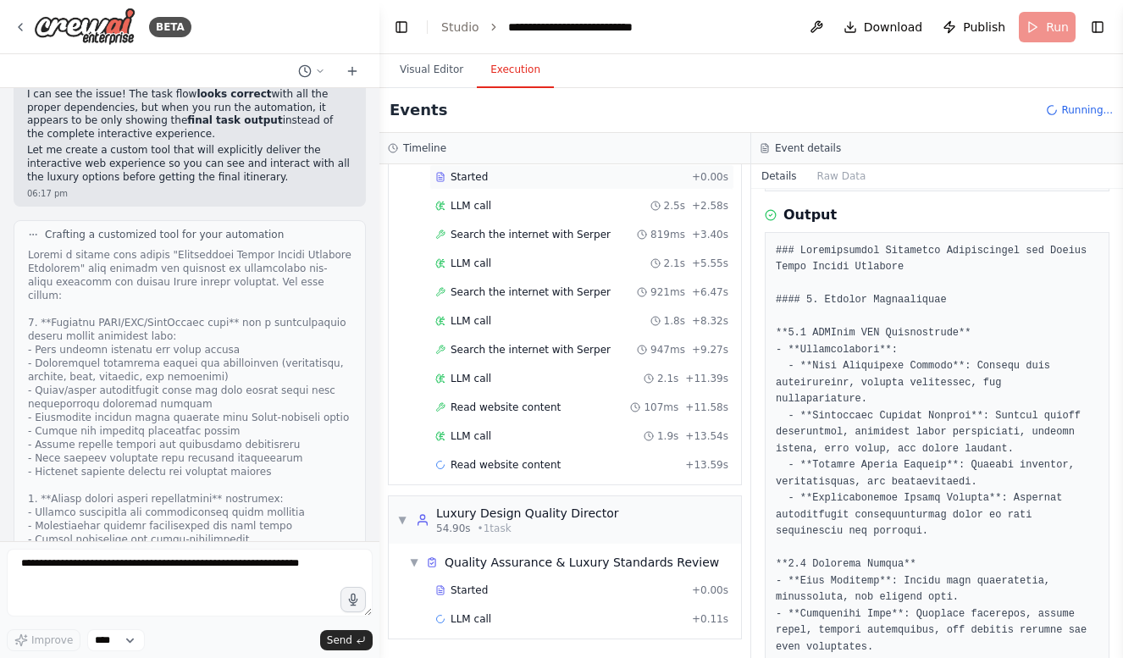
scroll to position [1267, 0]
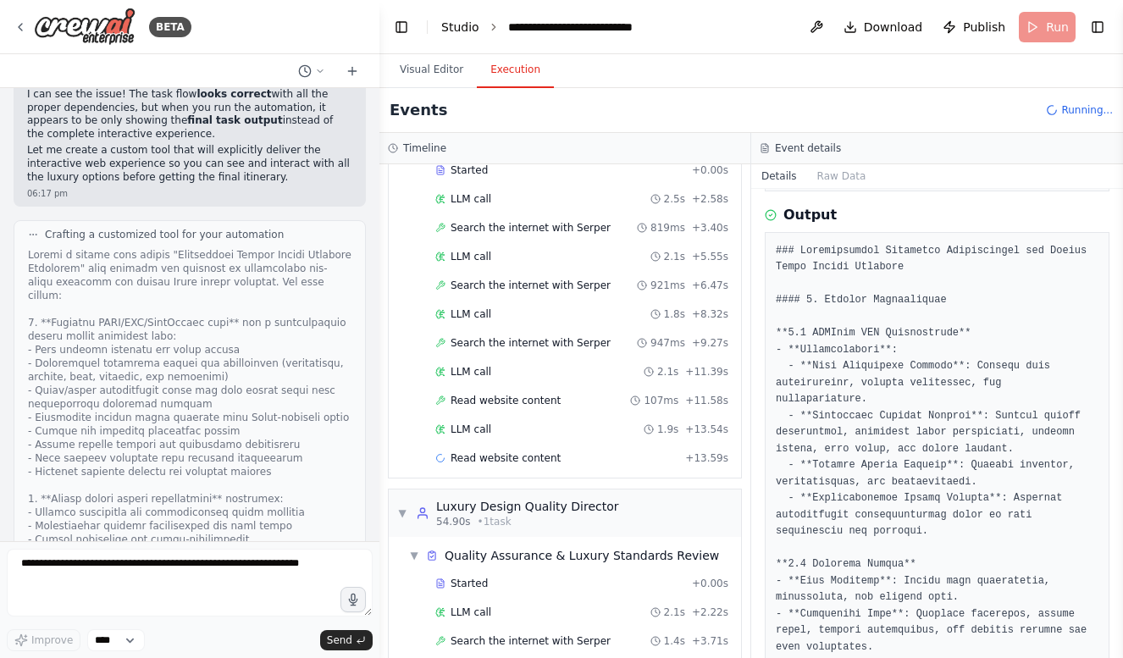
click at [462, 25] on link "Studio" at bounding box center [460, 27] width 38 height 14
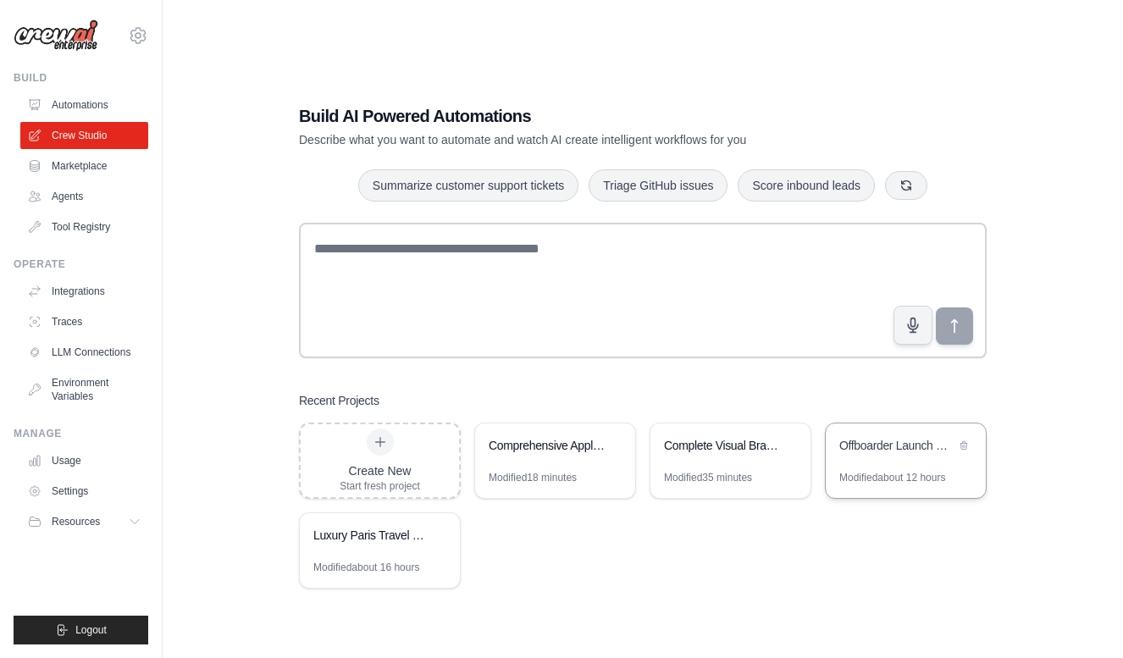
click at [892, 452] on div "Offboarder Launch Readiness Development" at bounding box center [897, 445] width 116 height 17
click at [406, 533] on div "Luxury Paris Travel Concierge" at bounding box center [371, 535] width 116 height 17
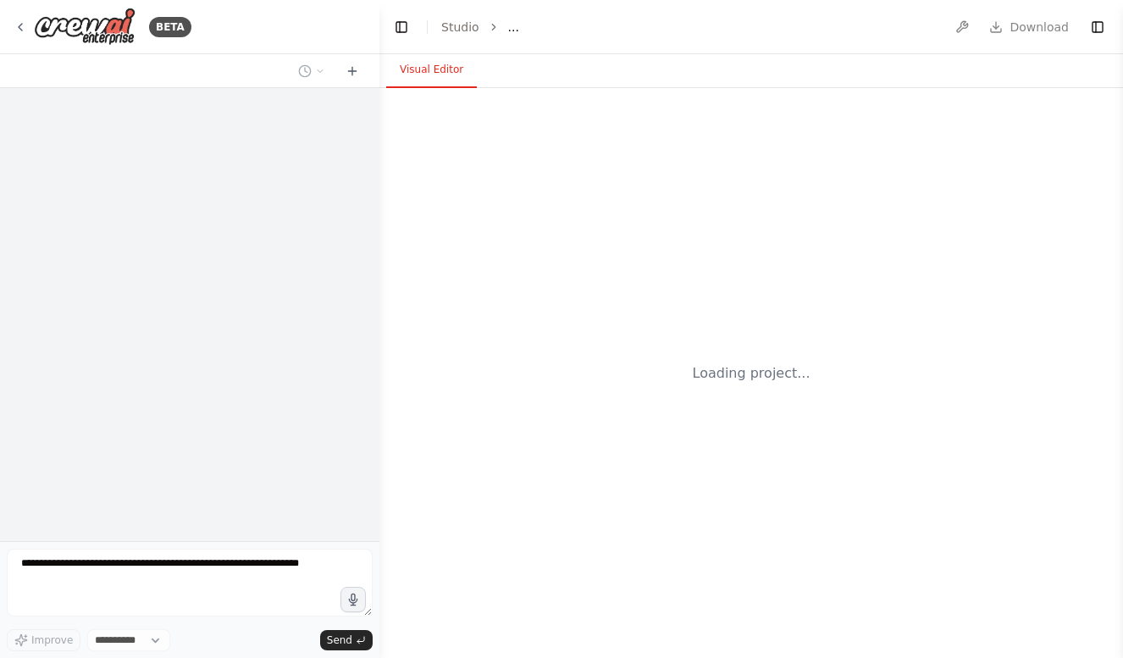
select select "****"
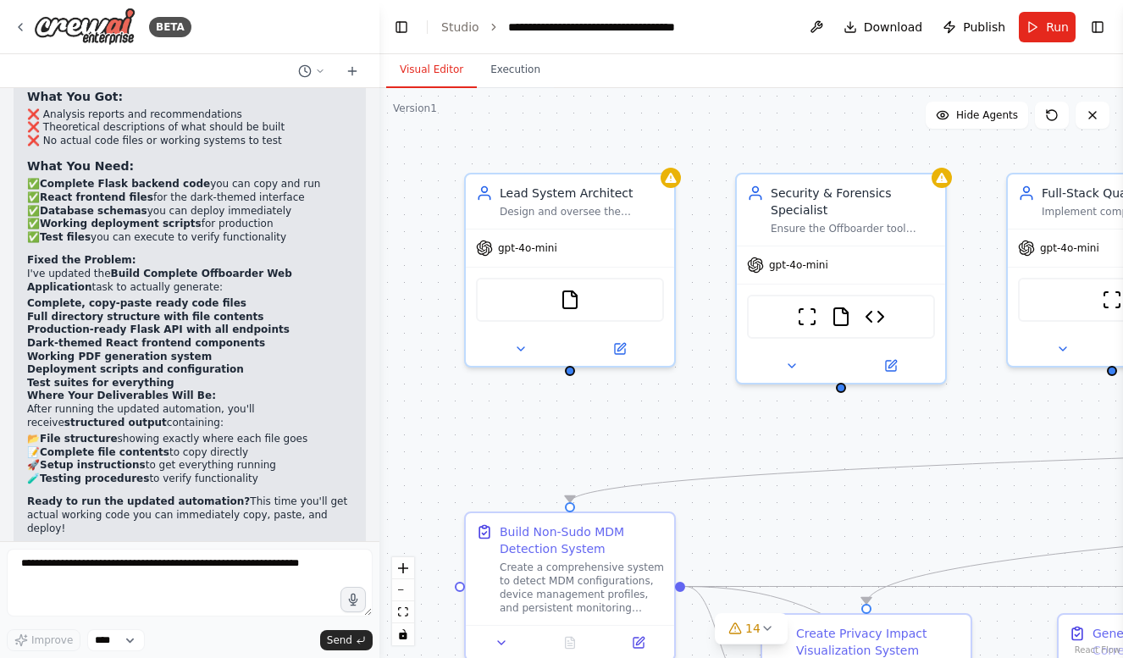
scroll to position [24237, 0]
click at [124, 607] on textarea at bounding box center [190, 583] width 366 height 68
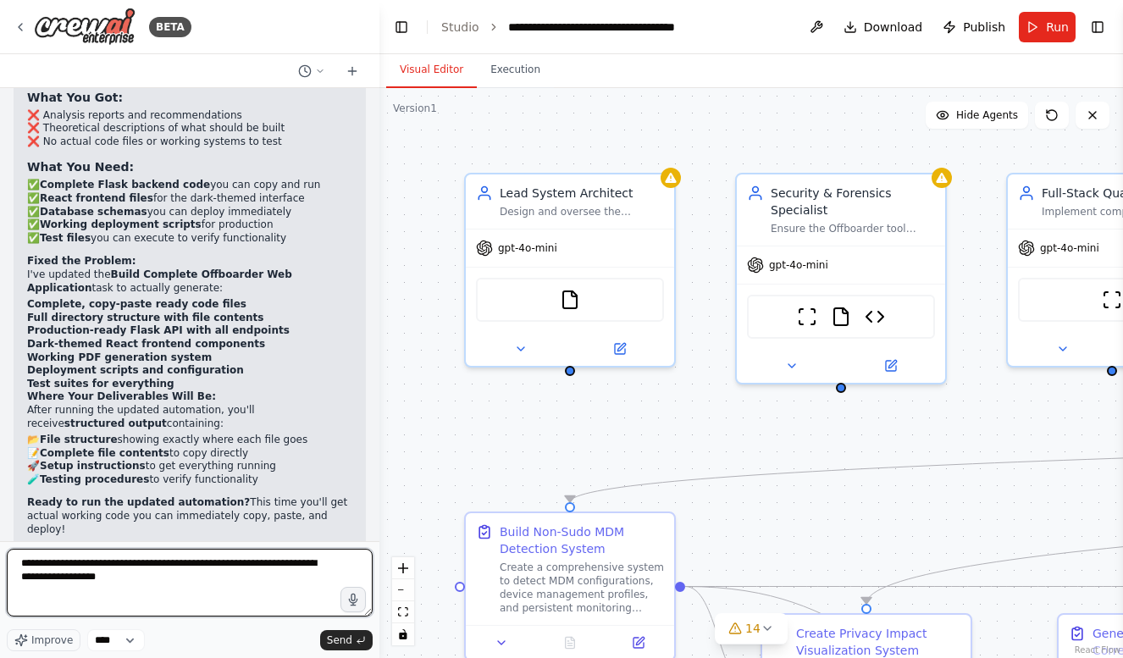
type textarea "**********"
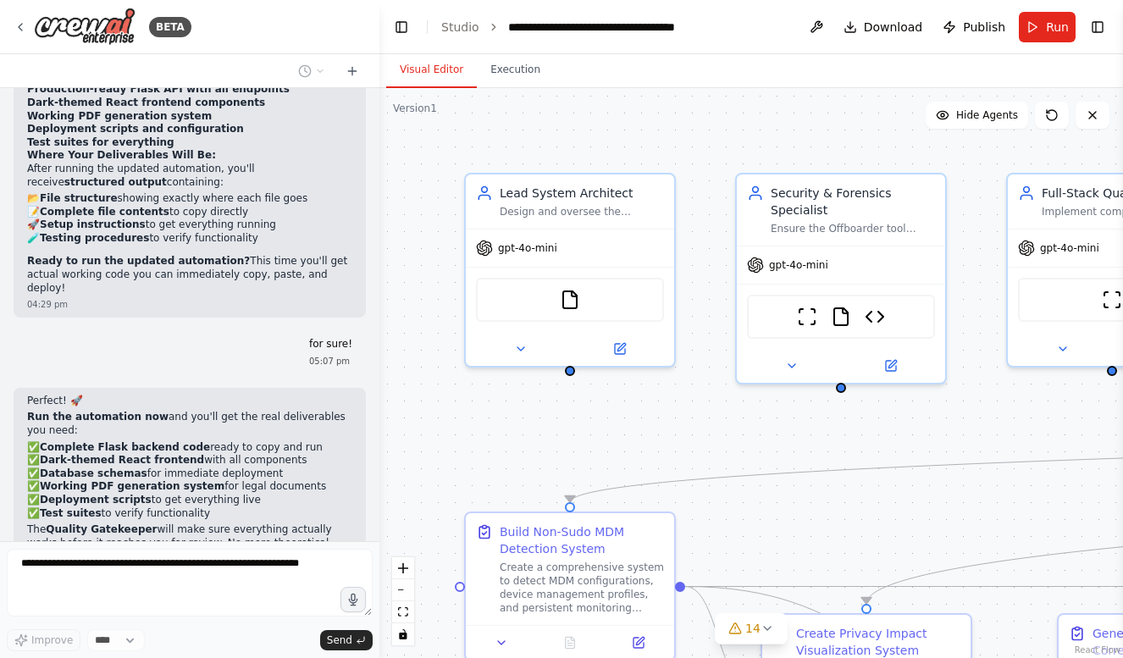
scroll to position [24491, 0]
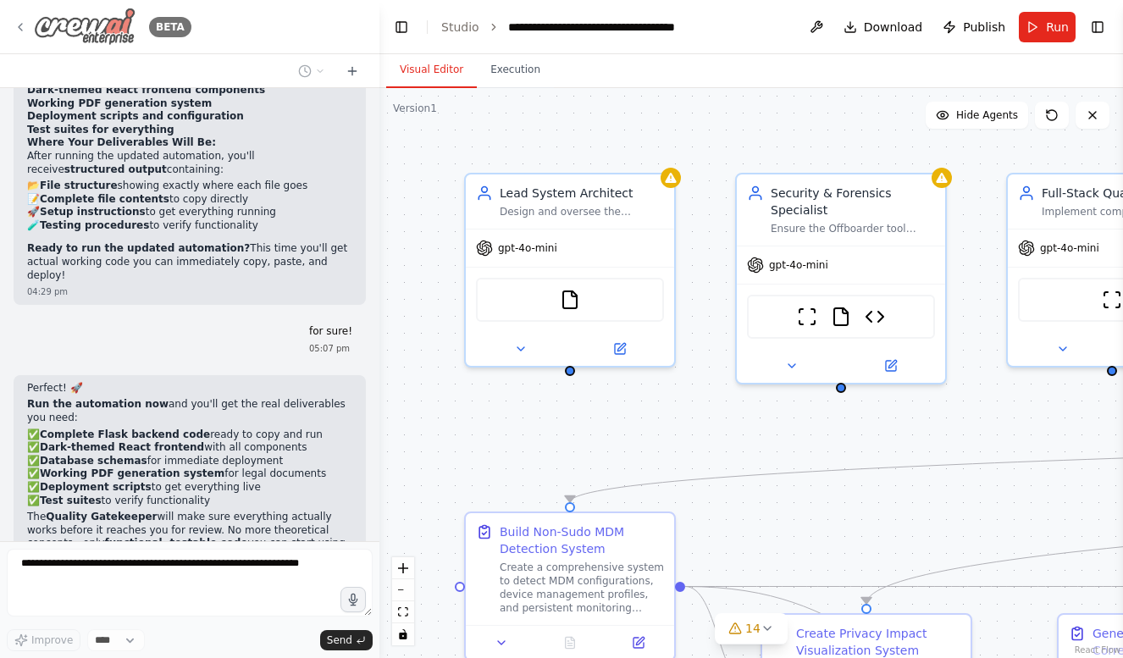
click at [23, 29] on icon at bounding box center [21, 27] width 14 height 14
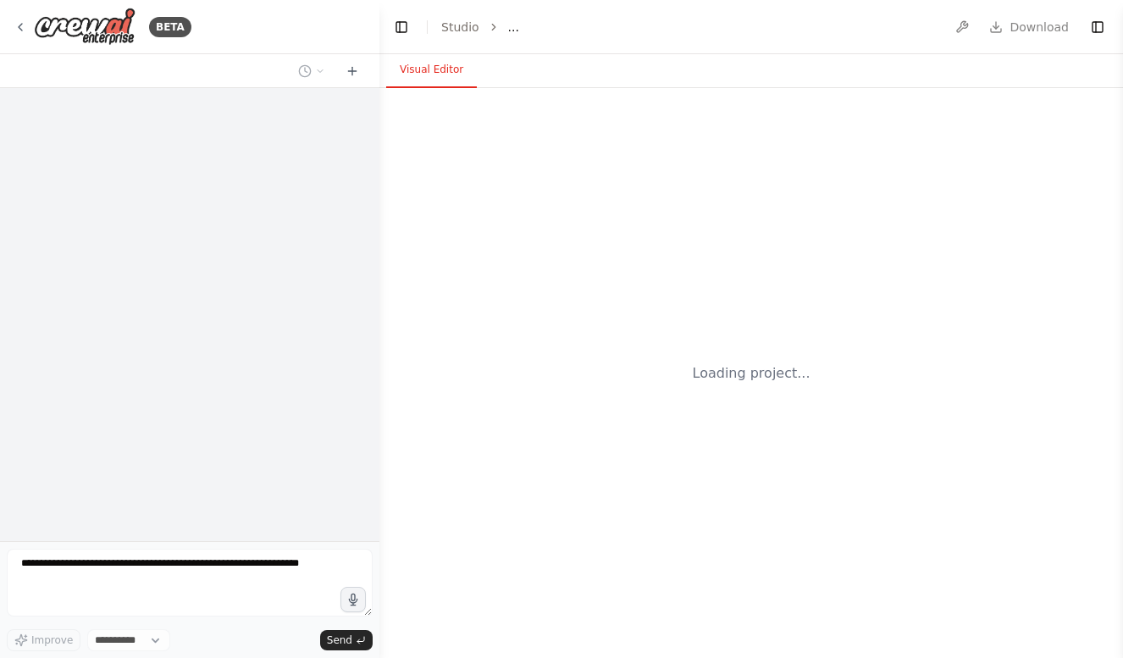
select select "****"
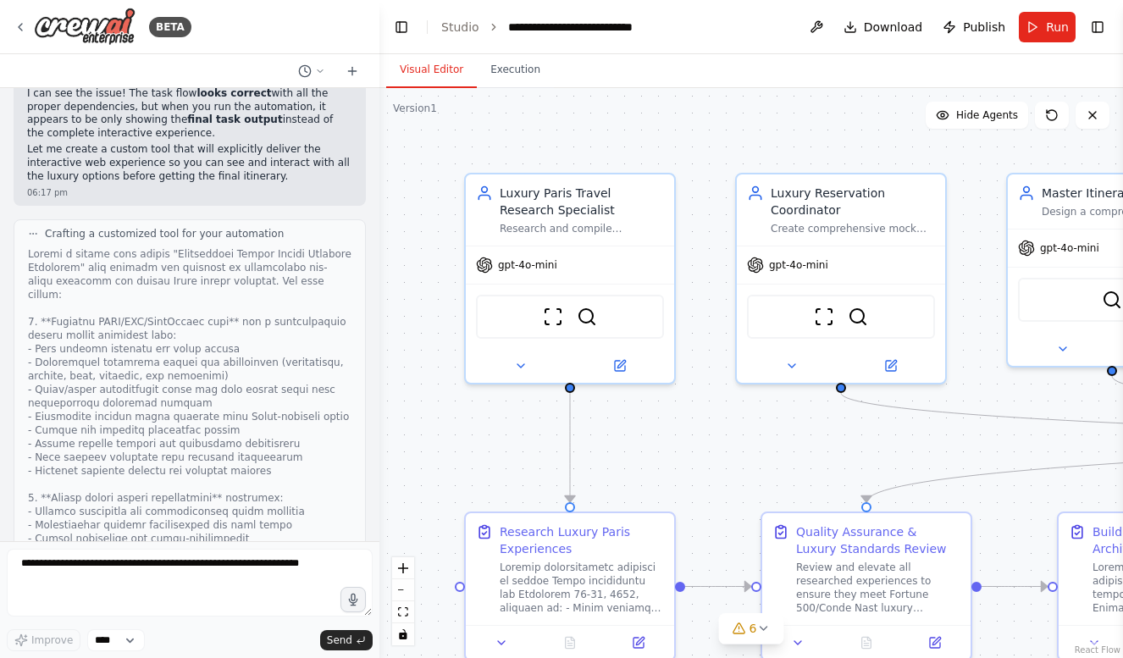
scroll to position [16369, 0]
click at [189, 575] on textarea at bounding box center [190, 583] width 366 height 68
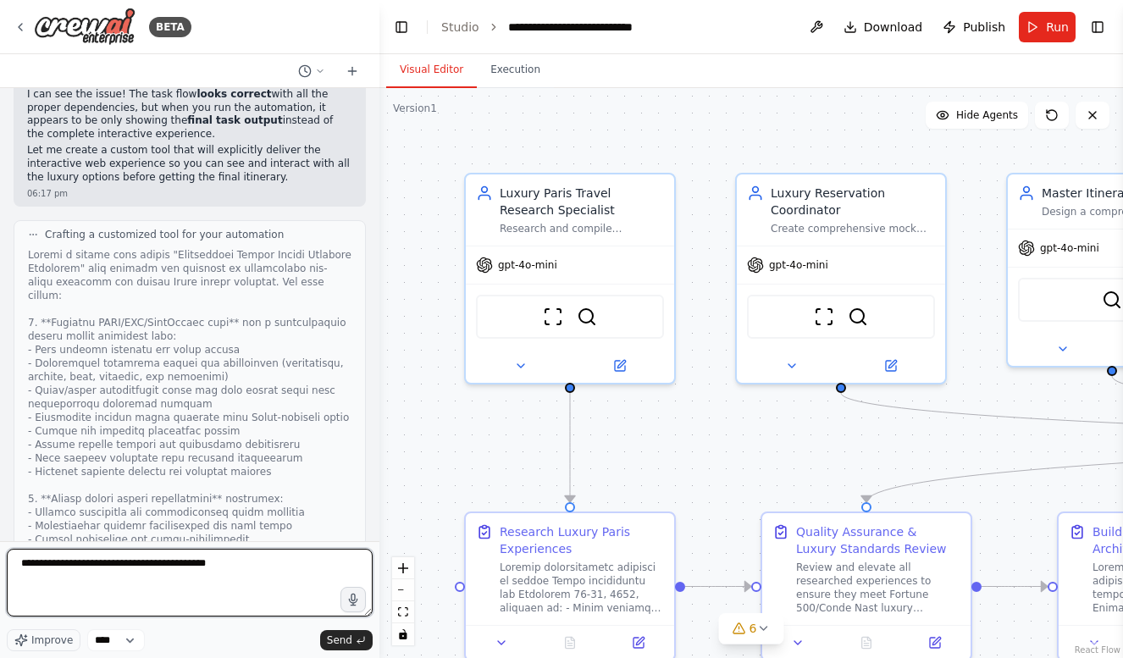
type textarea "**********"
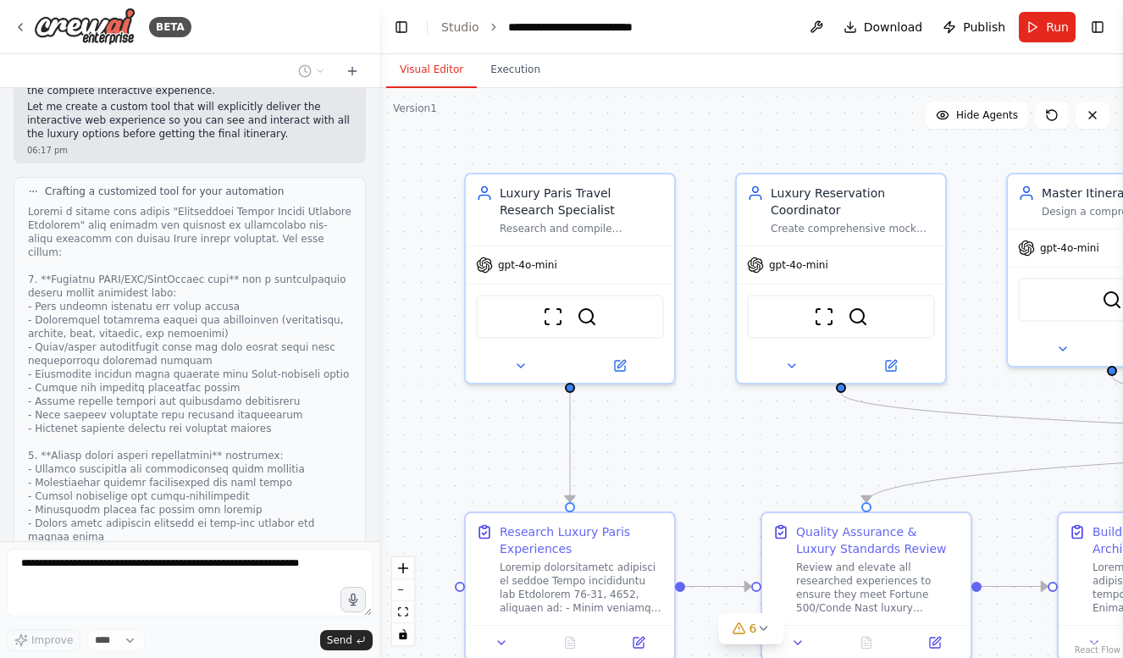
scroll to position [16468, 0]
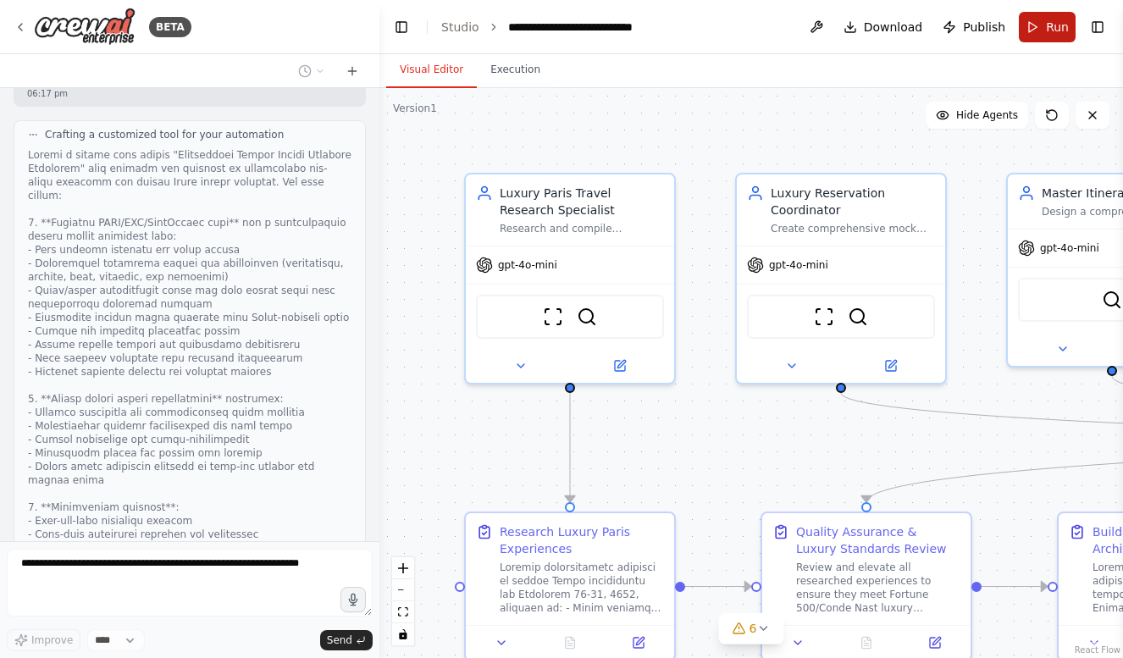
click at [1042, 24] on button "Run" at bounding box center [1047, 27] width 57 height 30
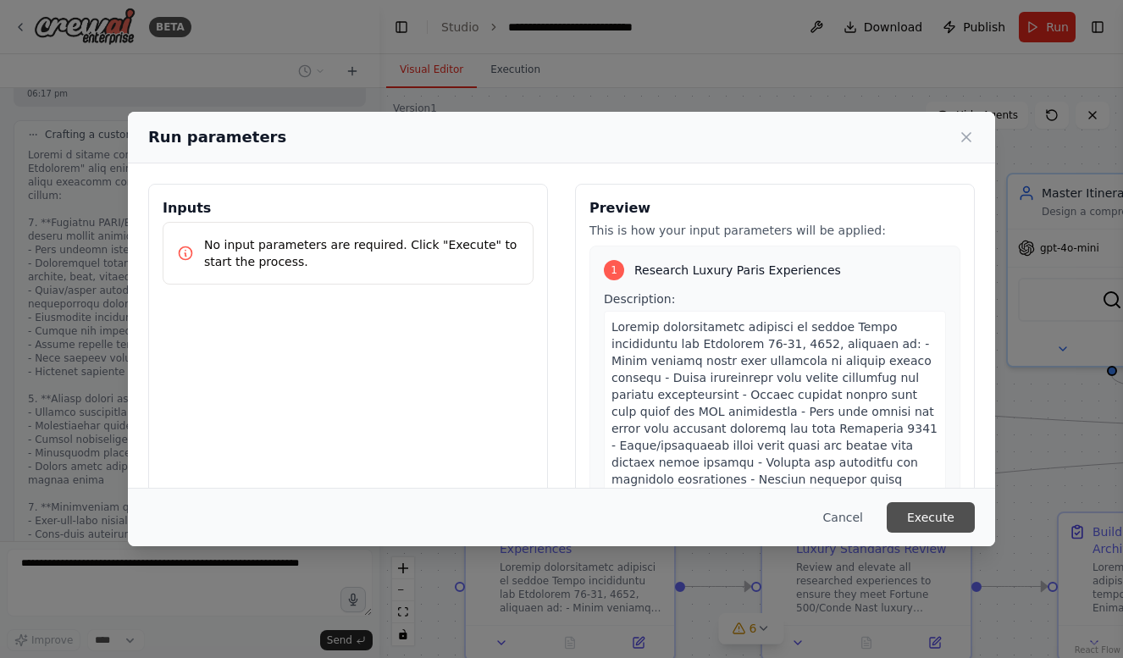
click at [925, 520] on button "Execute" at bounding box center [930, 517] width 88 height 30
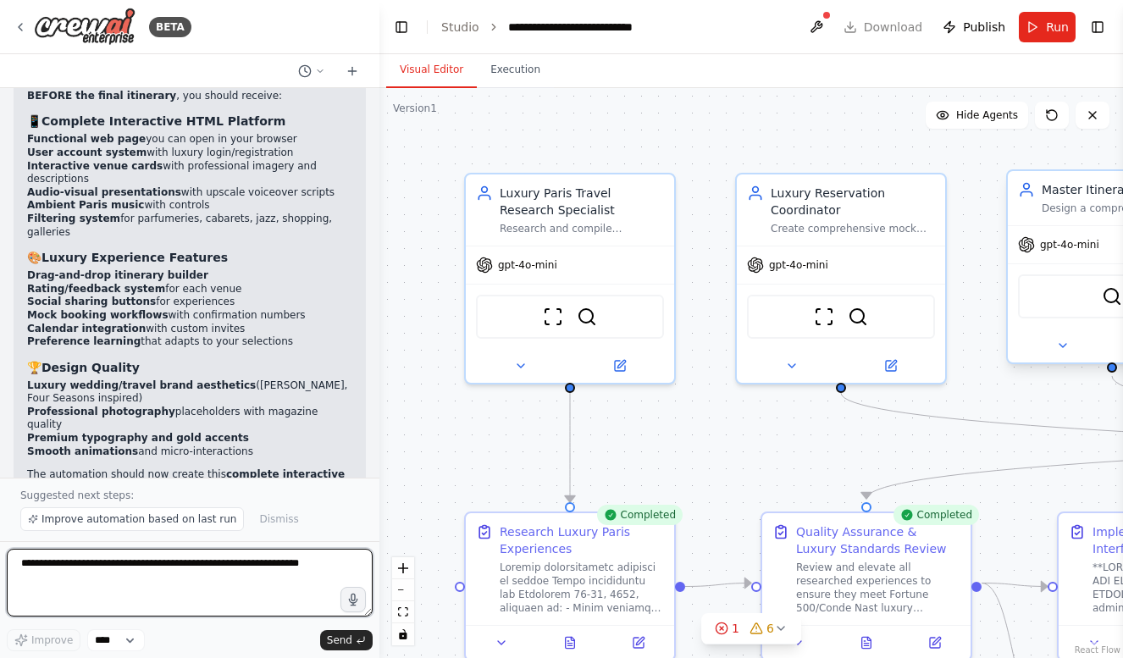
scroll to position [17326, 0]
